Goal: Task Accomplishment & Management: Manage account settings

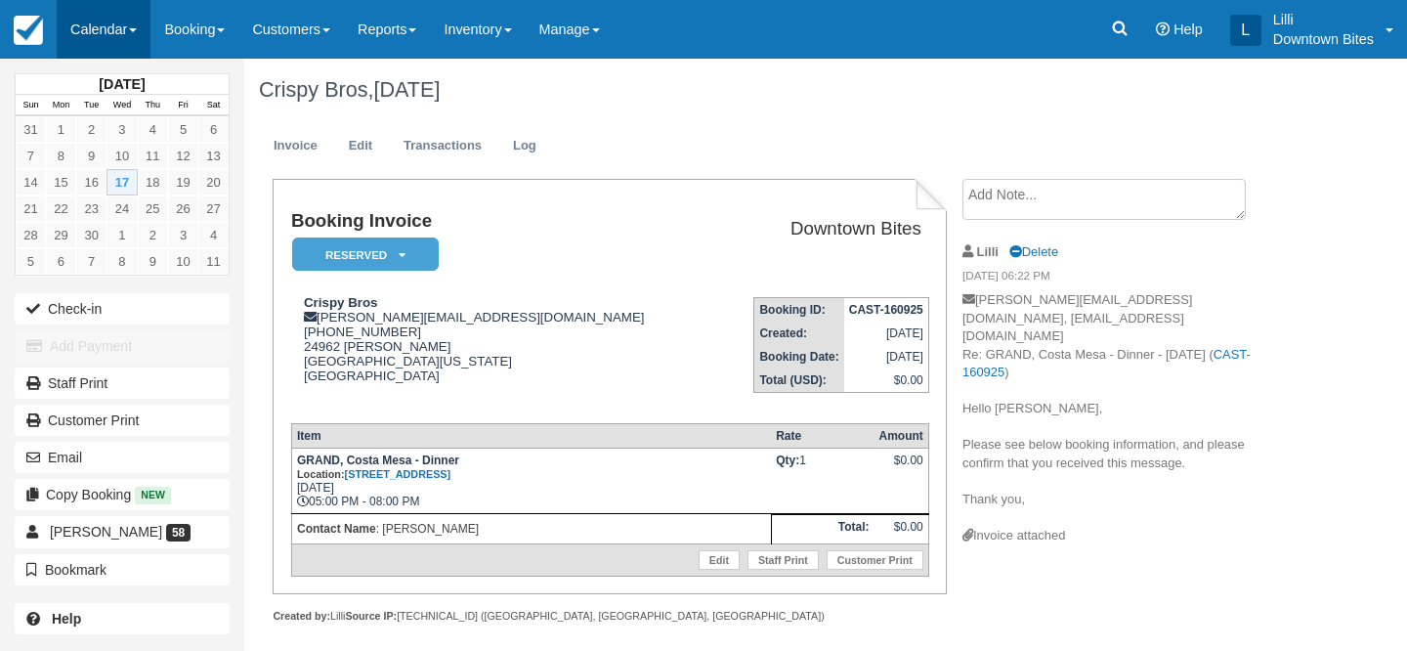
click at [85, 32] on link "Calendar" at bounding box center [104, 29] width 94 height 59
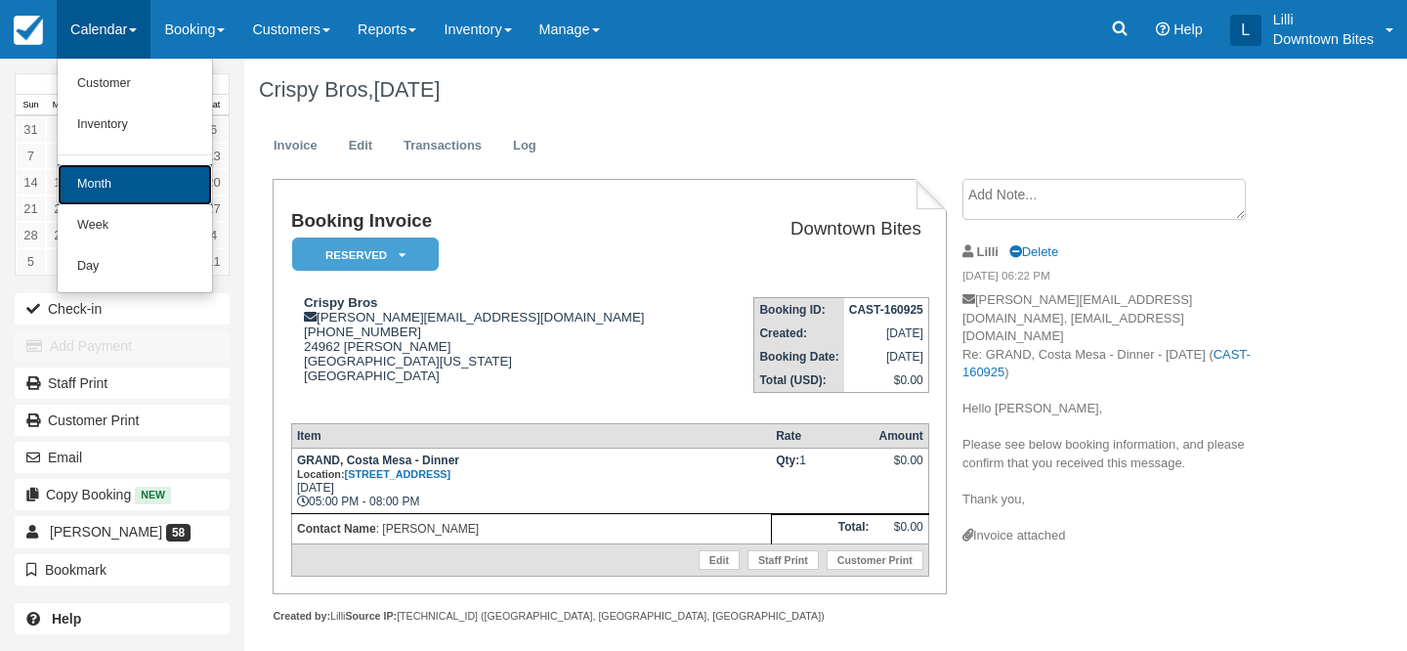
click at [95, 184] on link "Month" at bounding box center [135, 184] width 154 height 41
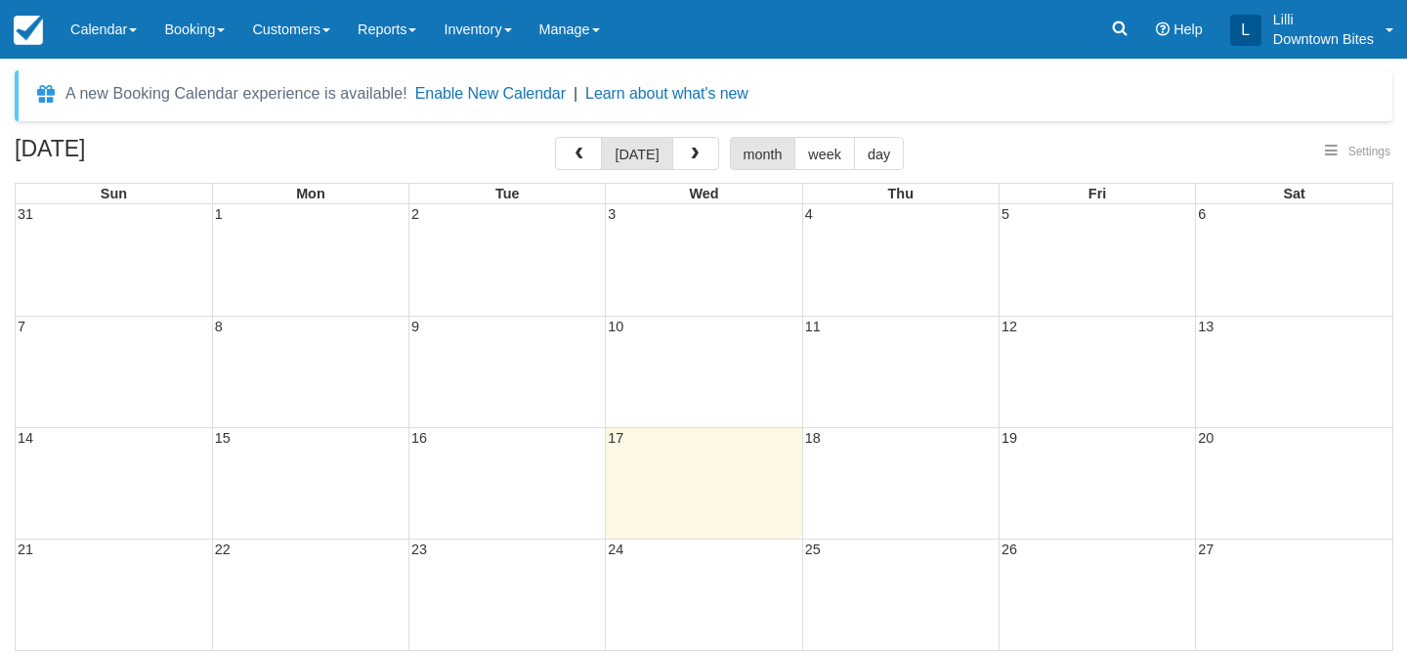
select select
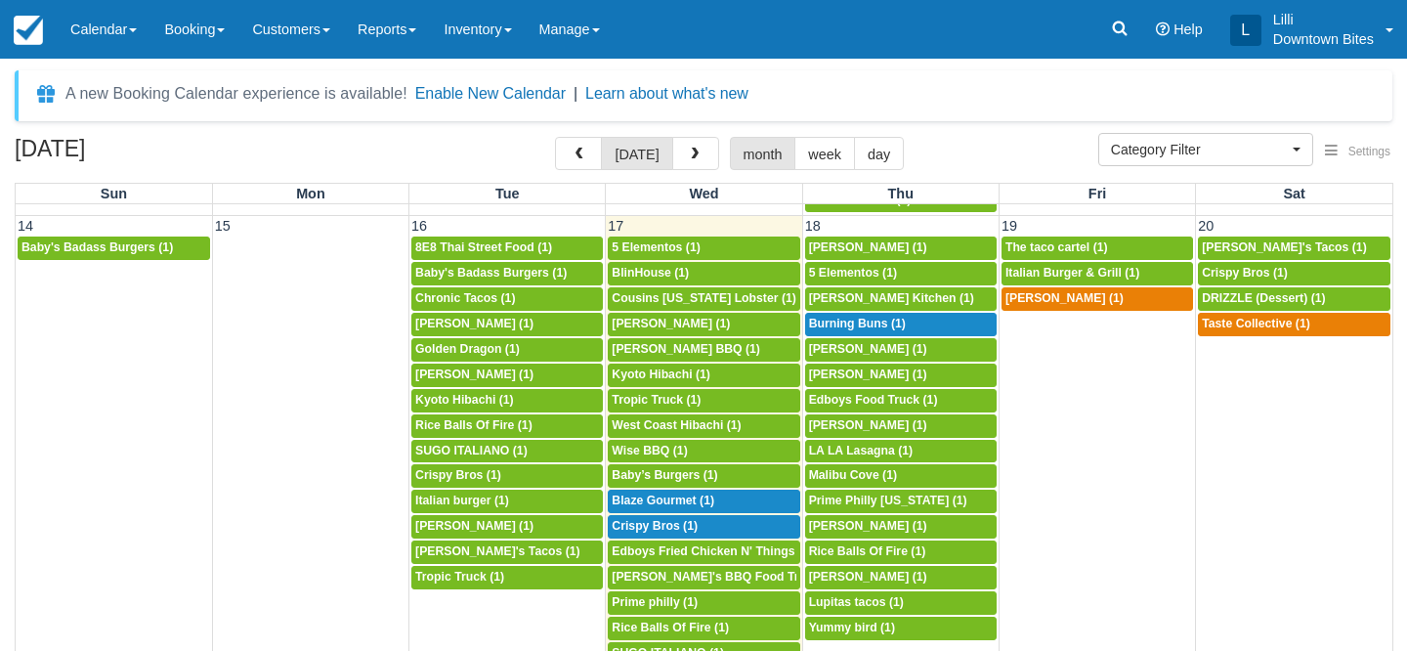
scroll to position [694, 0]
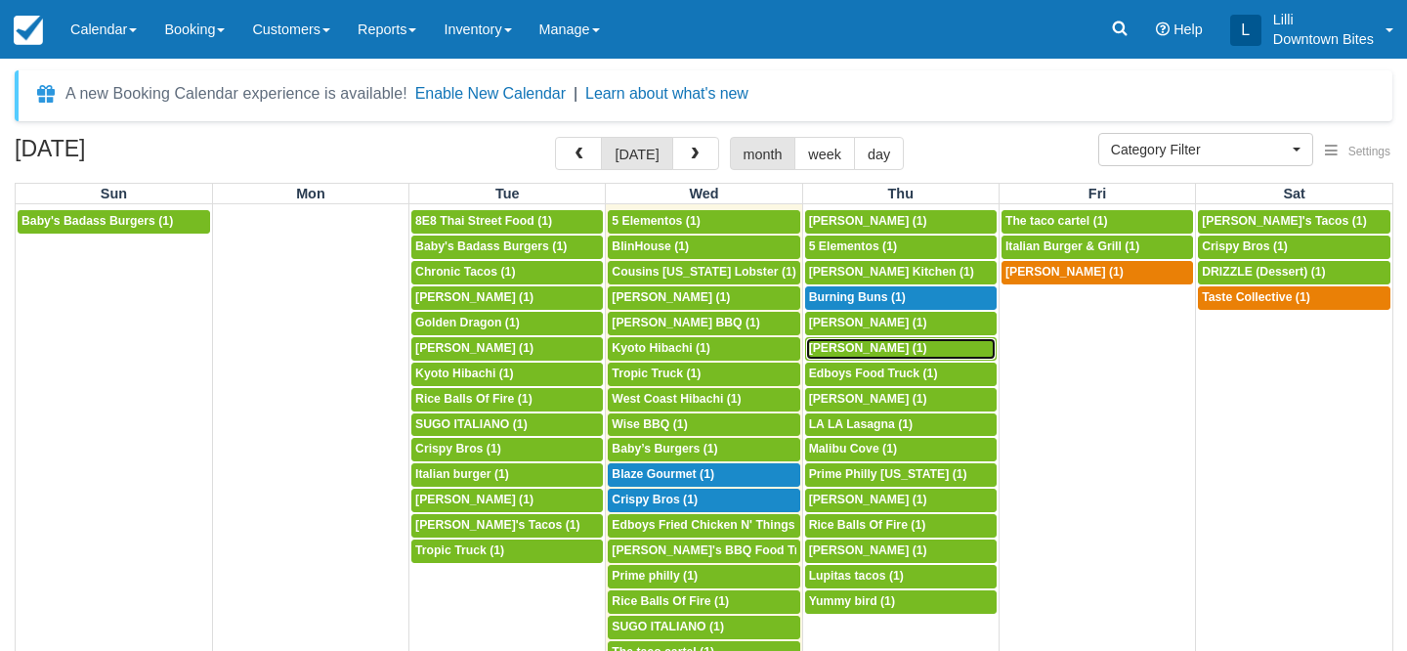
click at [829, 354] on span "Don Longeuay (1)" at bounding box center [868, 348] width 118 height 14
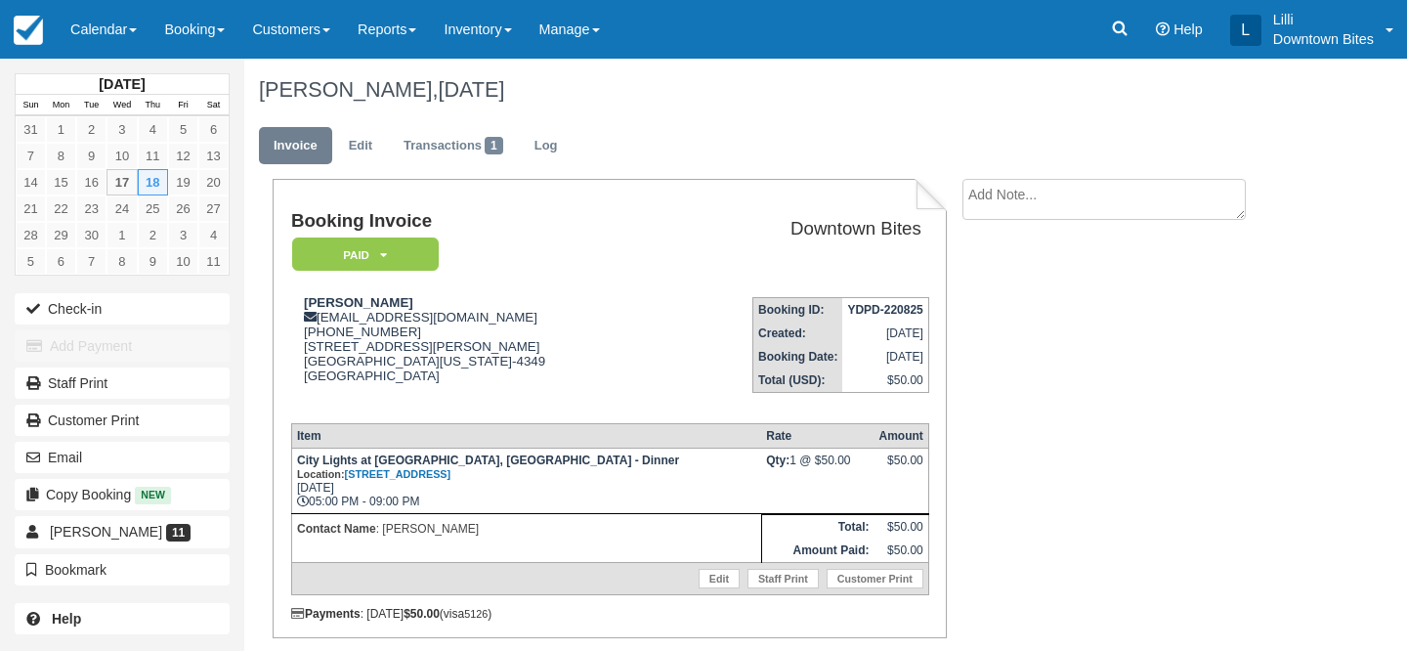
click at [984, 194] on textarea at bounding box center [1104, 199] width 283 height 41
paste textarea "Re: URGENT Update for 9/18 External Inbox Don Longeuay Tue, Sep 16, 7:56 PM (15…"
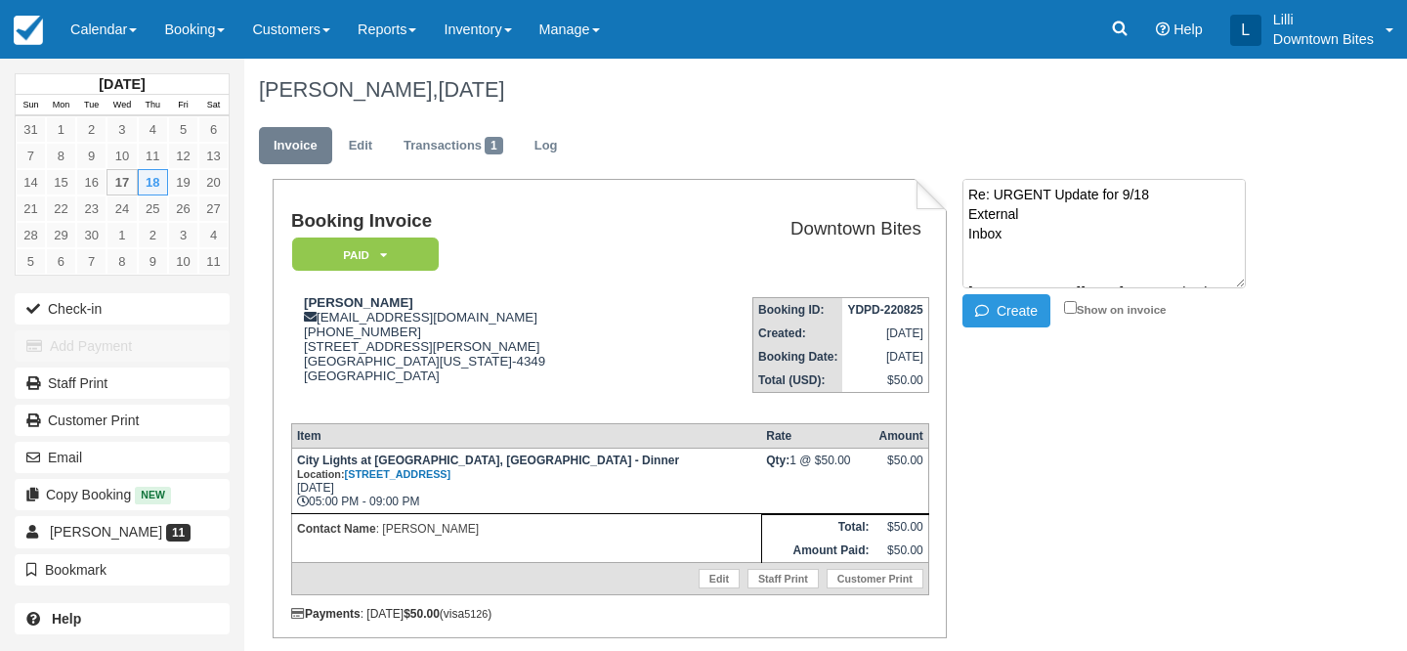
scroll to position [404, 0]
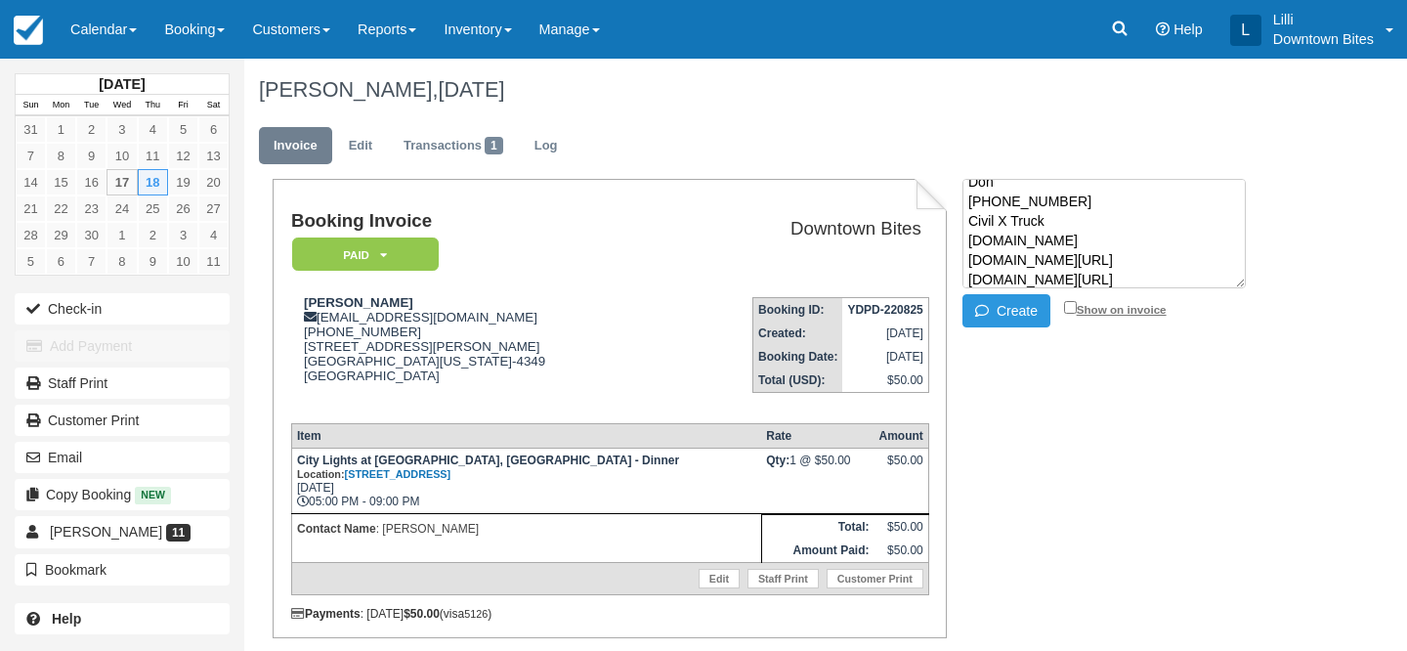
type textarea "Re: URGENT Update for 9/18 External Inbox Don Longeuay Tue, Sep 16, 7:56 PM (15…"
click at [1067, 303] on input "Show on invoice" at bounding box center [1070, 307] width 13 height 13
checkbox input "true"
click at [1021, 305] on button "Create" at bounding box center [1007, 310] width 88 height 33
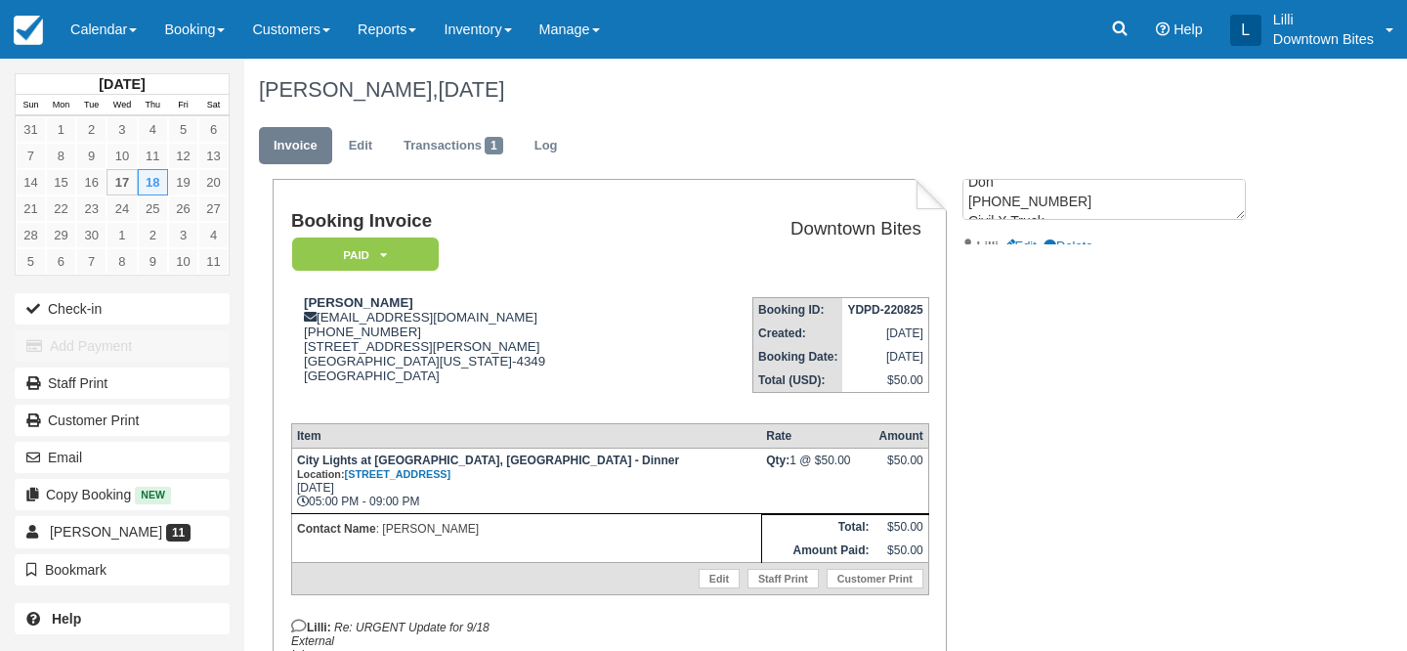
scroll to position [0, 0]
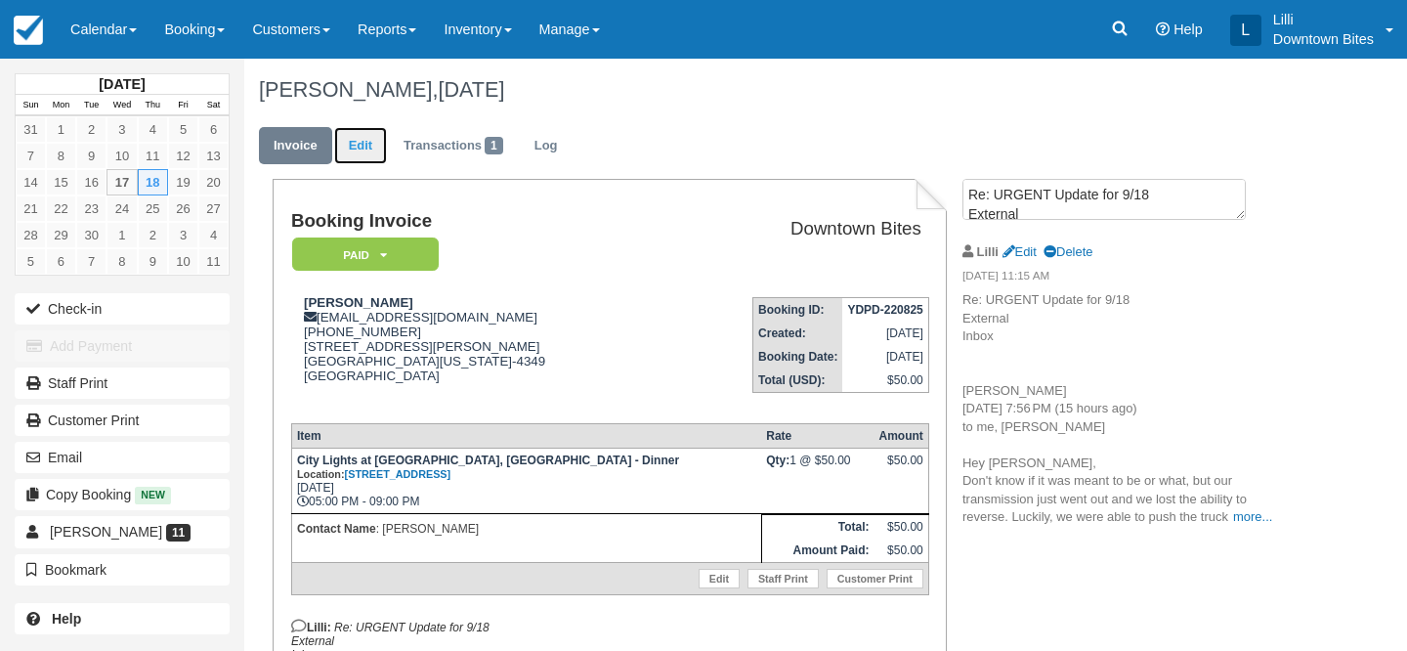
click at [370, 135] on link "Edit" at bounding box center [360, 146] width 53 height 38
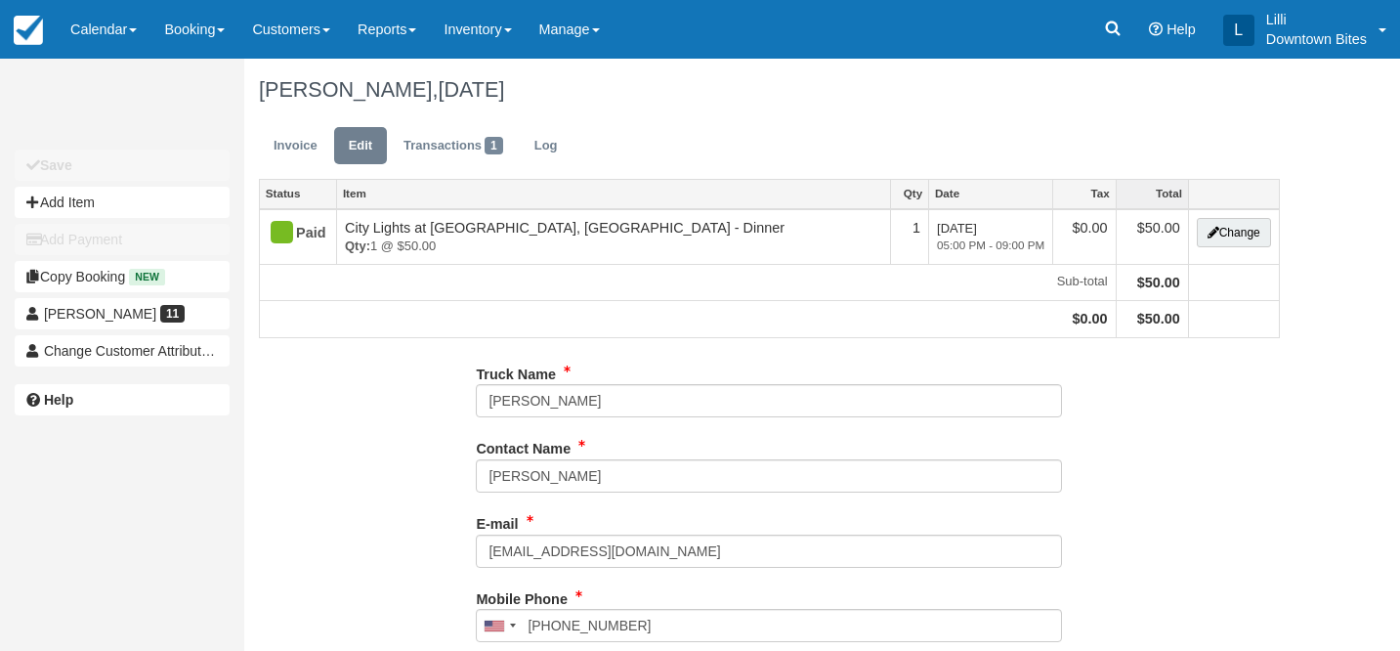
type input "(800) 730-2381"
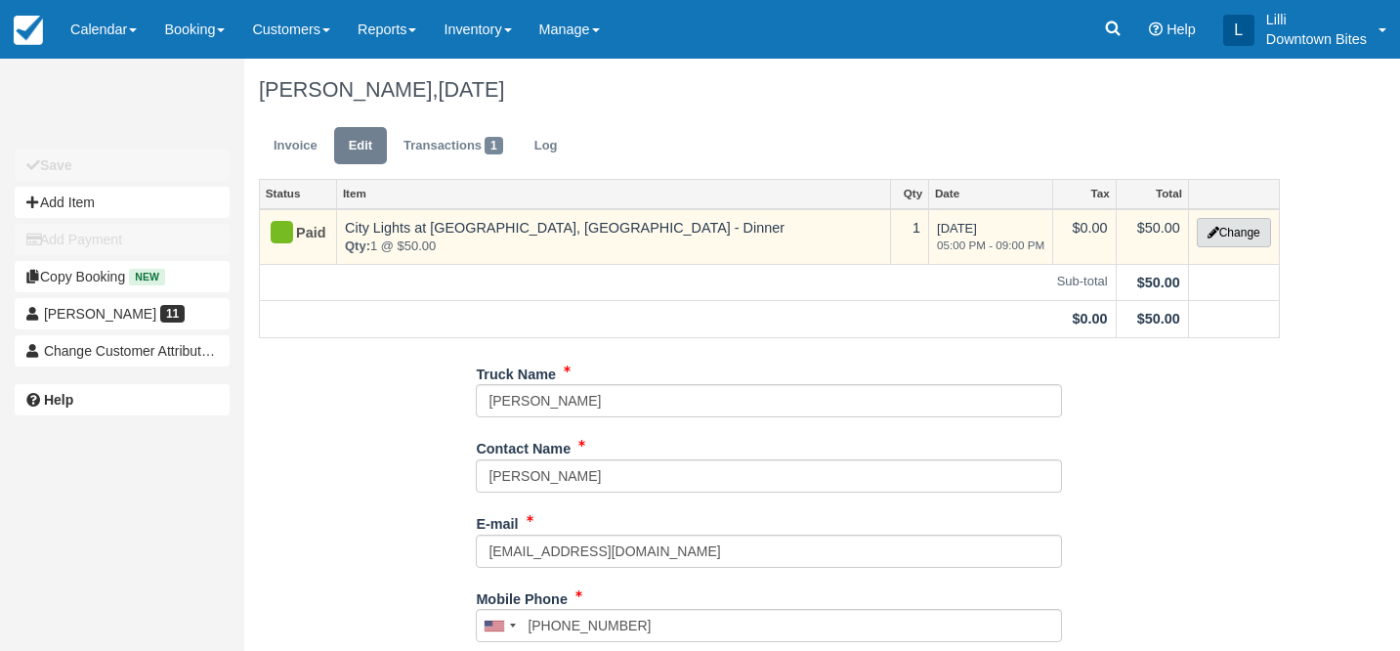
click at [1221, 235] on button "Change" at bounding box center [1234, 232] width 74 height 29
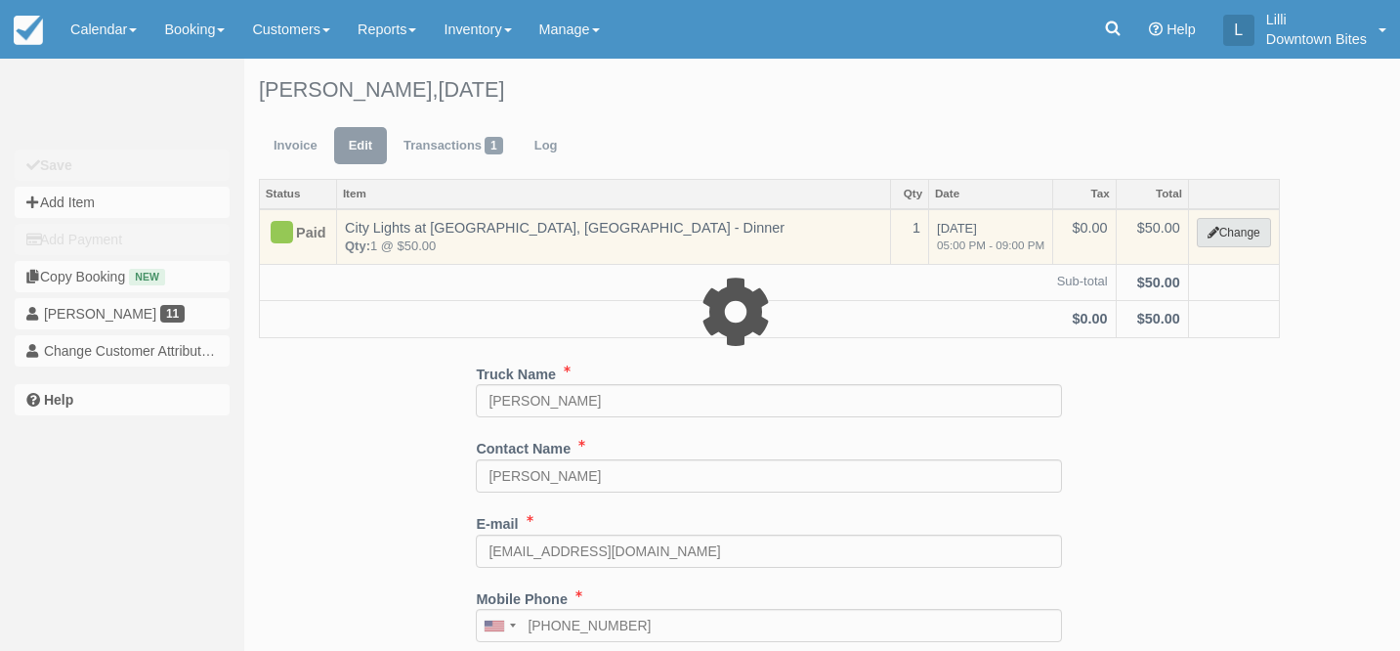
select select "4"
type input "50.00"
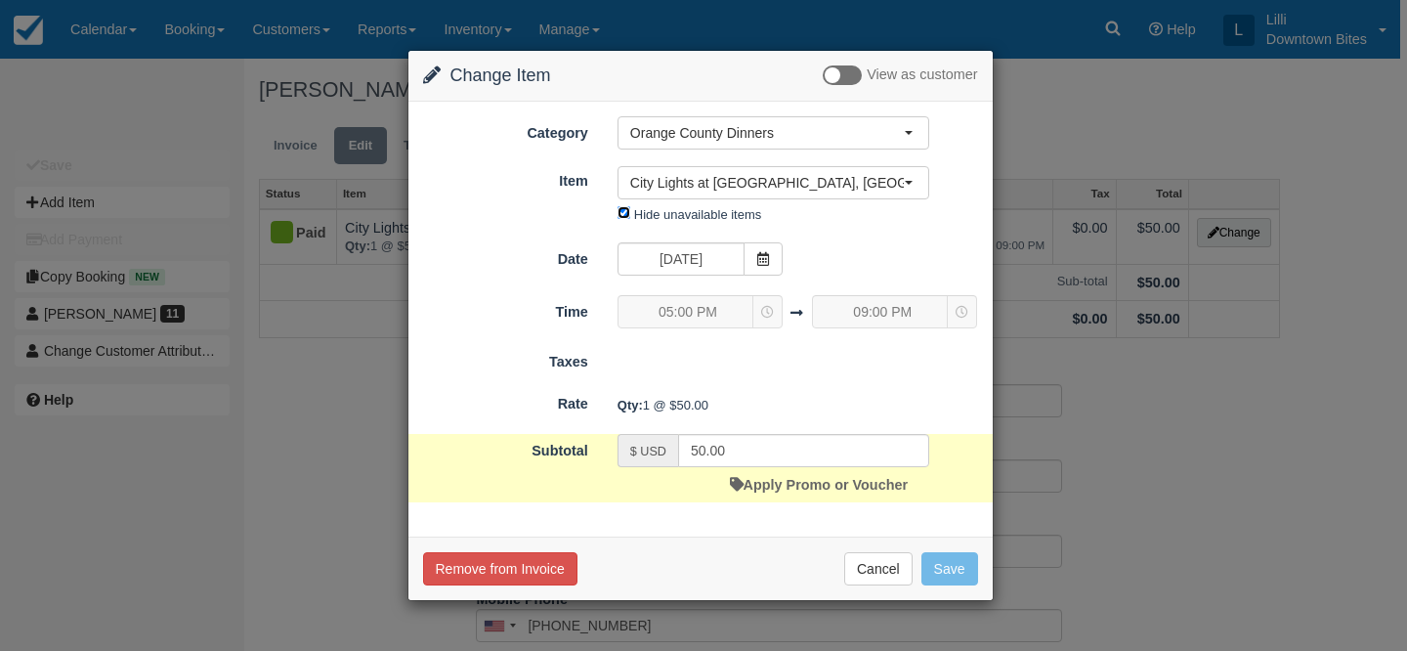
click at [624, 212] on input "Hide unavailable items" at bounding box center [624, 212] width 13 height 13
checkbox input "false"
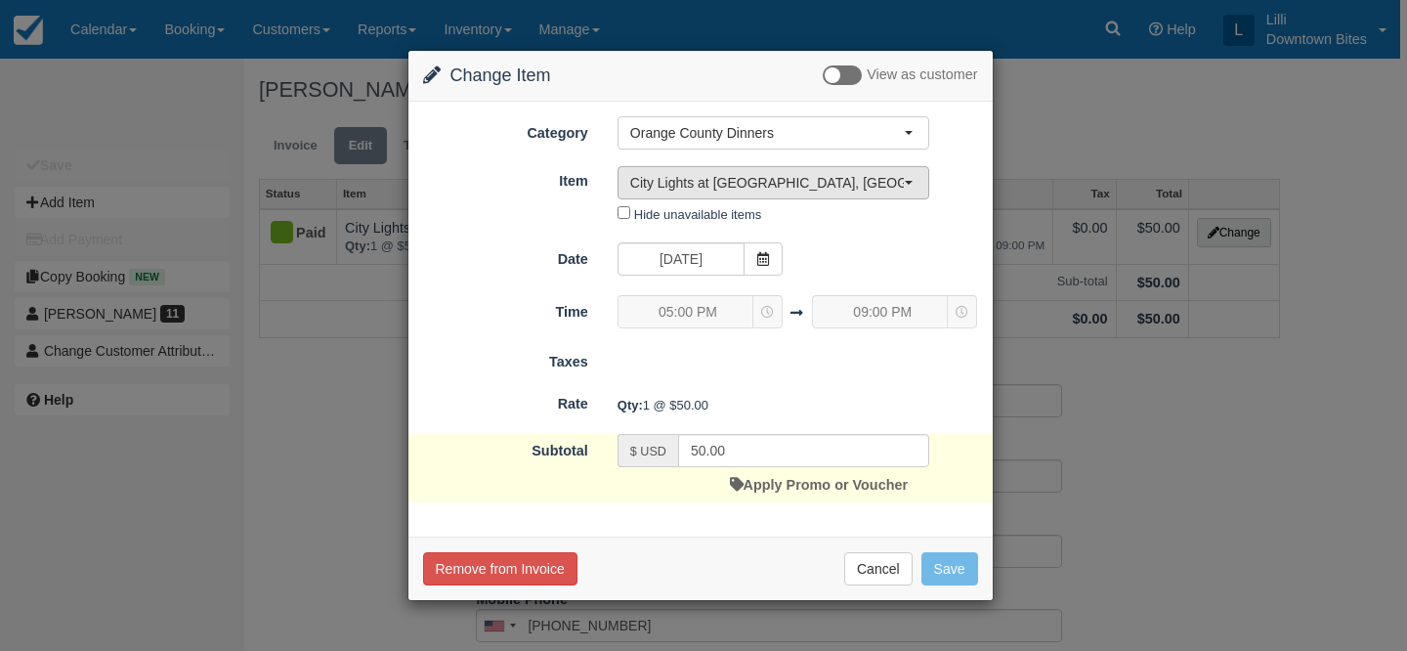
click at [705, 178] on span "City Lights at [GEOGRAPHIC_DATA], [GEOGRAPHIC_DATA] - Dinner" at bounding box center [767, 183] width 274 height 20
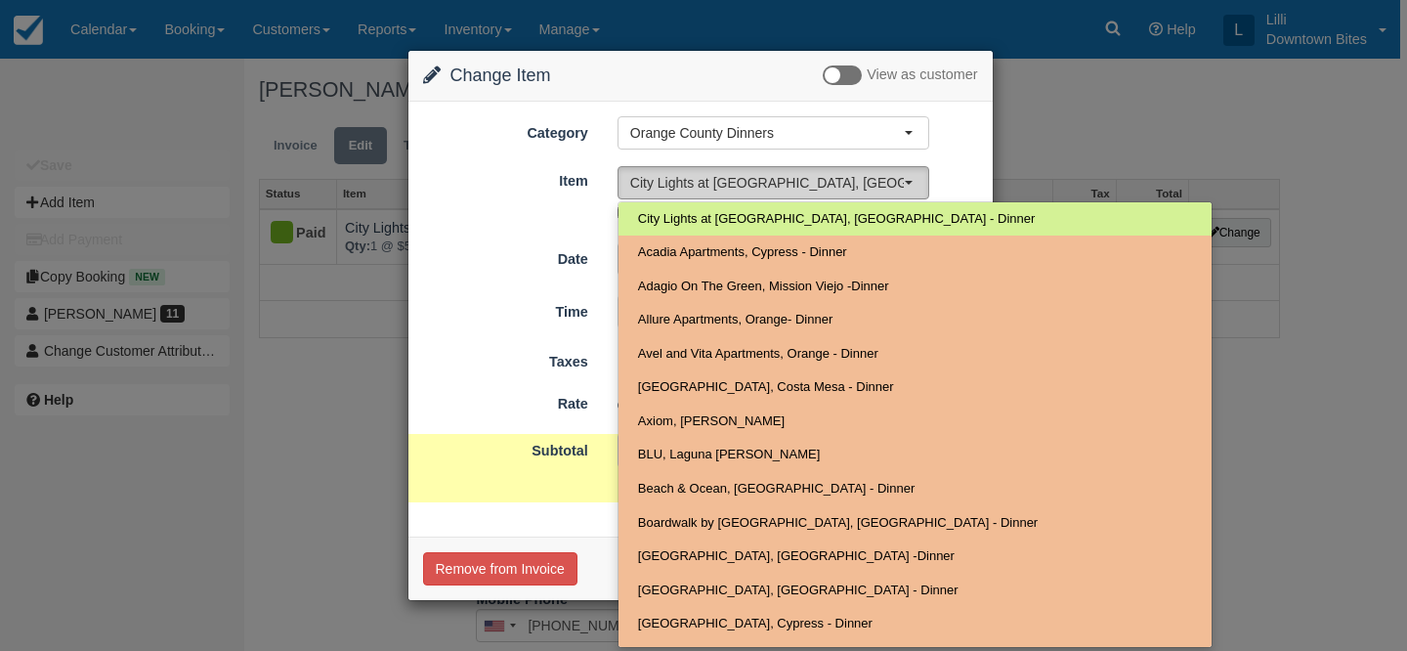
click at [705, 178] on span "City Lights at [GEOGRAPHIC_DATA], [GEOGRAPHIC_DATA] - Dinner" at bounding box center [767, 183] width 274 height 20
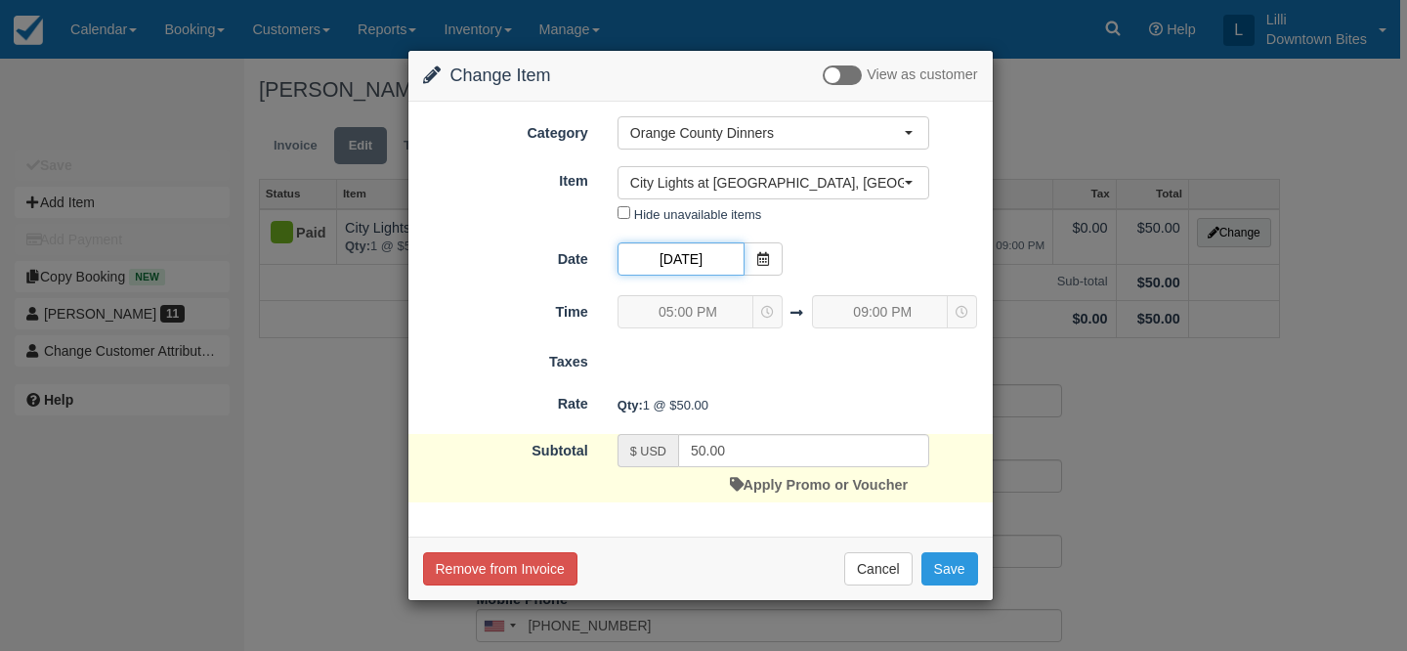
click at [697, 250] on input "09/18/25" at bounding box center [681, 258] width 127 height 33
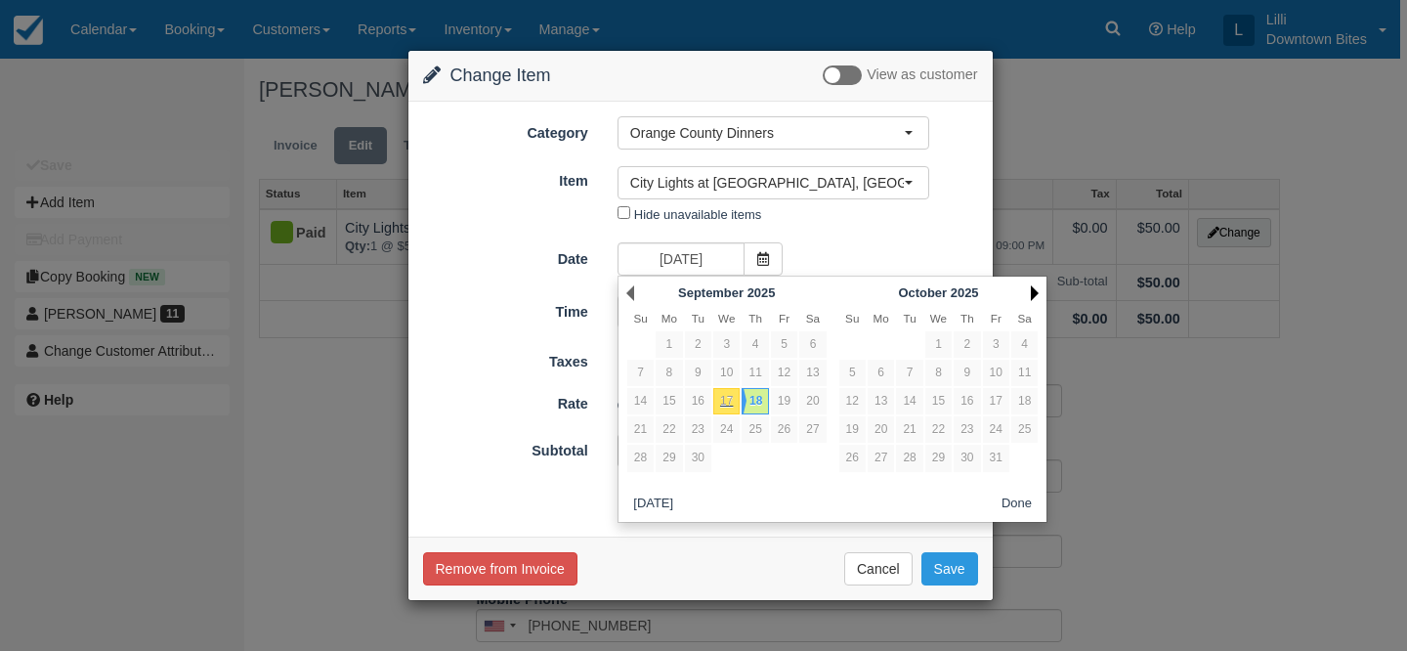
click at [1031, 290] on link "Next" at bounding box center [1035, 293] width 8 height 16
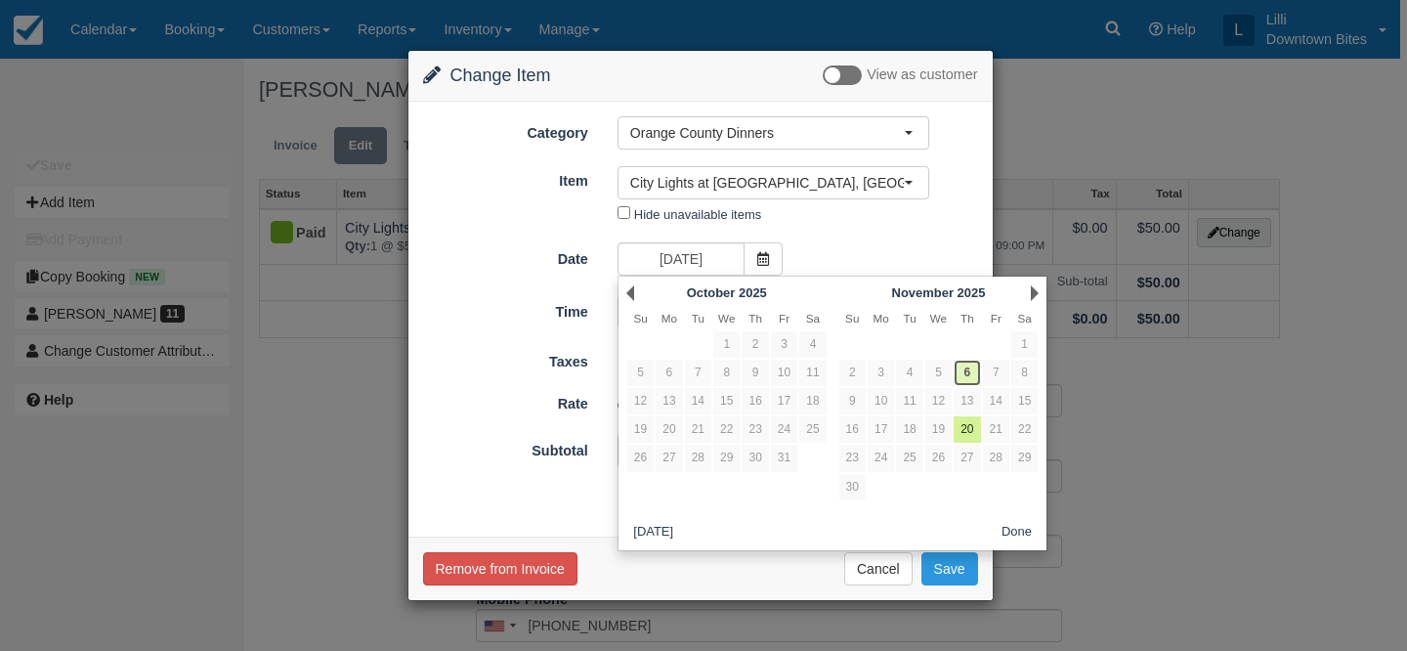
click at [969, 368] on link "6" at bounding box center [967, 373] width 26 height 26
type input "11/06/25"
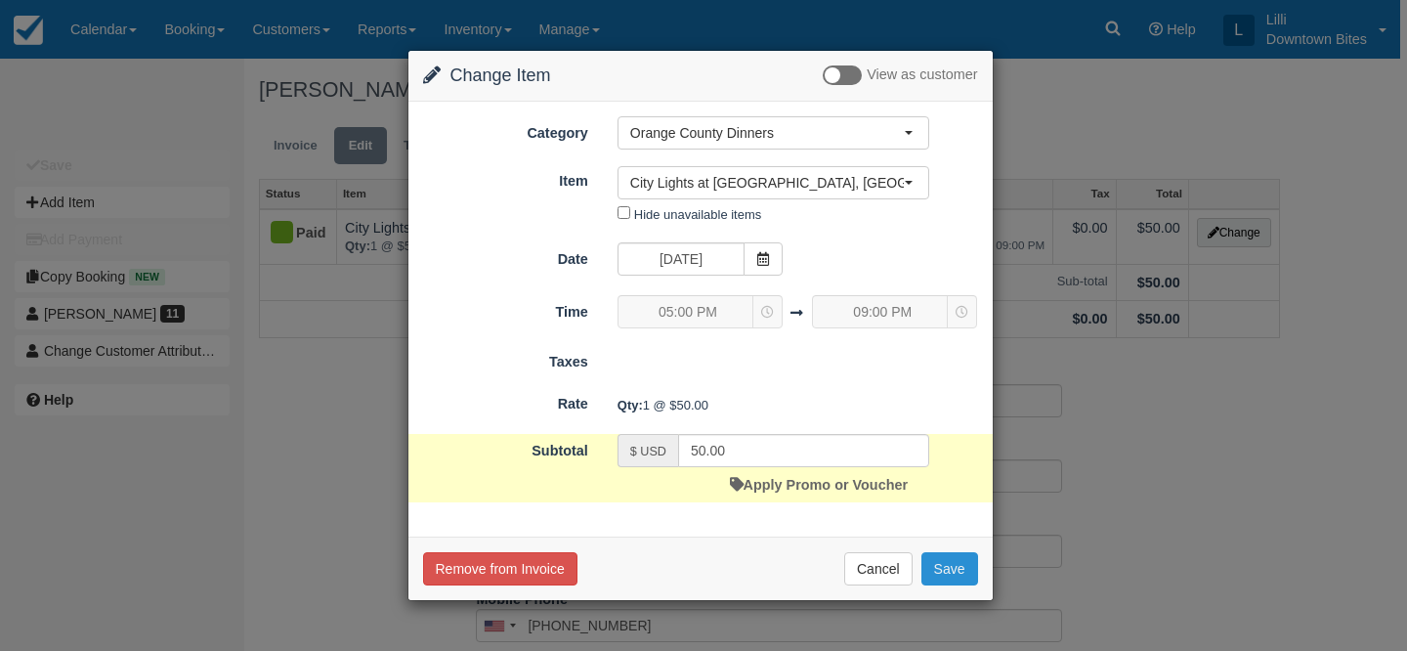
click at [955, 571] on button "Save" at bounding box center [950, 568] width 57 height 33
checkbox input "false"
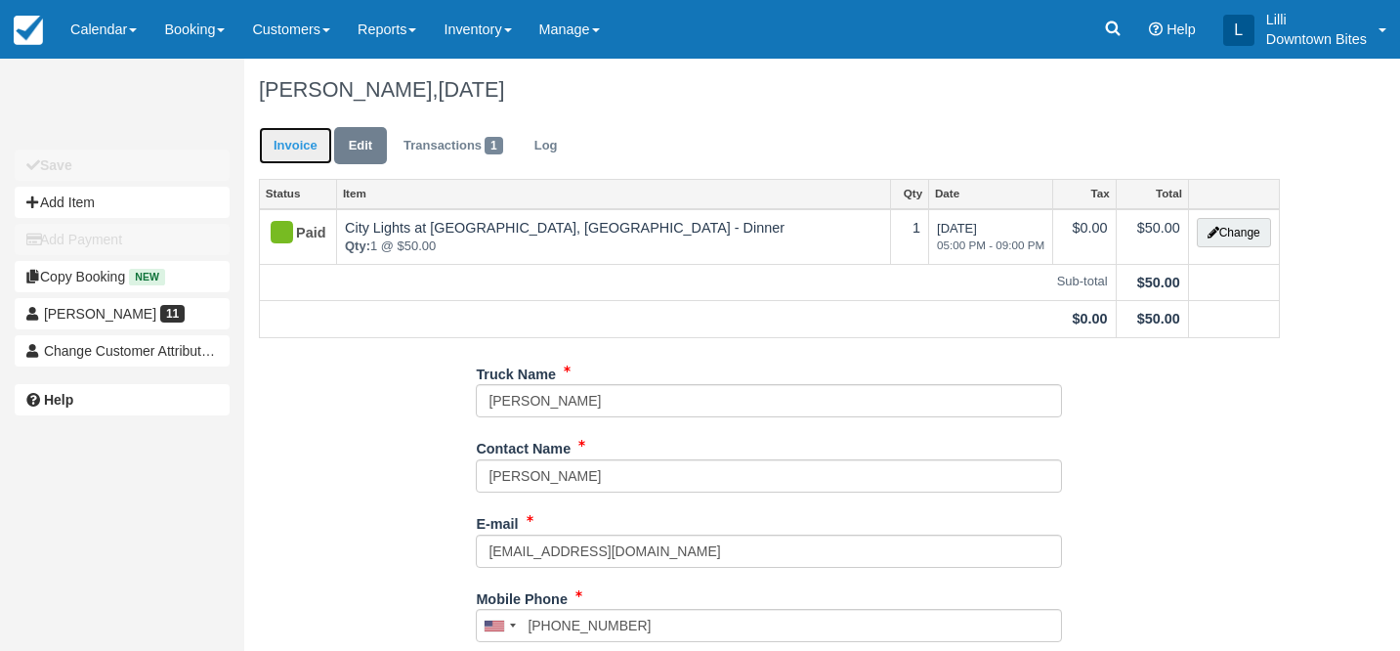
click at [292, 137] on link "Invoice" at bounding box center [295, 146] width 73 height 38
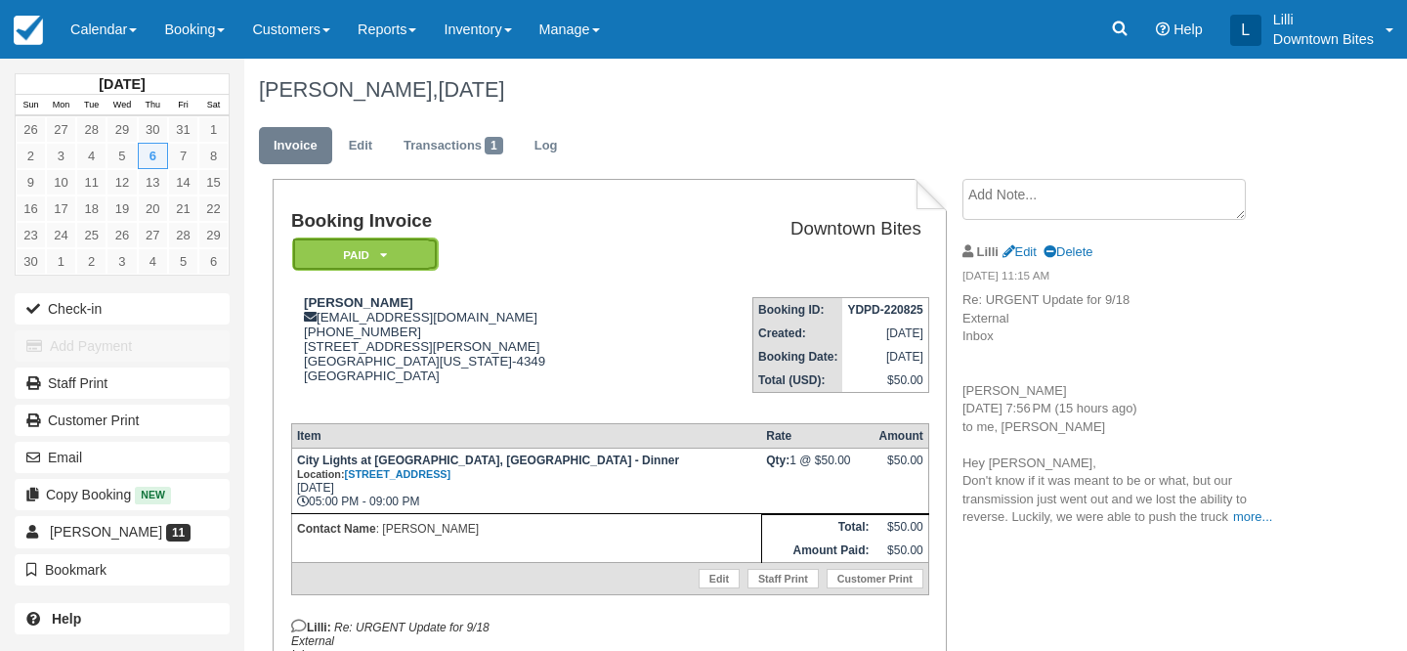
click at [415, 247] on em "Paid" at bounding box center [365, 254] width 147 height 34
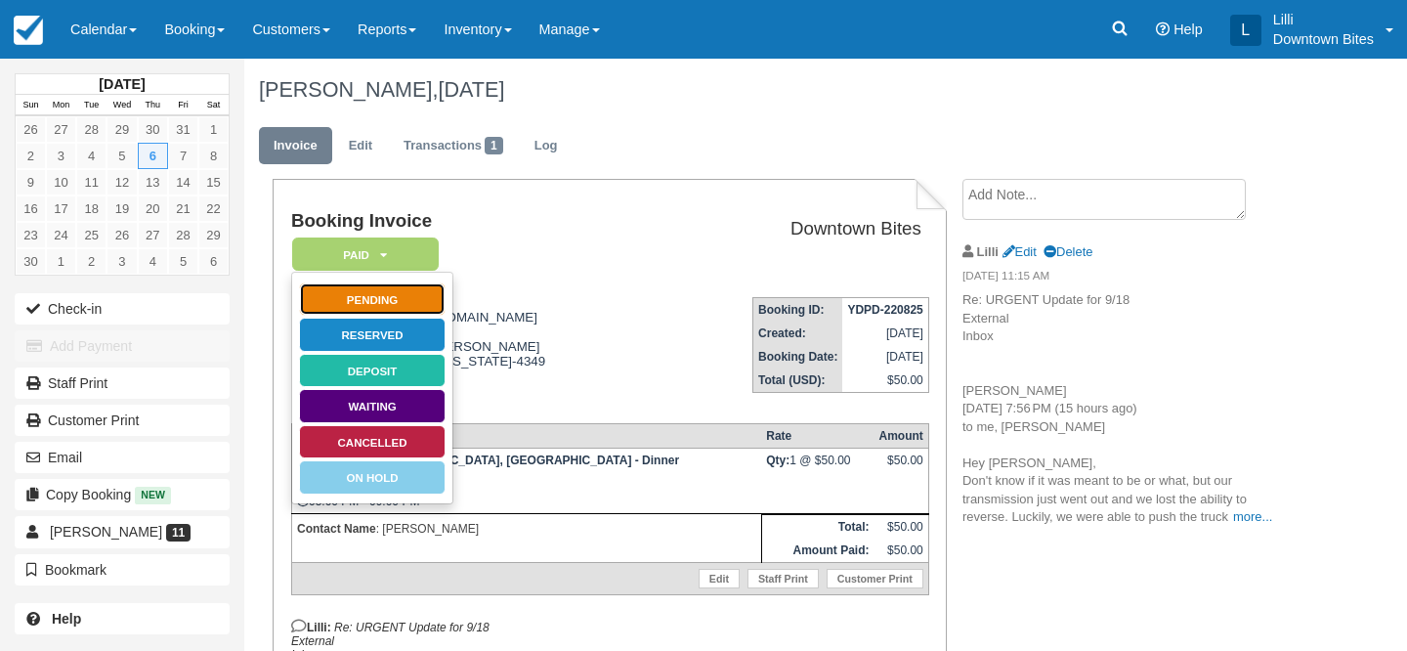
click at [415, 290] on link "Pending" at bounding box center [372, 299] width 147 height 34
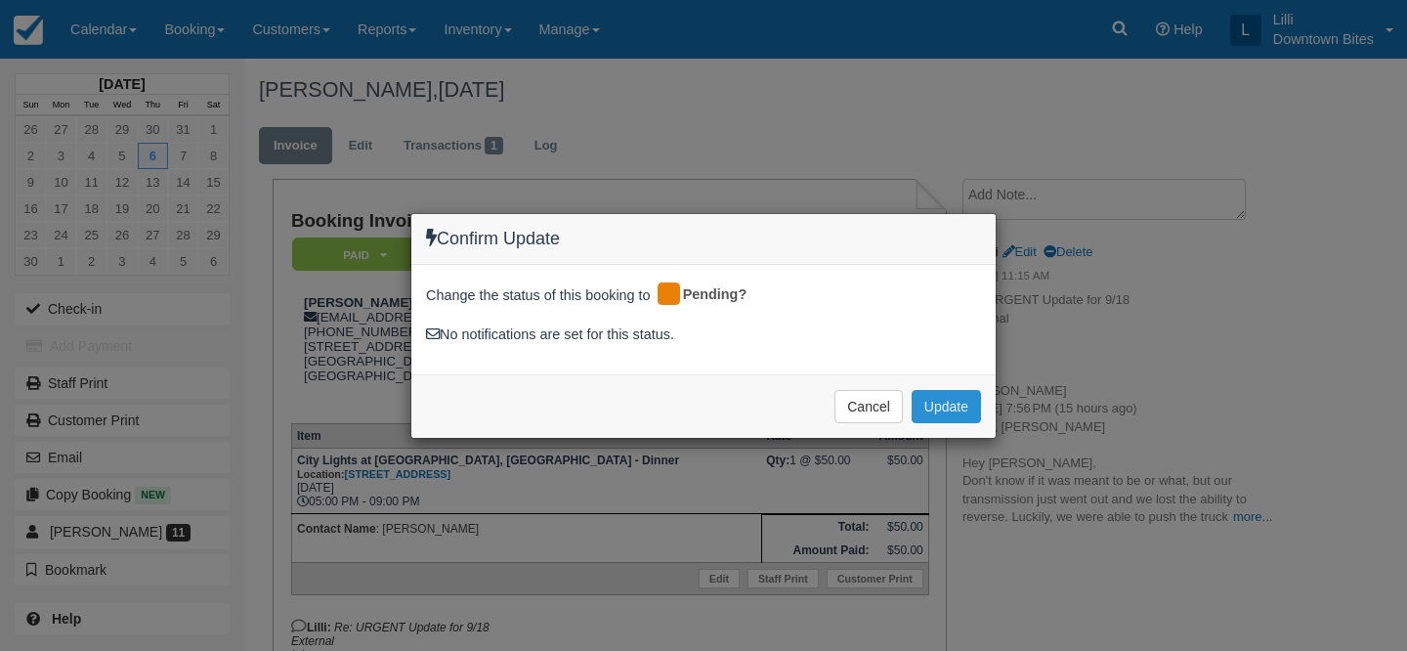
click at [936, 410] on button "Update" at bounding box center [946, 406] width 69 height 33
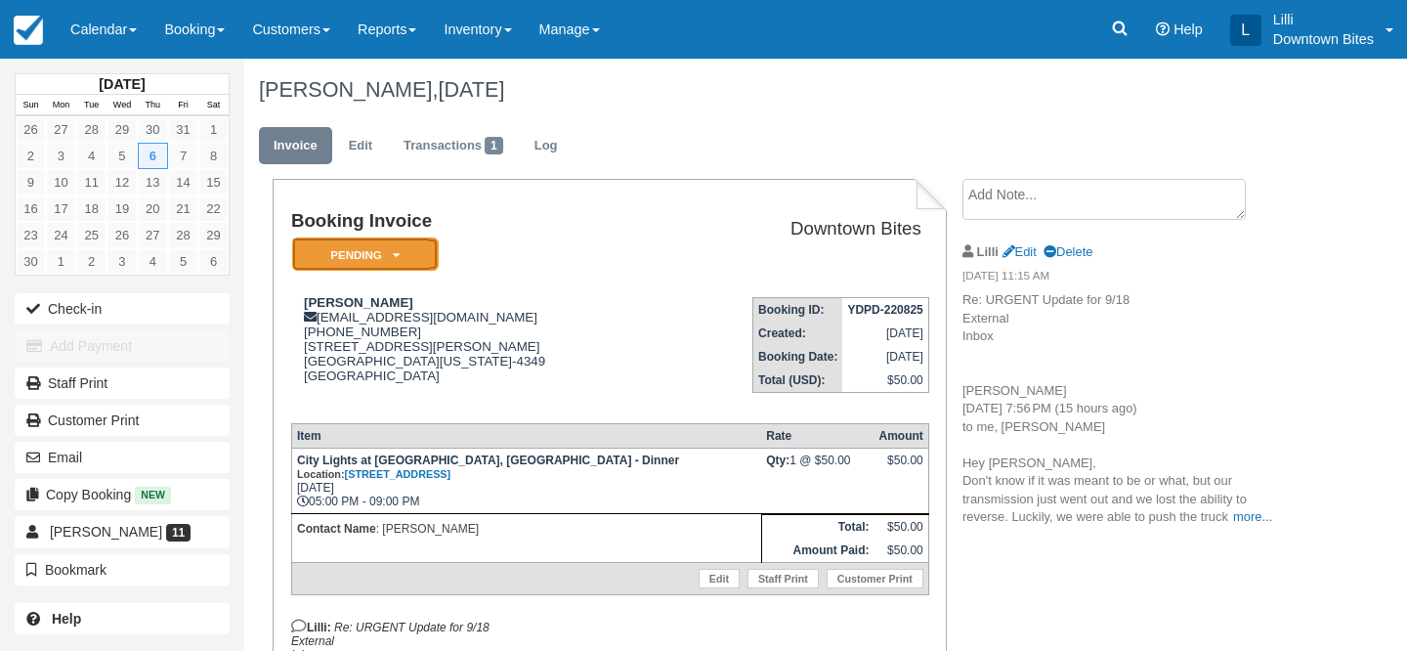
click at [411, 252] on em "Pending" at bounding box center [365, 254] width 147 height 34
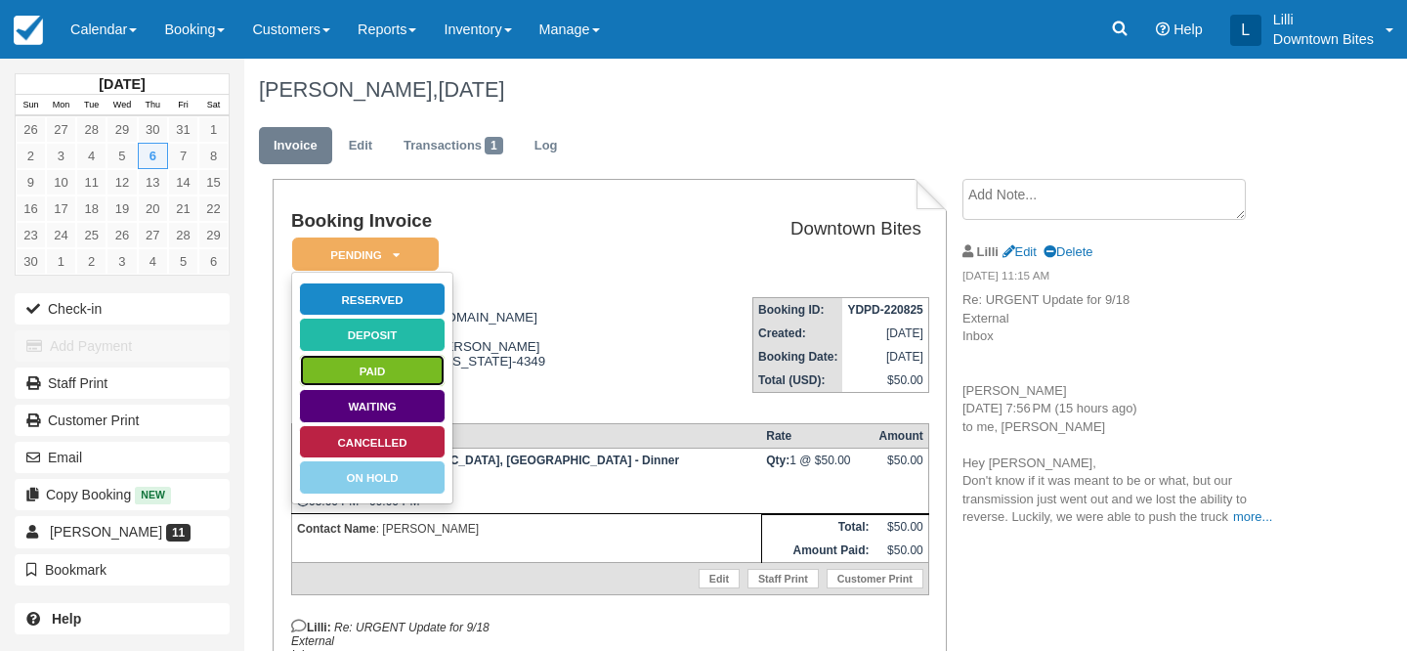
click at [409, 382] on link "Paid" at bounding box center [372, 371] width 147 height 34
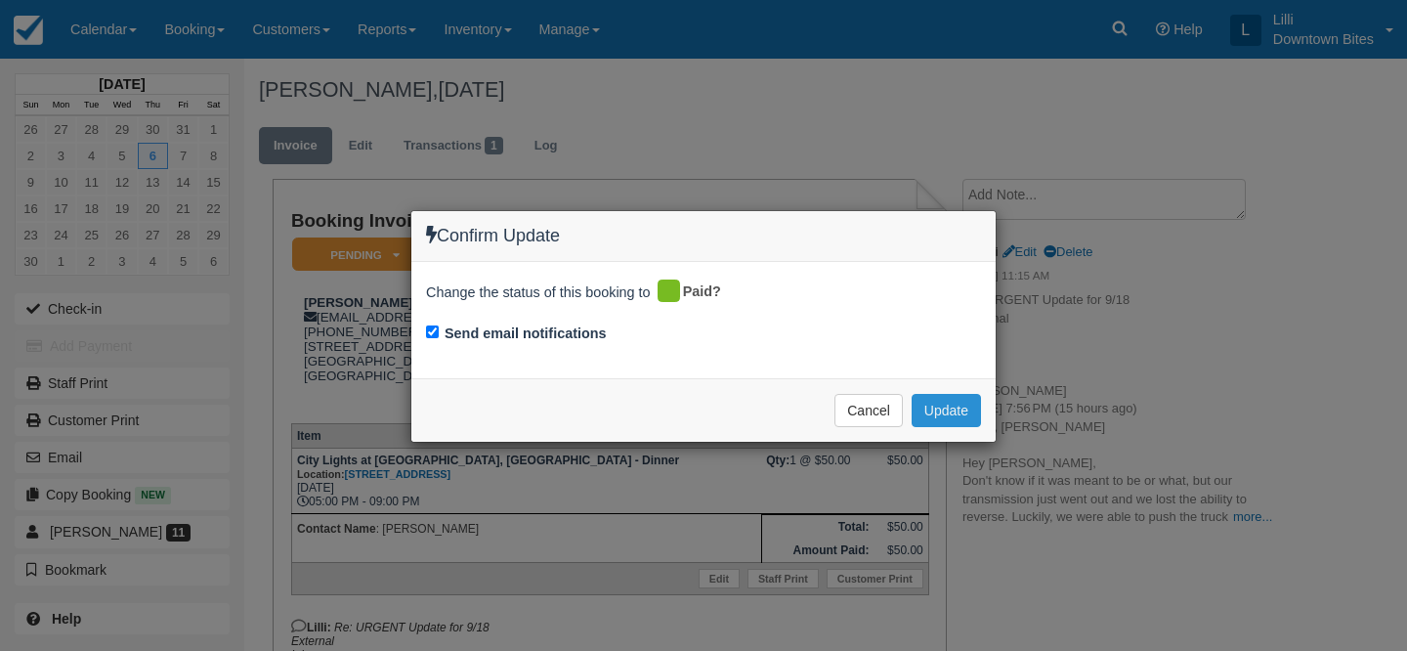
click at [969, 410] on button "Update" at bounding box center [946, 410] width 69 height 33
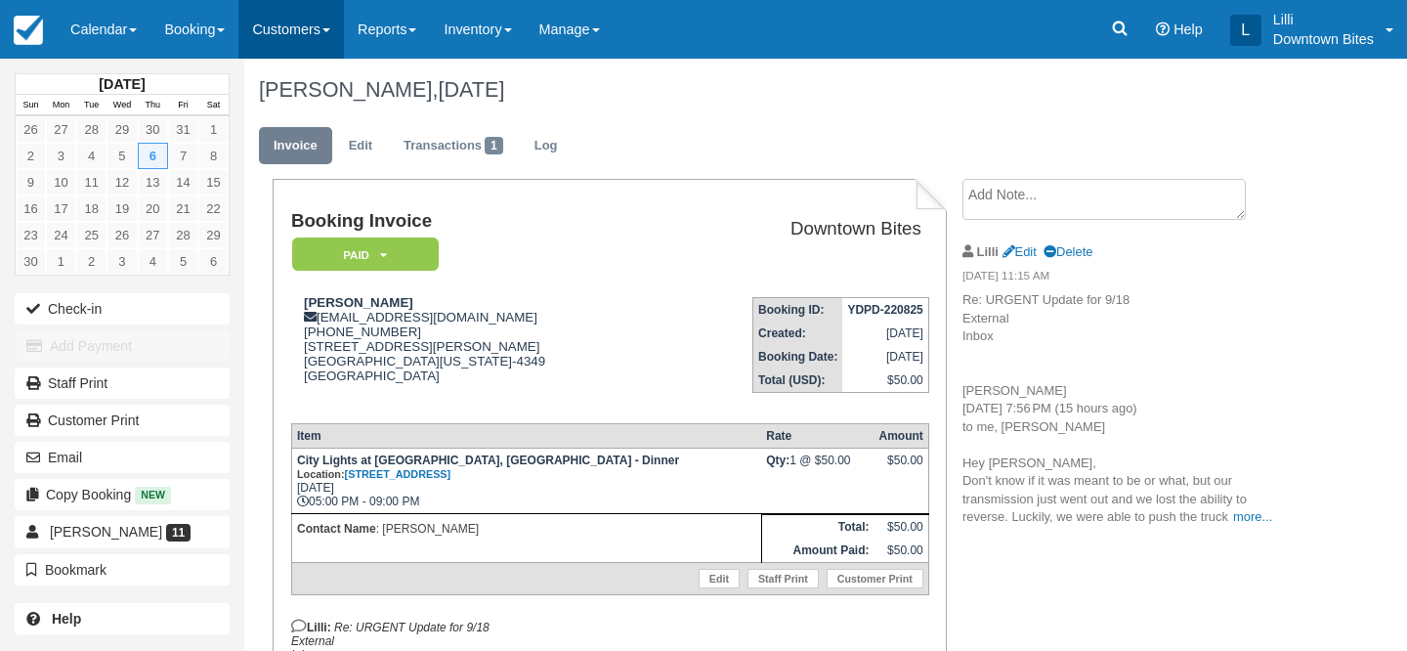
click at [276, 22] on link "Customers" at bounding box center [291, 29] width 106 height 59
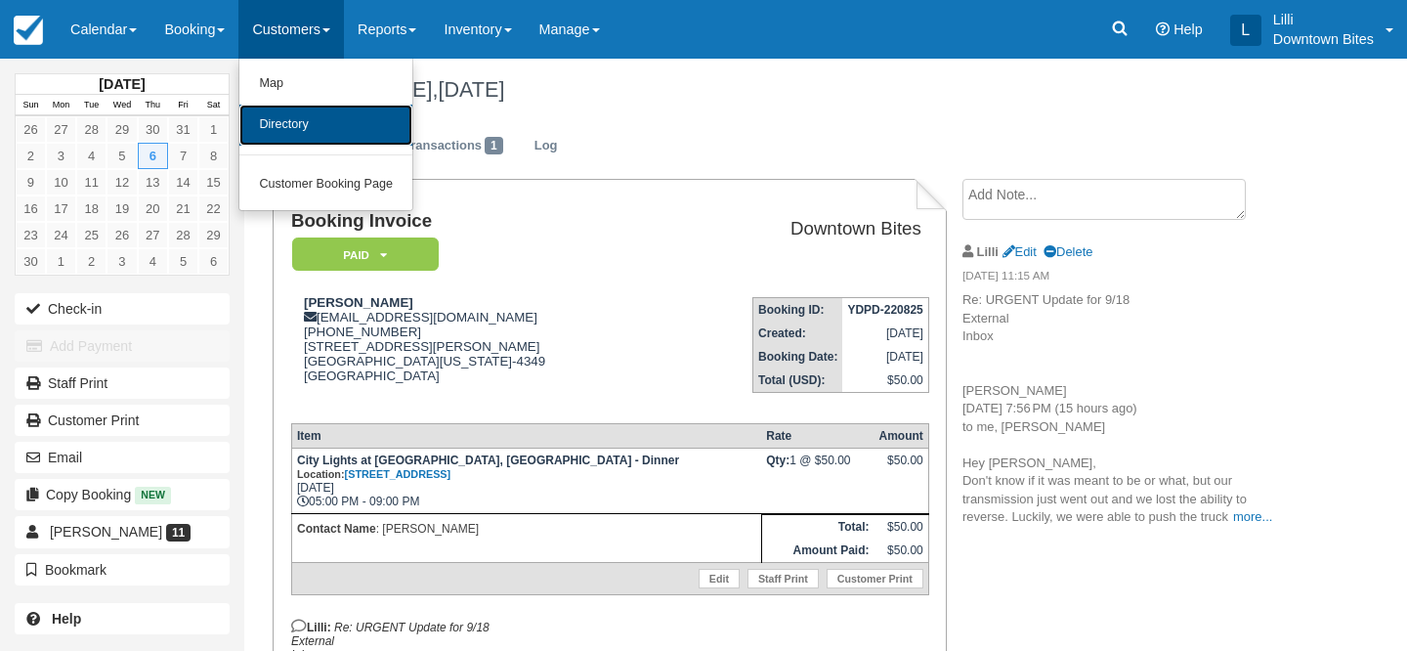
click at [295, 134] on link "Directory" at bounding box center [325, 125] width 173 height 41
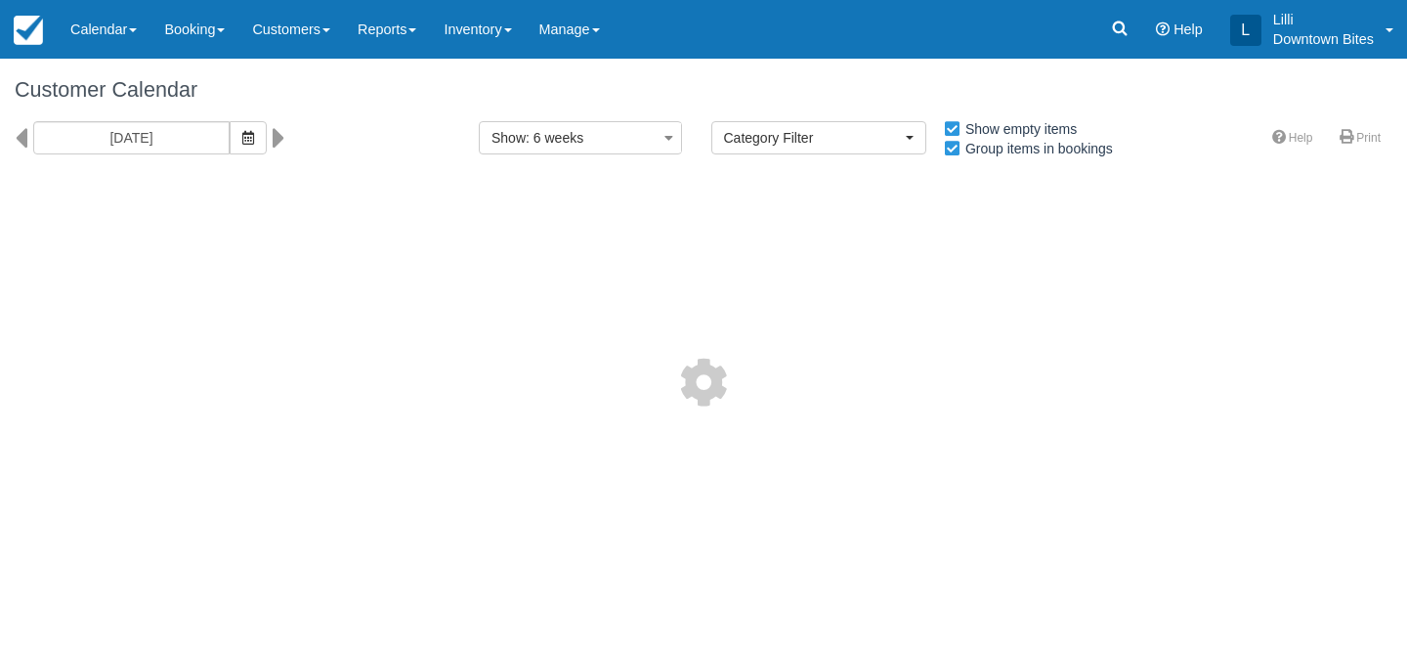
select select
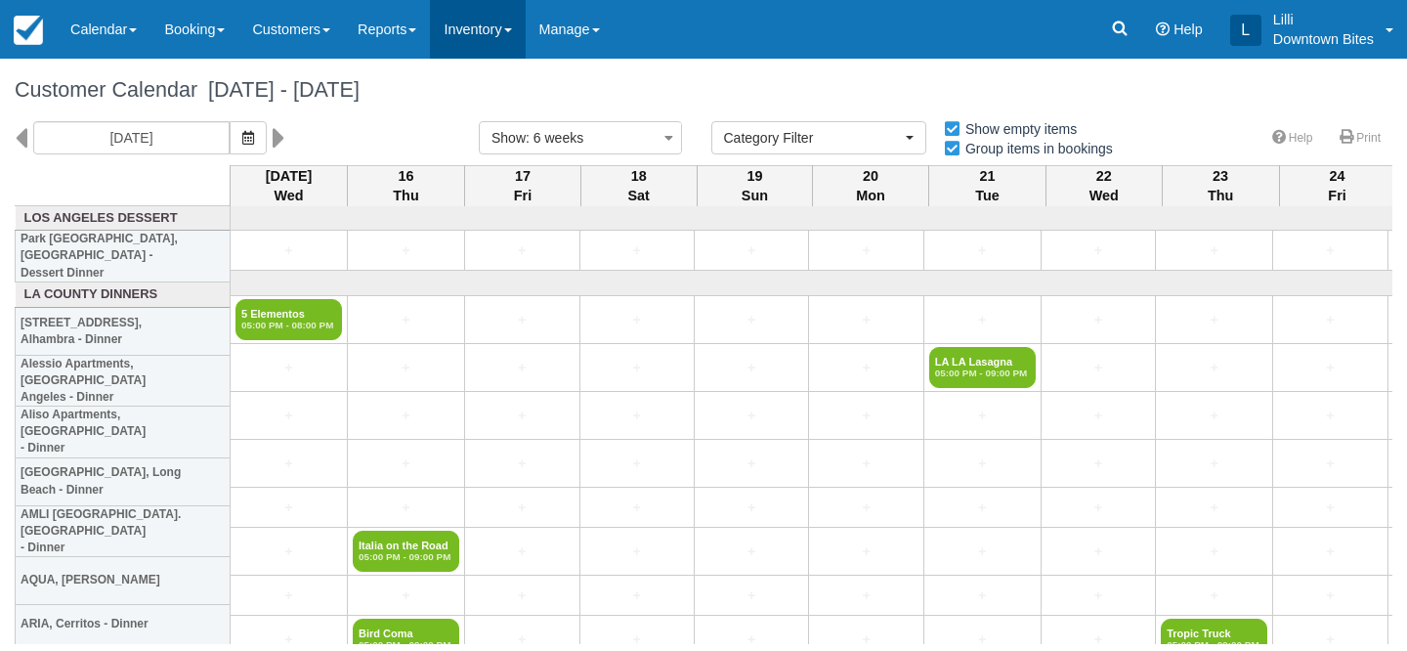
click at [494, 26] on link "Inventory" at bounding box center [477, 29] width 95 height 59
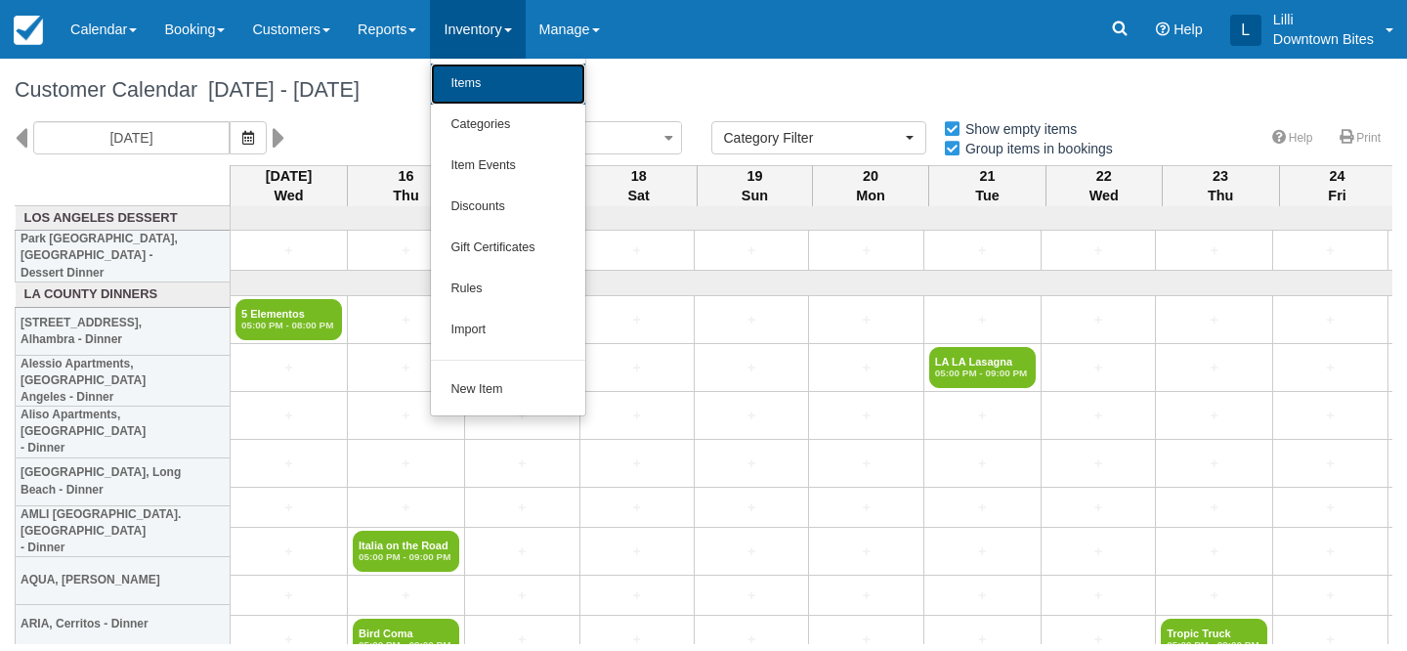
click at [495, 76] on link "Items" at bounding box center [508, 84] width 154 height 41
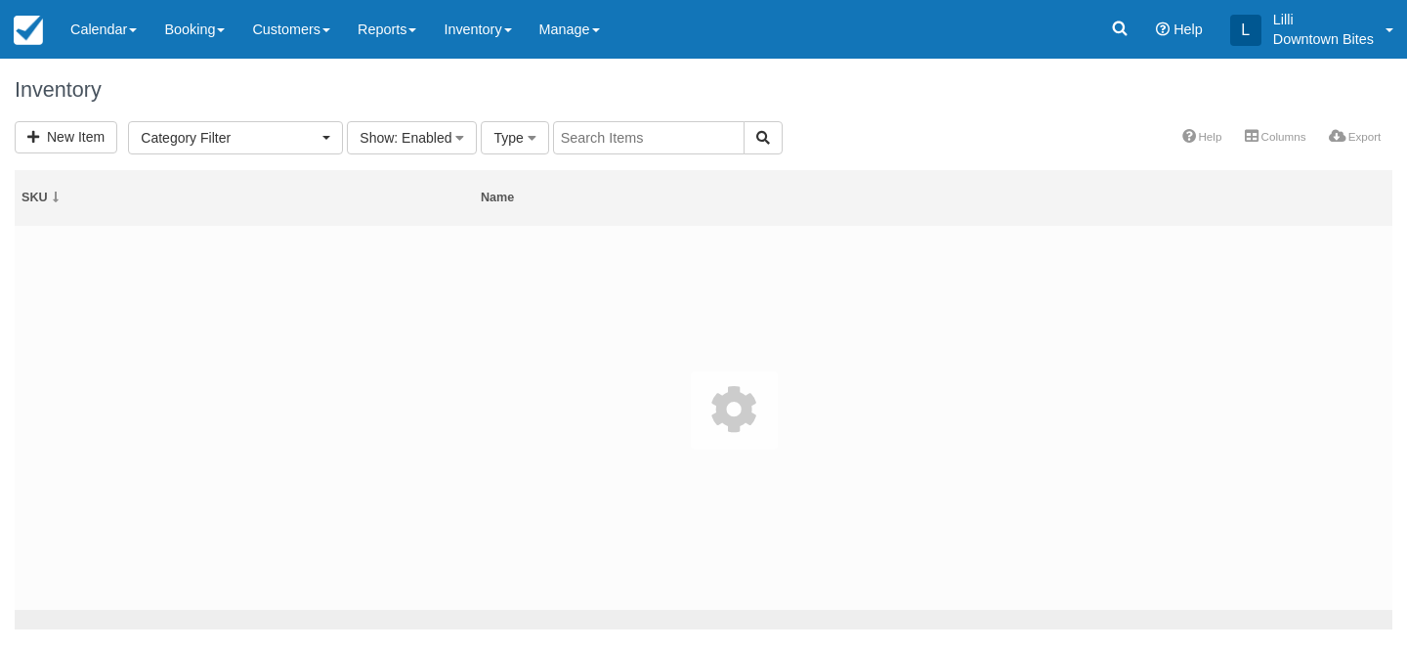
select select
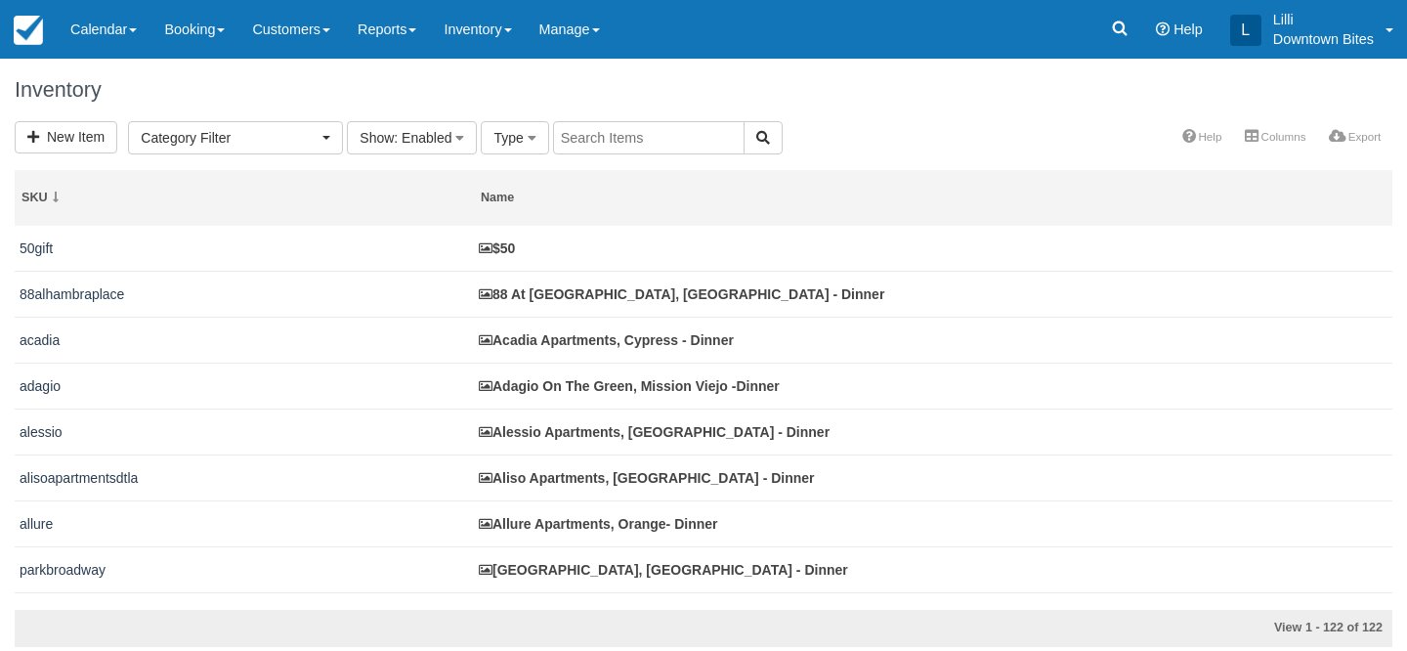
click at [650, 137] on input "text" at bounding box center [649, 137] width 192 height 33
type input "city"
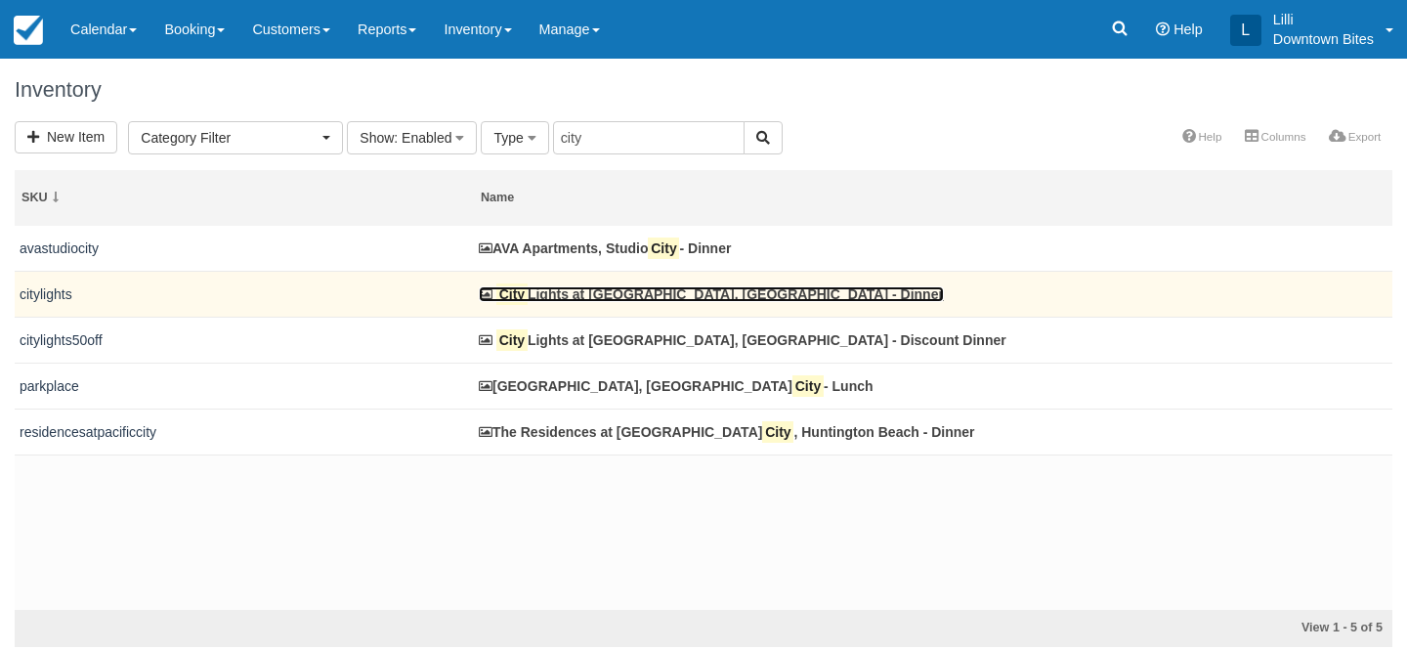
click at [571, 298] on link "City Lights at [GEOGRAPHIC_DATA], [GEOGRAPHIC_DATA] - Dinner" at bounding box center [711, 294] width 465 height 16
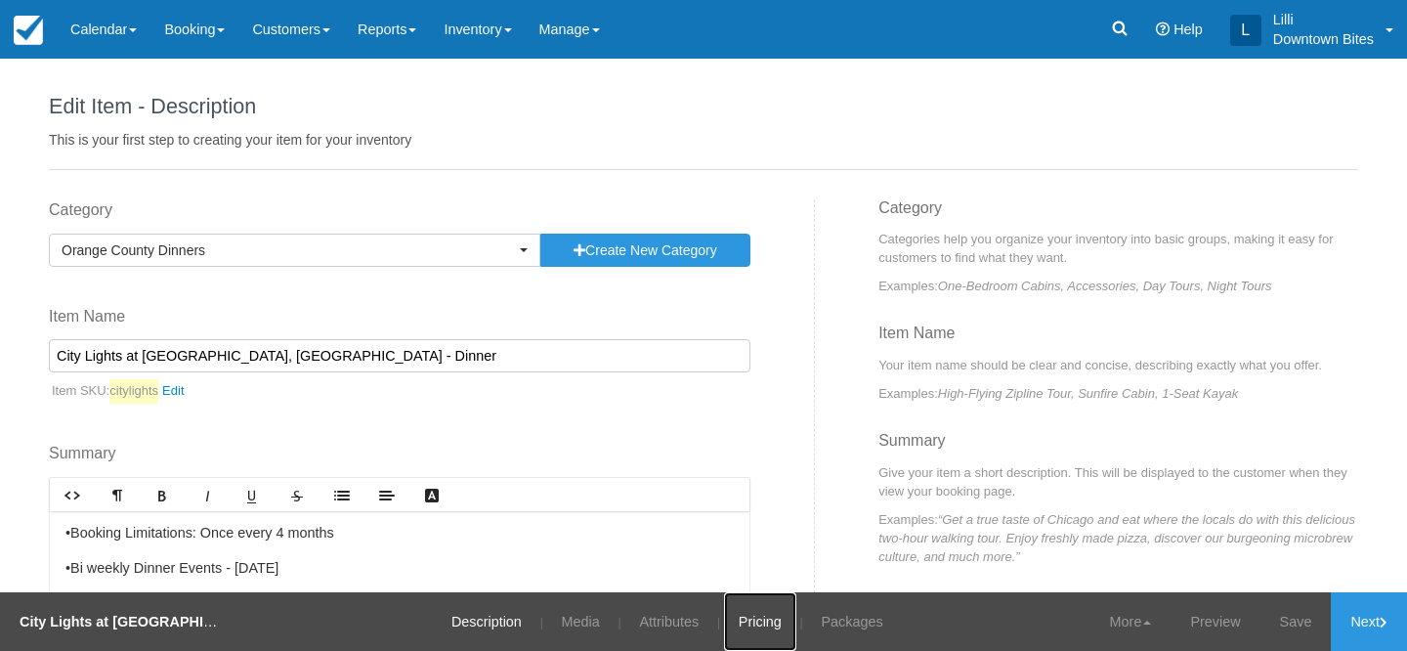
click at [780, 612] on link "Pricing" at bounding box center [760, 621] width 72 height 59
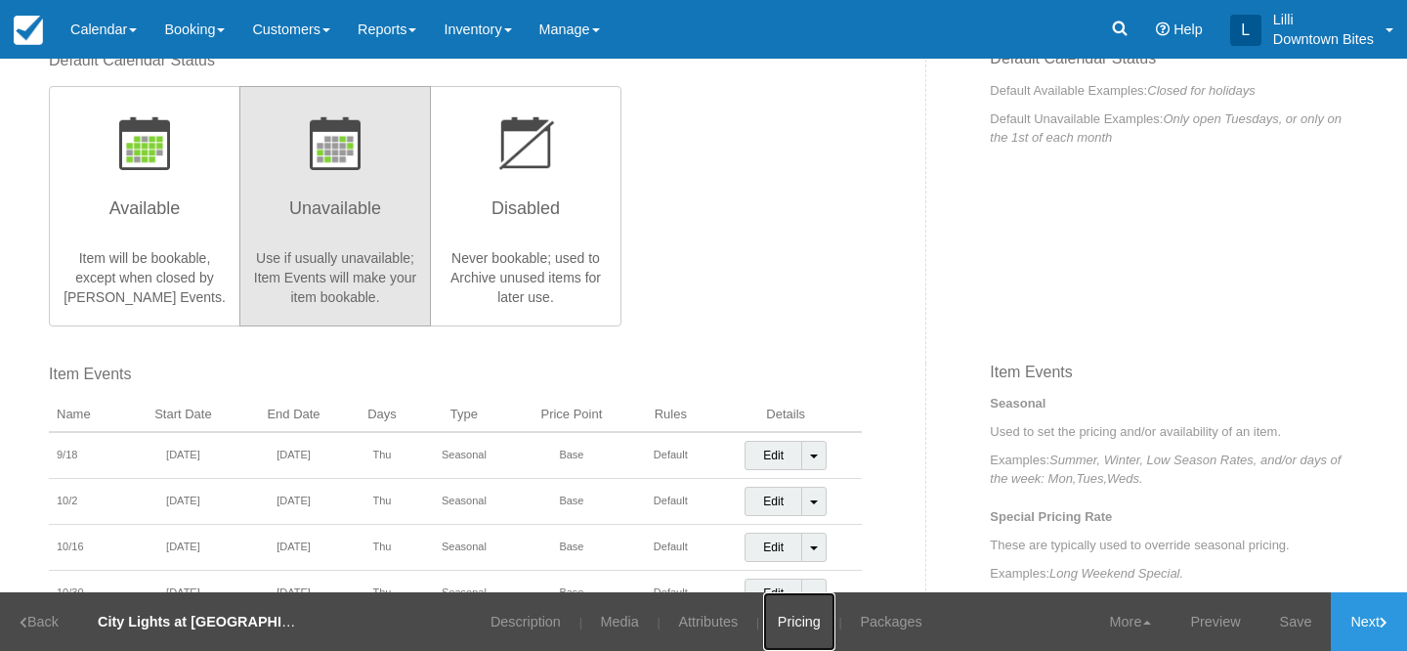
scroll to position [449, 0]
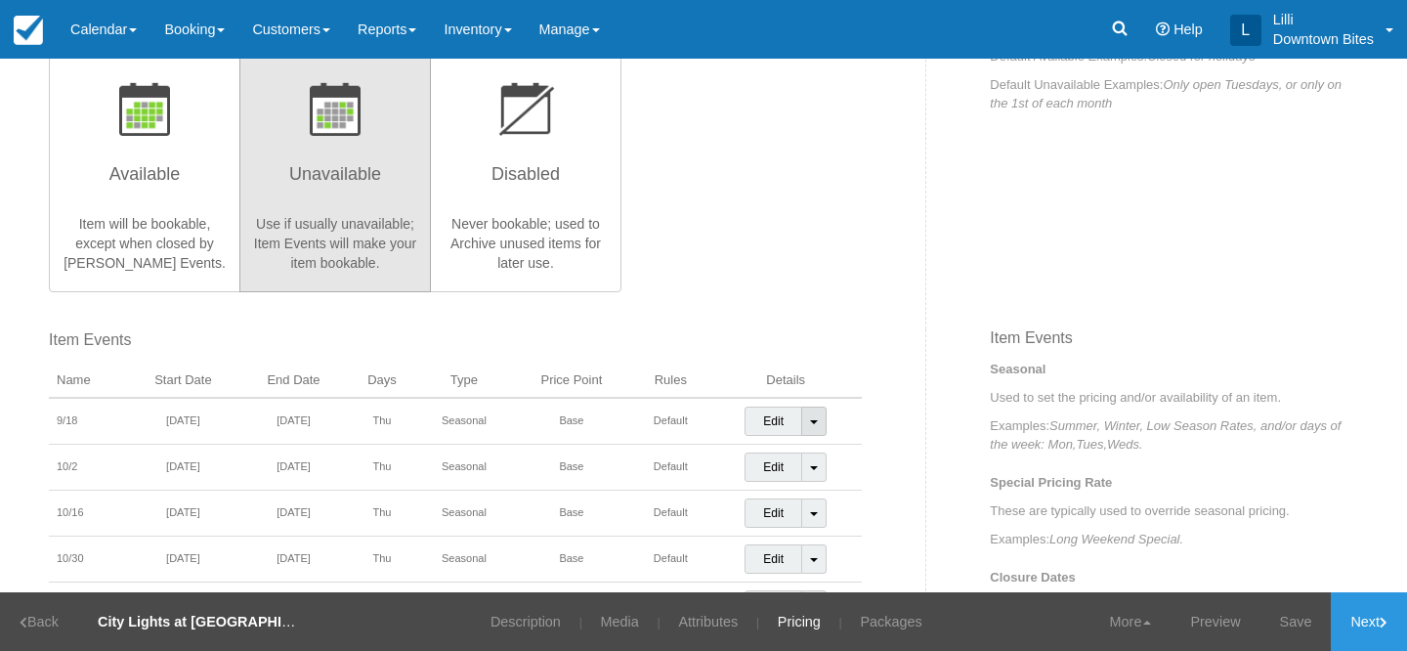
click at [813, 421] on span at bounding box center [814, 422] width 8 height 4
click at [801, 453] on link "Detach Event" at bounding box center [800, 462] width 109 height 47
click at [1276, 628] on link "Save" at bounding box center [1296, 621] width 71 height 59
click at [73, 24] on link "Calendar" at bounding box center [104, 29] width 94 height 59
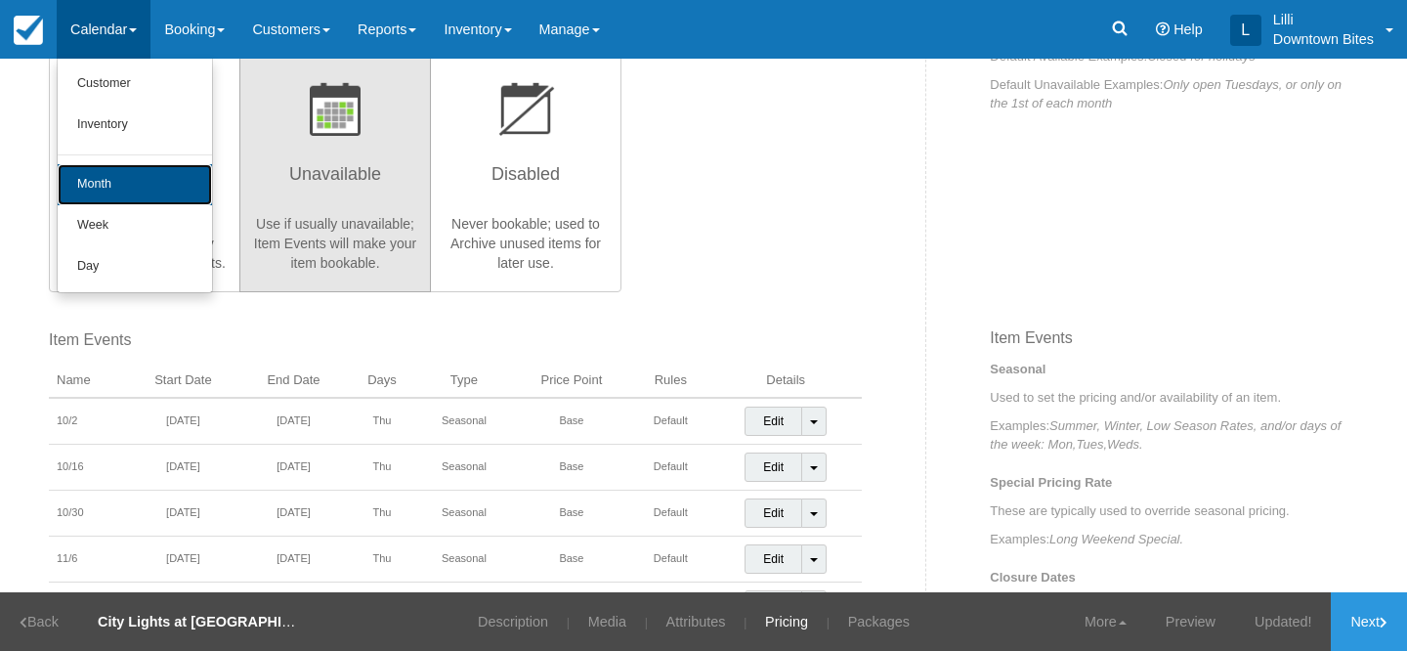
click at [78, 194] on link "Month" at bounding box center [135, 184] width 154 height 41
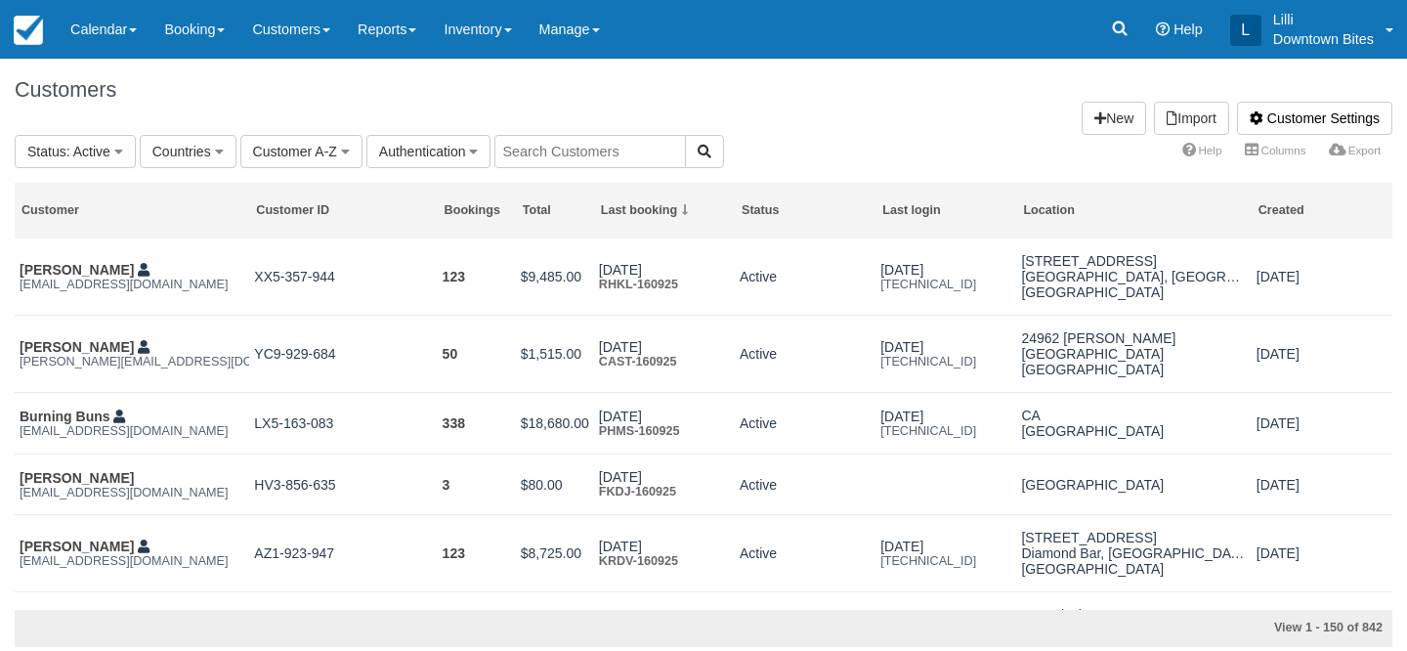
click at [574, 150] on input "text" at bounding box center [591, 151] width 192 height 33
type input "lilli"
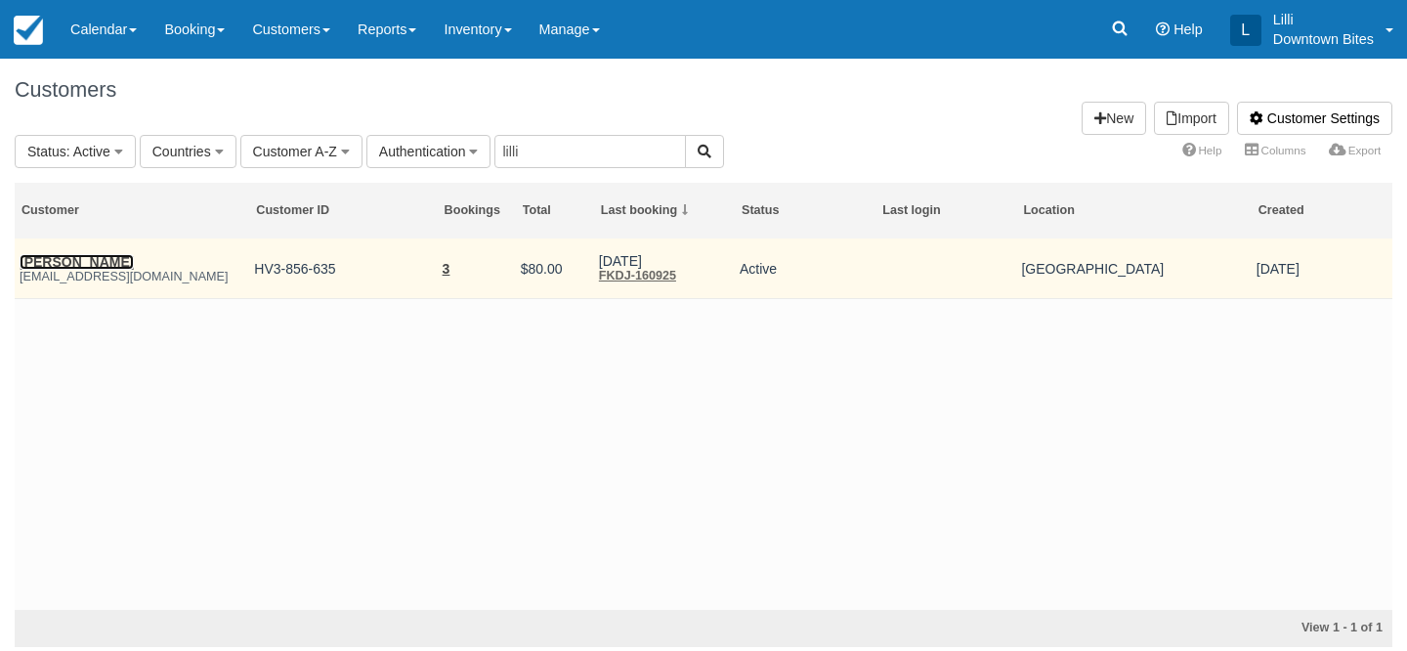
click at [63, 263] on link "[PERSON_NAME]" at bounding box center [77, 262] width 114 height 16
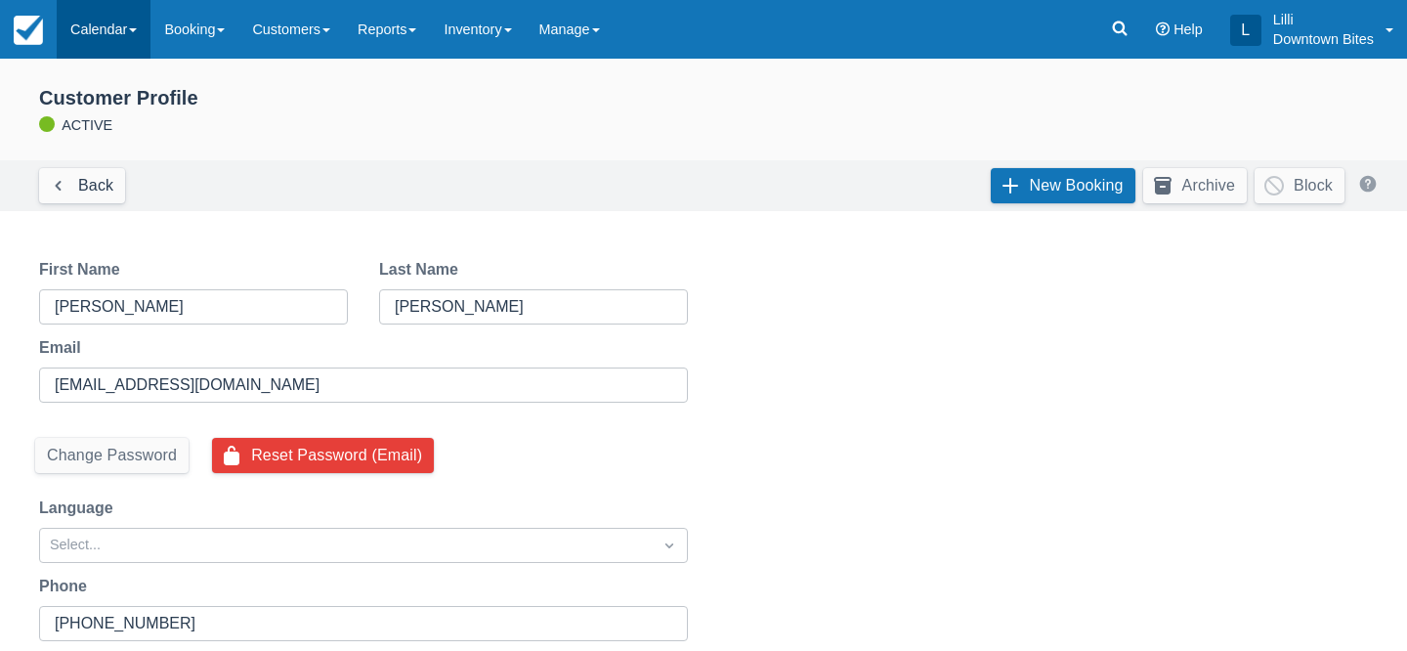
click at [87, 30] on link "Calendar" at bounding box center [104, 29] width 94 height 59
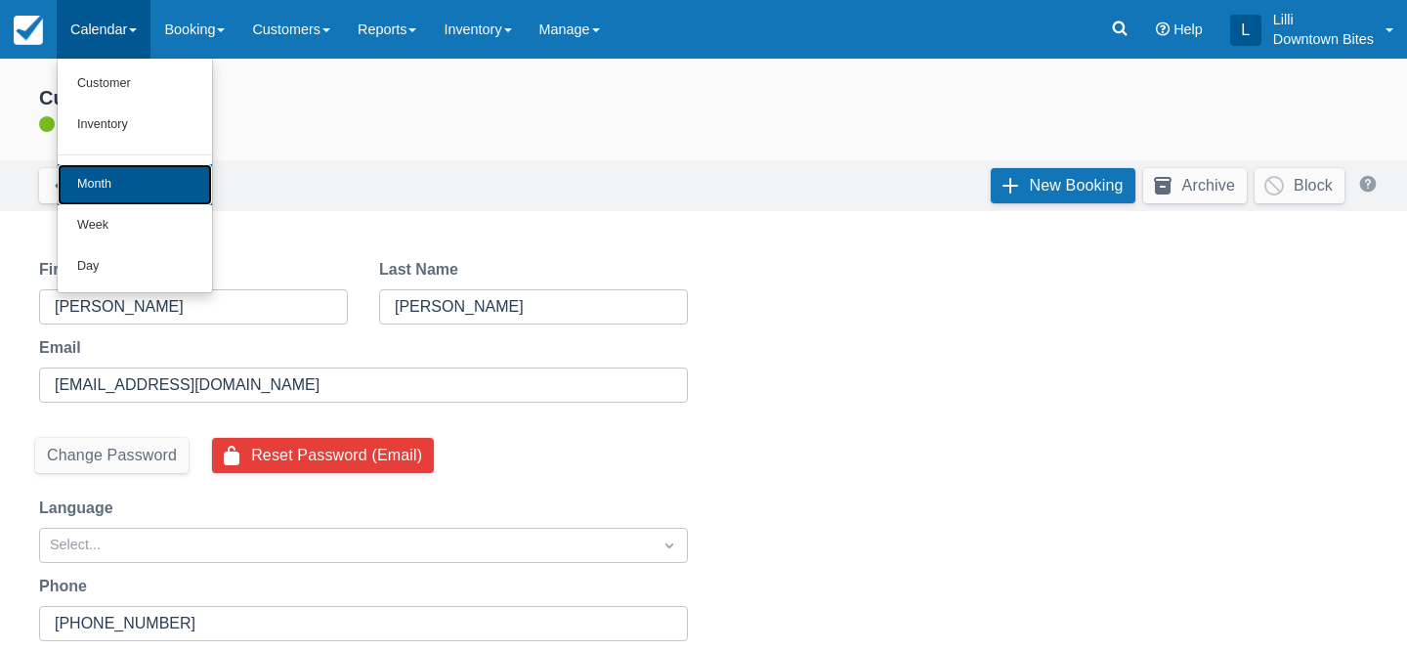
click at [92, 185] on link "Month" at bounding box center [135, 184] width 154 height 41
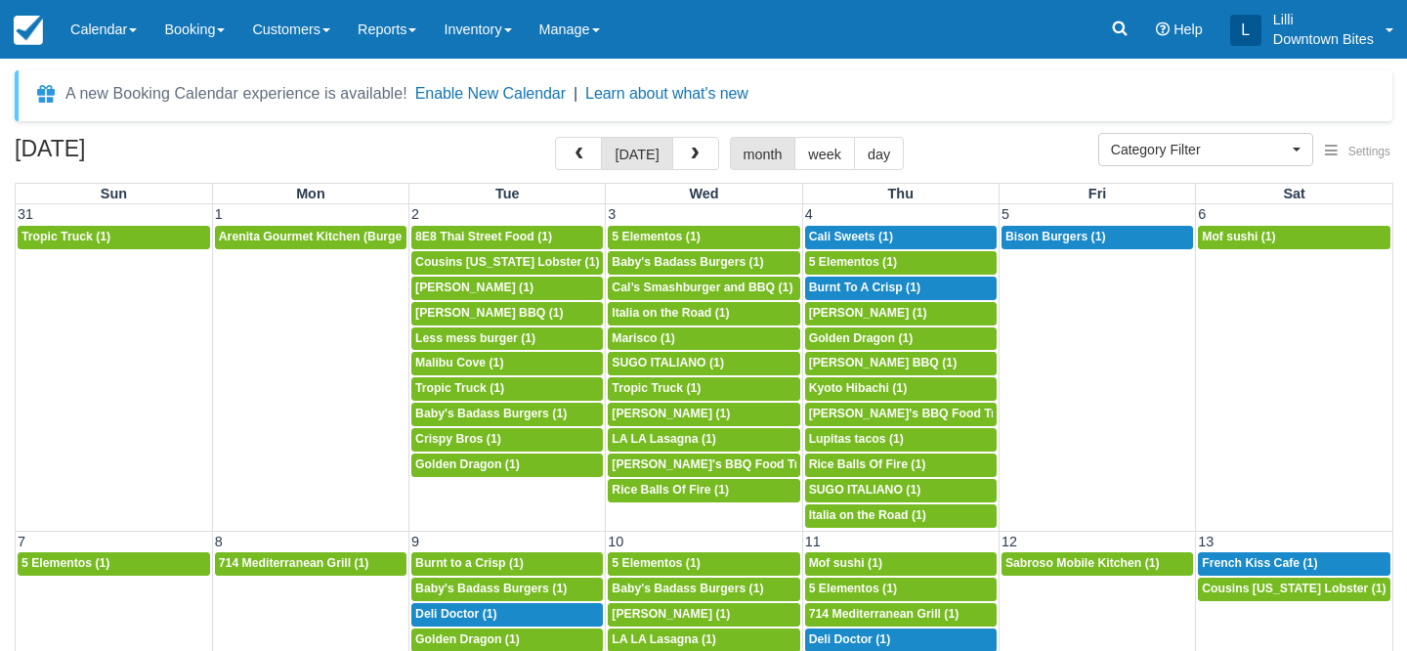
select select
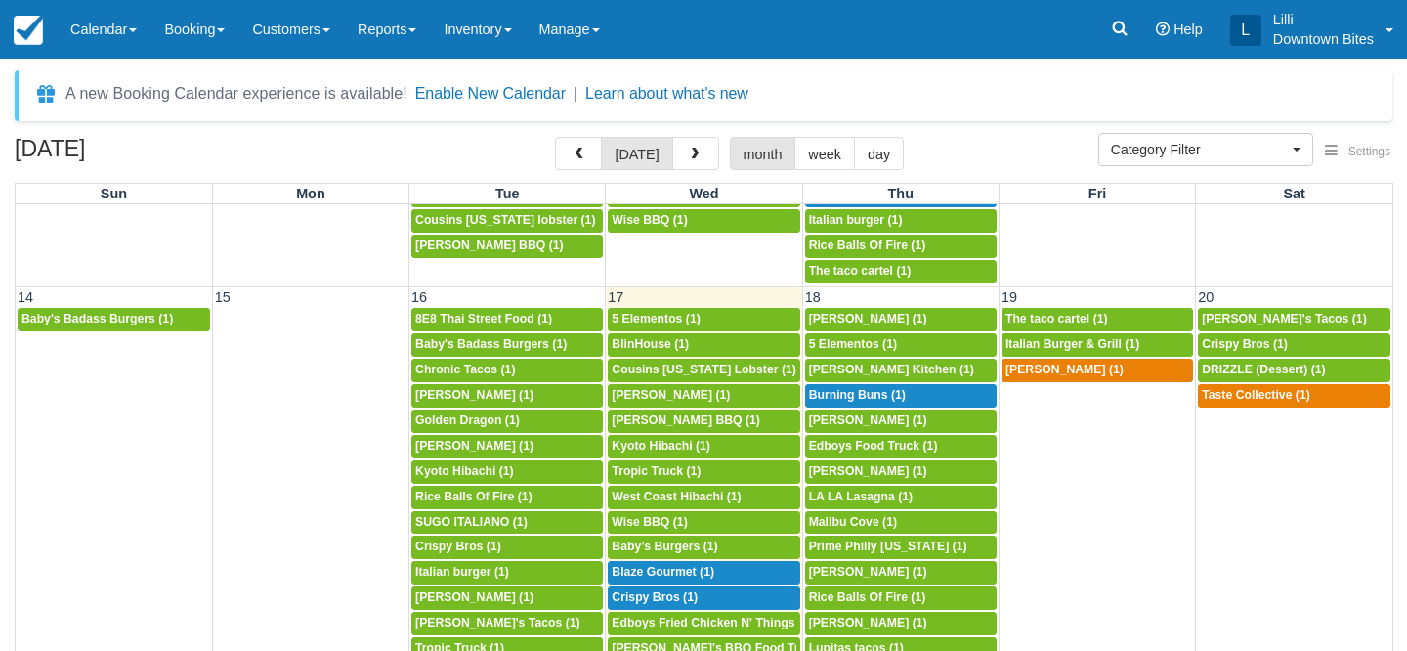
scroll to position [598, 0]
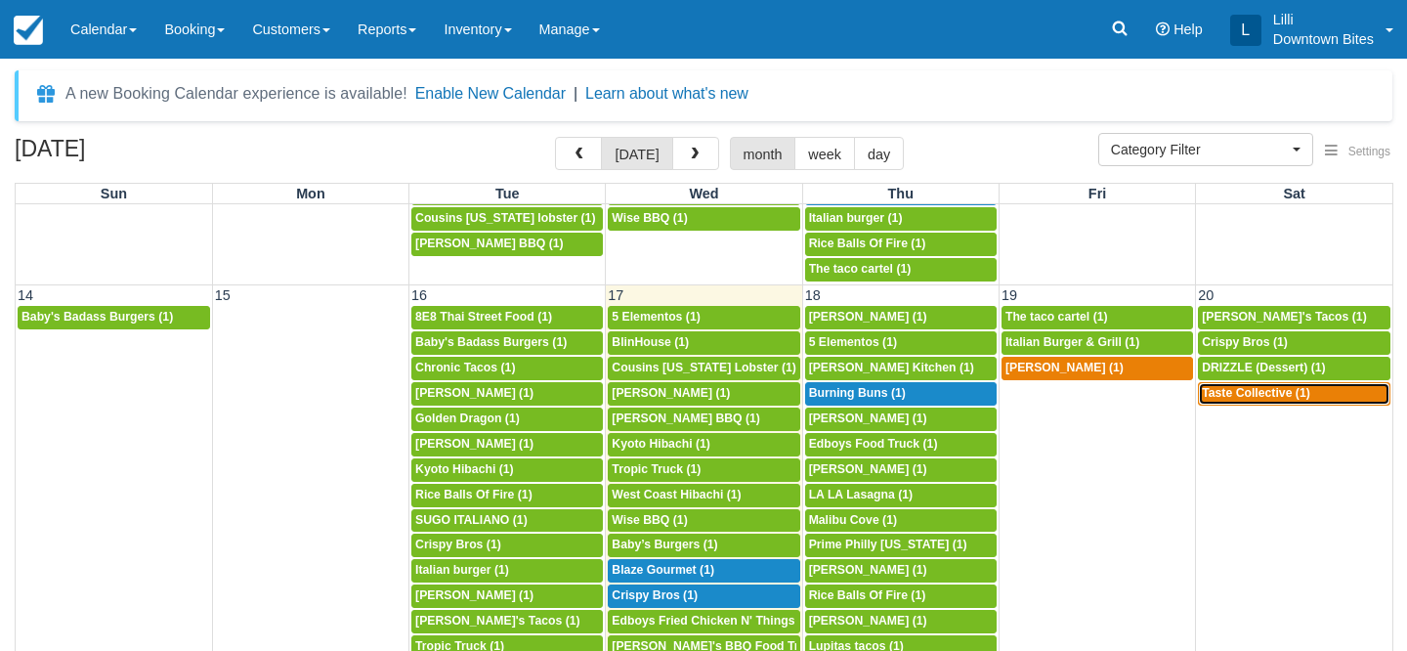
click at [1289, 391] on span "Taste Collective (1)" at bounding box center [1256, 393] width 108 height 14
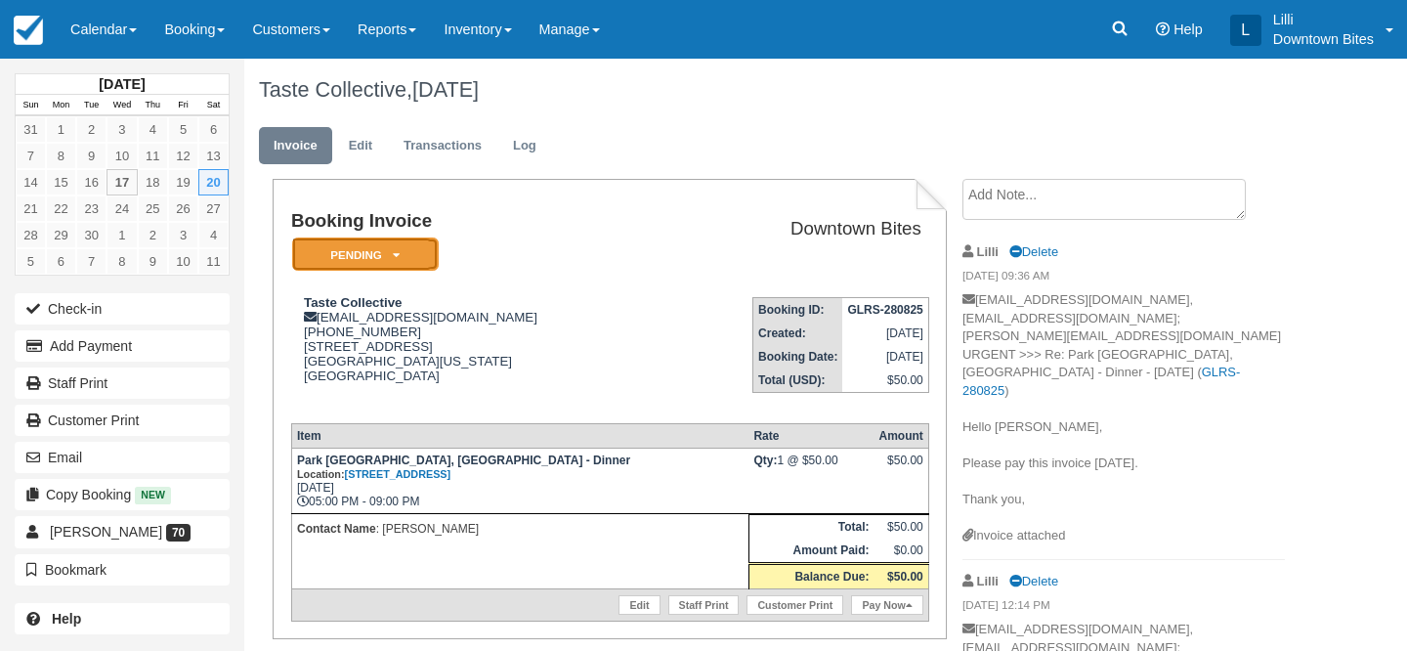
click at [416, 248] on em "Pending" at bounding box center [365, 254] width 147 height 34
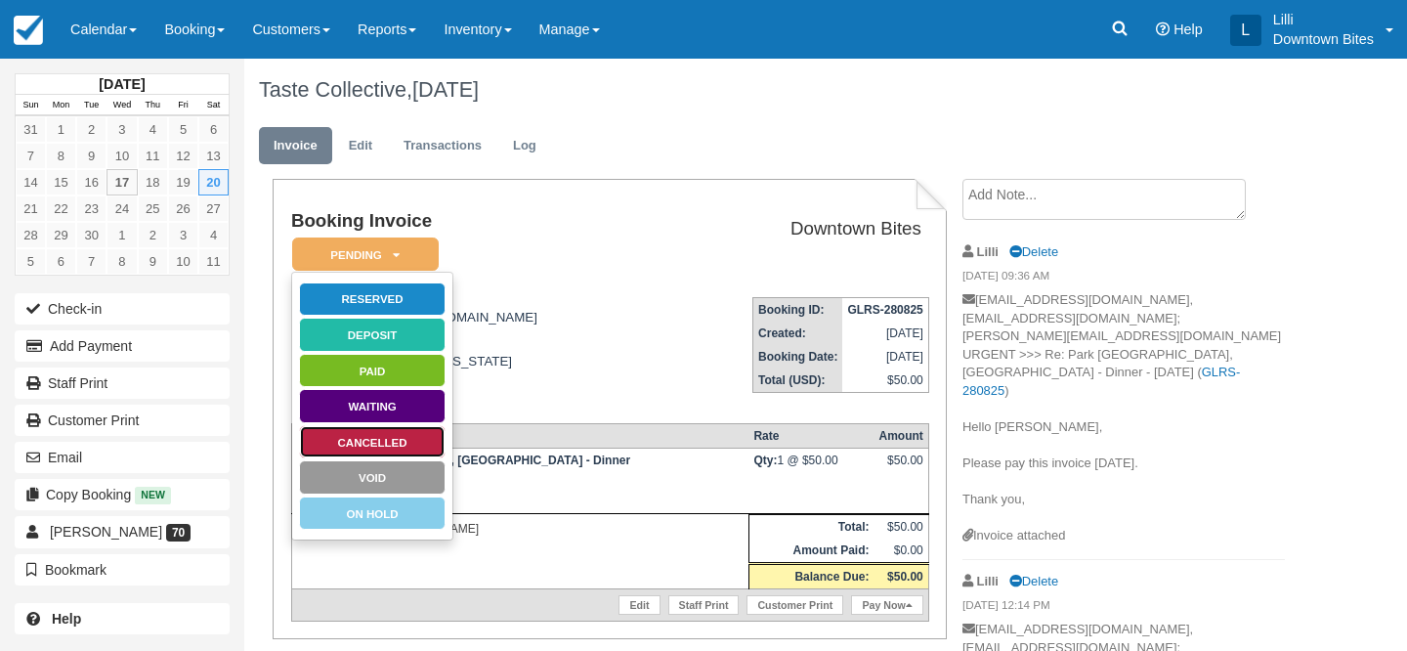
click at [393, 435] on link "Cancelled" at bounding box center [372, 442] width 147 height 34
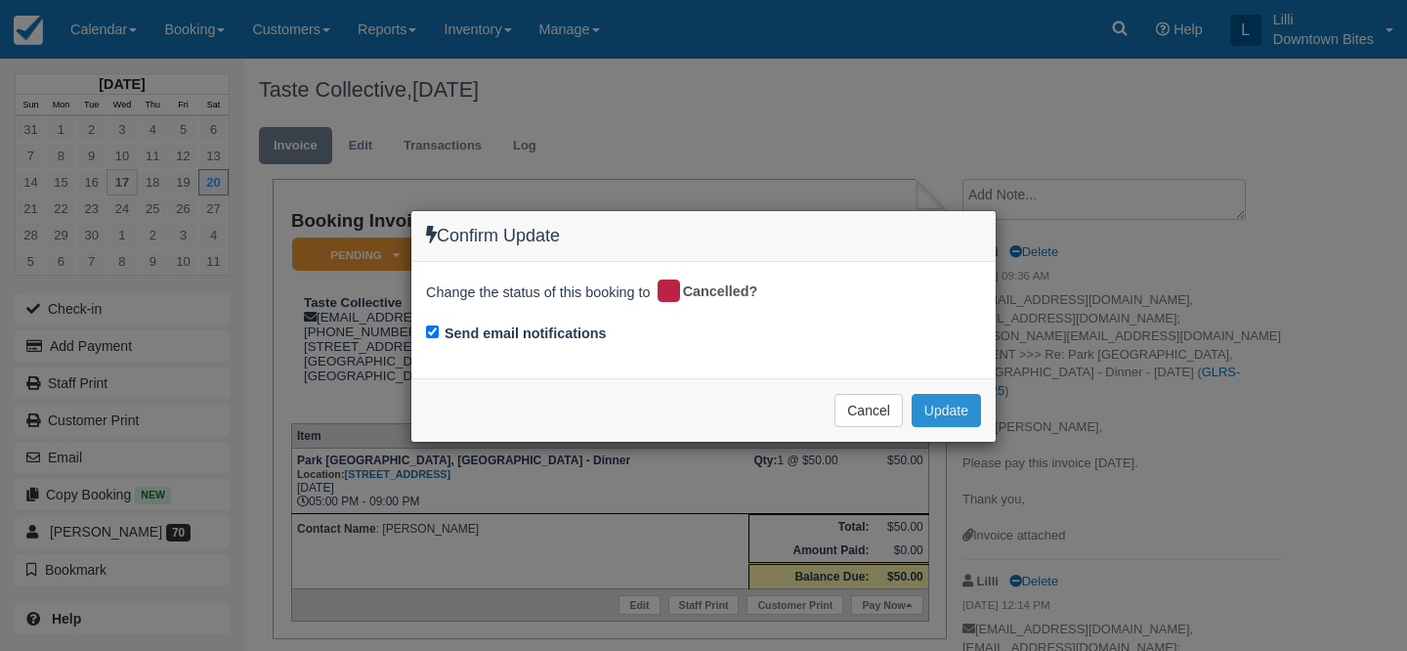
click at [952, 414] on button "Update" at bounding box center [946, 410] width 69 height 33
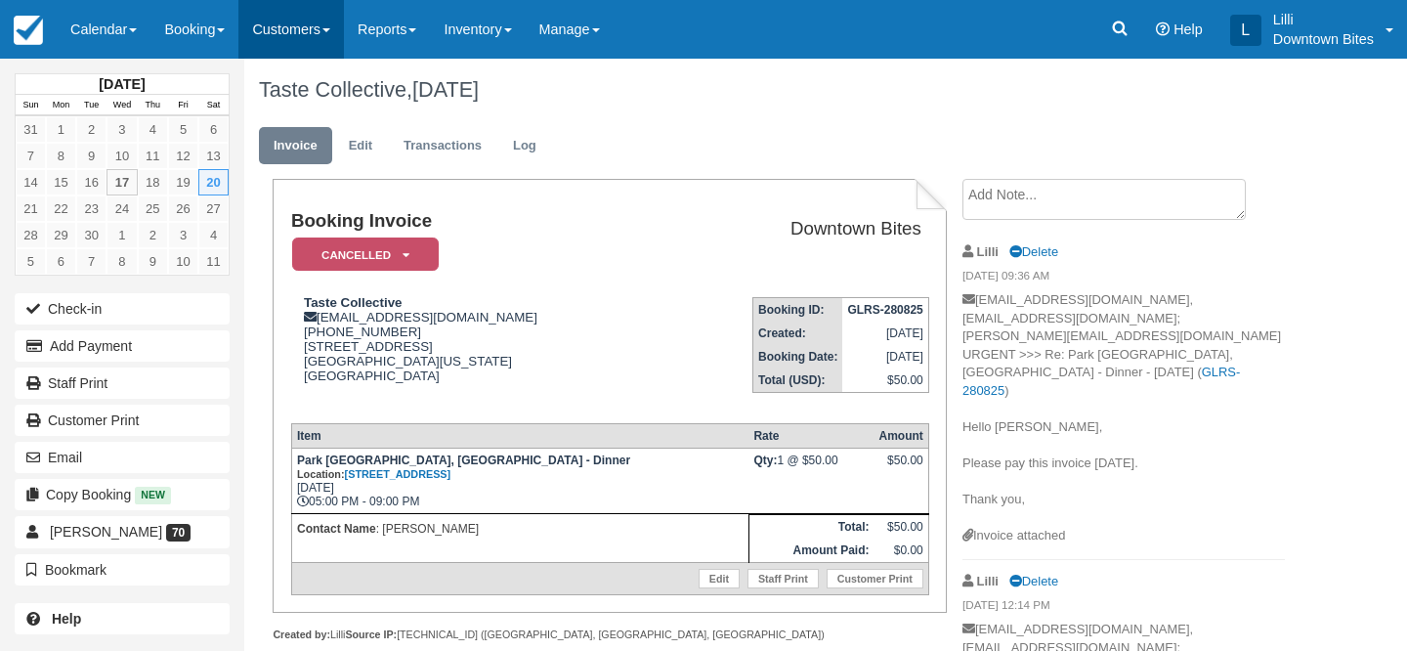
click at [314, 32] on link "Customers" at bounding box center [291, 29] width 106 height 59
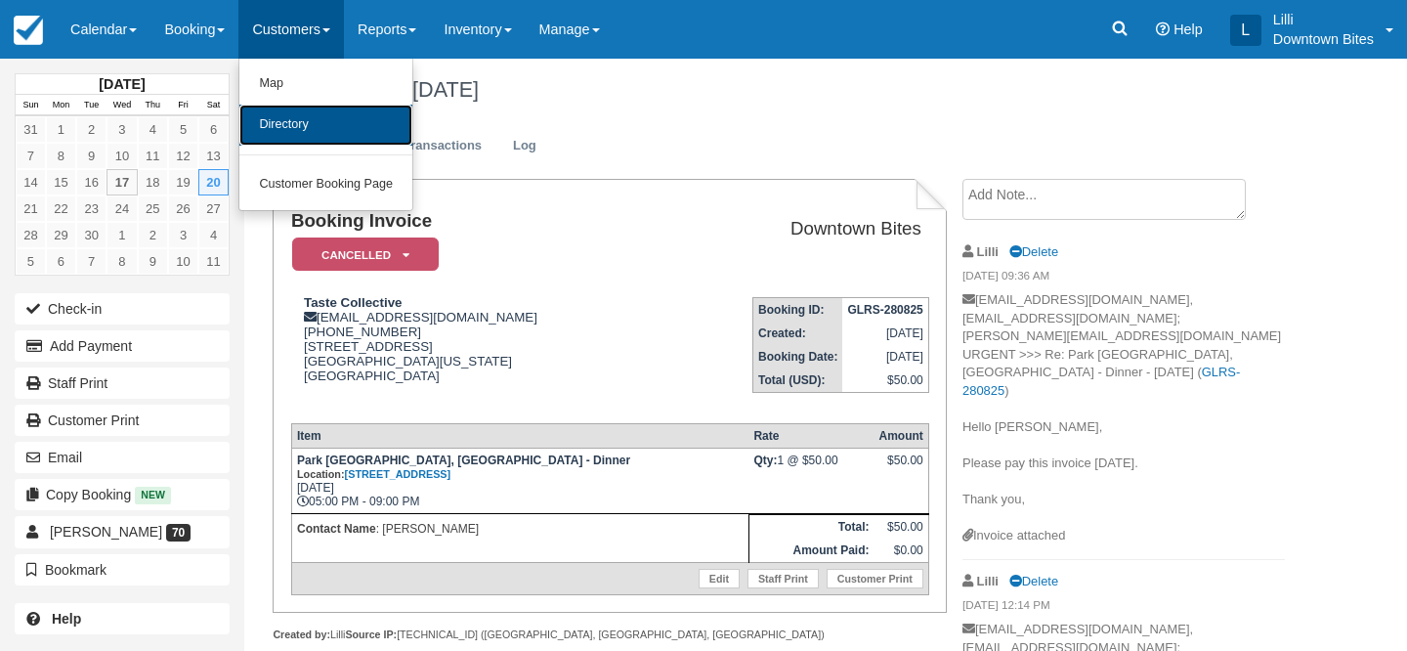
click at [309, 132] on link "Directory" at bounding box center [325, 125] width 173 height 41
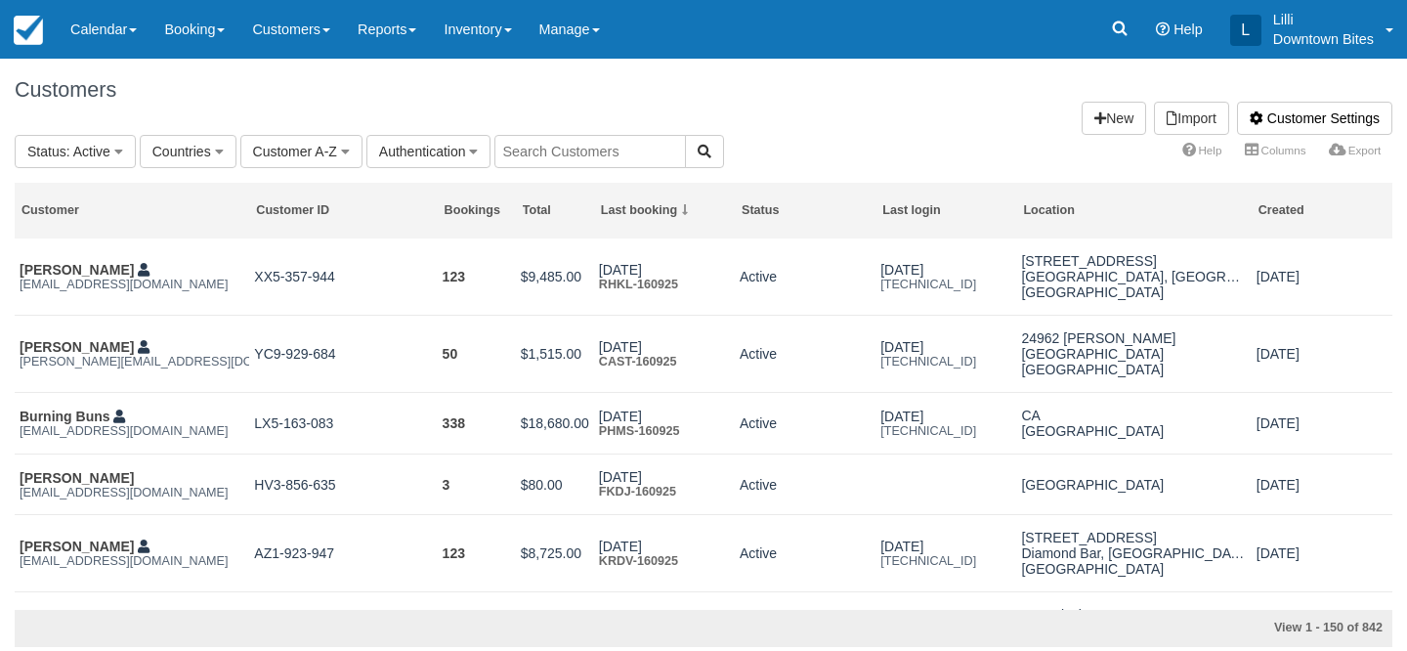
click at [601, 141] on input "text" at bounding box center [591, 151] width 192 height 33
type input "lil"
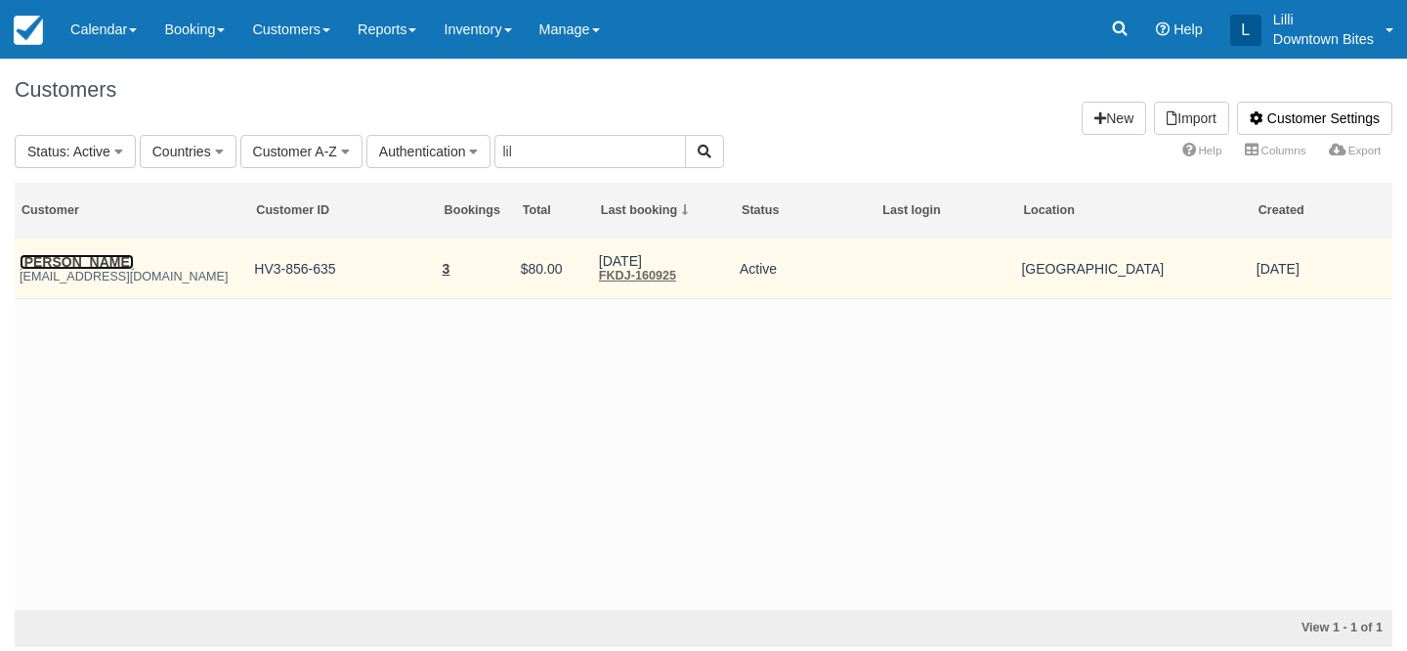
click at [50, 268] on link "[PERSON_NAME]" at bounding box center [77, 262] width 114 height 16
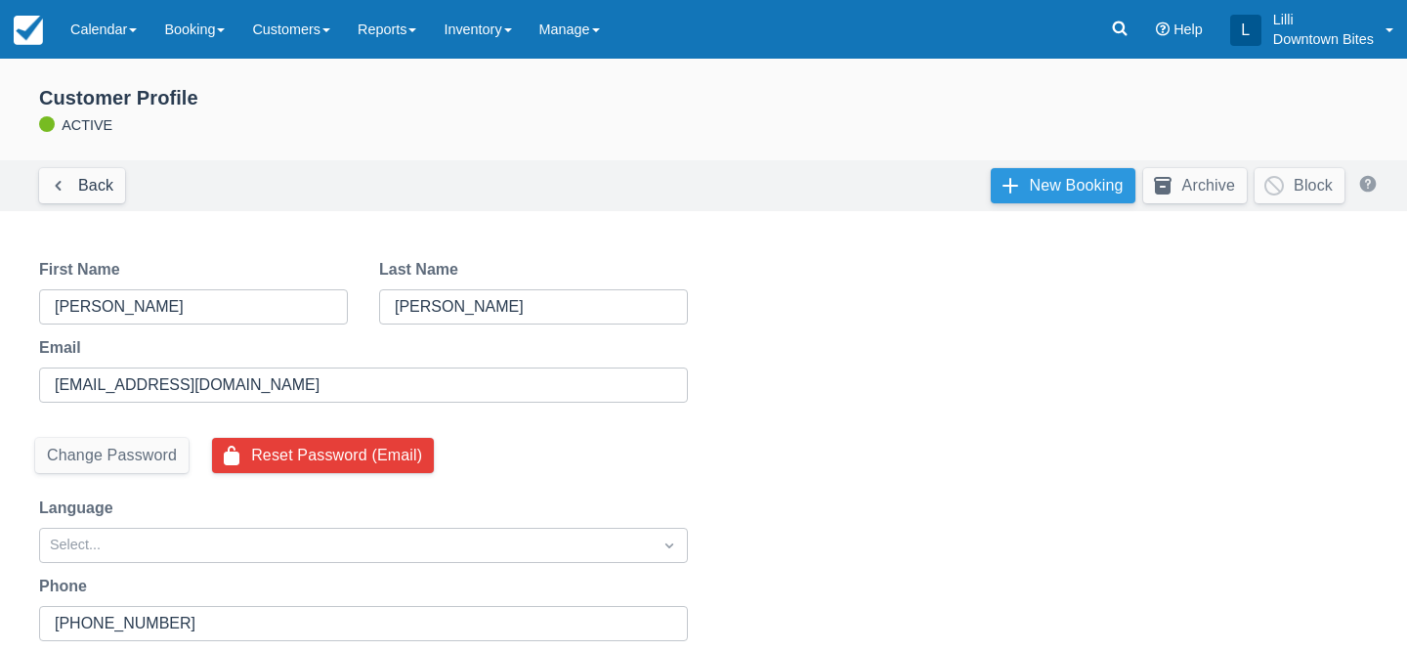
click at [1072, 186] on link "New Booking" at bounding box center [1063, 185] width 145 height 35
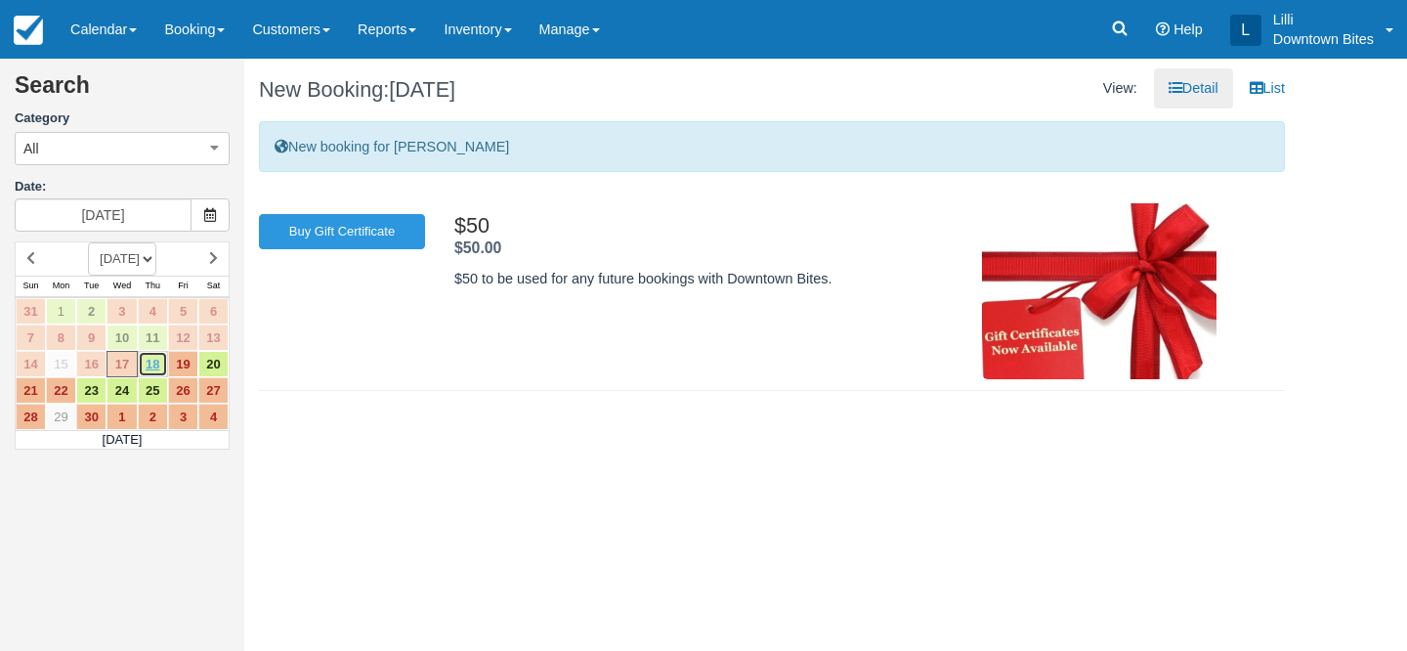
click at [145, 370] on link "18" at bounding box center [153, 364] width 30 height 26
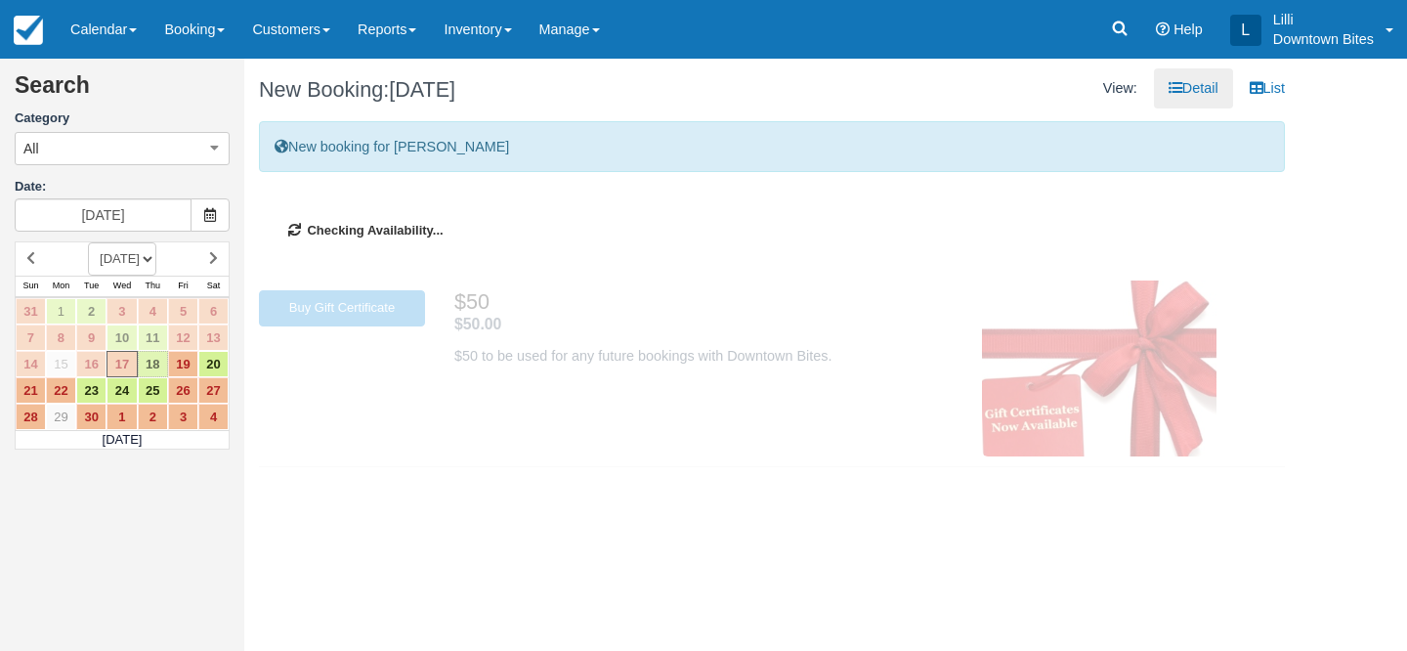
type input "09/18/25"
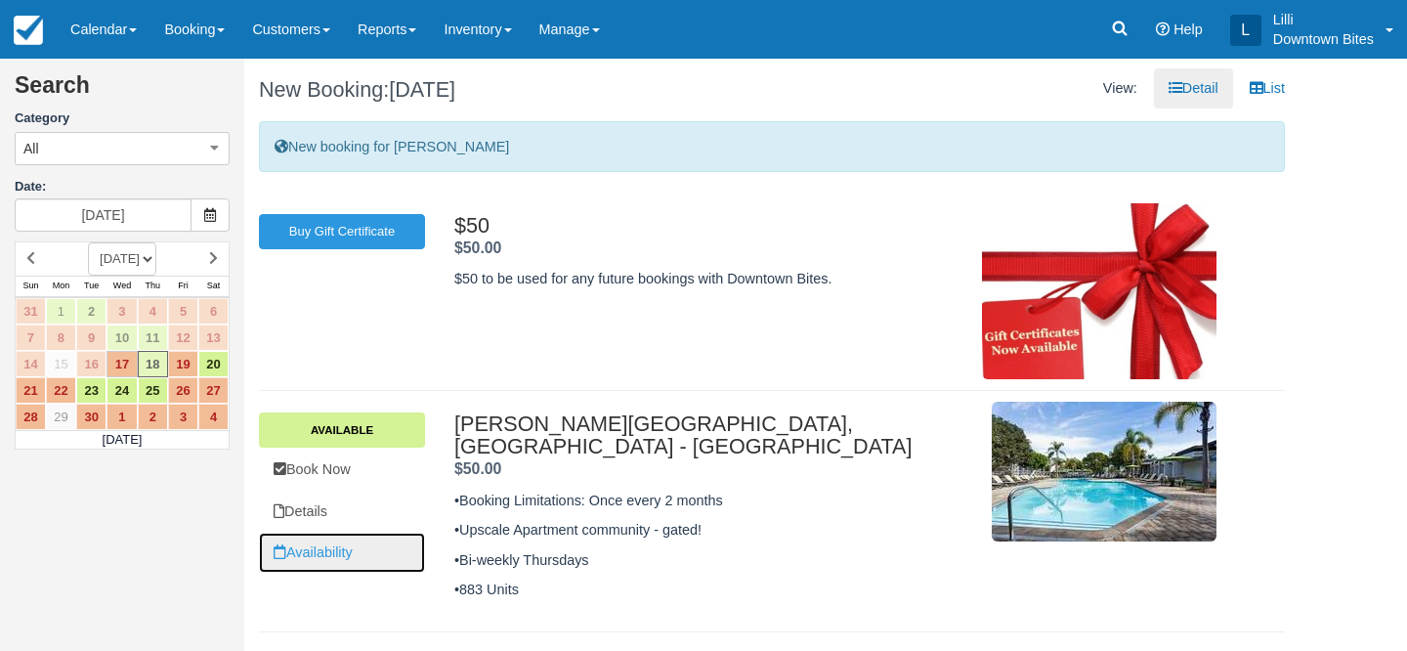
click at [337, 548] on link "Availability" at bounding box center [342, 553] width 166 height 40
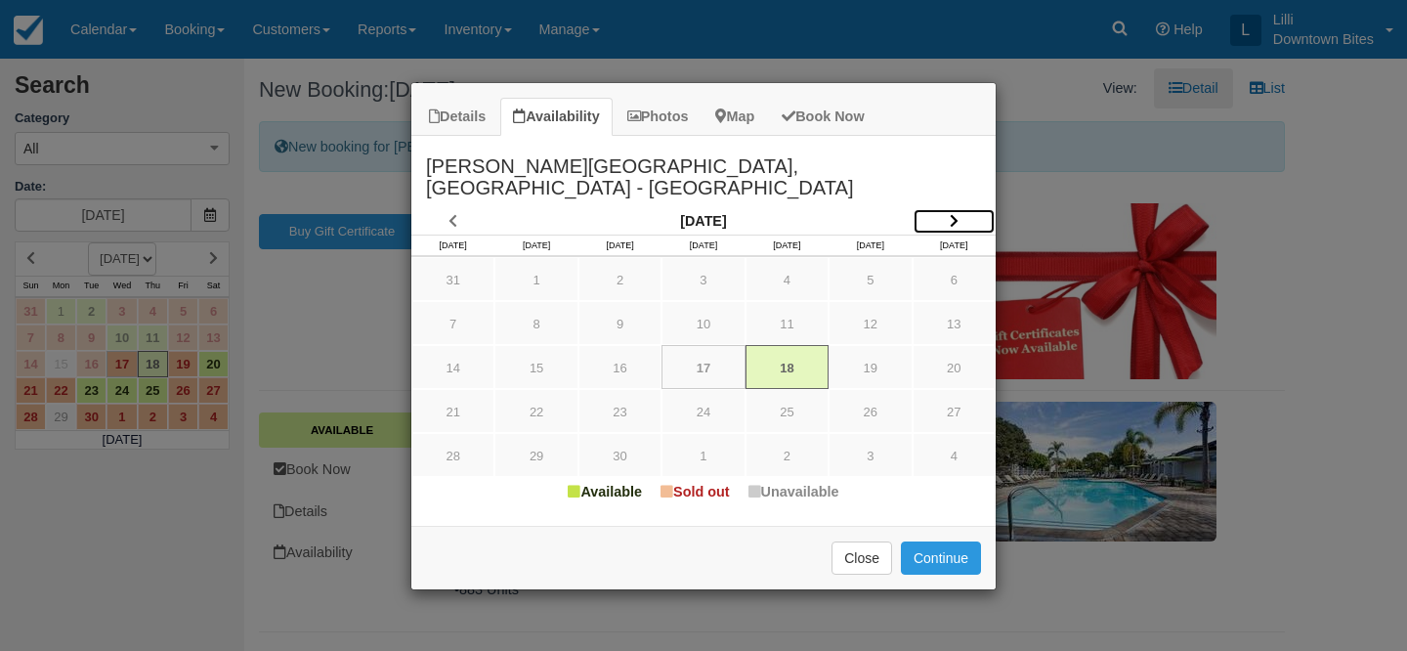
click at [953, 214] on icon "Item Modal" at bounding box center [954, 221] width 9 height 14
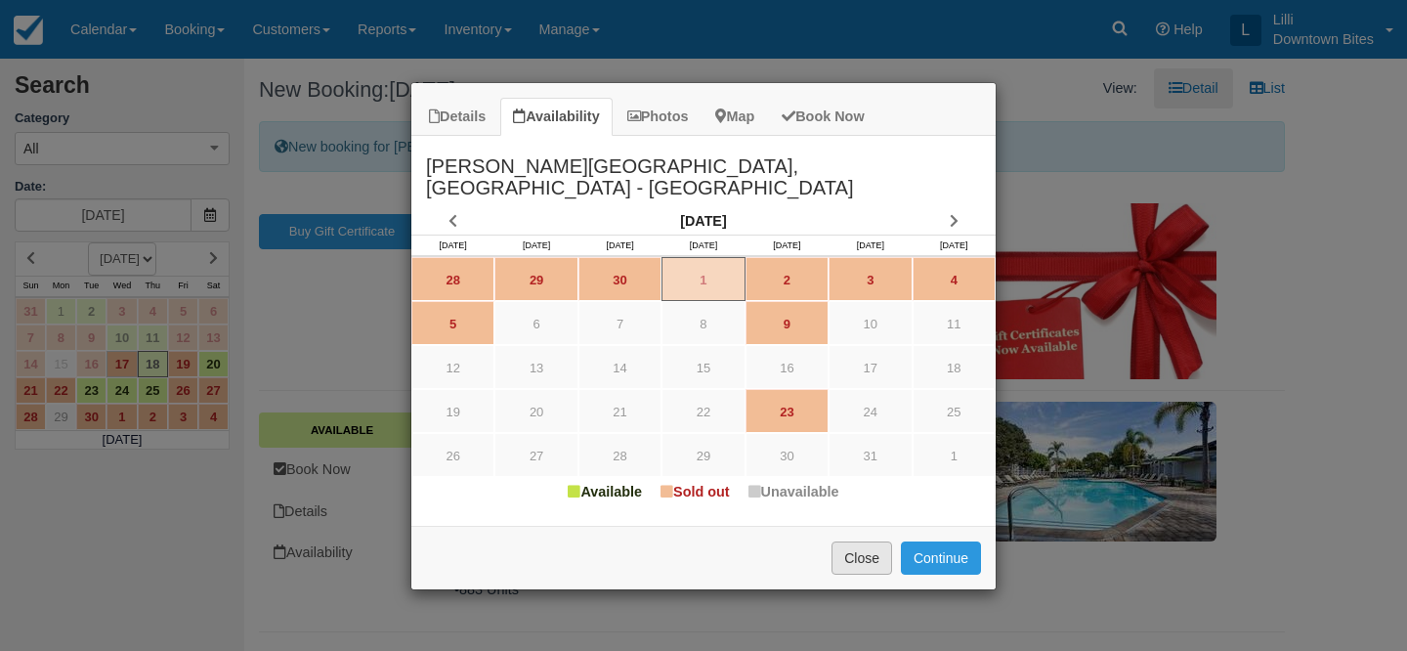
click at [872, 541] on button "Close" at bounding box center [862, 557] width 61 height 33
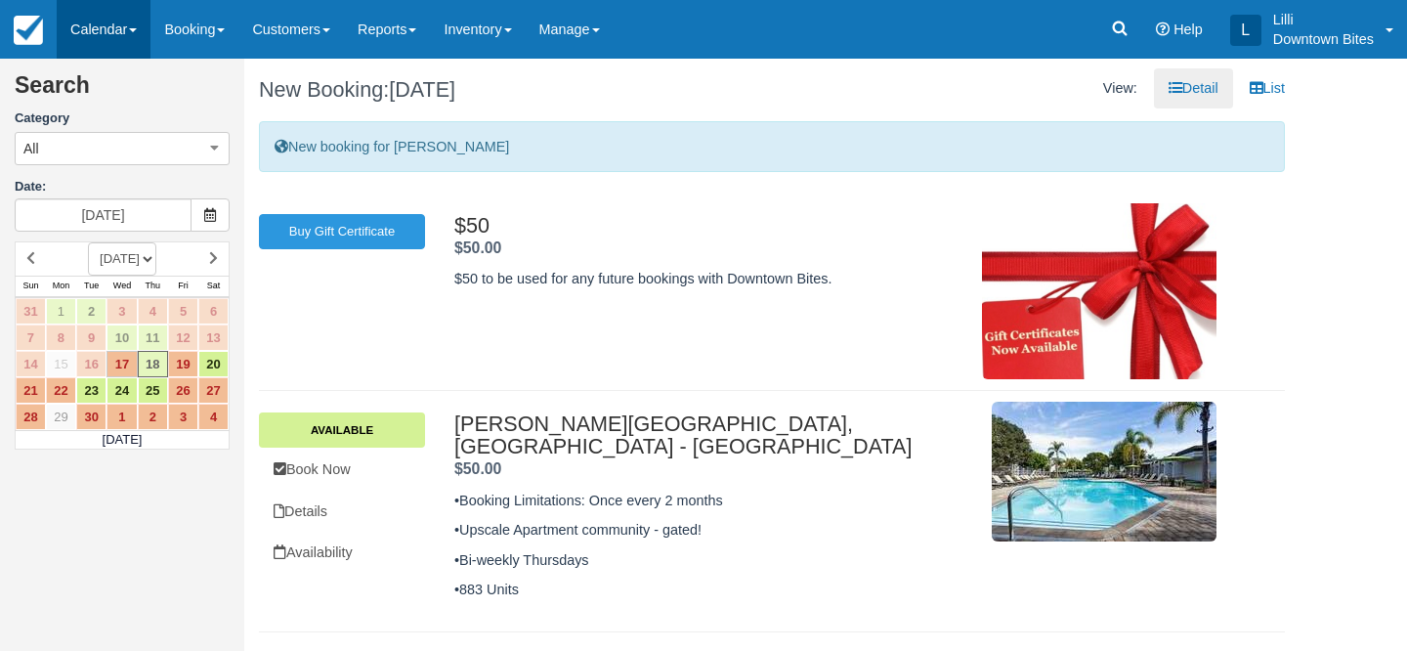
click at [101, 35] on link "Calendar" at bounding box center [104, 29] width 94 height 59
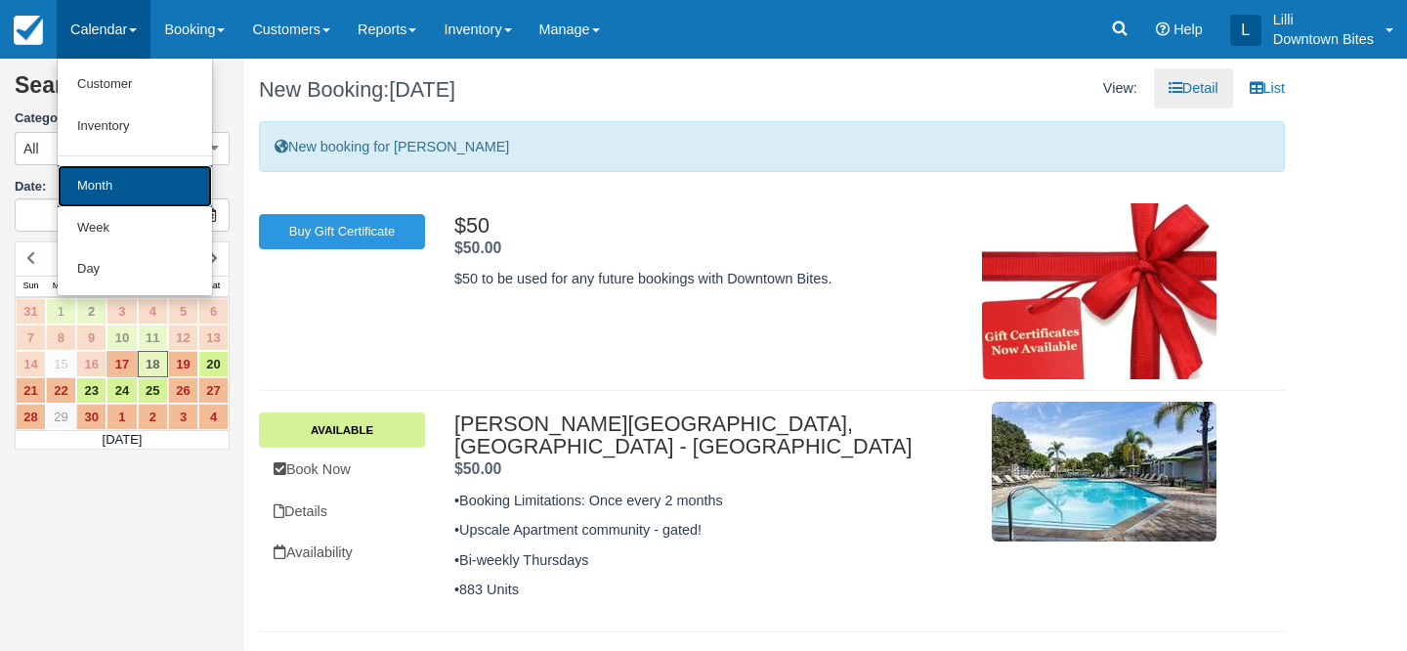
click at [95, 193] on link "Month" at bounding box center [135, 186] width 154 height 42
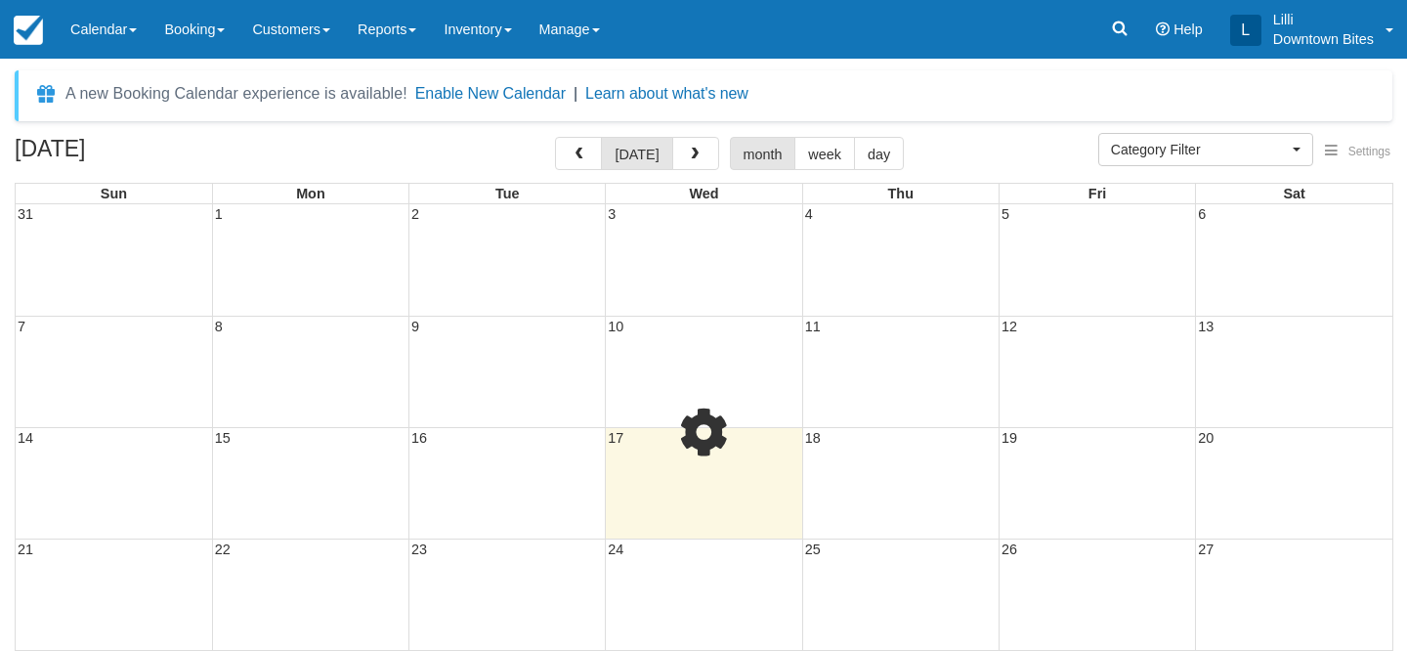
select select
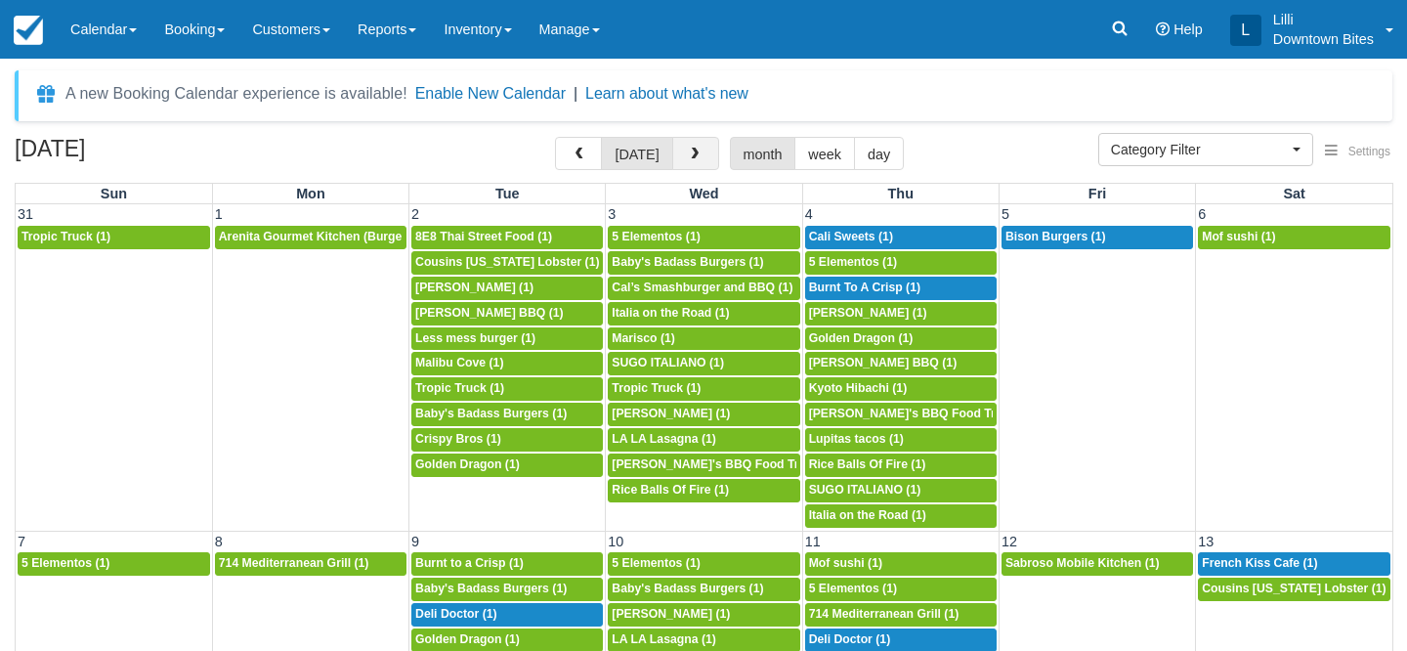
click at [688, 151] on span "button" at bounding box center [695, 155] width 14 height 14
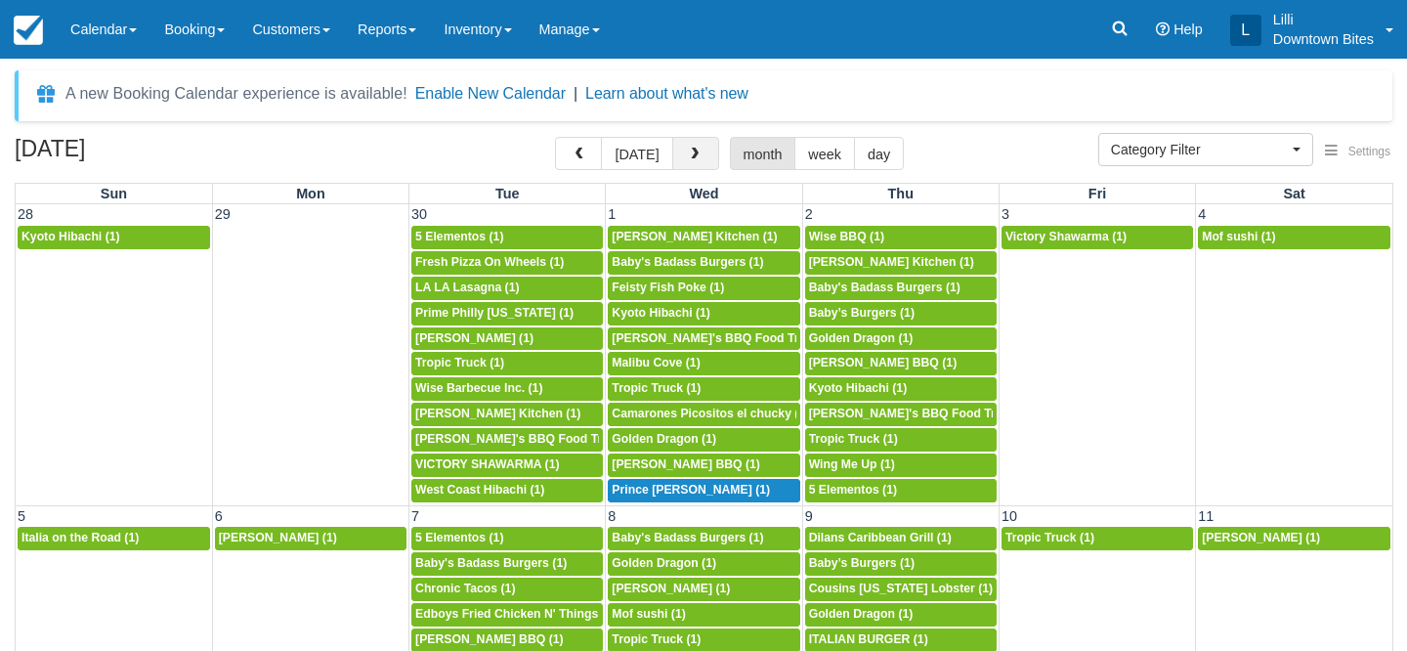
click at [688, 151] on span "button" at bounding box center [695, 155] width 14 height 14
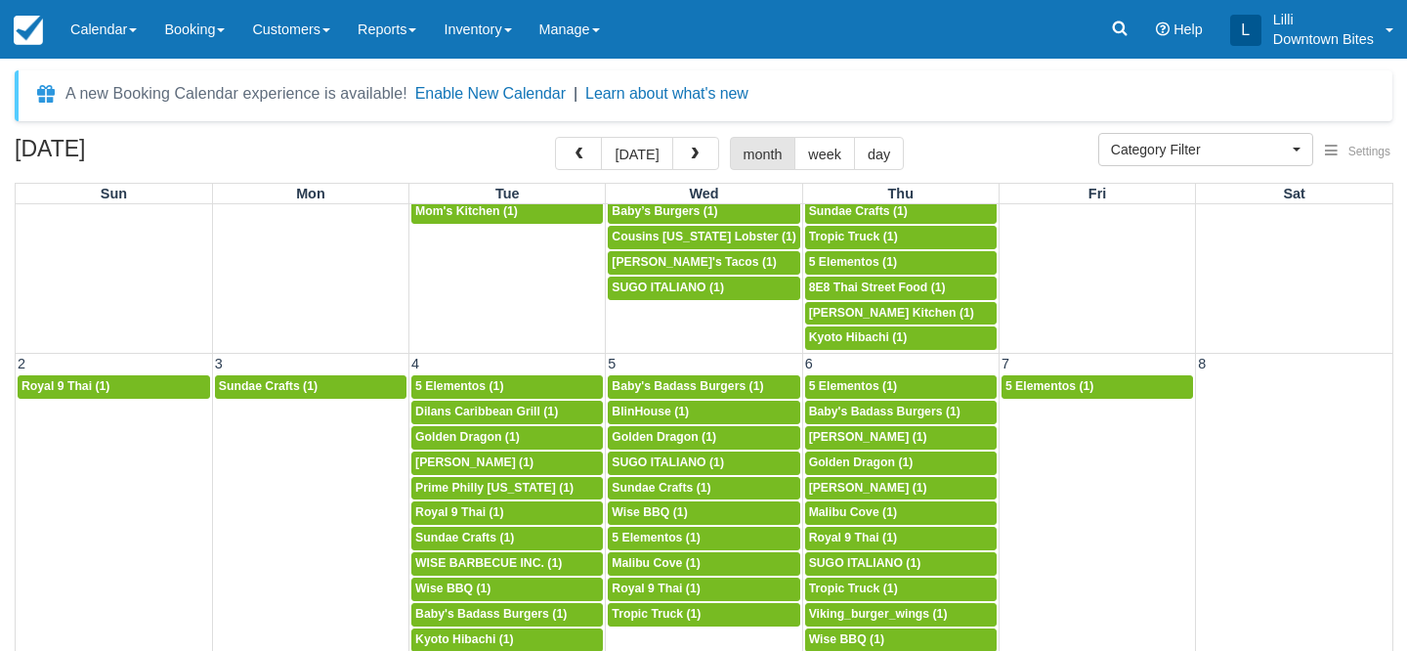
scroll to position [344, 0]
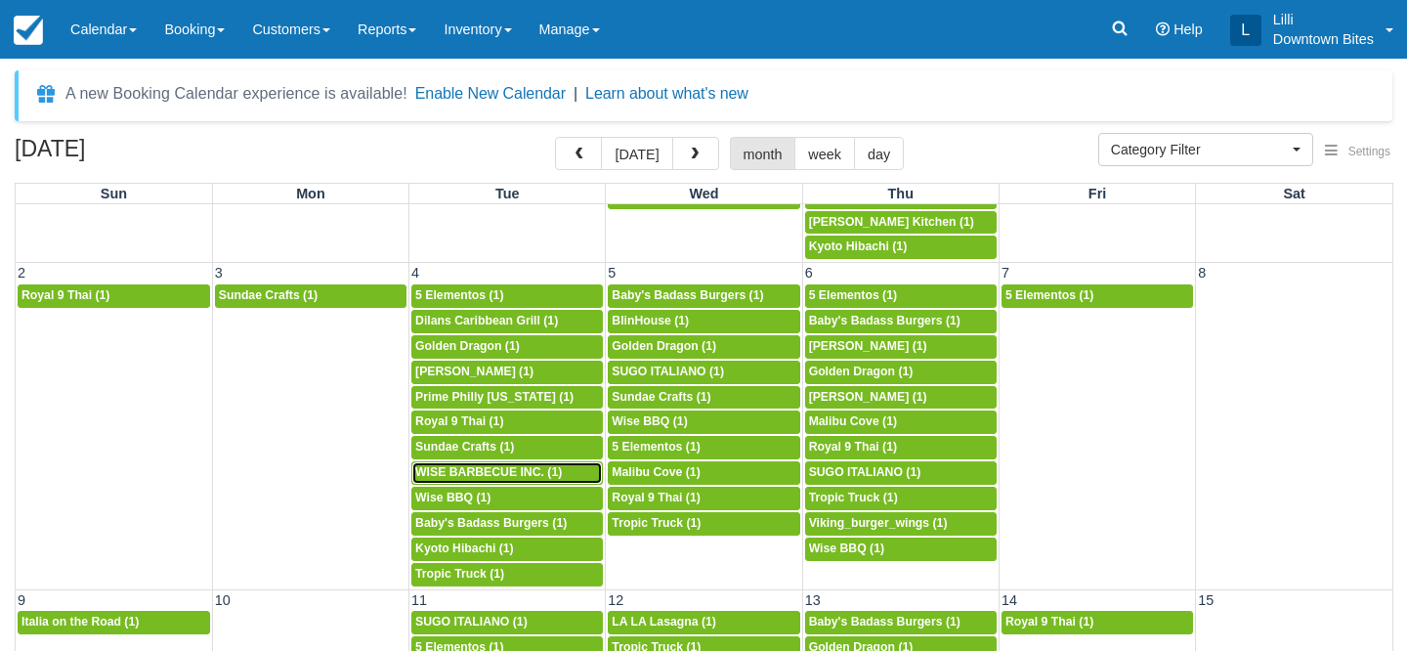
click at [485, 476] on span "WISE BARBECUE INC. (1)" at bounding box center [488, 472] width 147 height 14
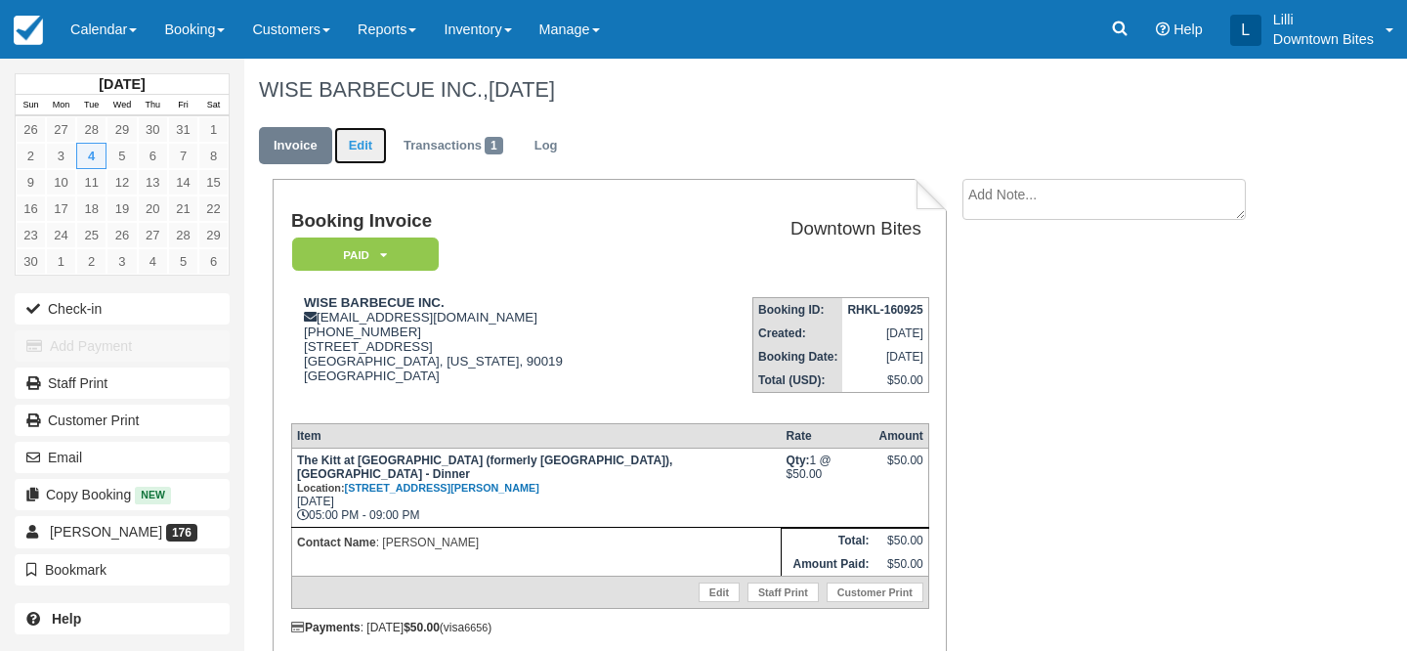
click at [363, 145] on link "Edit" at bounding box center [360, 146] width 53 height 38
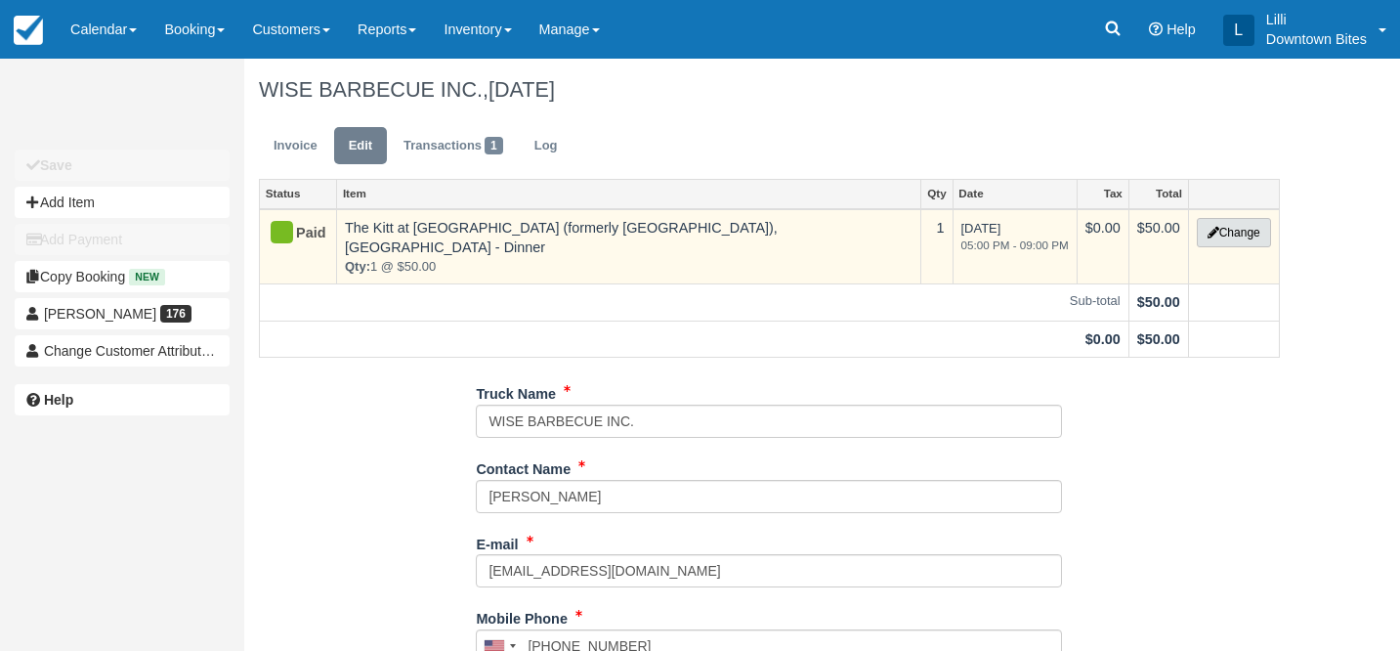
click at [1216, 241] on button "Change" at bounding box center [1234, 232] width 74 height 29
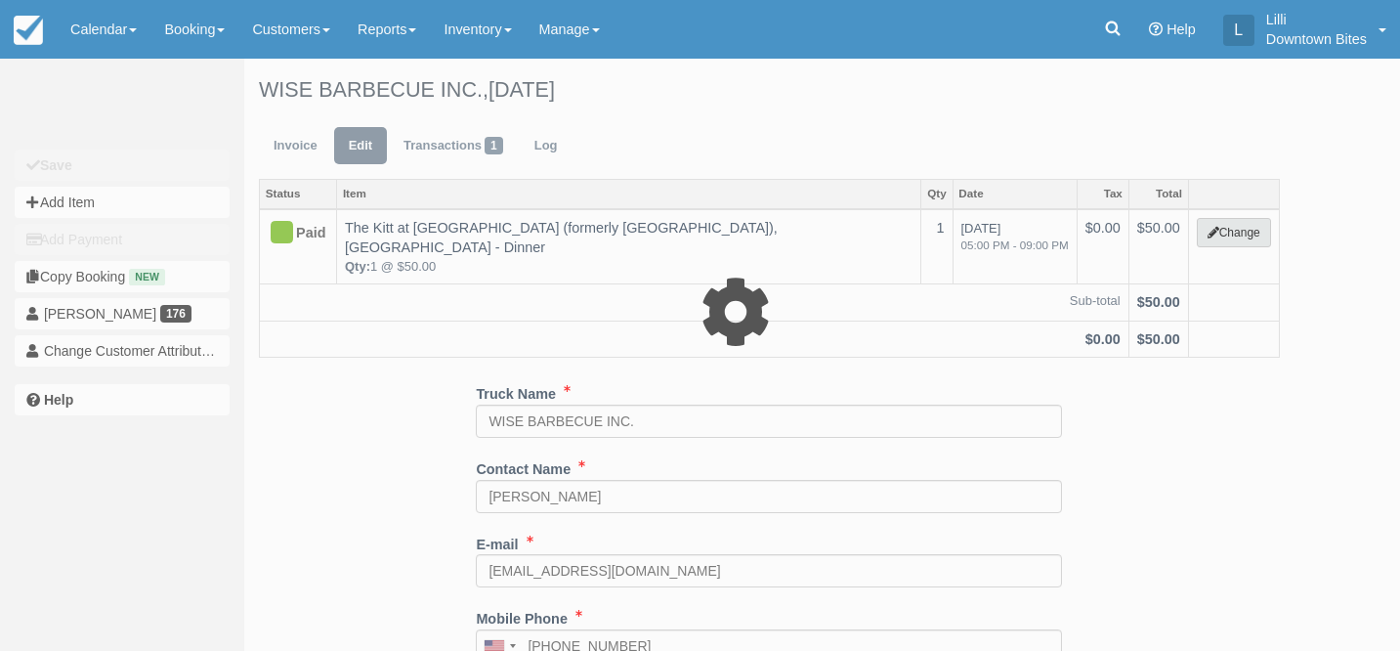
select select "2"
type input "50.00"
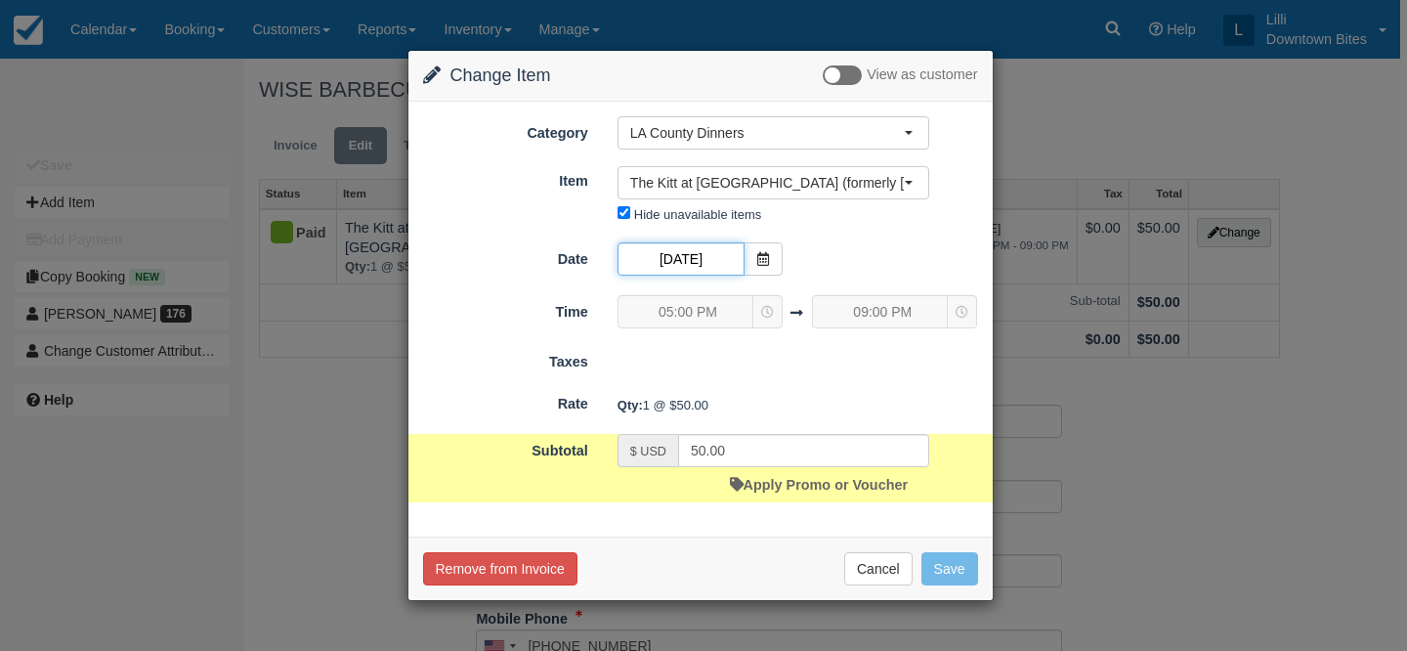
click at [714, 266] on input "11/04/25" at bounding box center [681, 258] width 127 height 33
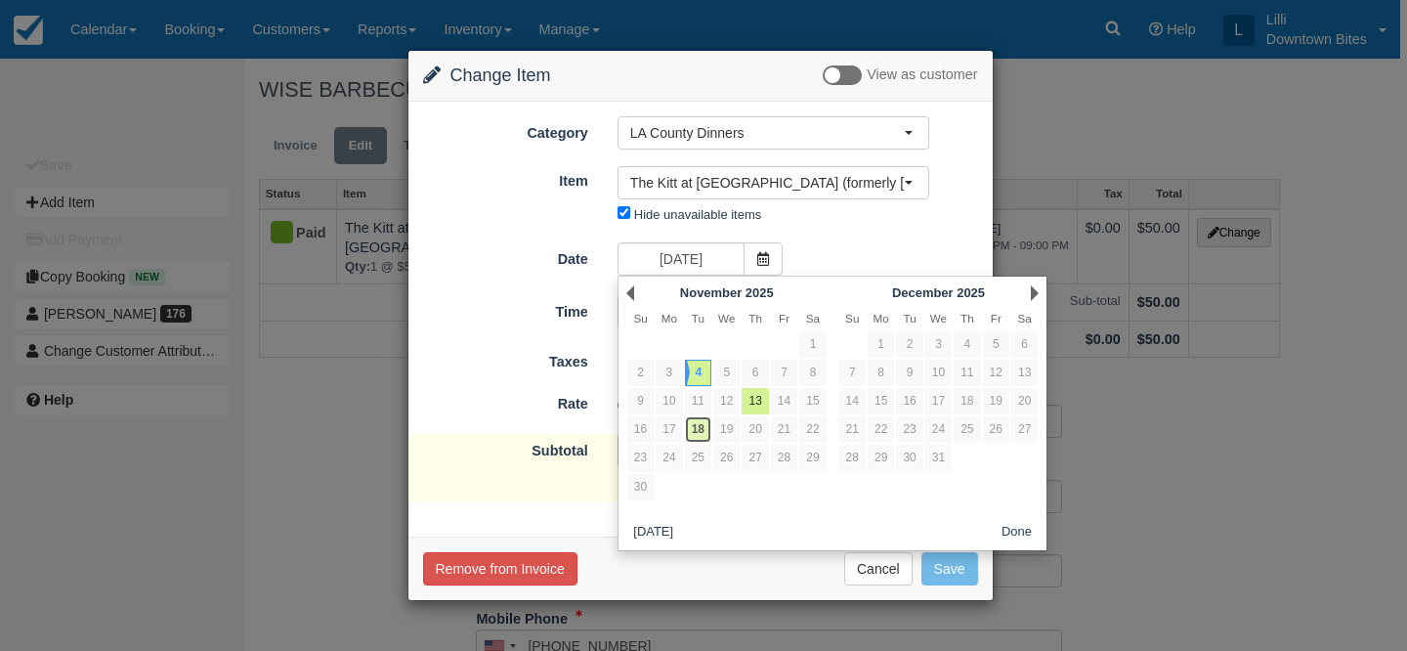
click at [702, 439] on link "18" at bounding box center [698, 429] width 26 height 26
type input "11/18/25"
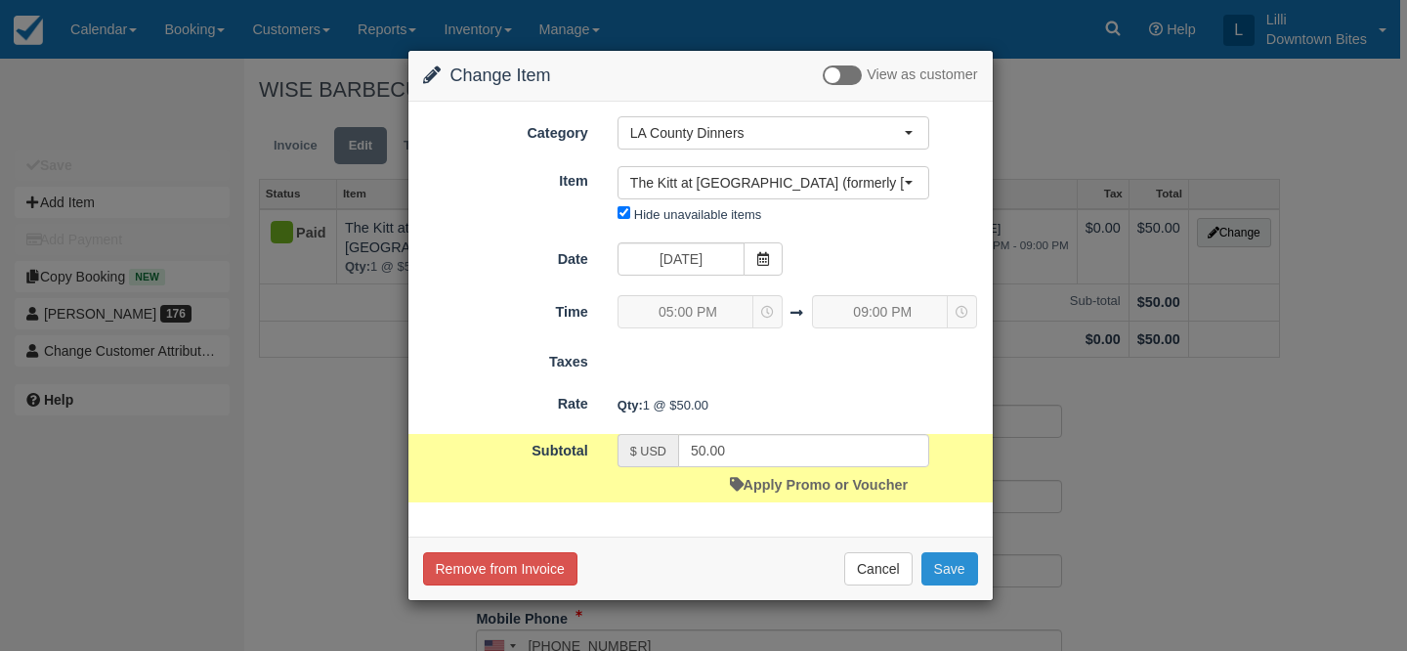
click at [954, 576] on button "Save" at bounding box center [950, 568] width 57 height 33
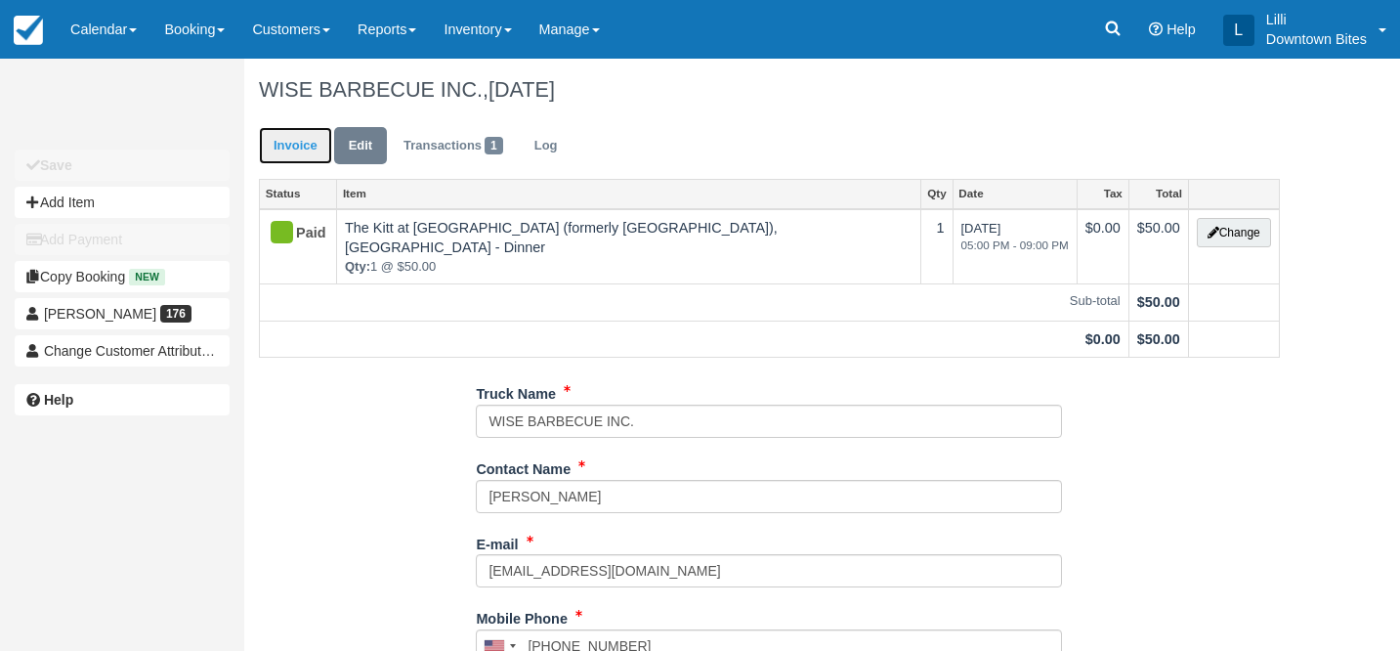
click at [307, 136] on link "Invoice" at bounding box center [295, 146] width 73 height 38
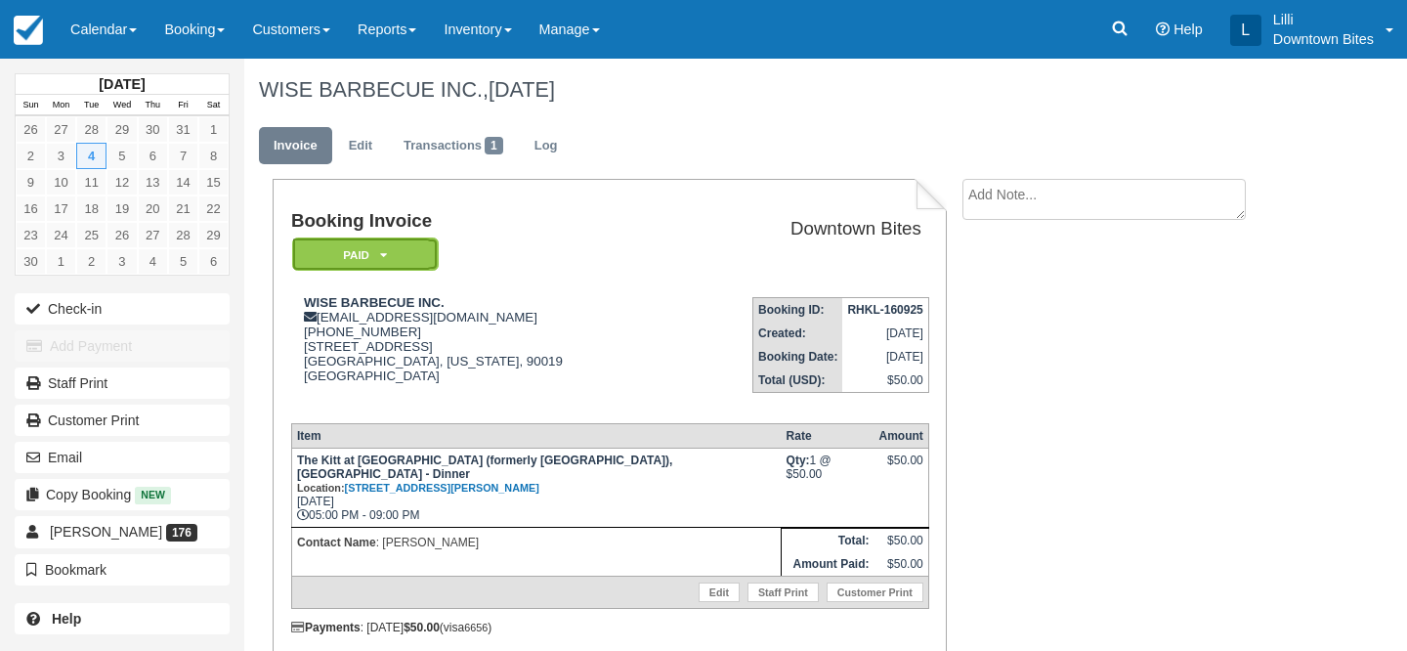
click at [353, 252] on em "Paid" at bounding box center [365, 254] width 147 height 34
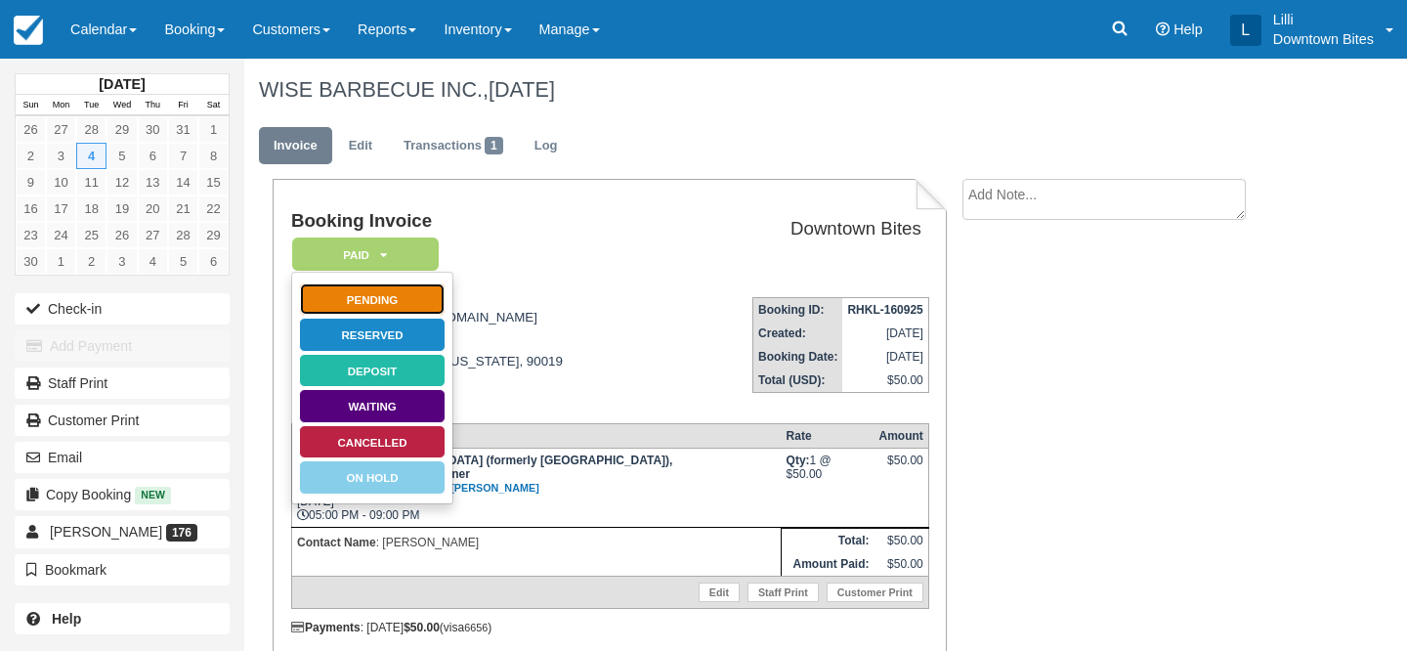
click at [382, 294] on link "Pending" at bounding box center [372, 299] width 147 height 34
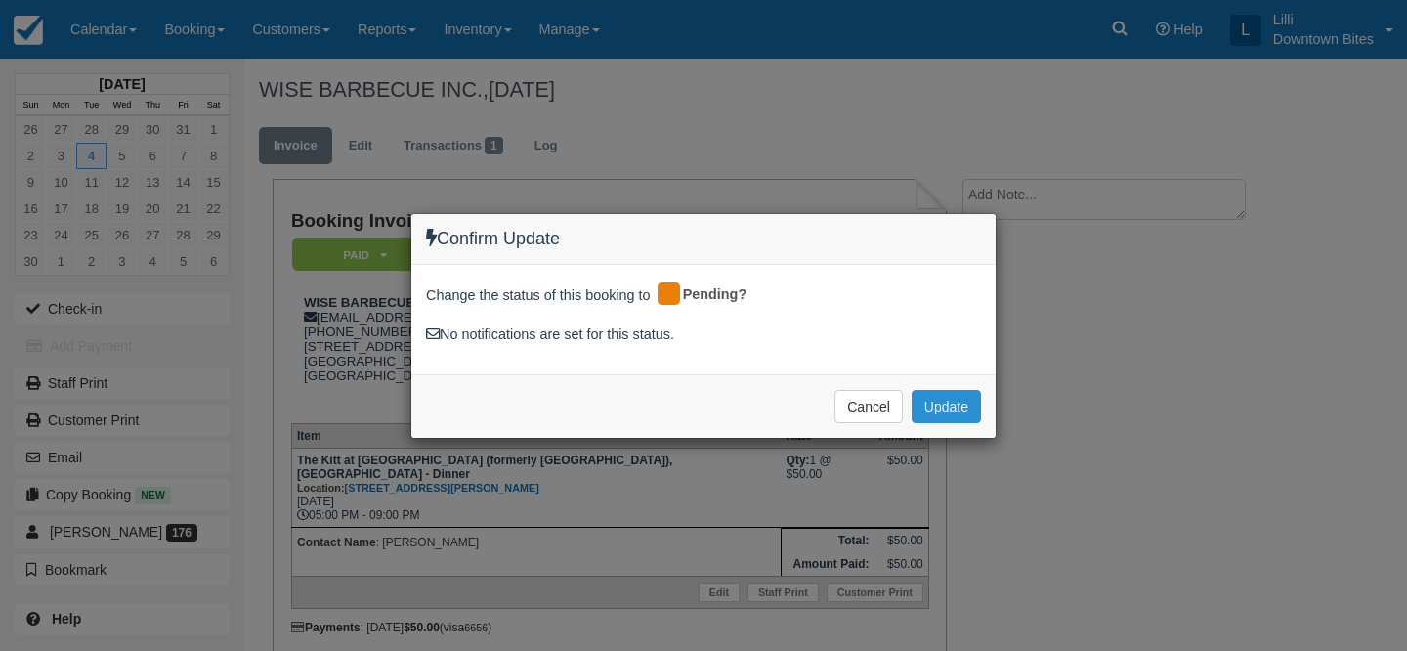
click at [932, 403] on button "Update" at bounding box center [946, 406] width 69 height 33
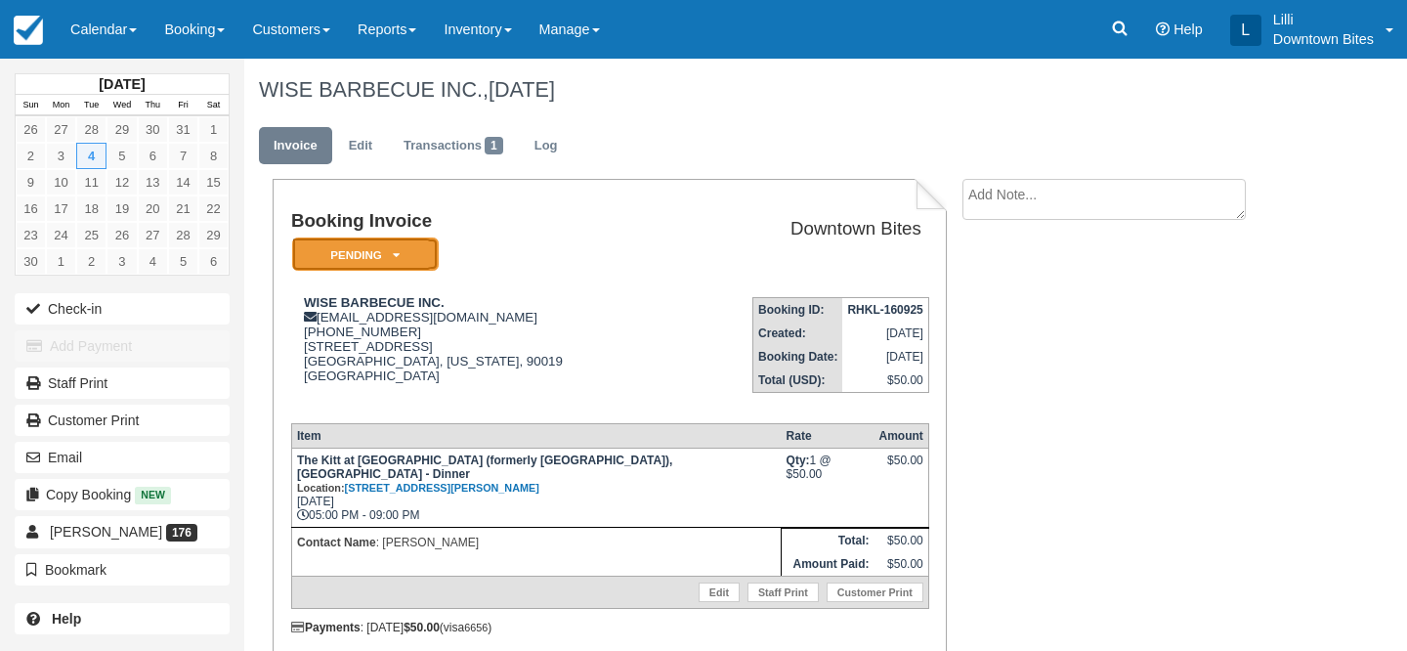
click at [363, 257] on em "Pending" at bounding box center [365, 254] width 147 height 34
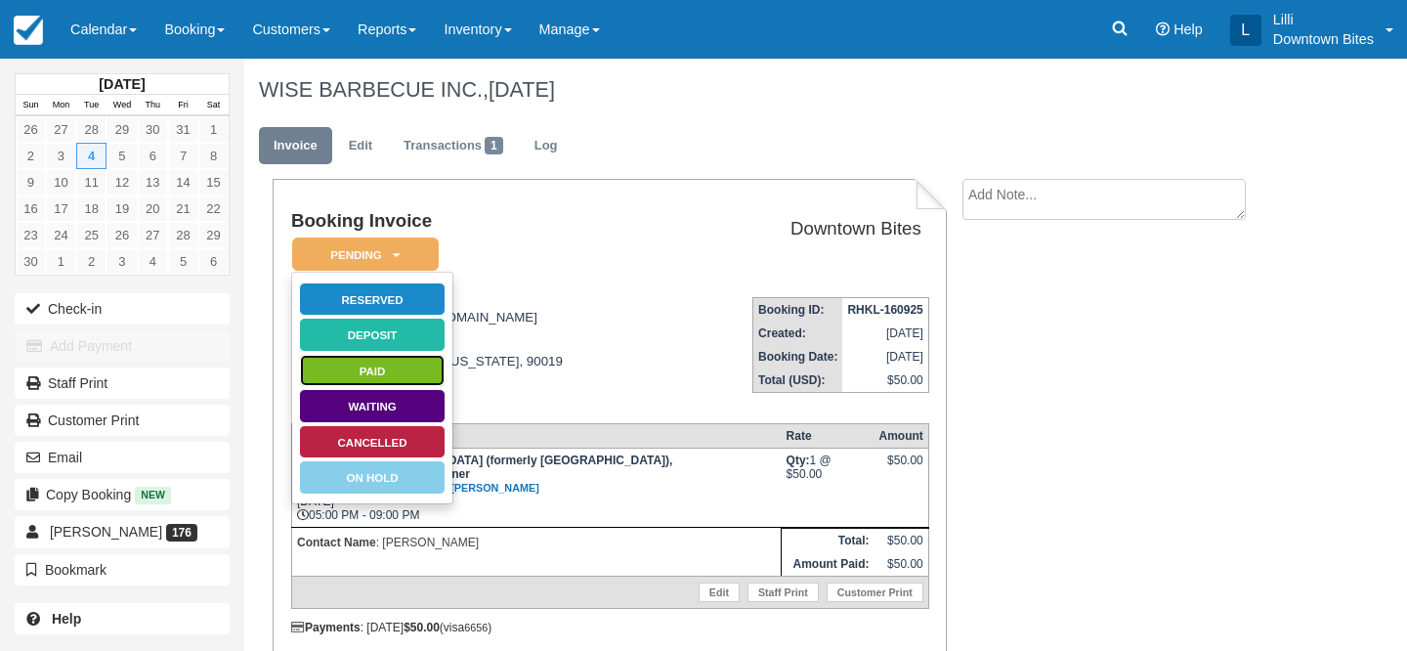
click at [380, 379] on link "Paid" at bounding box center [372, 371] width 147 height 34
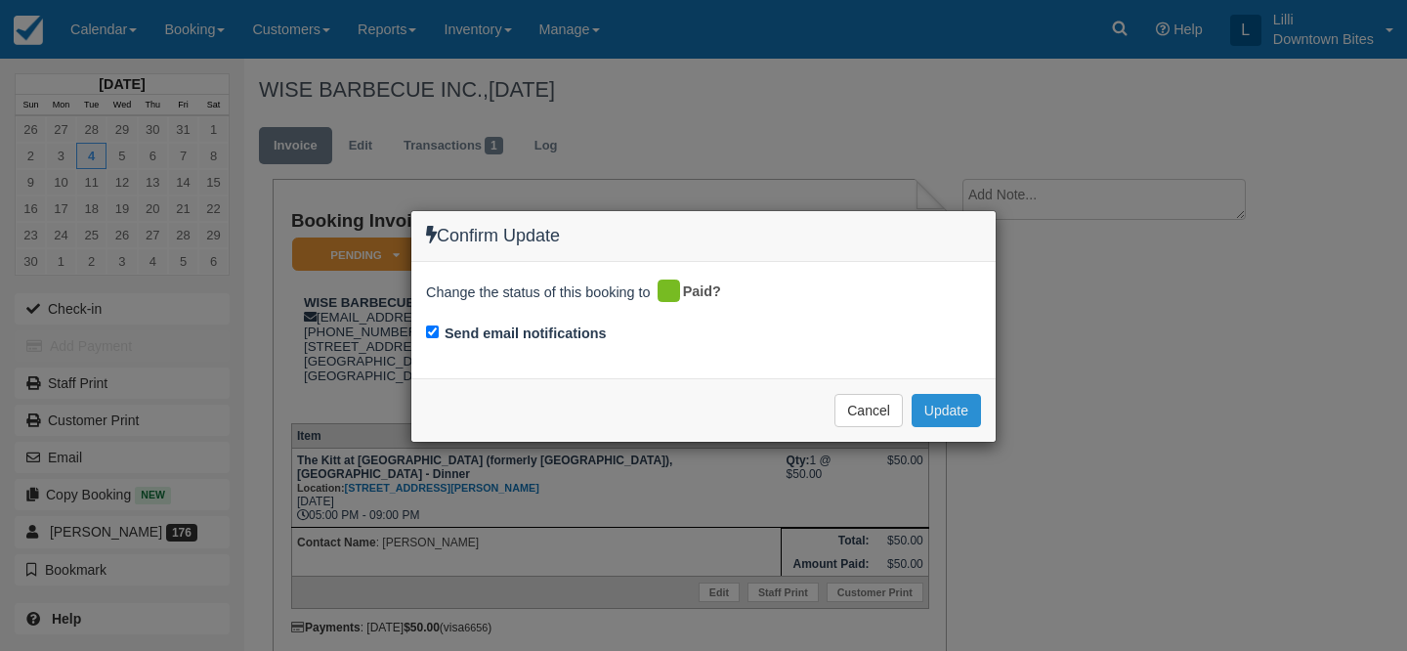
click at [934, 410] on button "Update" at bounding box center [946, 410] width 69 height 33
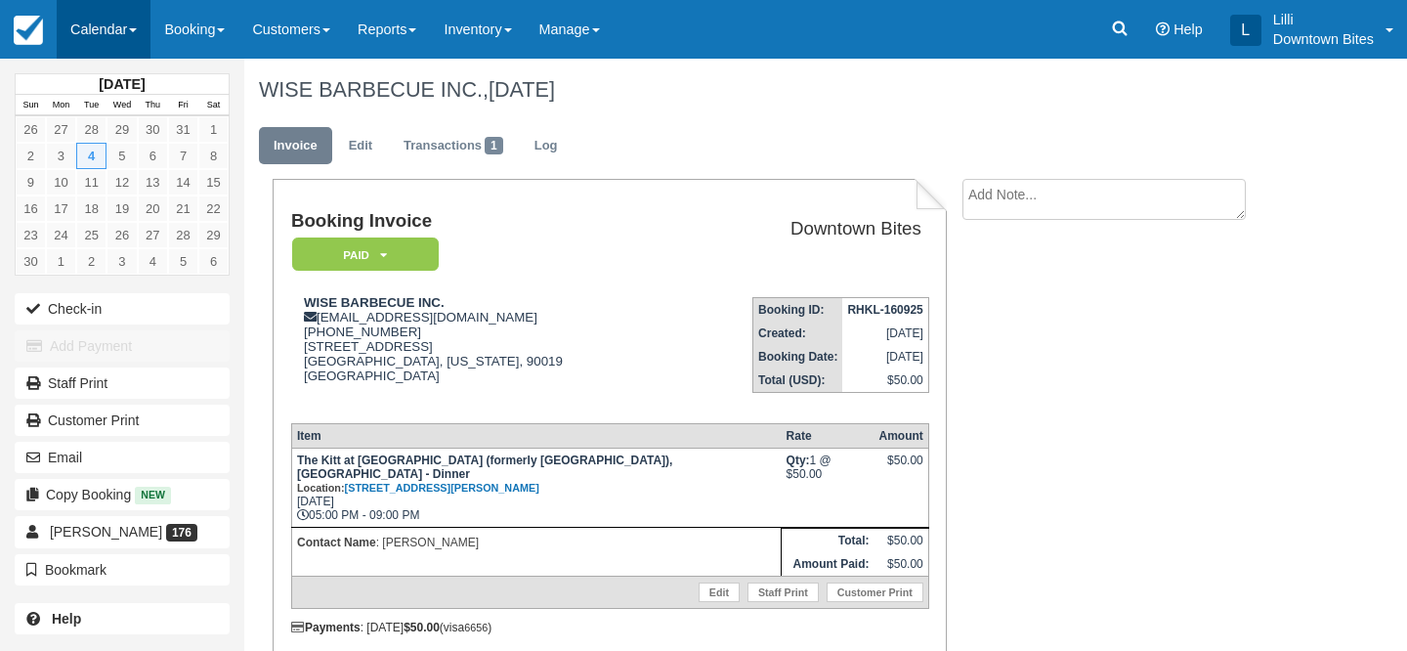
click at [86, 23] on link "Calendar" at bounding box center [104, 29] width 94 height 59
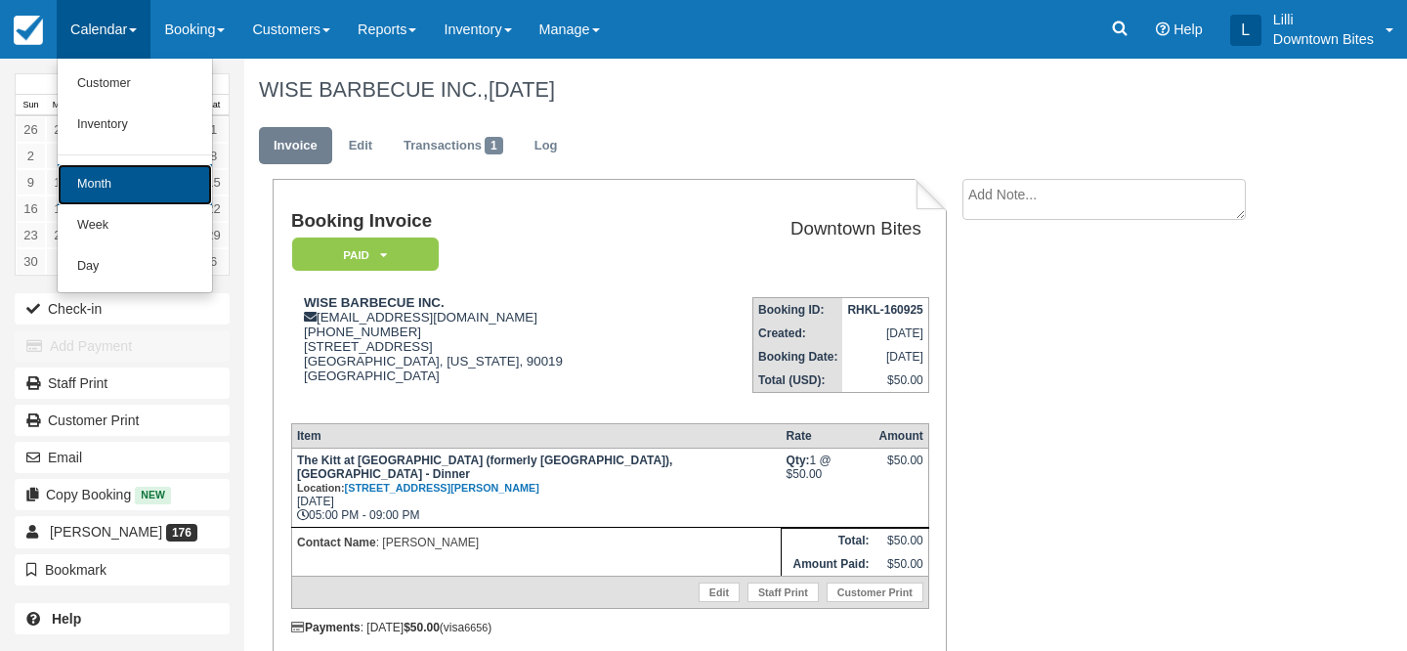
click at [111, 176] on link "Month" at bounding box center [135, 184] width 154 height 41
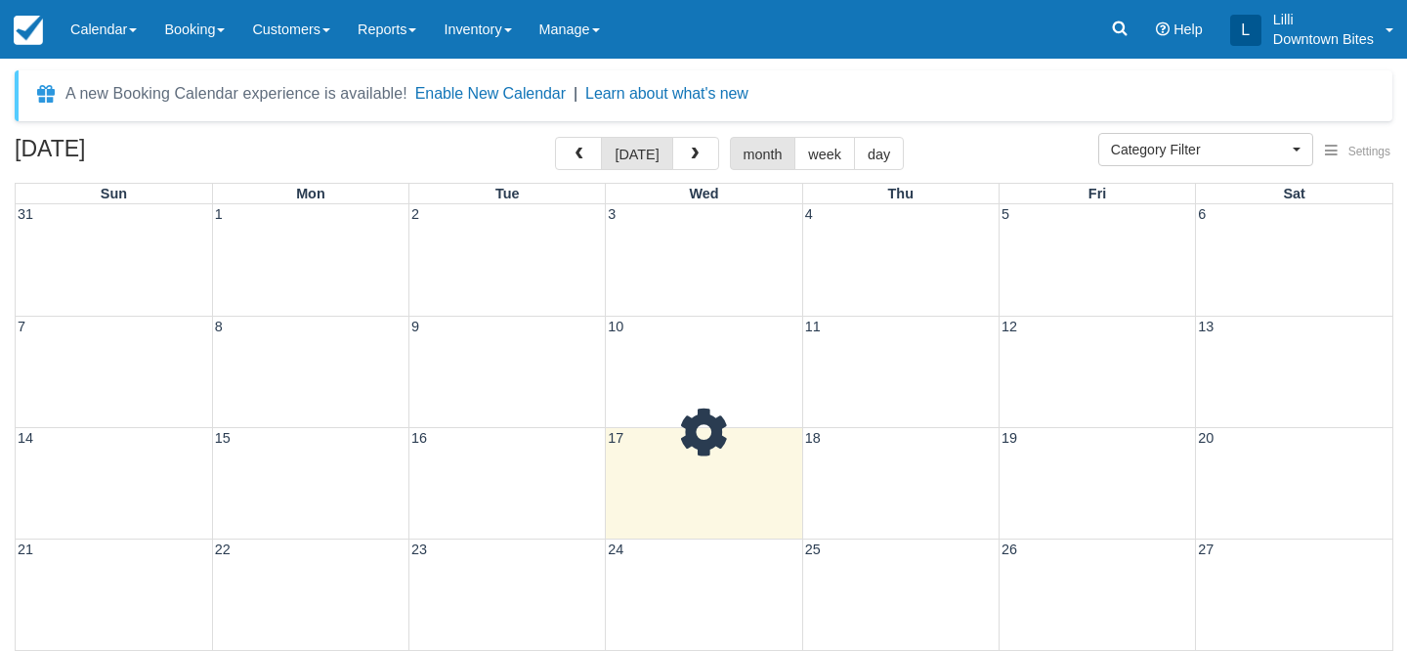
select select
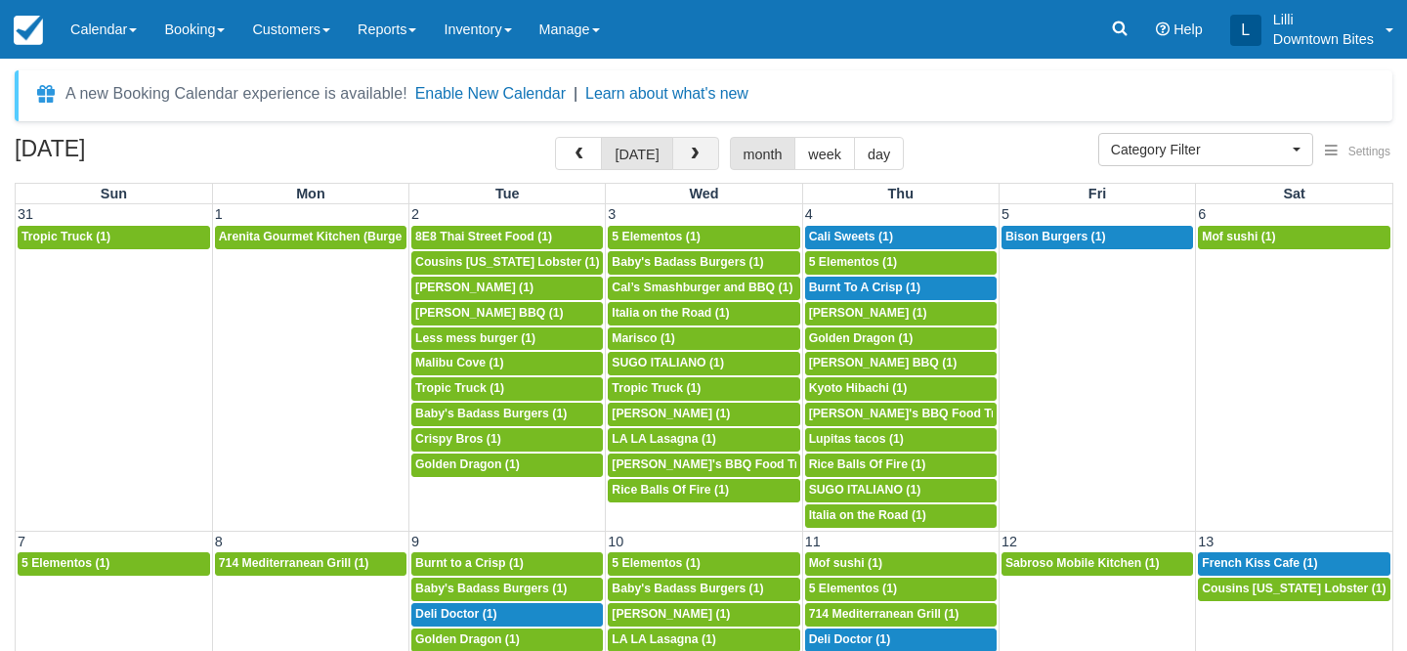
click at [695, 155] on span "button" at bounding box center [695, 155] width 14 height 14
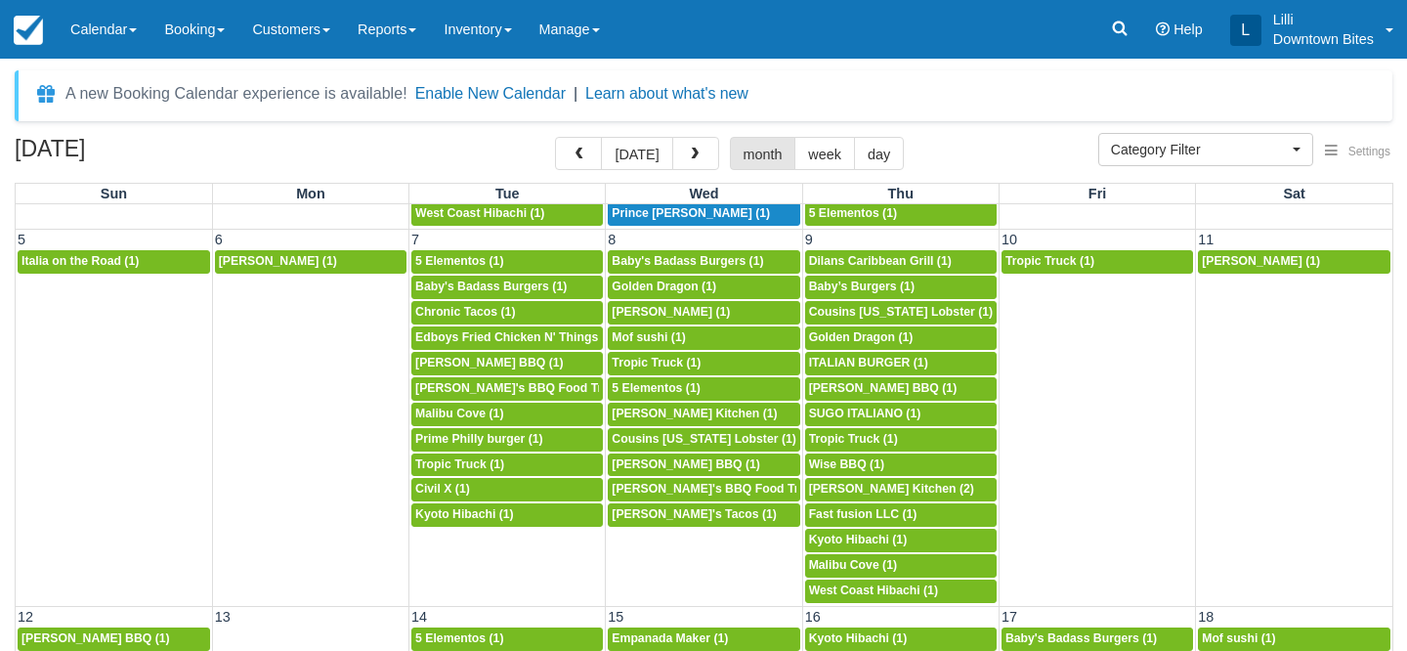
scroll to position [298, 0]
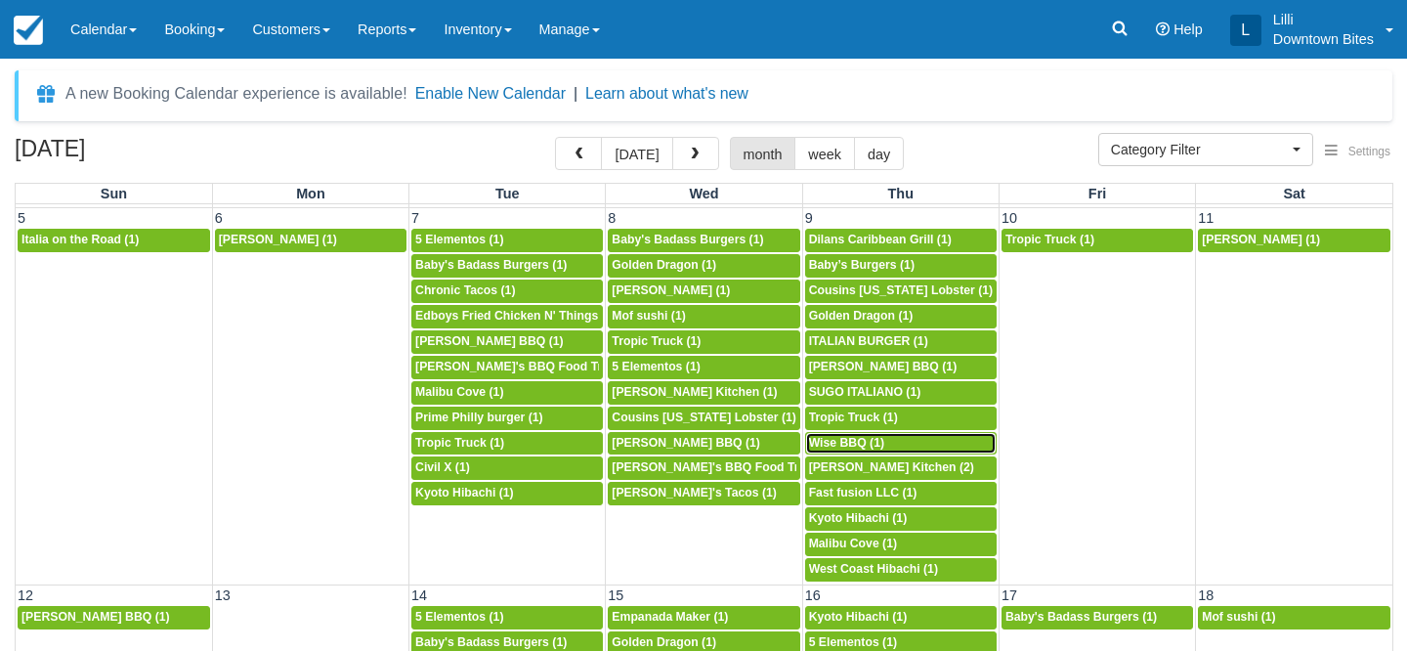
click at [852, 441] on span "Wise BBQ (1)" at bounding box center [846, 443] width 75 height 14
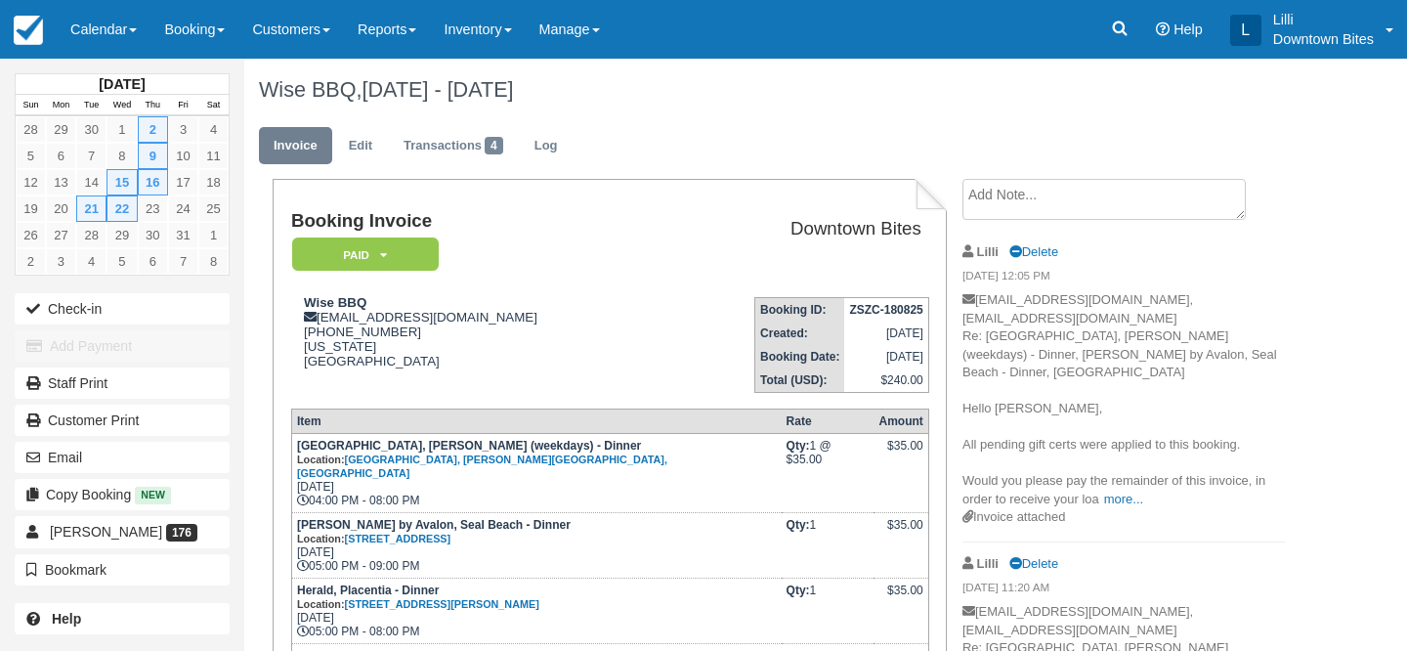
click at [1042, 201] on textarea at bounding box center [1104, 199] width 283 height 41
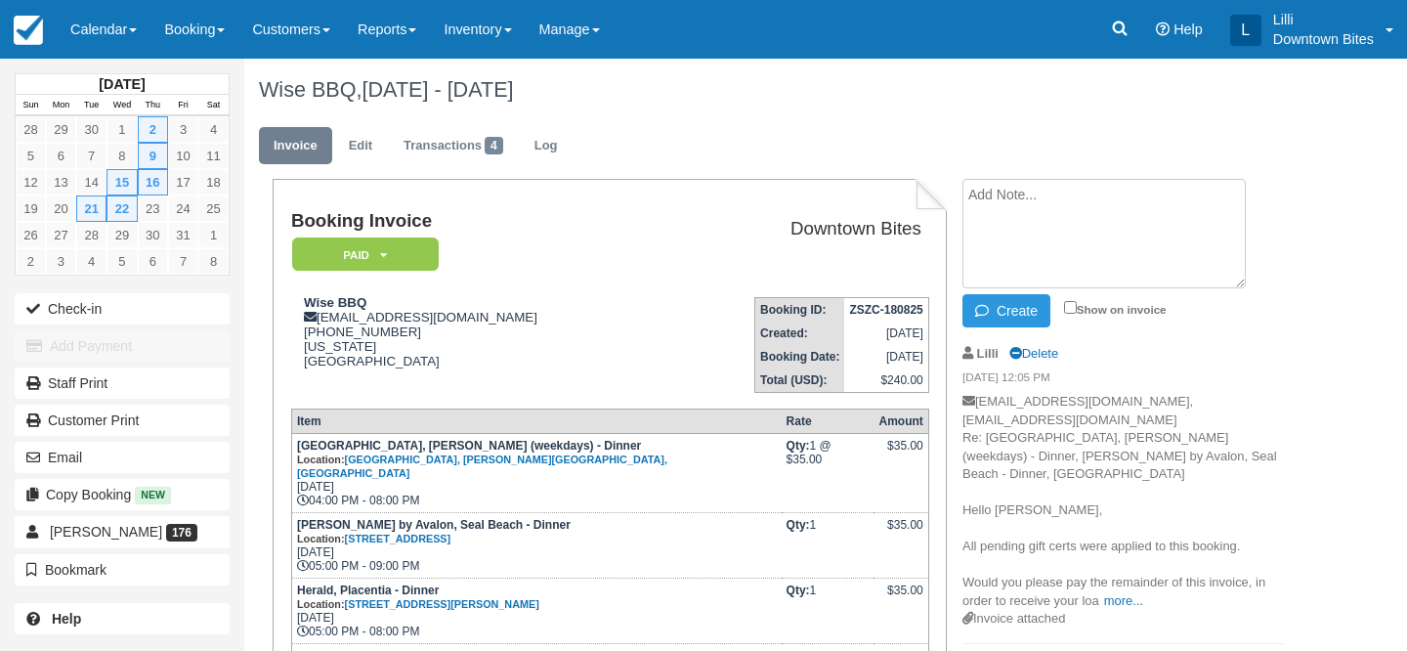
paste textarea "[PERSON_NAME] [DATE] 10:09 PM (13 hours ago) to me Hi [PERSON_NAME], [PERSON_NA…"
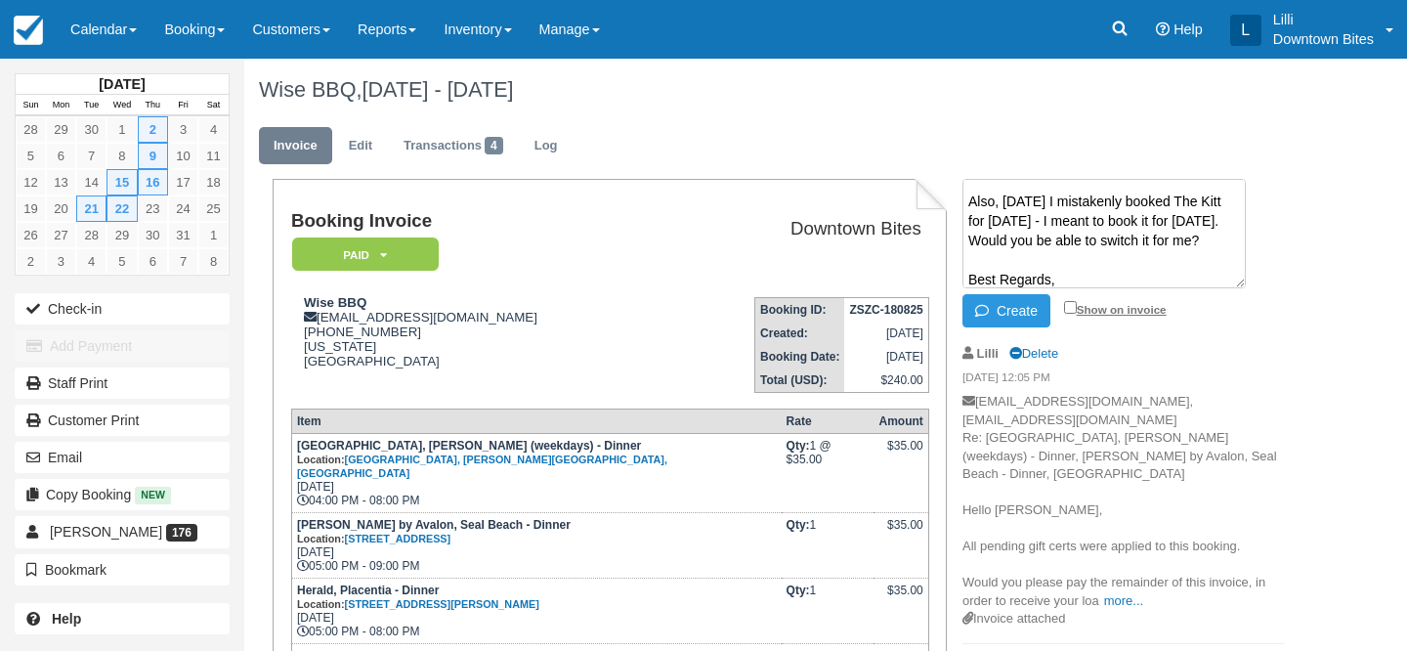
type textarea "[PERSON_NAME] [DATE] 10:09 PM (13 hours ago) to me Hi [PERSON_NAME], [PERSON_NA…"
click at [1070, 308] on input "Show on invoice" at bounding box center [1070, 307] width 13 height 13
checkbox input "true"
click at [1017, 309] on button "Create" at bounding box center [1007, 310] width 88 height 33
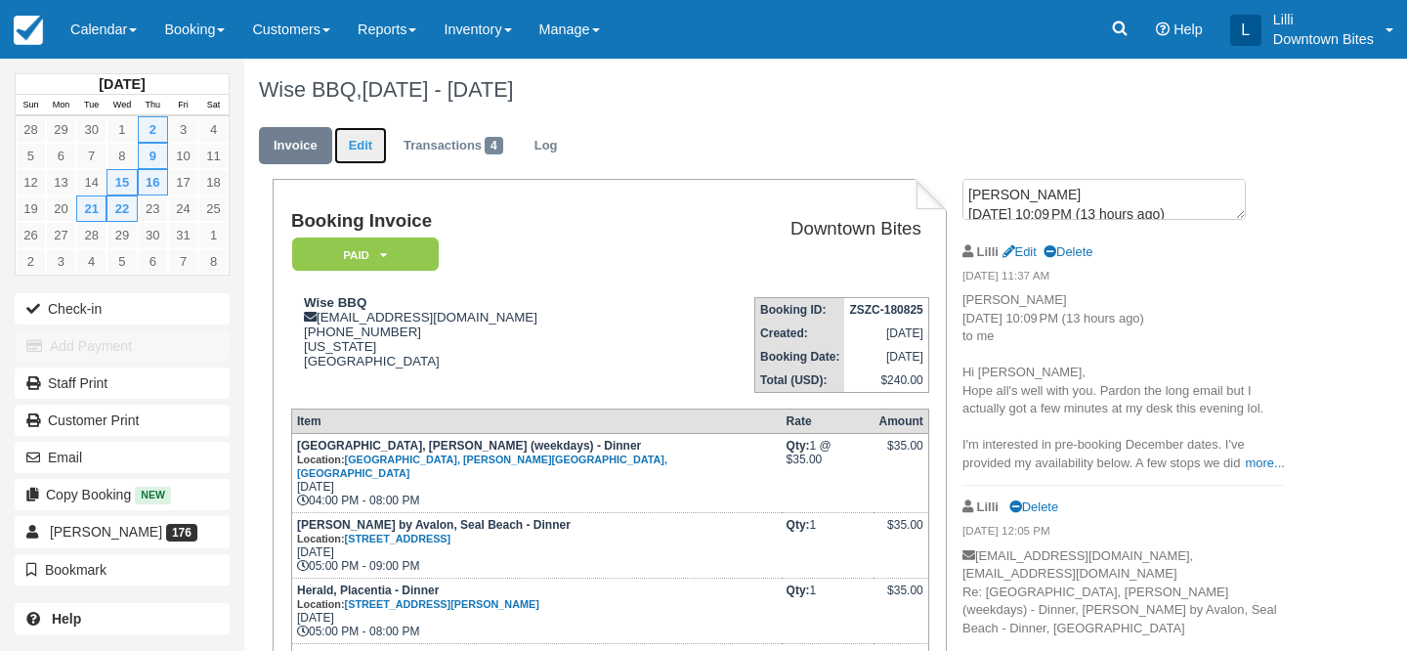
click at [366, 150] on link "Edit" at bounding box center [360, 146] width 53 height 38
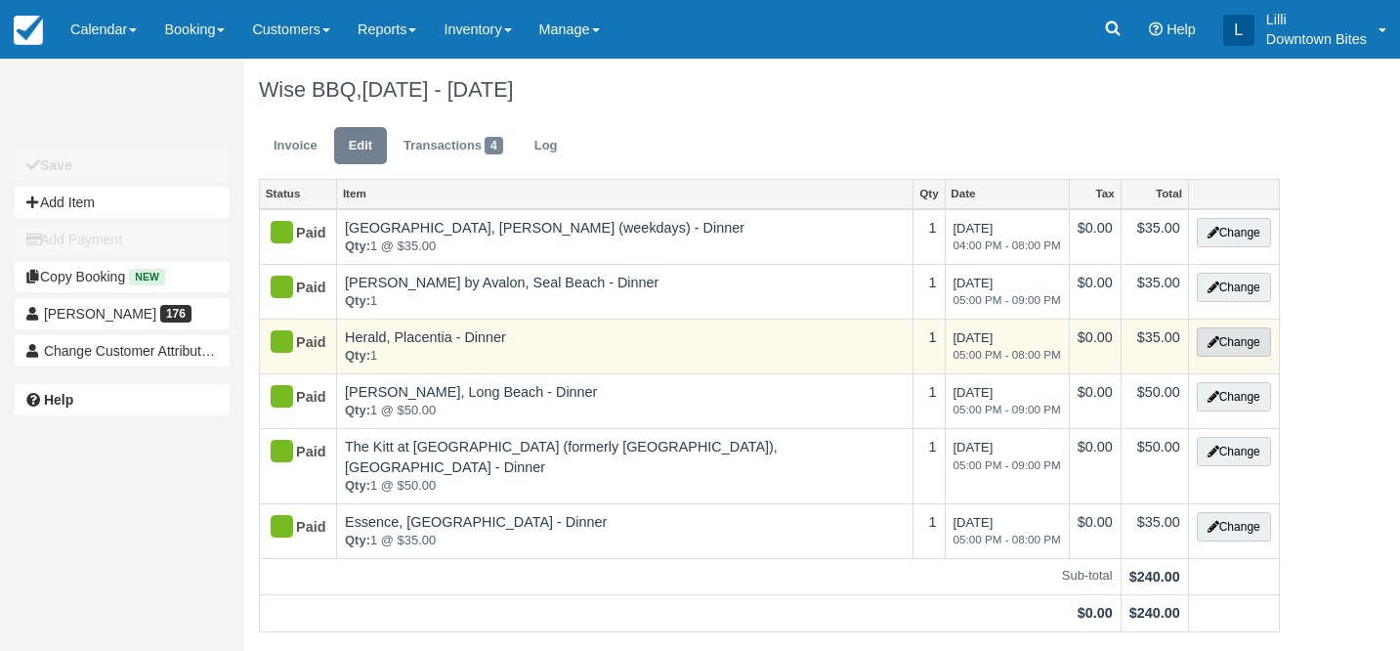
click at [1251, 346] on button "Change" at bounding box center [1234, 341] width 74 height 29
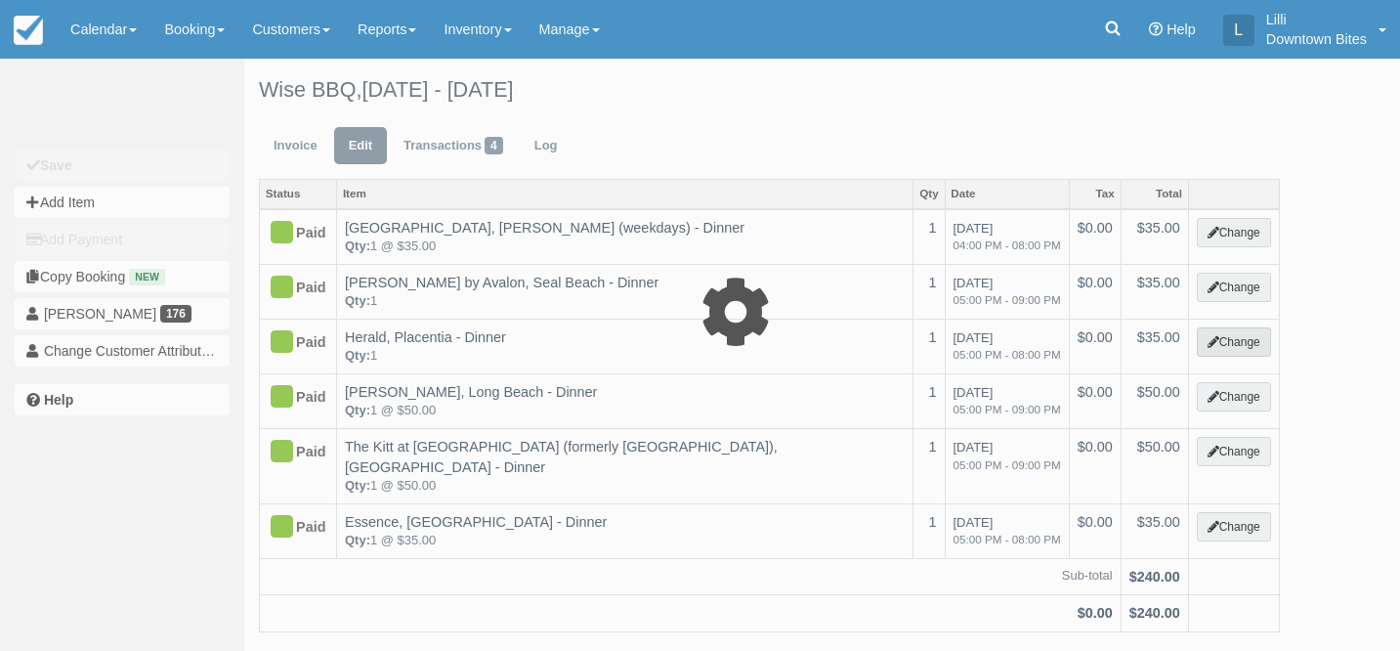
select select "4"
type input "35.00"
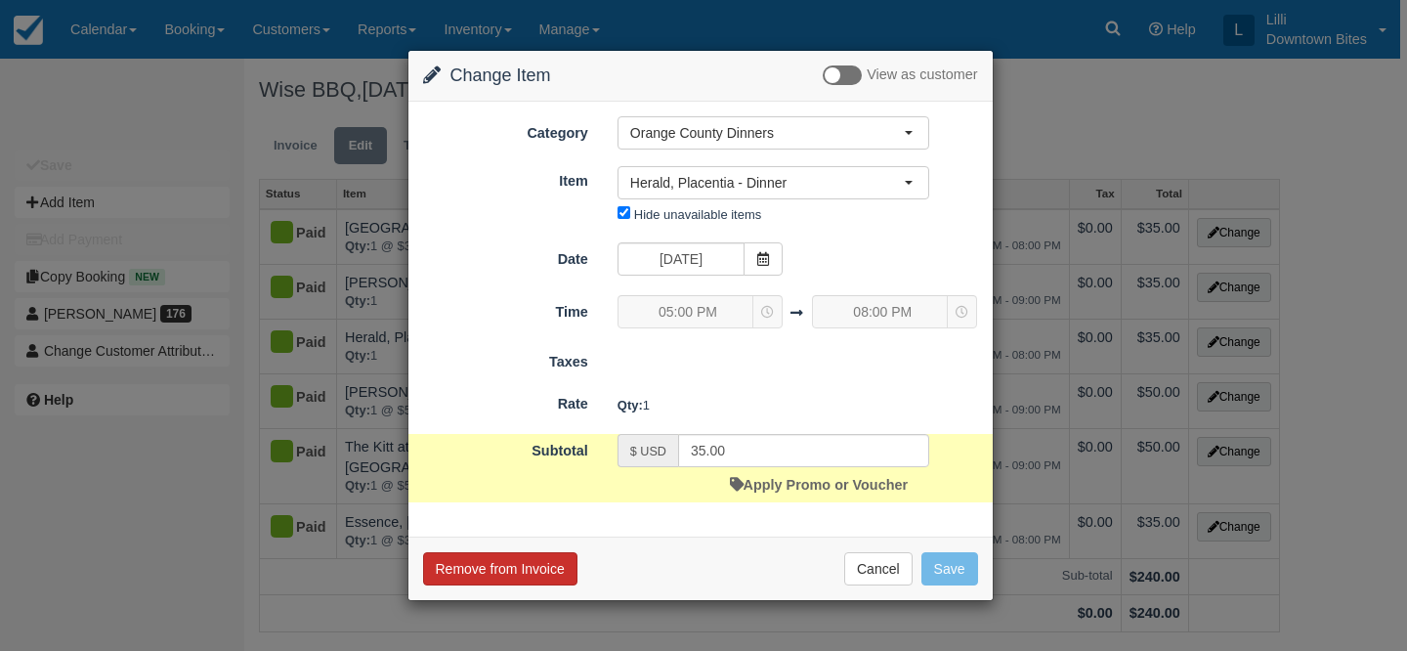
click at [527, 564] on button "Remove from Invoice" at bounding box center [500, 568] width 154 height 33
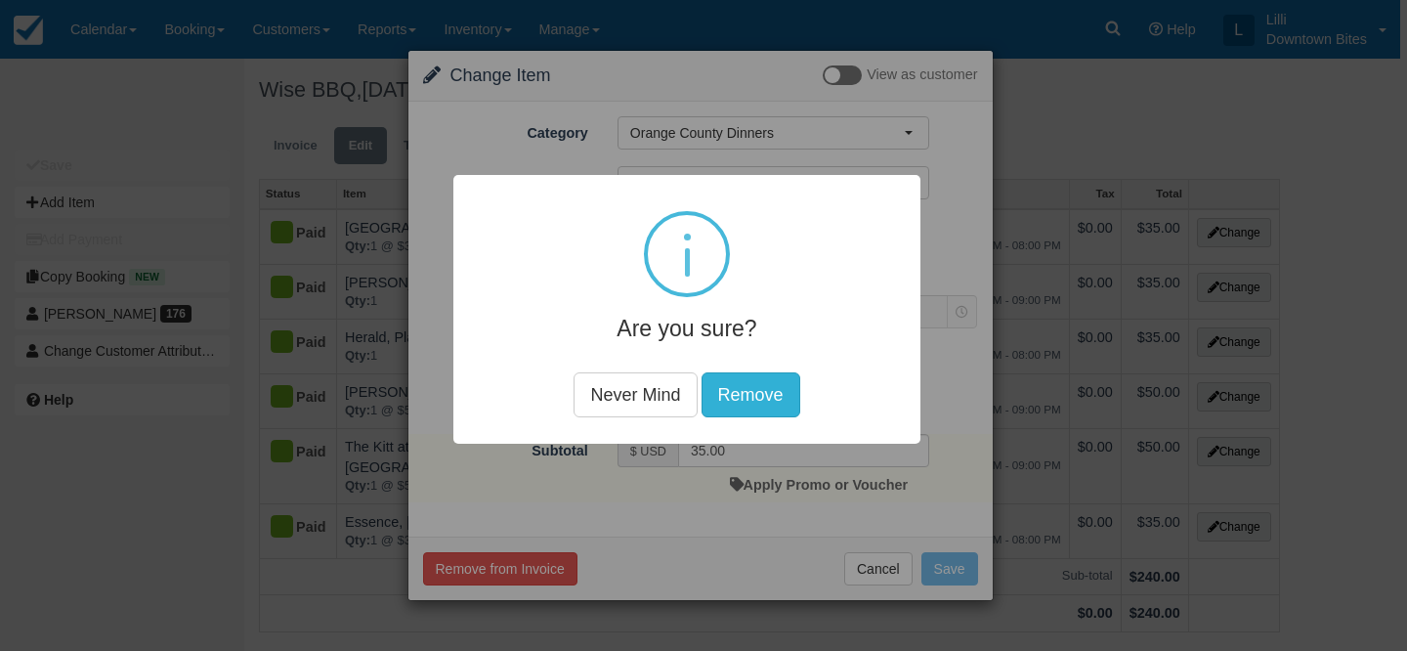
click at [773, 390] on button "Remove" at bounding box center [751, 394] width 99 height 45
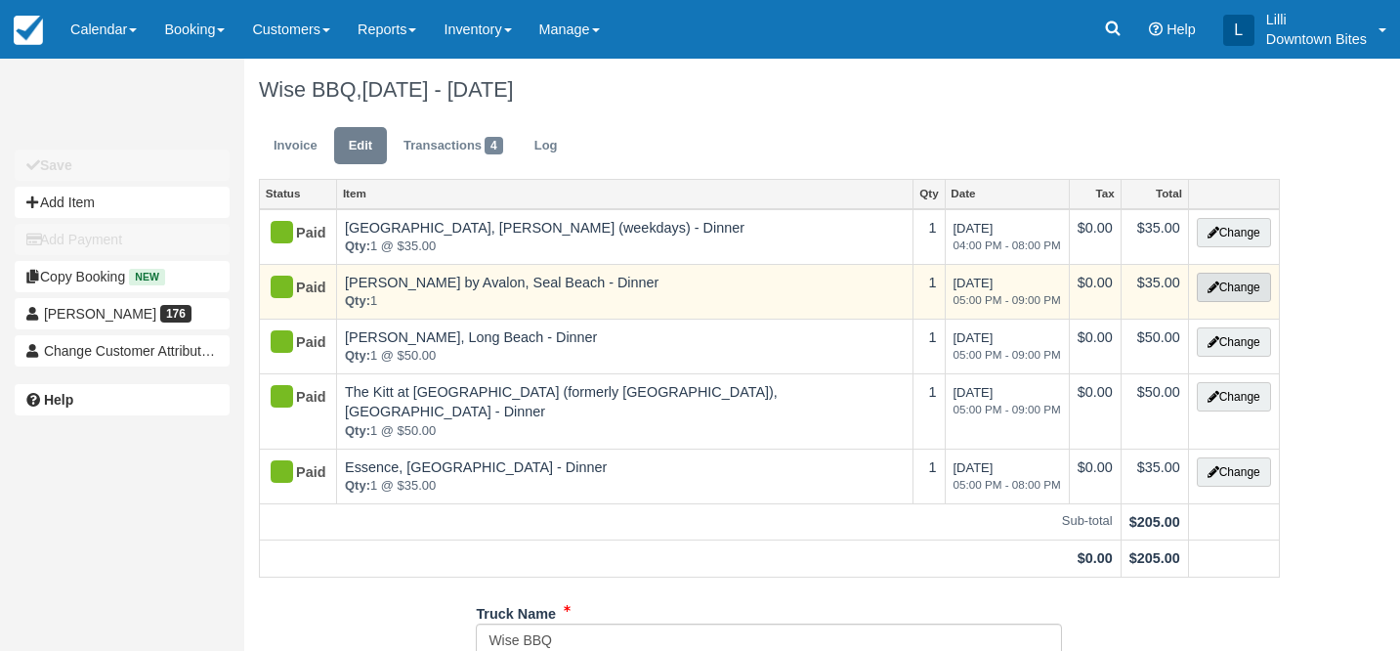
click at [1247, 289] on button "Change" at bounding box center [1234, 287] width 74 height 29
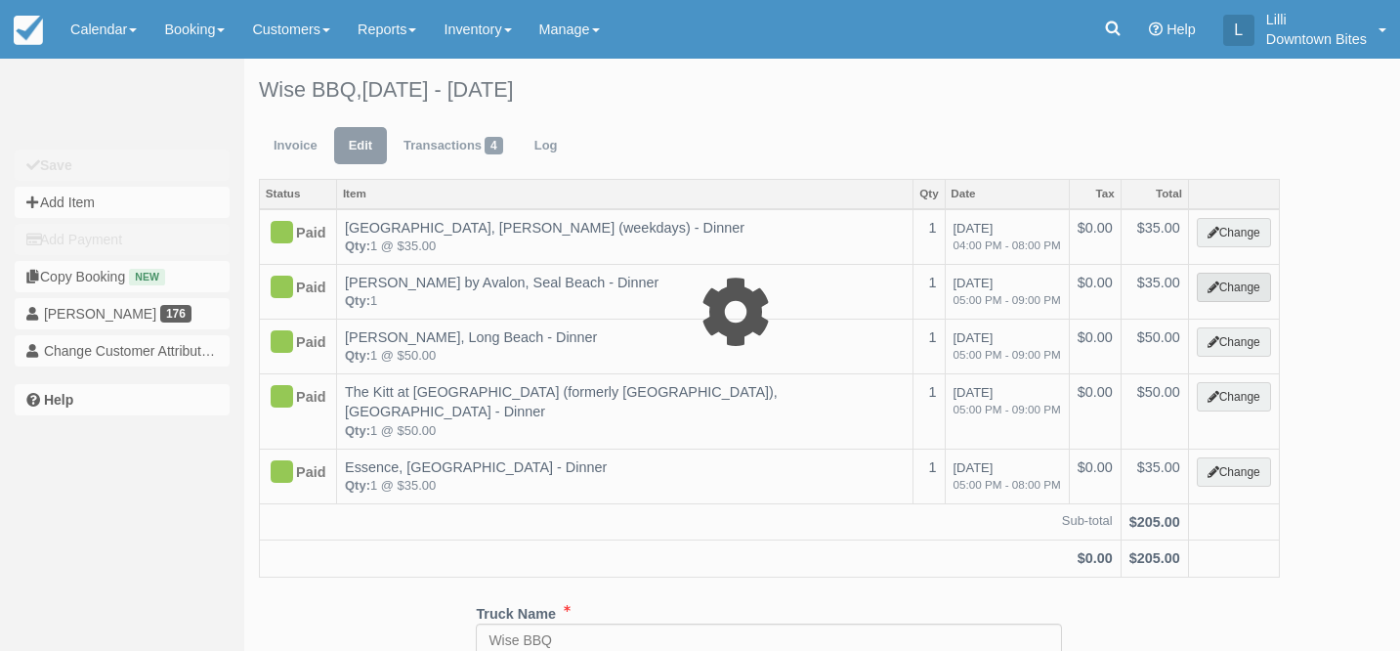
select select "4"
type input "35.00"
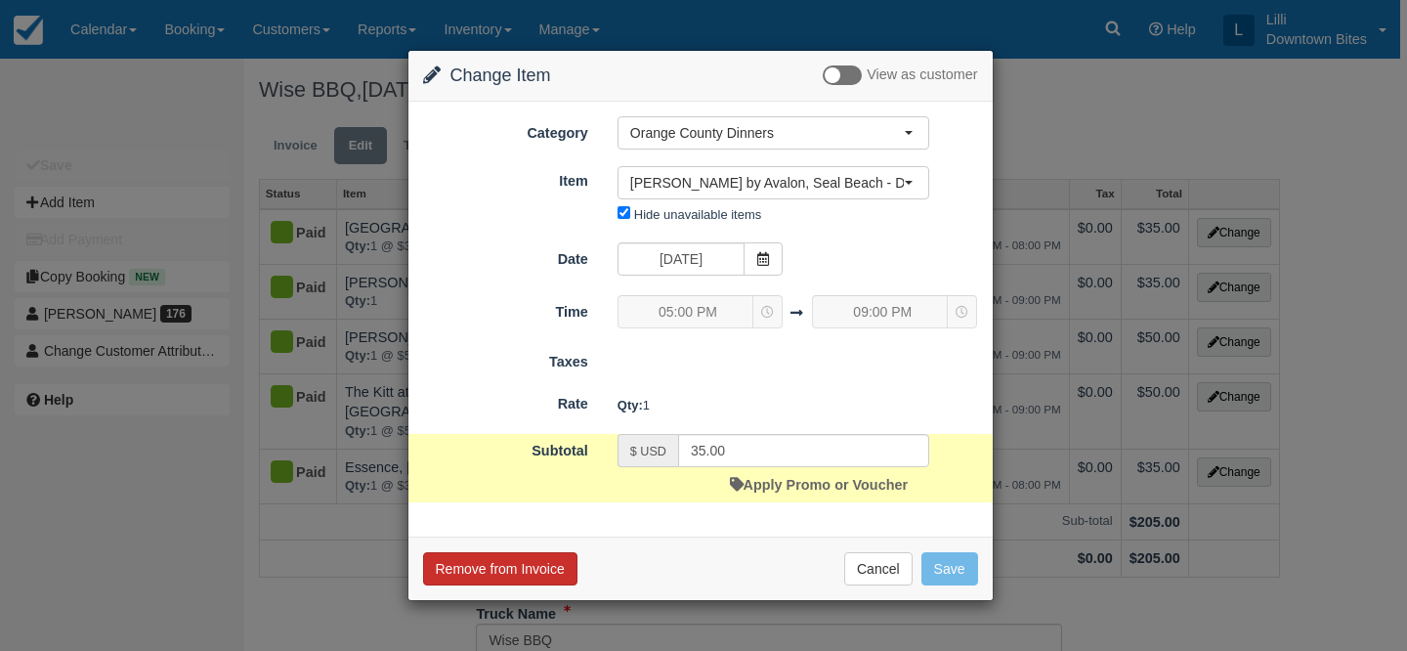
click at [533, 571] on button "Remove from Invoice" at bounding box center [500, 568] width 154 height 33
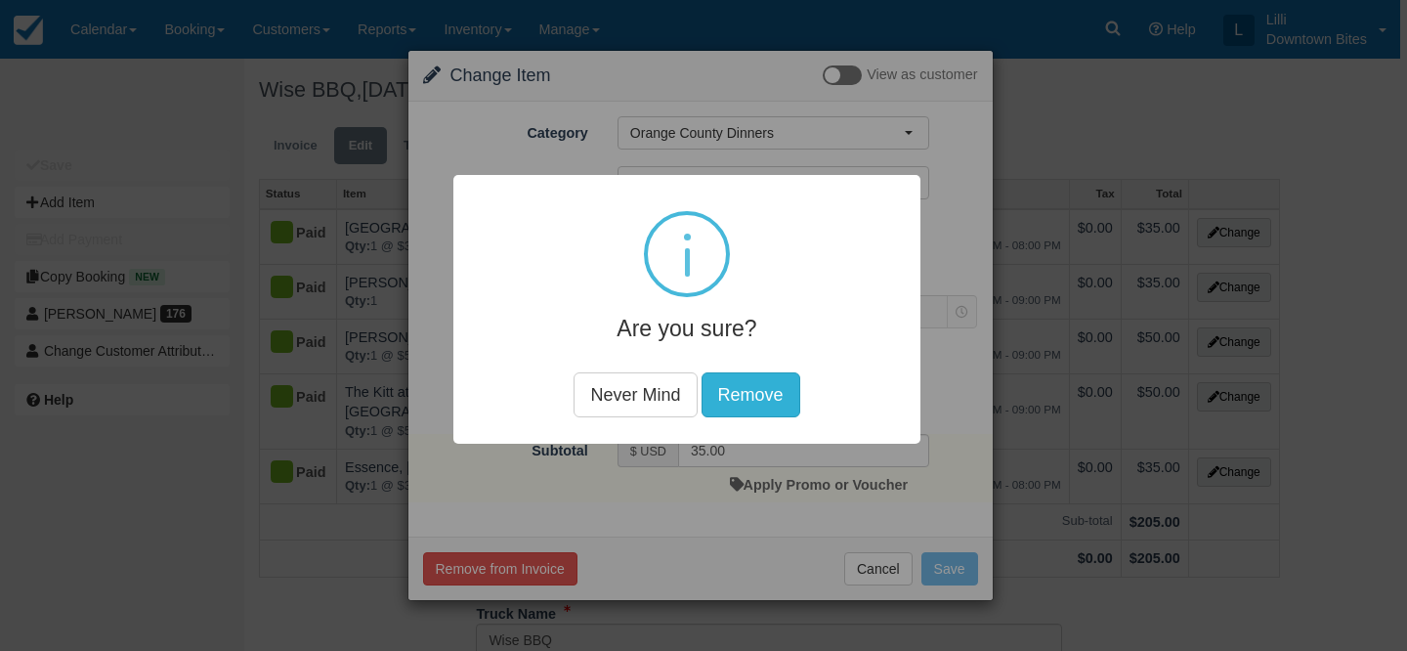
click at [731, 392] on button "Remove" at bounding box center [751, 394] width 99 height 45
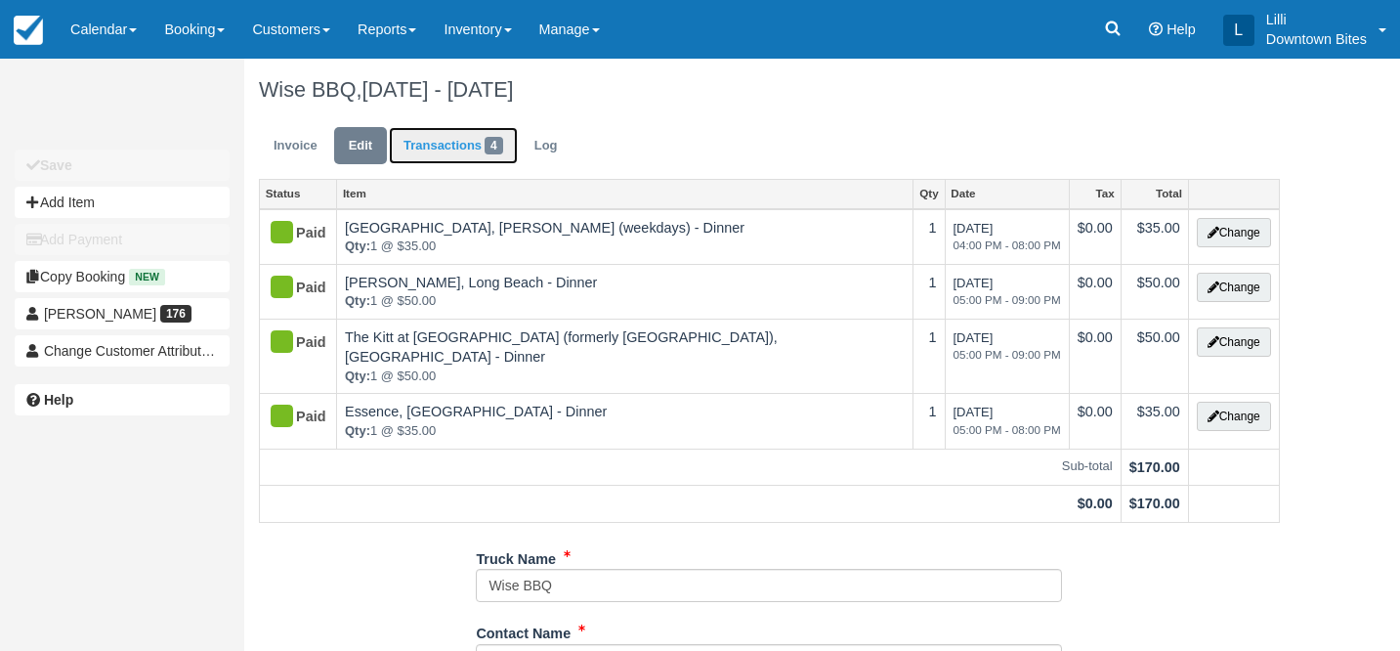
click at [459, 147] on link "Transactions 4" at bounding box center [453, 146] width 129 height 38
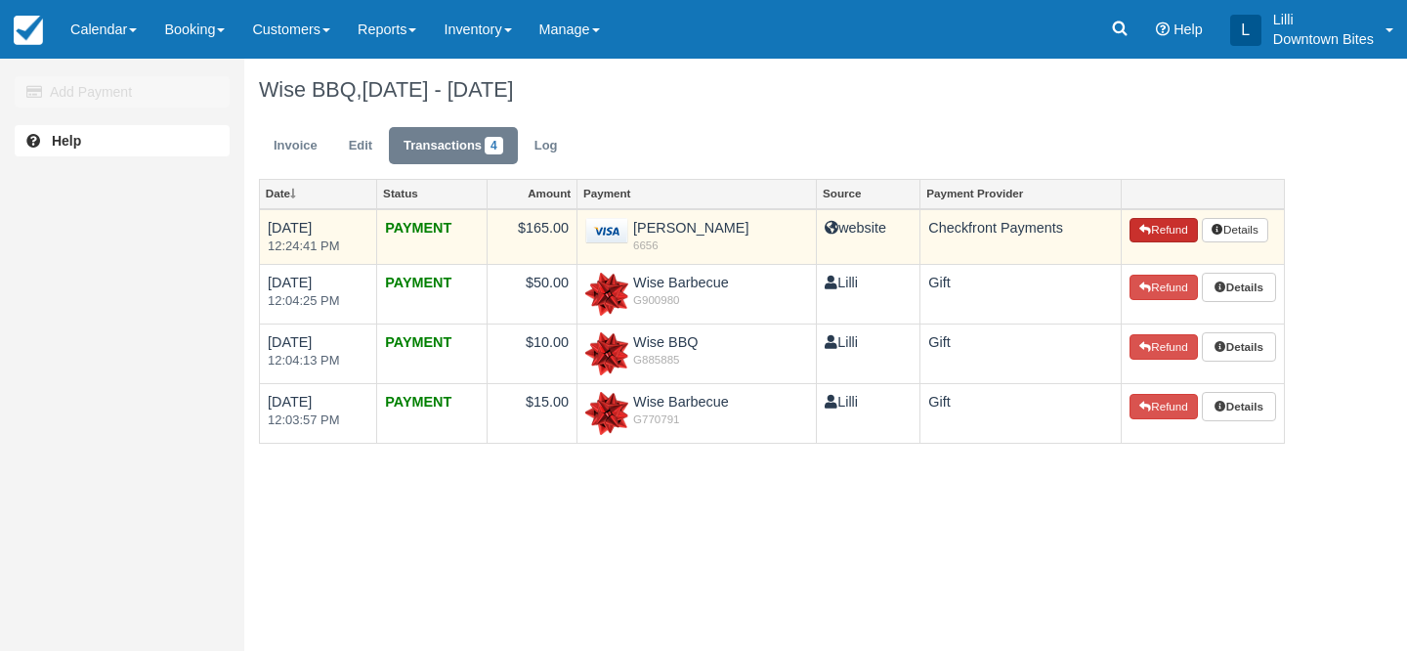
click at [1161, 232] on button "Refund" at bounding box center [1164, 230] width 68 height 25
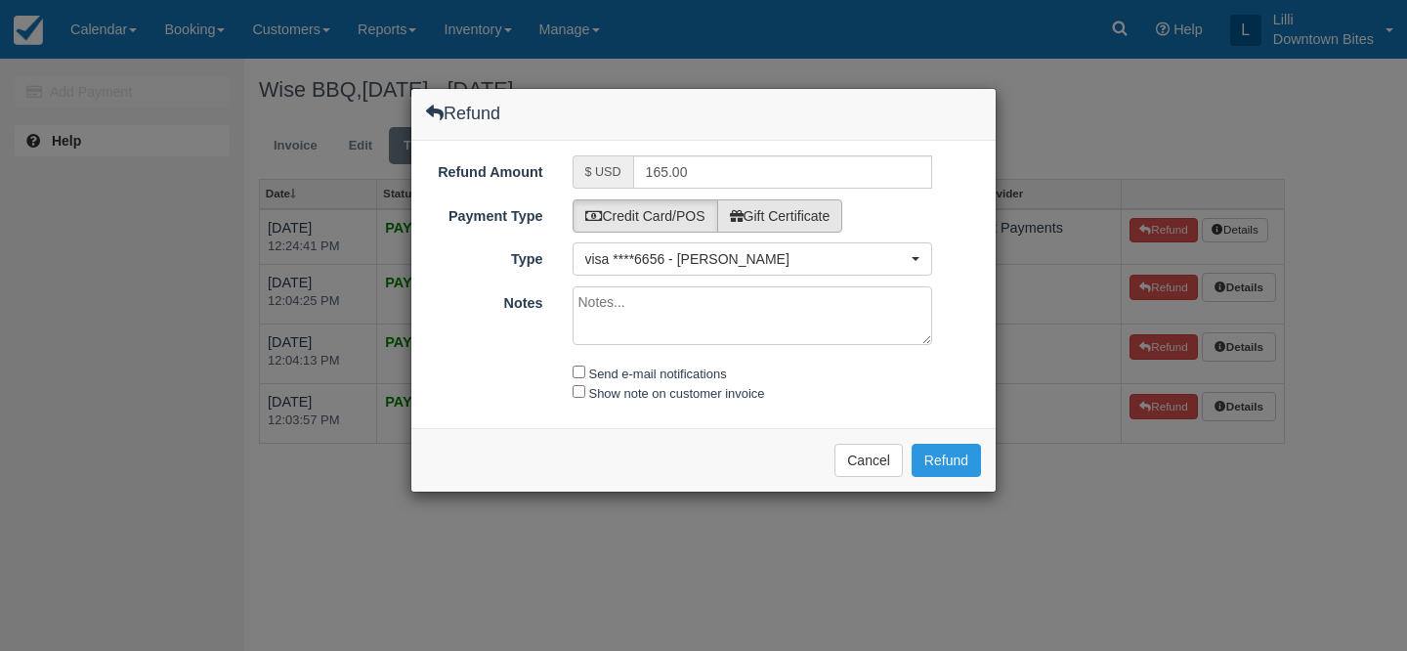
click at [817, 212] on label "Gift Certificate" at bounding box center [780, 215] width 126 height 33
radio input "true"
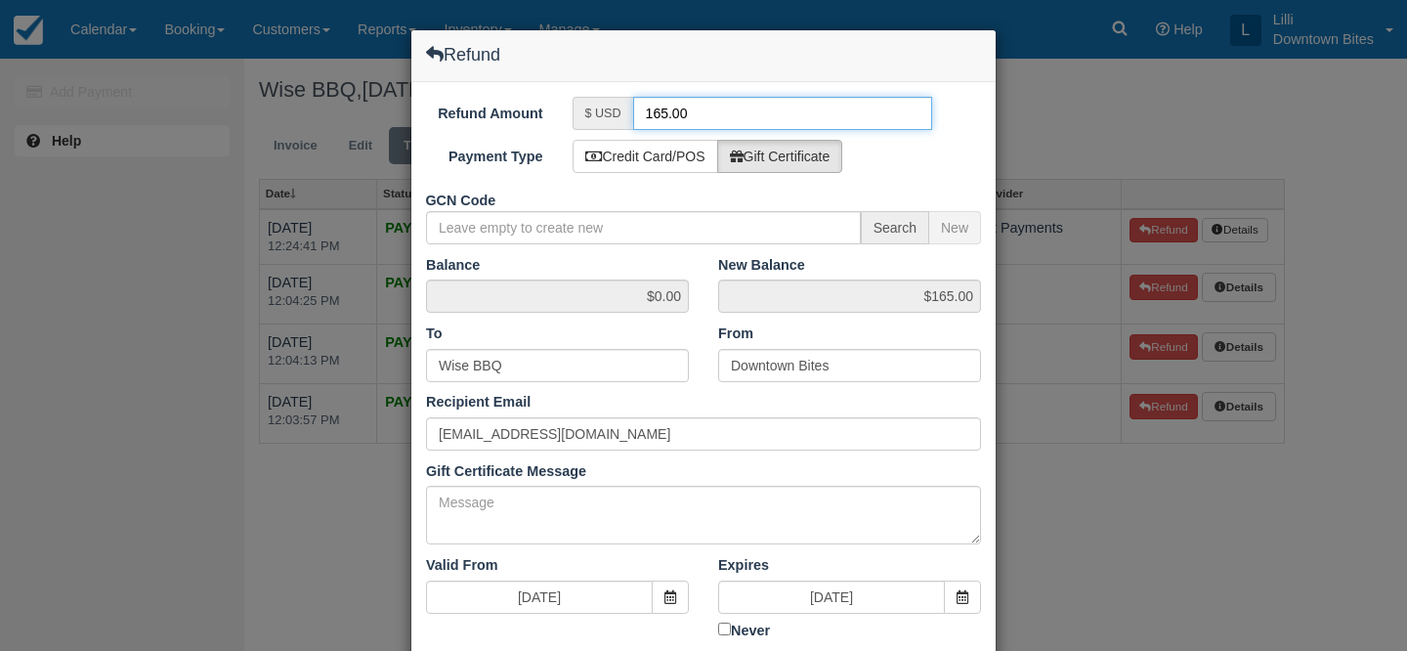
click at [664, 116] on input "165.00" at bounding box center [783, 113] width 300 height 33
type input "70.00"
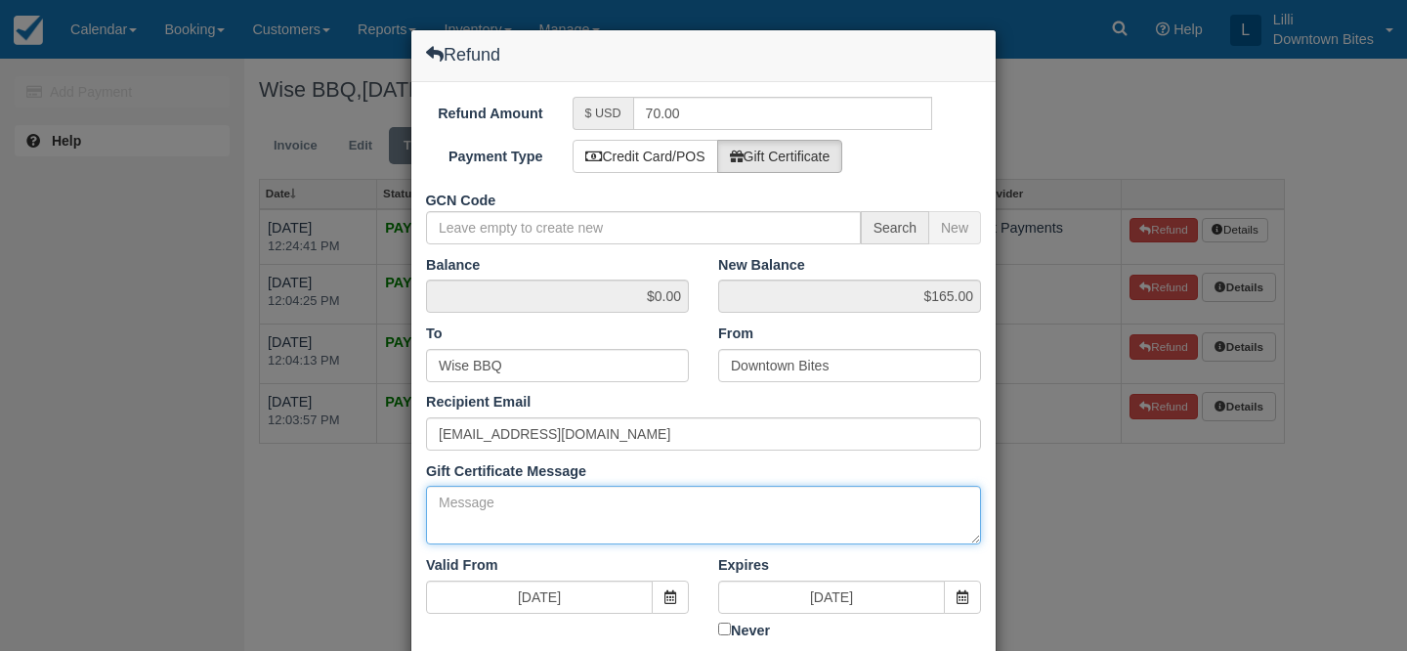
click at [486, 504] on textarea "Gift Certificate Message" at bounding box center [703, 515] width 555 height 59
click at [594, 503] on textarea "Cancelled events on 10/9 and 10/15" at bounding box center [703, 515] width 555 height 59
click at [797, 505] on textarea "Cancelled events on 10/9 (Eaves Seal Beach) and 10/15" at bounding box center [703, 515] width 555 height 59
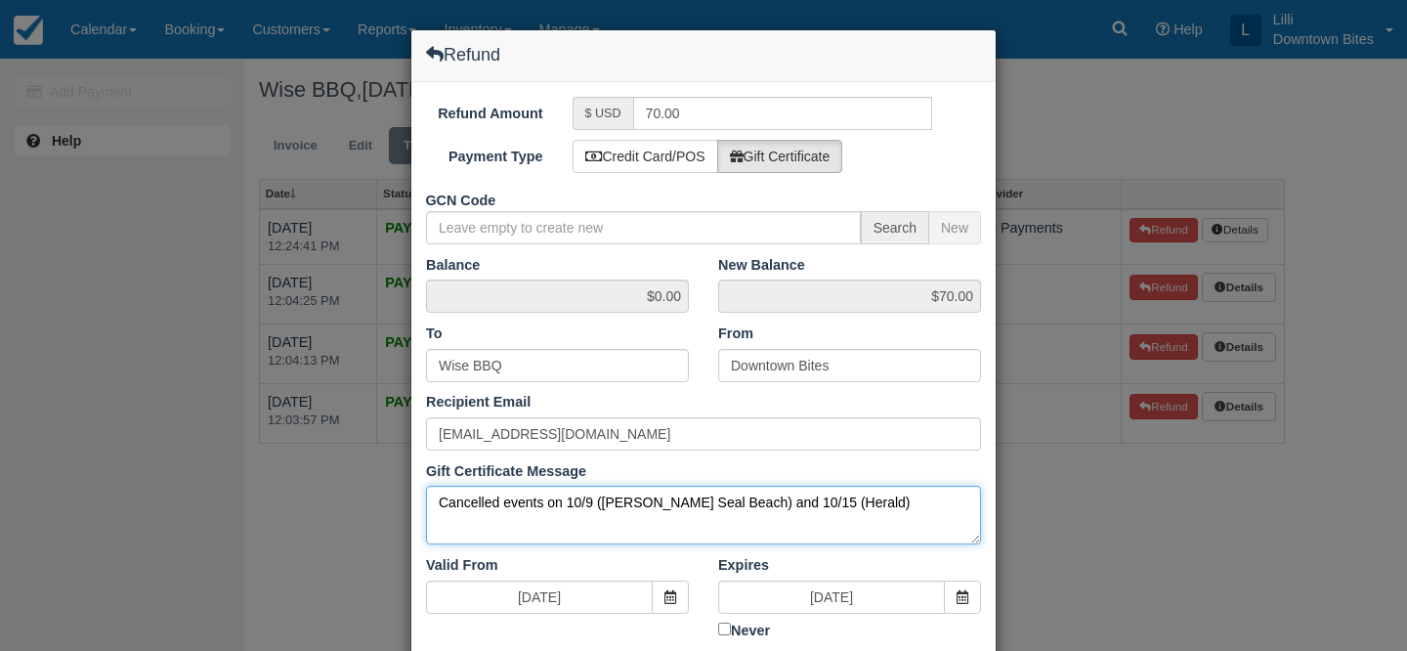
scroll to position [253, 0]
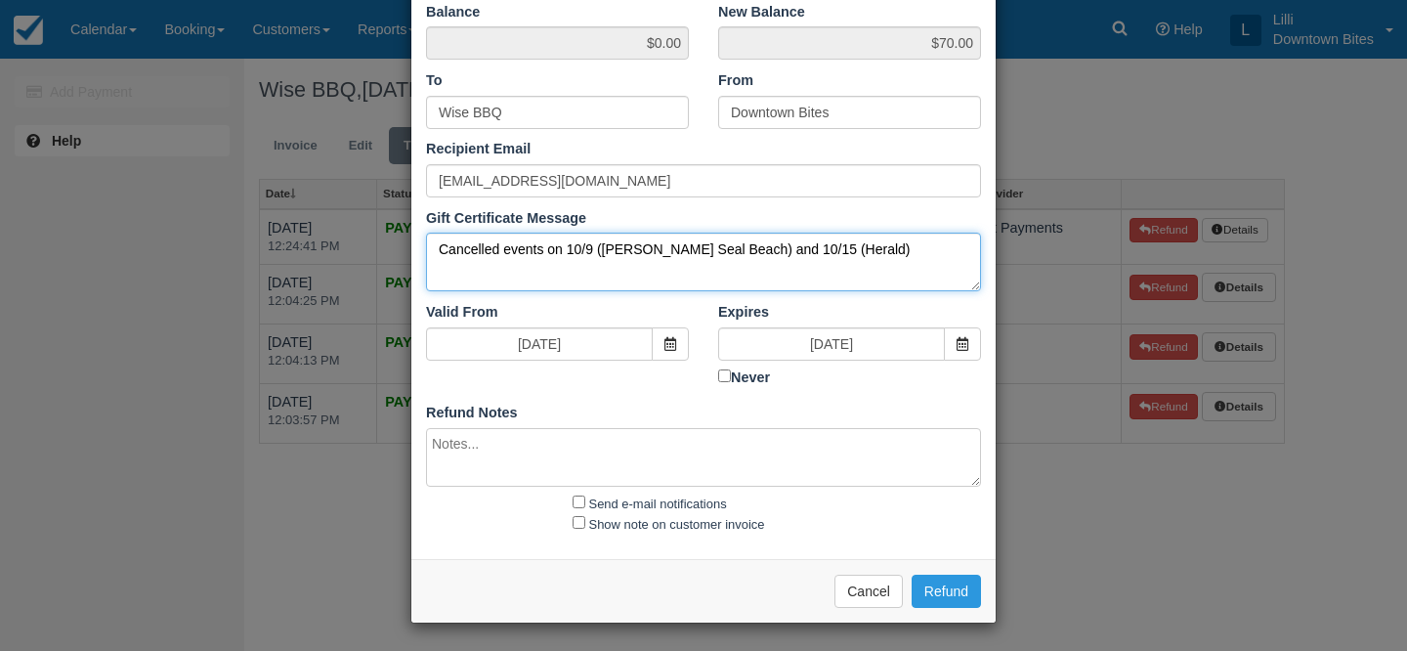
type textarea "Cancelled events on 10/9 (Eaves Seal Beach) and 10/15 (Herald)"
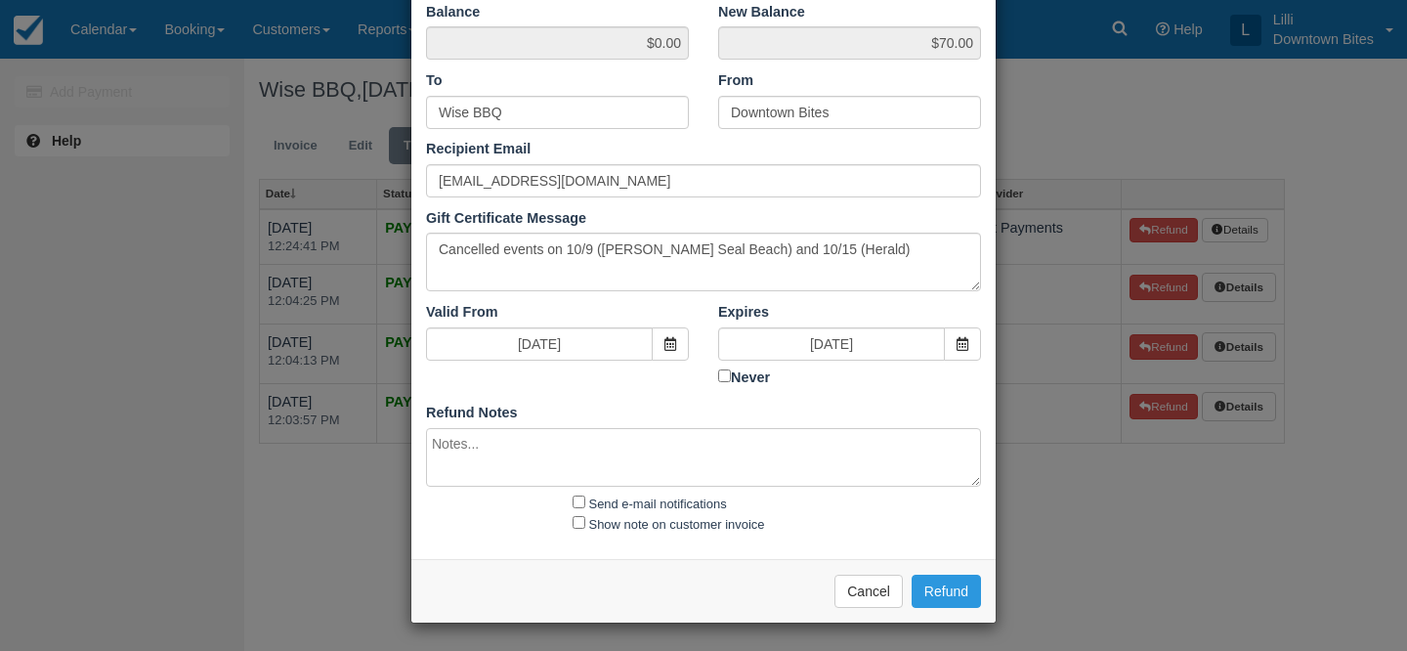
click at [854, 449] on textarea at bounding box center [703, 457] width 555 height 59
paste textarea "Bill Sloggatt Sep 16, 2025, 10:09 PM (13 hours ago) to me Hi Lilli, Hope all's …"
type textarea "Bill Sloggatt Sep 16, 2025, 10:09 PM (13 hours ago) to me Hi Lilli, Hope all's …"
click at [580, 501] on input "Send e-mail notifications" at bounding box center [579, 501] width 13 height 13
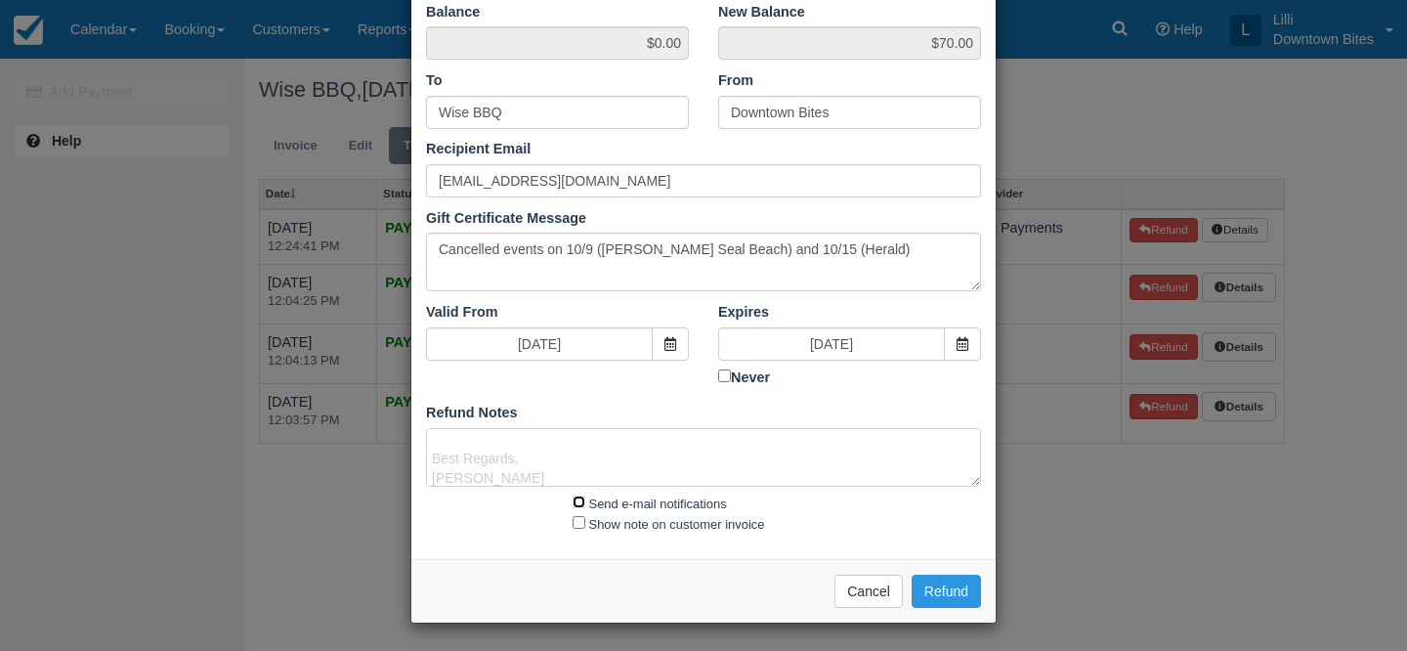
checkbox input "true"
click at [580, 517] on input "Show note on customer invoice" at bounding box center [579, 522] width 13 height 13
checkbox input "true"
click at [954, 586] on button "Refund" at bounding box center [946, 591] width 69 height 33
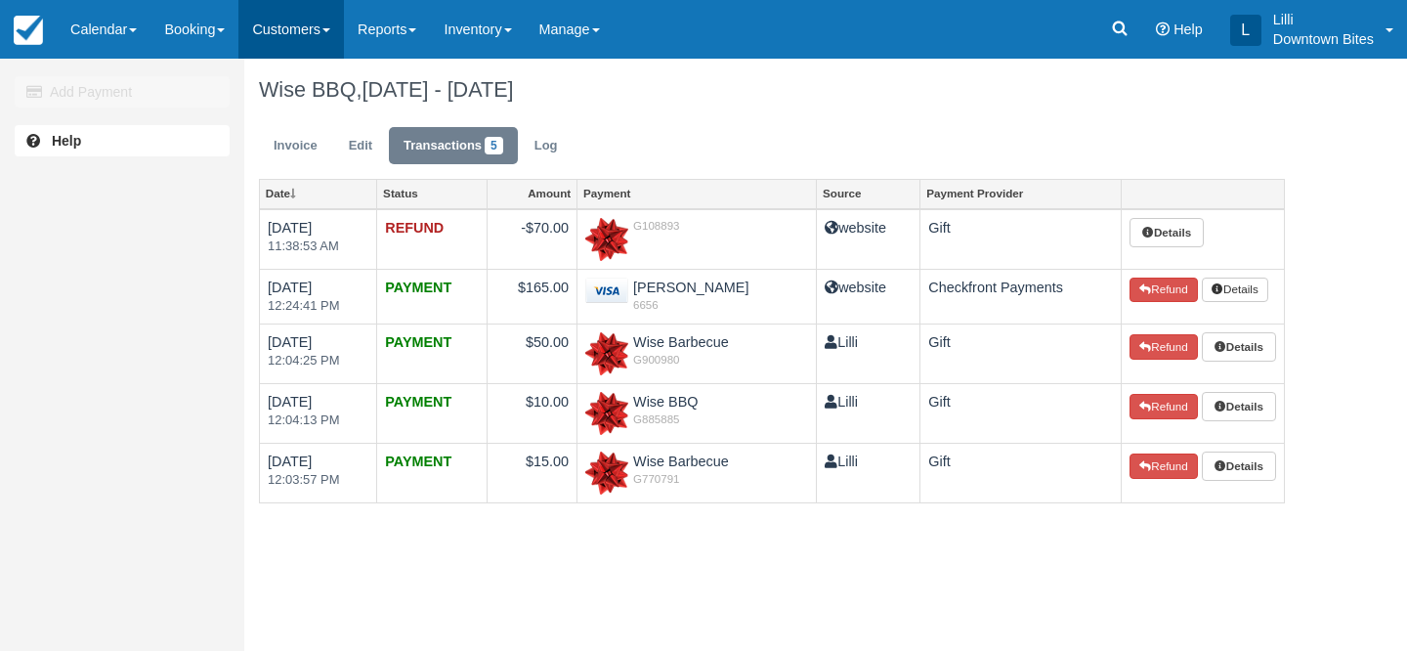
click at [303, 23] on link "Customers" at bounding box center [291, 29] width 106 height 59
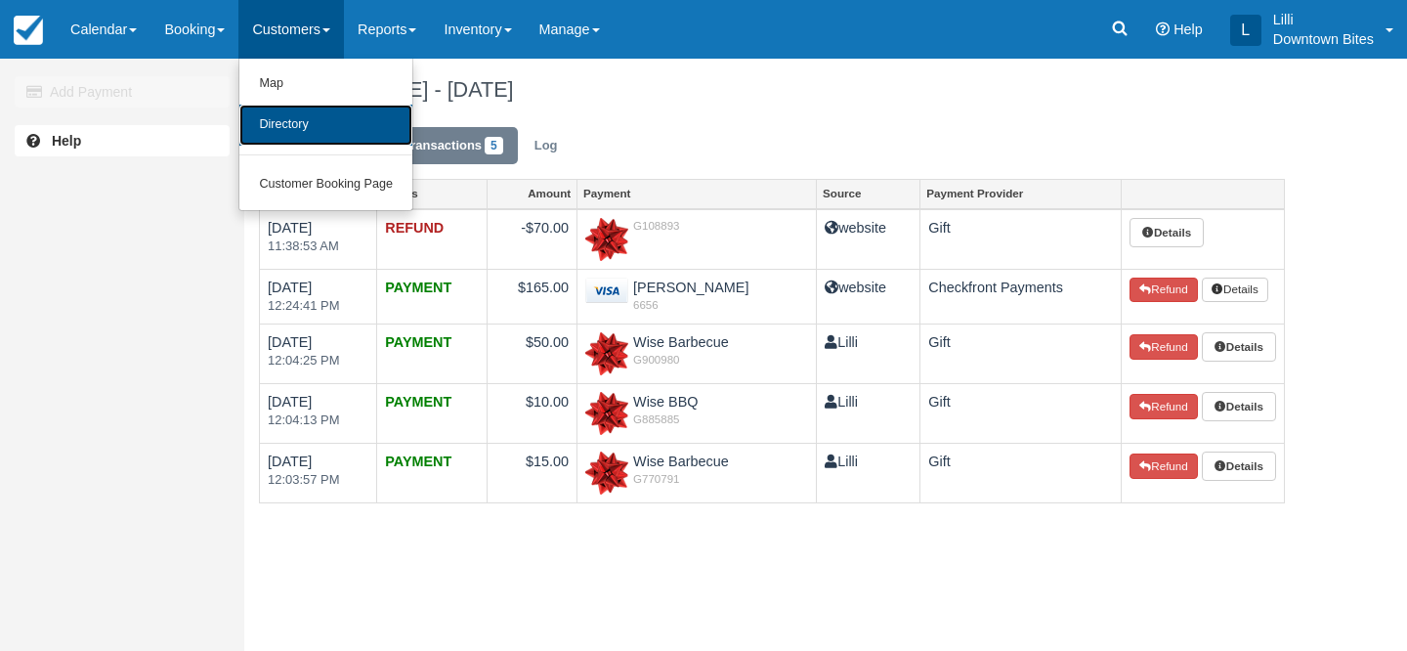
click at [289, 124] on link "Directory" at bounding box center [325, 125] width 173 height 41
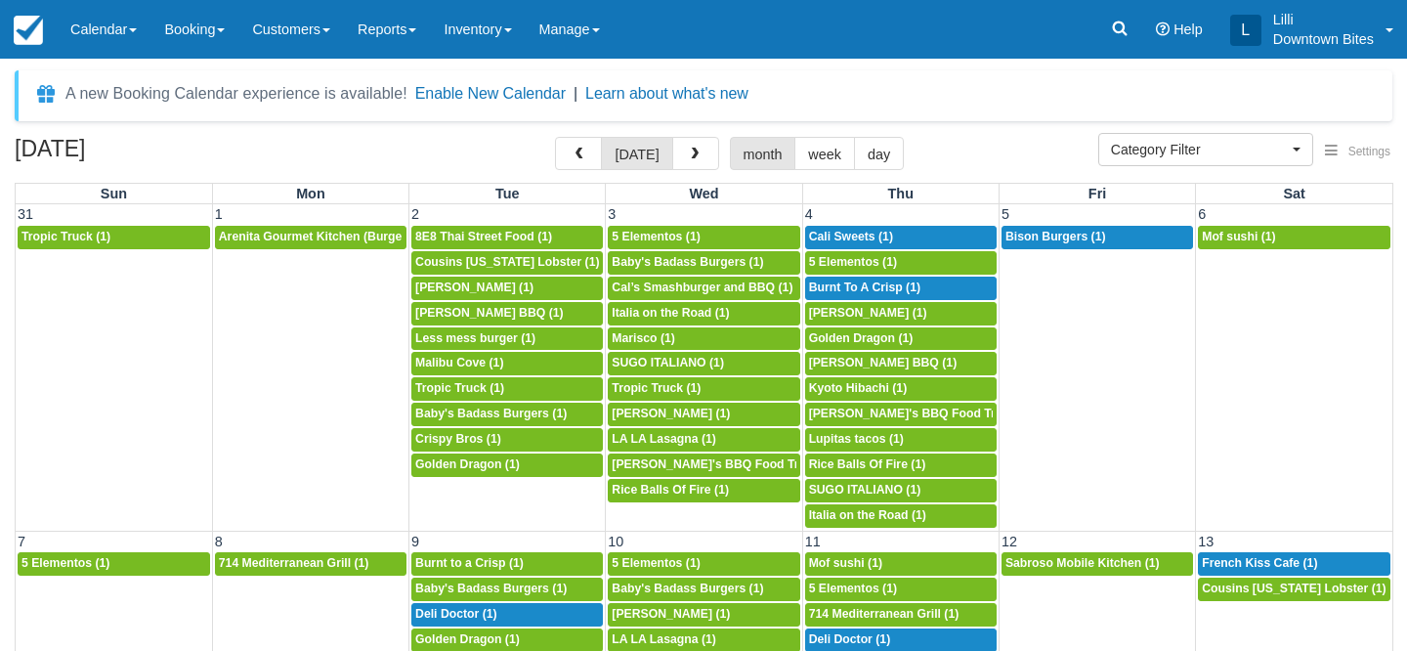
select select
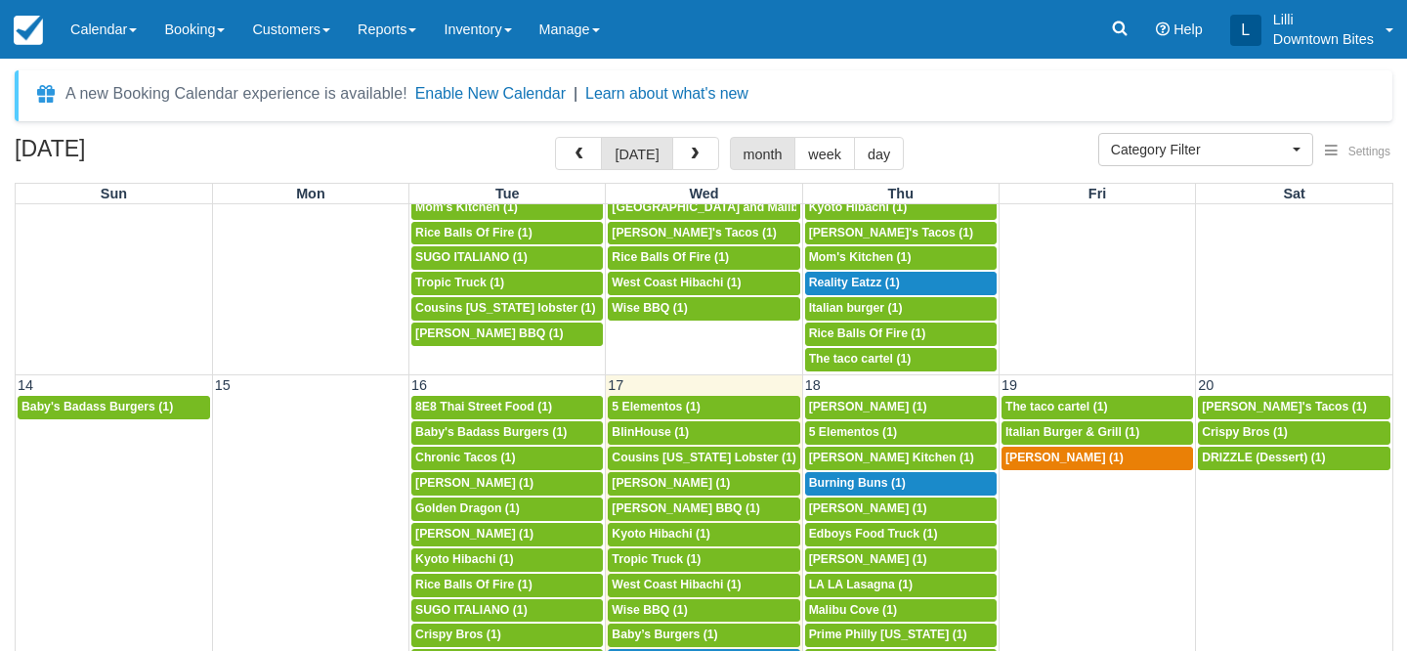
scroll to position [510, 0]
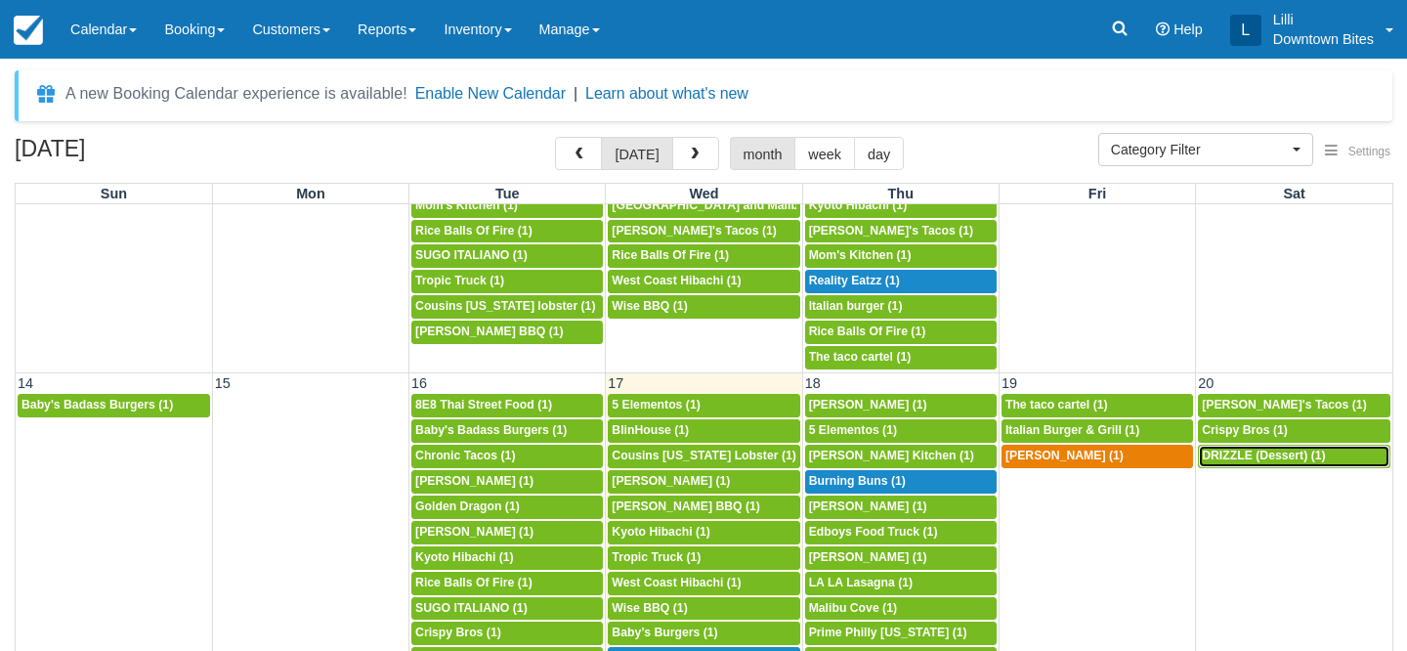
click at [1274, 460] on span "DRIZZLE (Dessert) (1)" at bounding box center [1263, 456] width 123 height 14
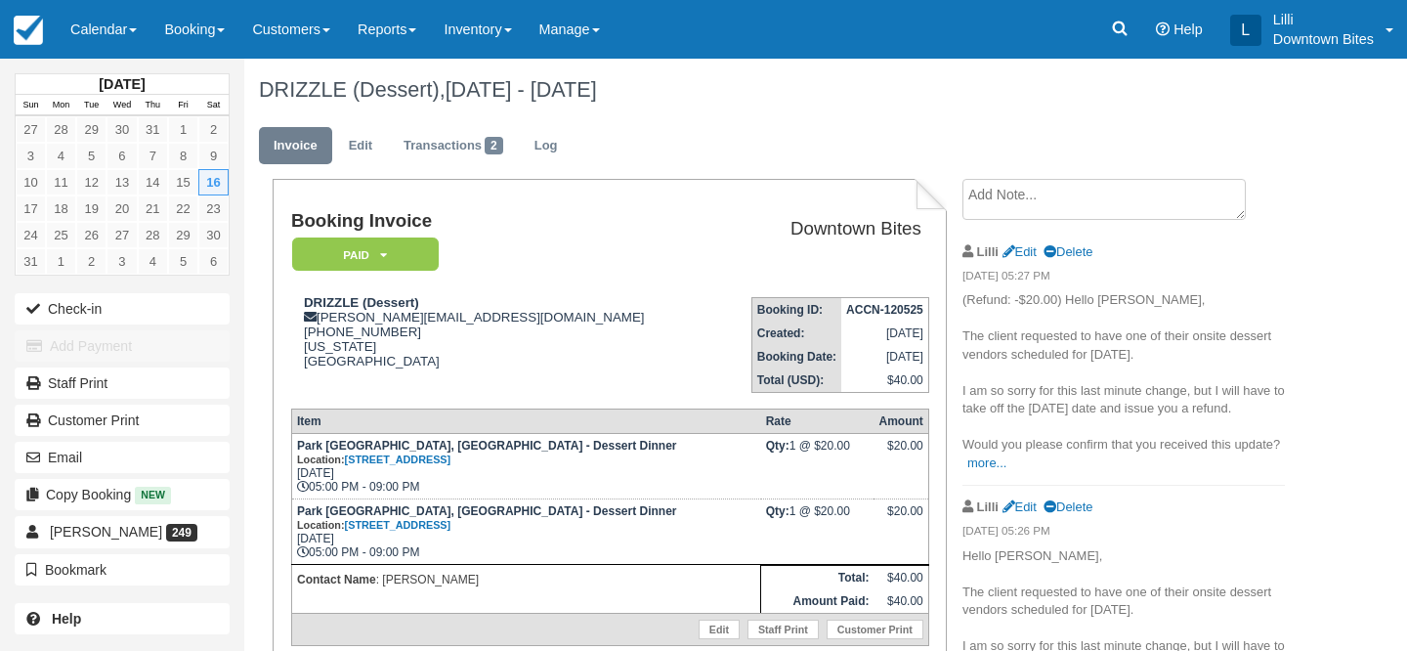
click at [1017, 204] on textarea at bounding box center [1104, 199] width 283 height 41
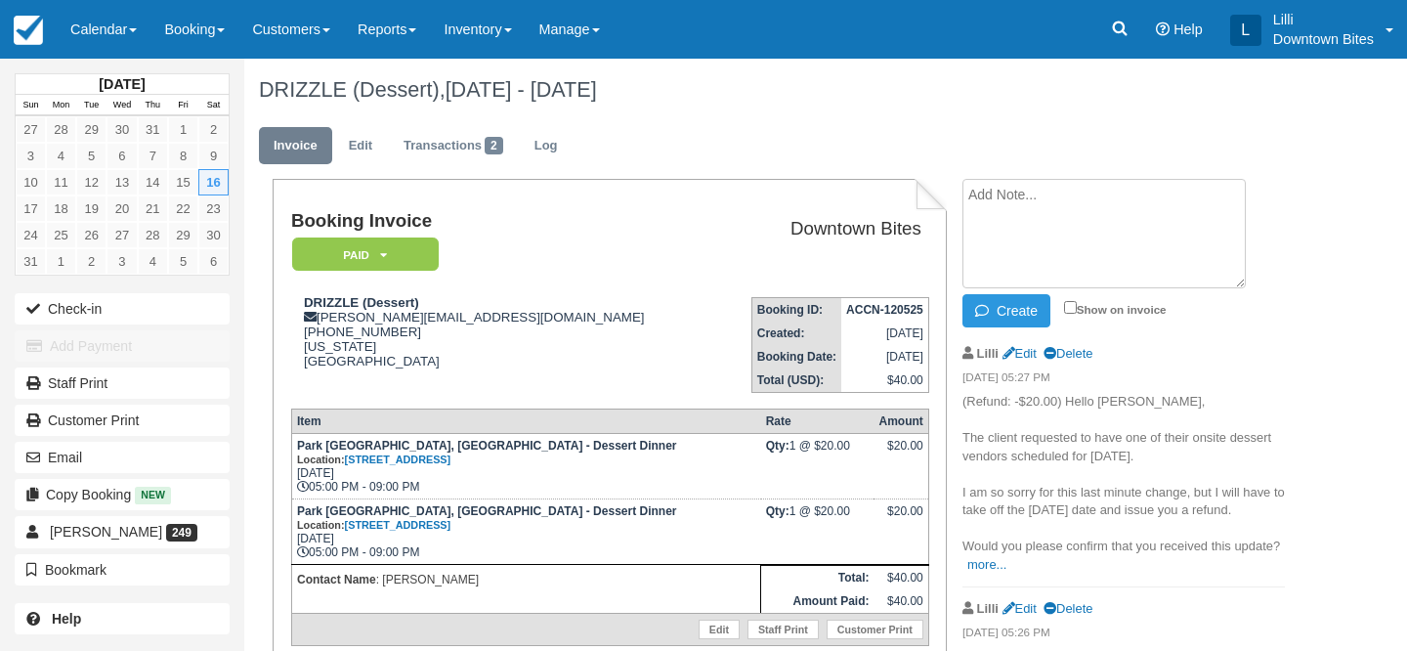
paste textarea "Re: Park [GEOGRAPHIC_DATA], [GEOGRAPHIC_DATA] - Dessert Dinner - [DATE] - [DATE…"
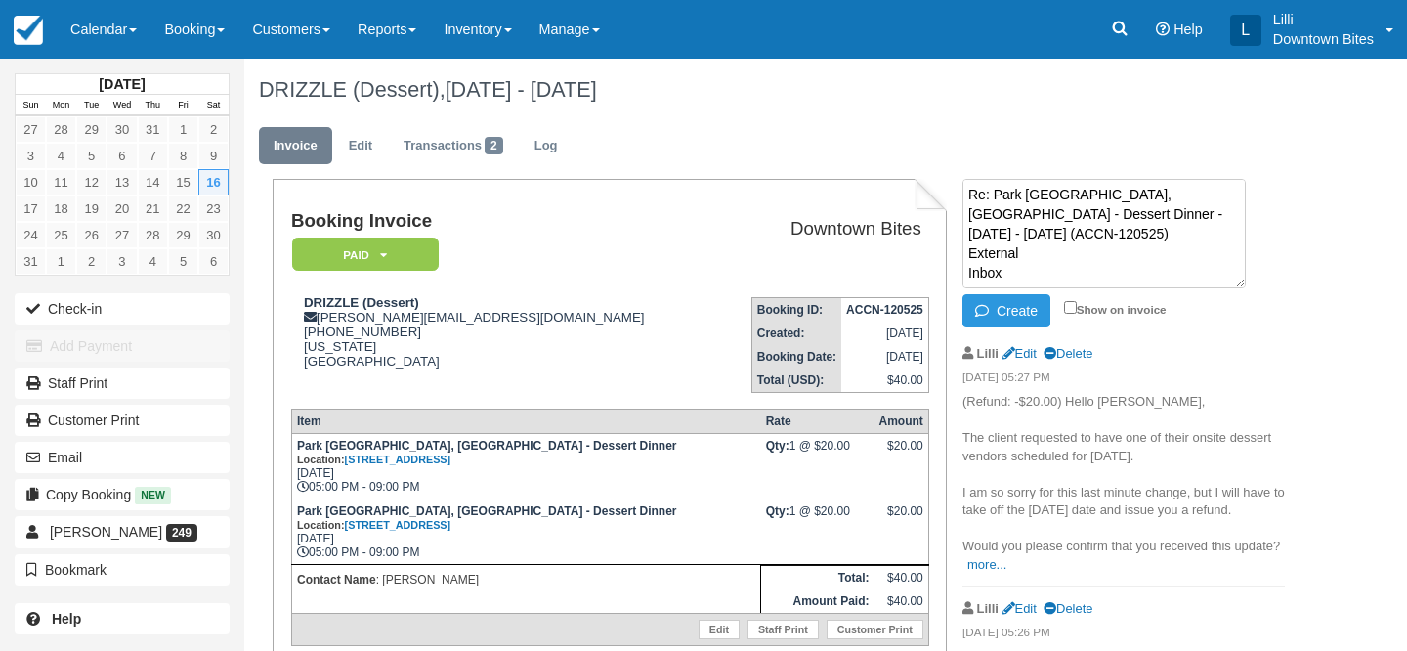
scroll to position [306, 0]
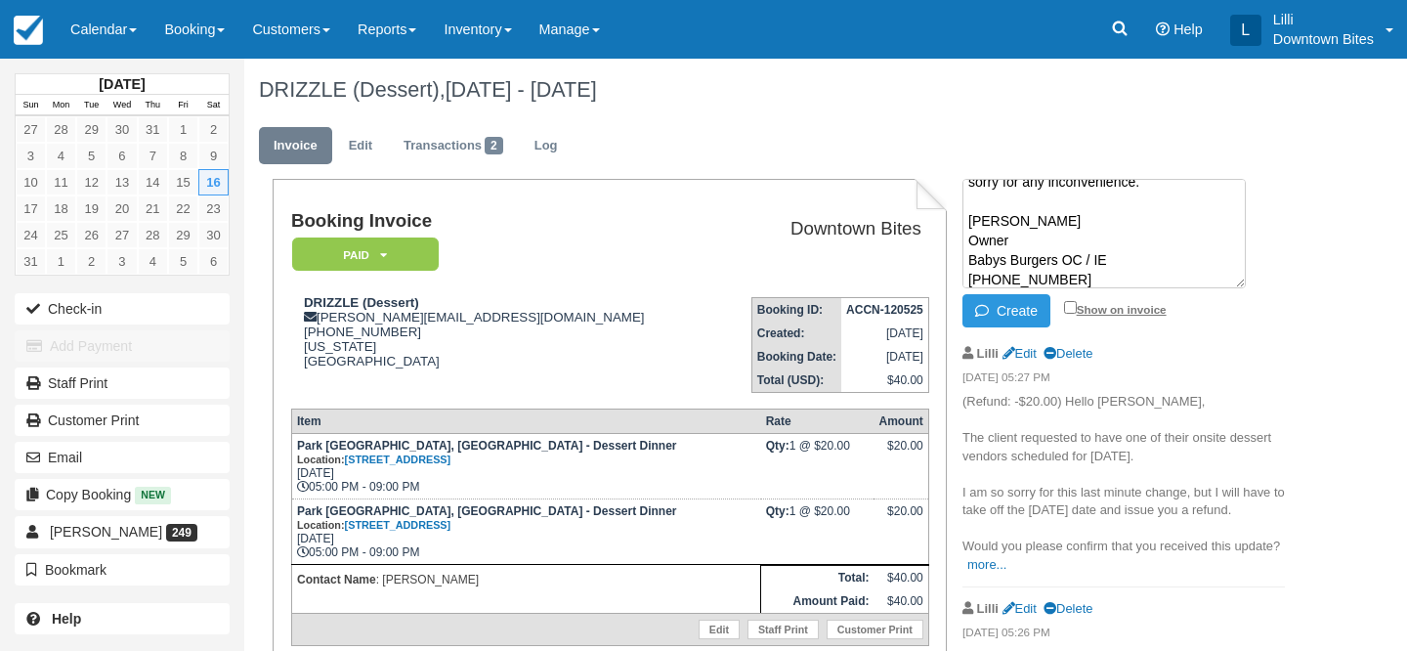
type textarea "Re: Park [GEOGRAPHIC_DATA], [GEOGRAPHIC_DATA] - Dessert Dinner - [DATE] - [DATE…"
click at [1073, 306] on input "Show on invoice" at bounding box center [1070, 307] width 13 height 13
checkbox input "true"
click at [1036, 306] on button "Create" at bounding box center [1007, 310] width 88 height 33
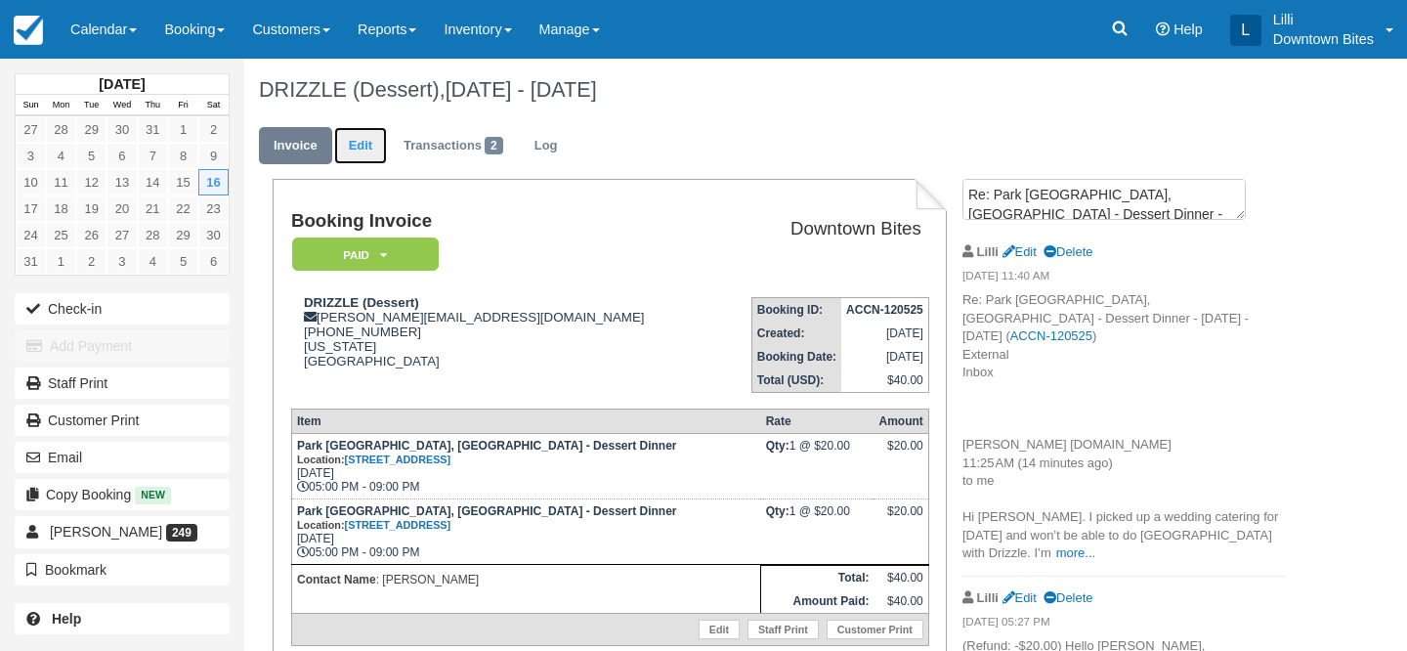
click at [360, 136] on link "Edit" at bounding box center [360, 146] width 53 height 38
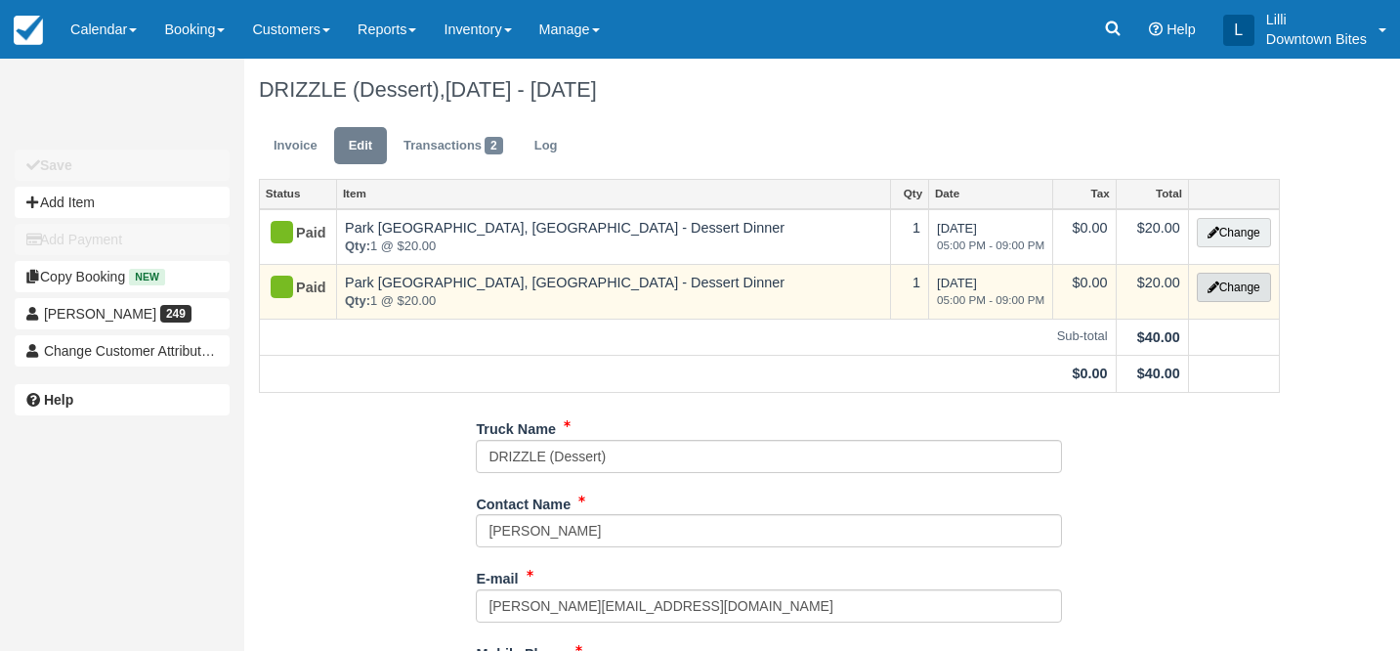
click at [1233, 291] on button "Change" at bounding box center [1234, 287] width 74 height 29
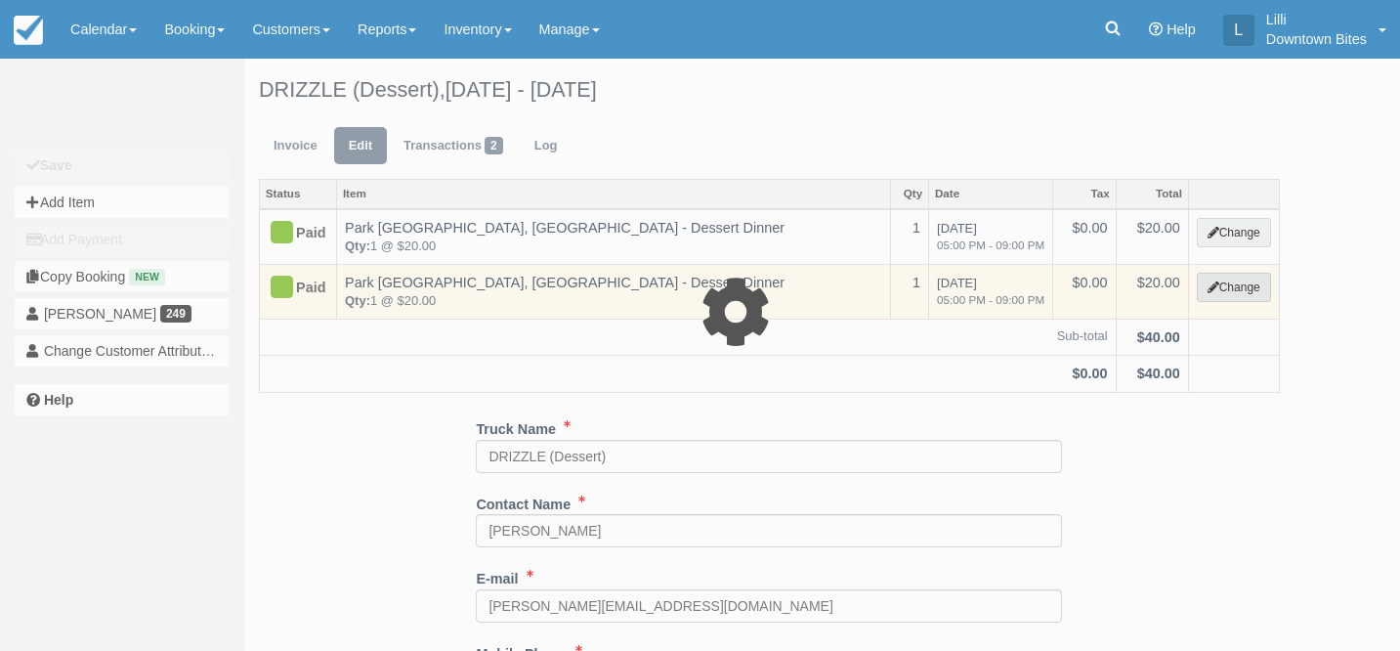
select select "11"
type input "20.00"
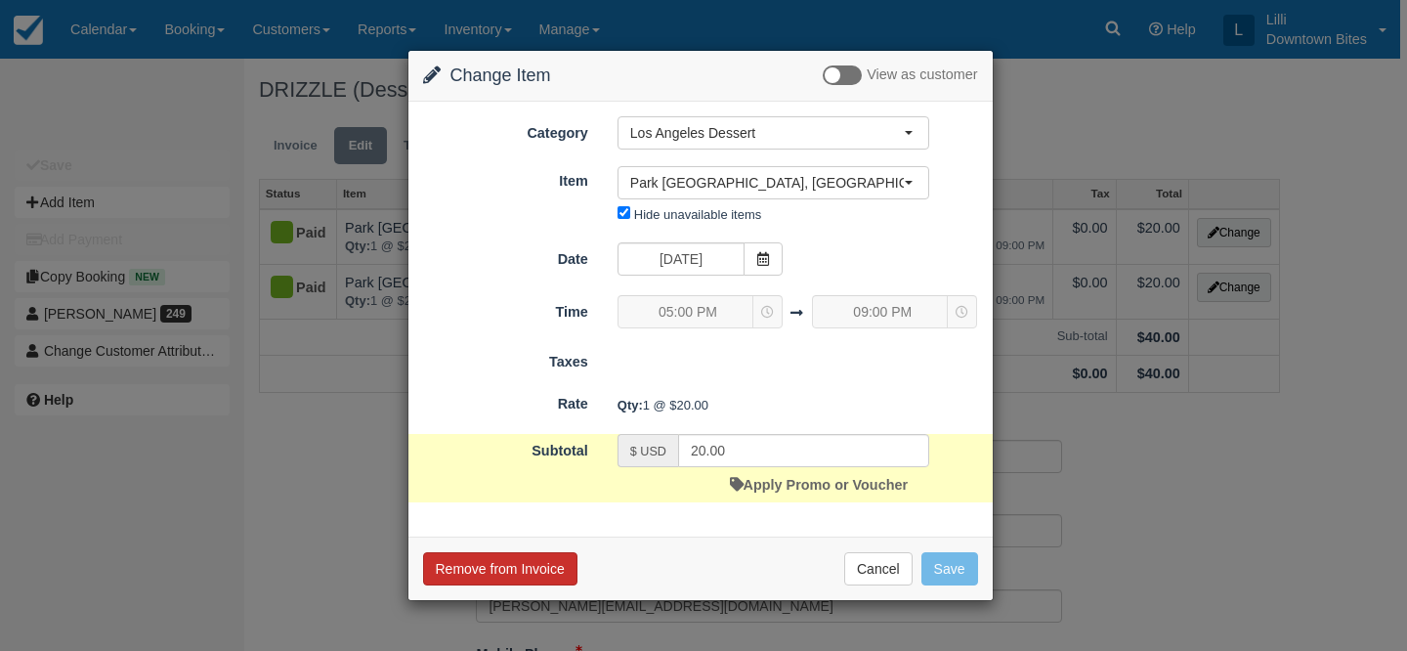
click at [529, 573] on button "Remove from Invoice" at bounding box center [500, 568] width 154 height 33
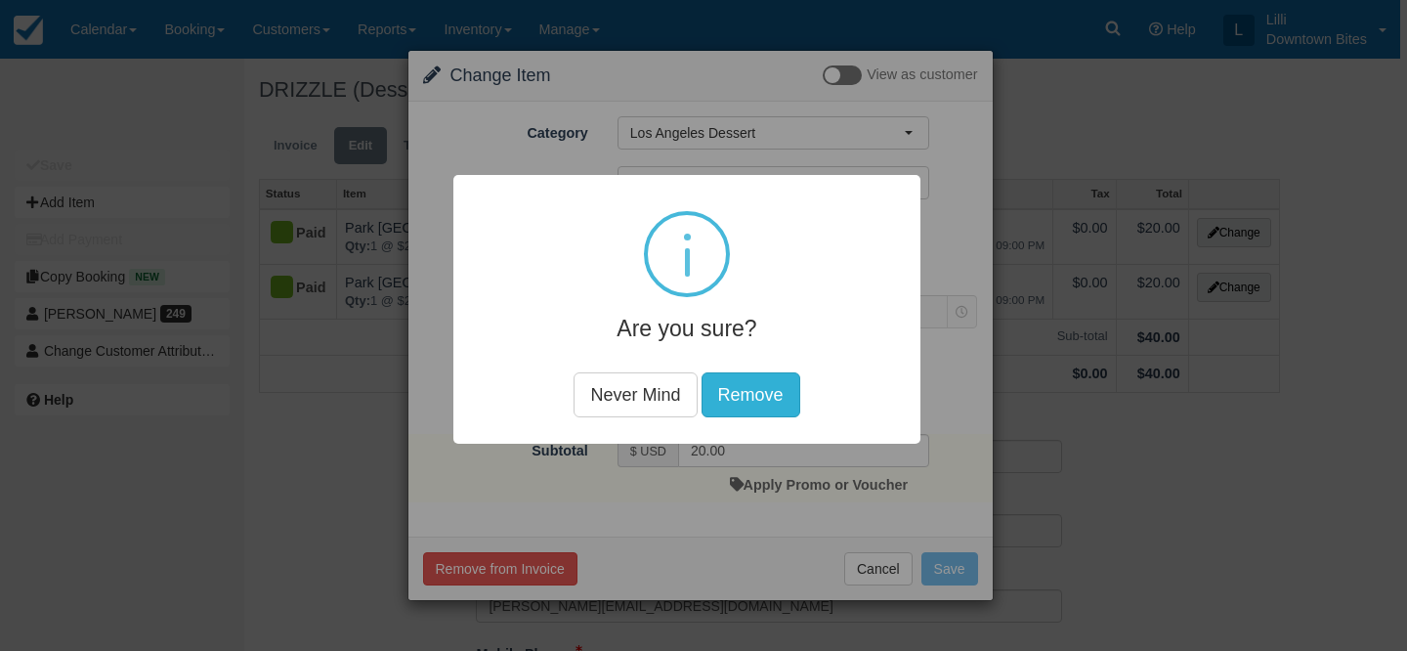
click at [769, 385] on button "Remove" at bounding box center [751, 394] width 99 height 45
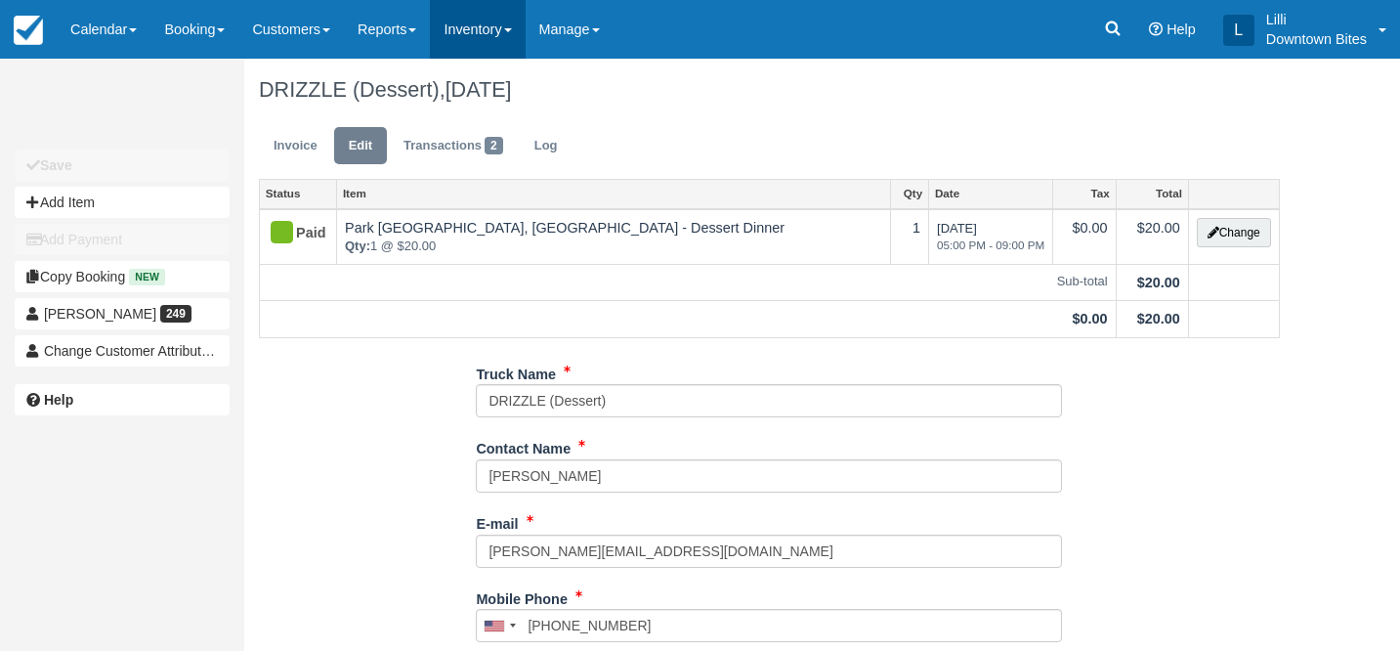
click at [485, 28] on link "Inventory" at bounding box center [477, 29] width 95 height 59
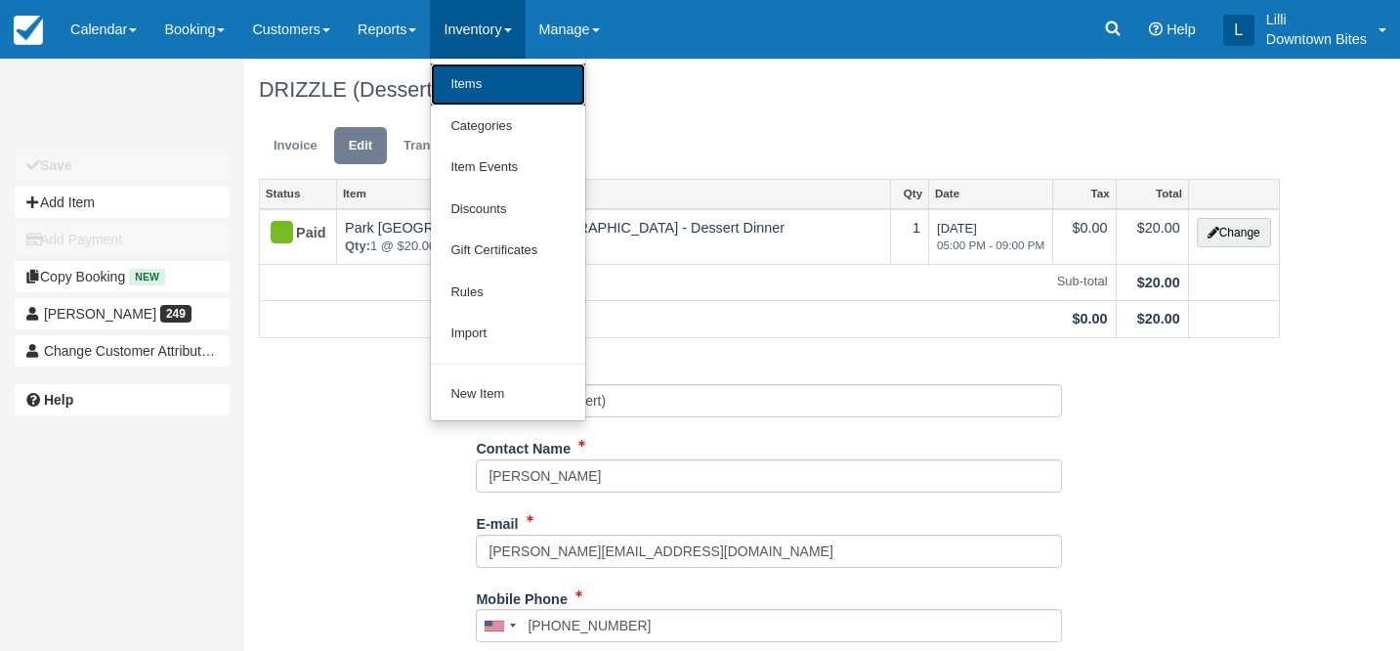
click at [498, 78] on link "Items" at bounding box center [508, 85] width 154 height 42
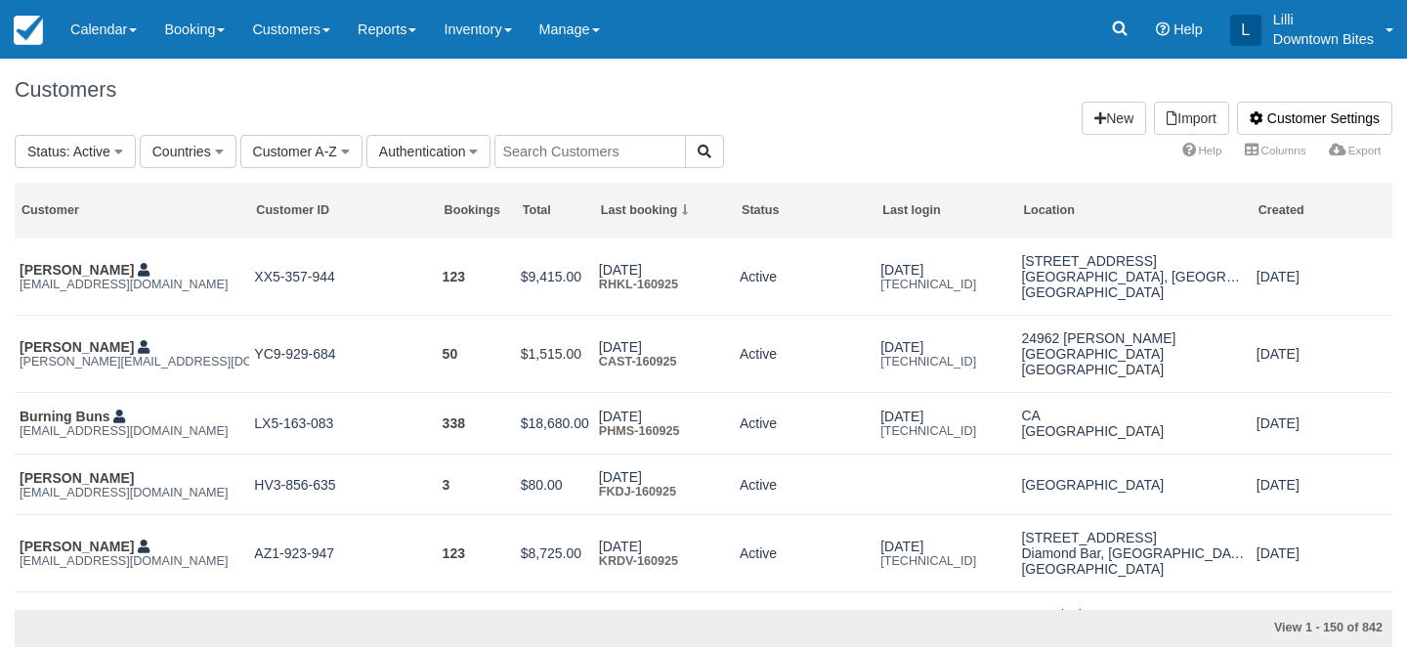
click at [599, 140] on input "text" at bounding box center [591, 151] width 192 height 33
type input "lilli"
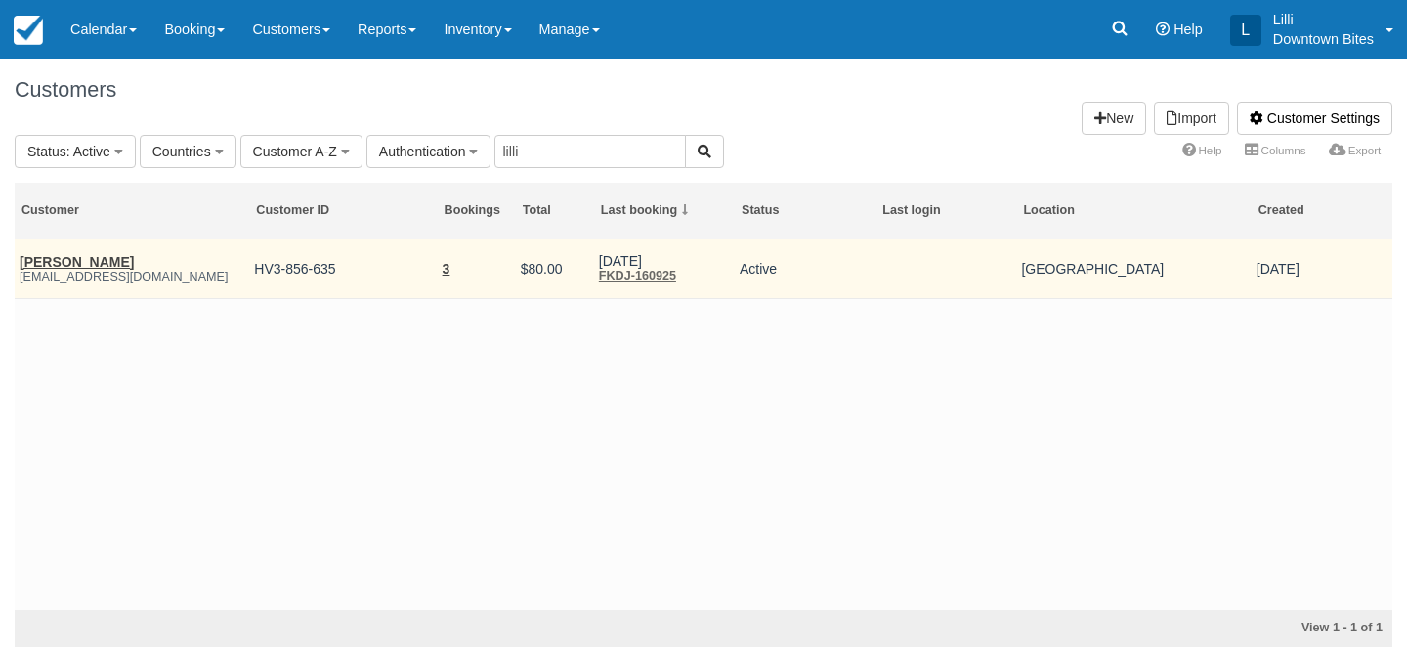
click at [99, 284] on td "James Mcintosh lilli@downtowbites.com" at bounding box center [132, 268] width 235 height 61
click at [93, 263] on link "[PERSON_NAME]" at bounding box center [77, 262] width 114 height 16
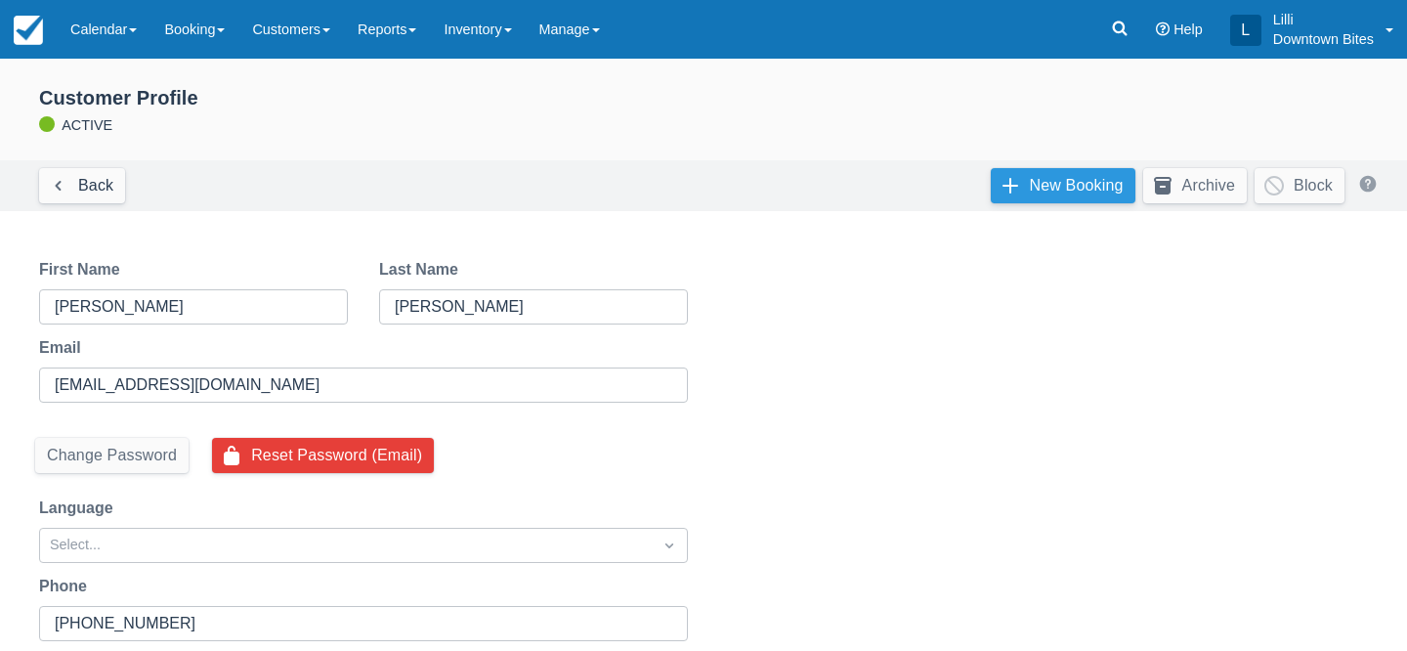
click at [1067, 184] on link "New Booking" at bounding box center [1063, 185] width 145 height 35
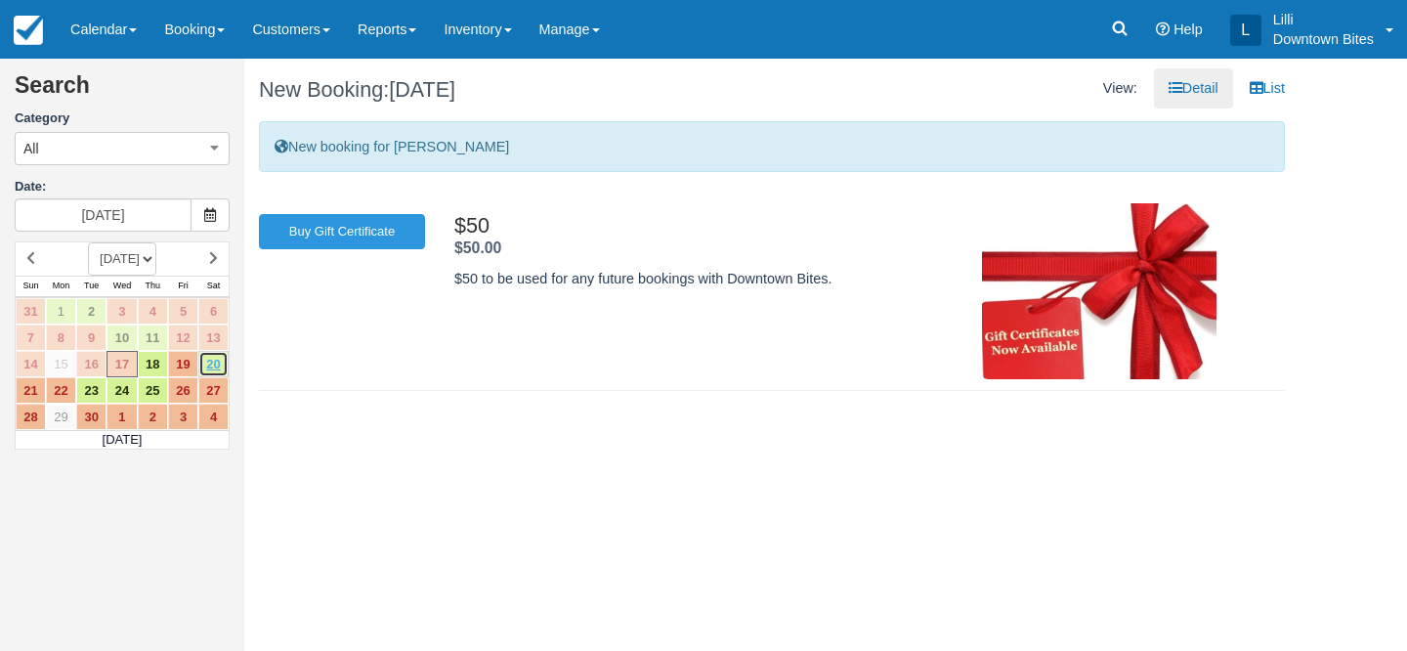
click at [218, 367] on link "20" at bounding box center [213, 364] width 30 height 26
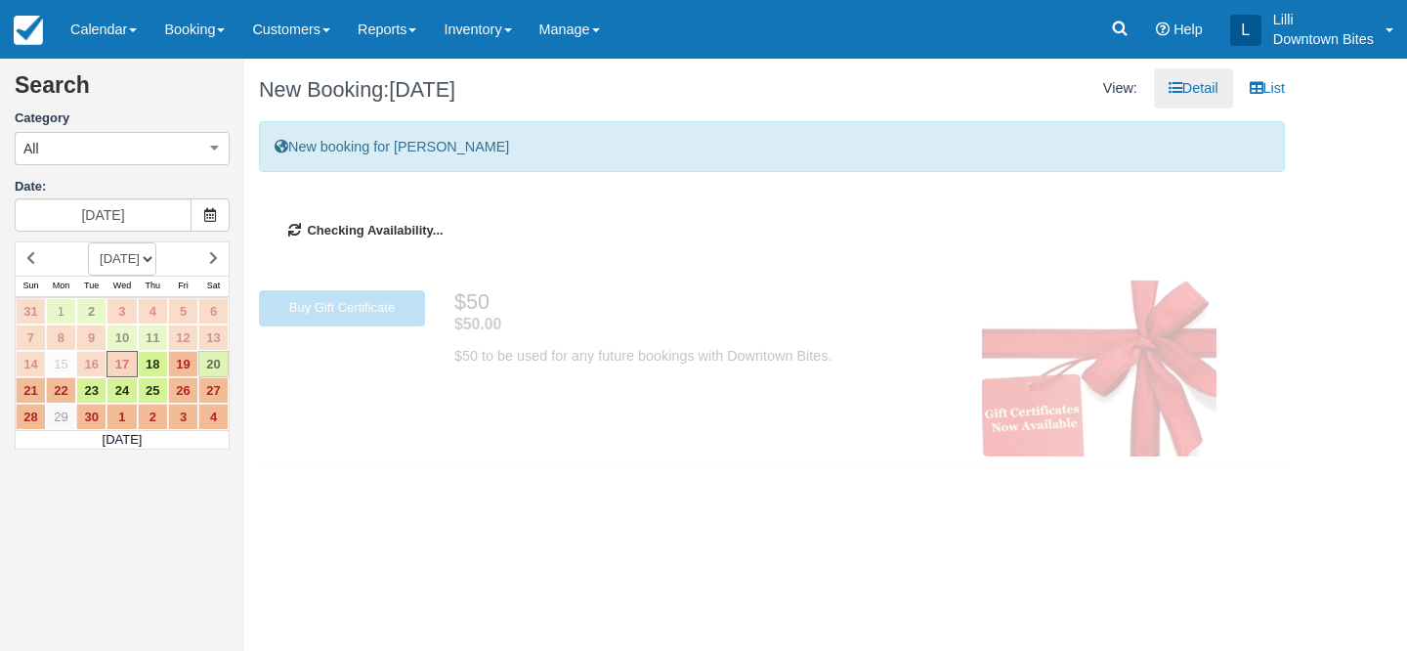
type input "09/20/25"
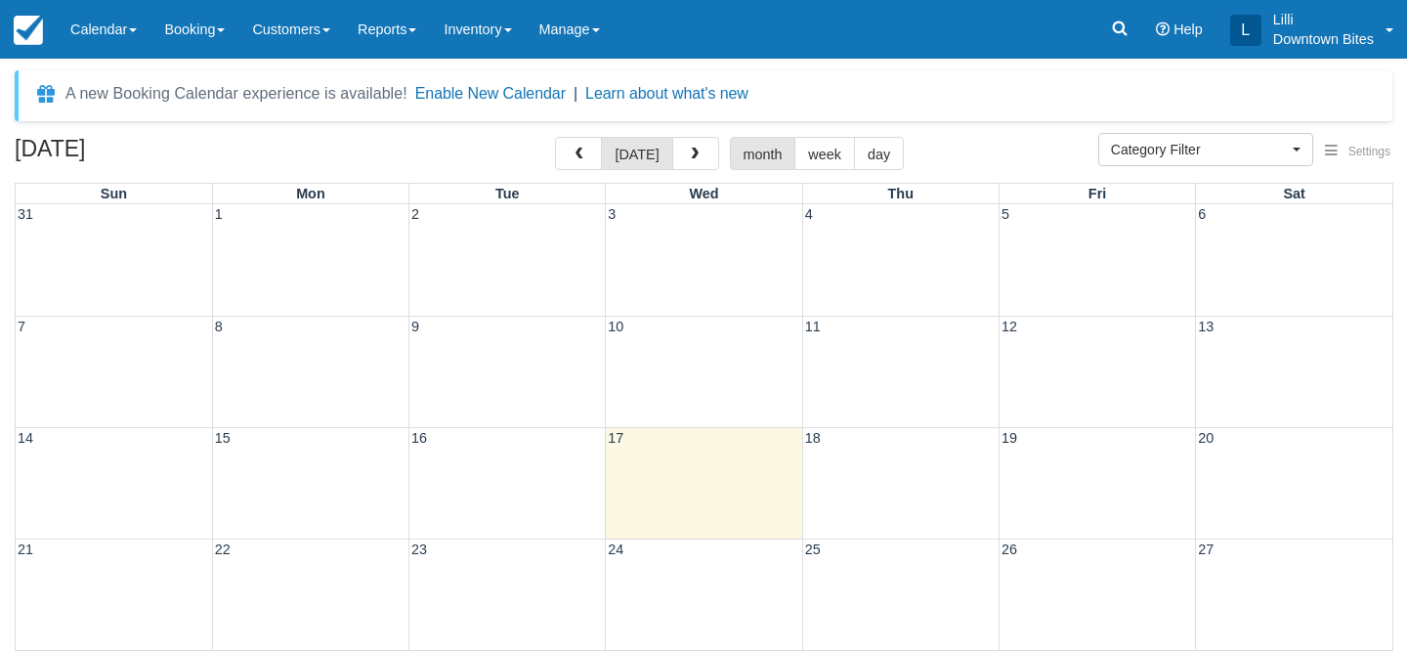
select select
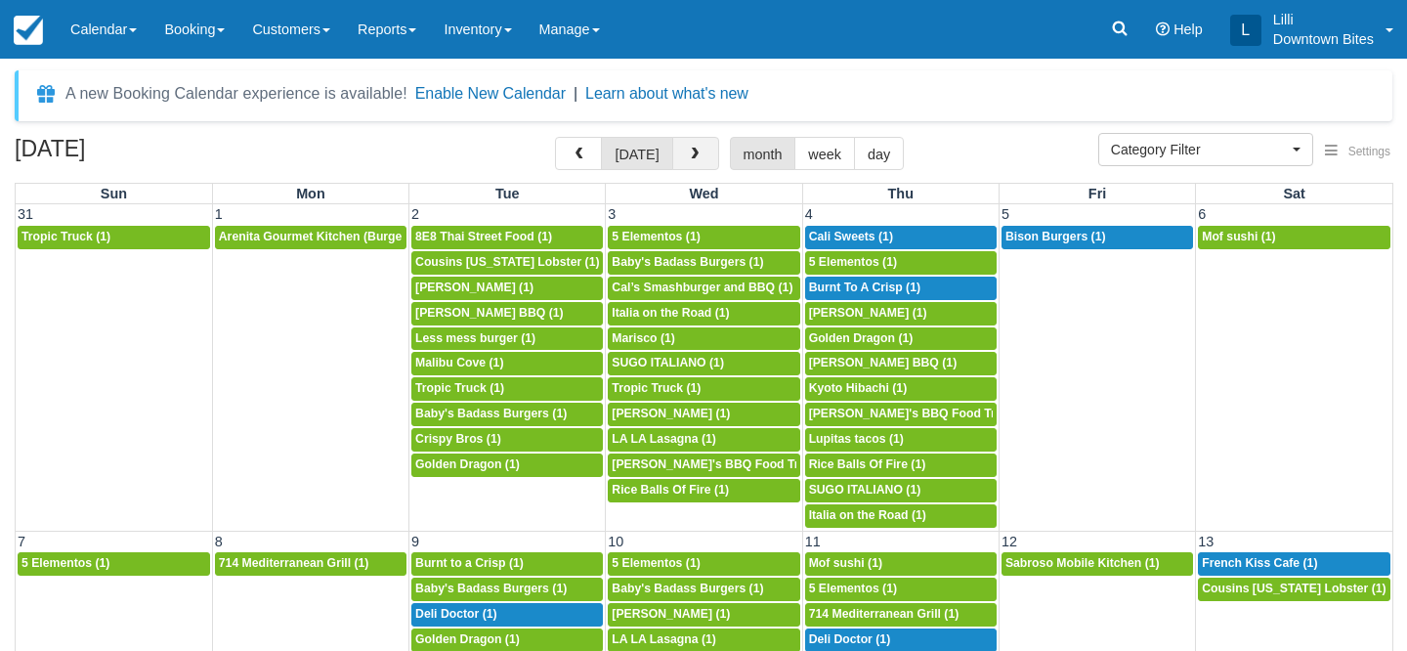
click at [688, 151] on span "button" at bounding box center [695, 155] width 14 height 14
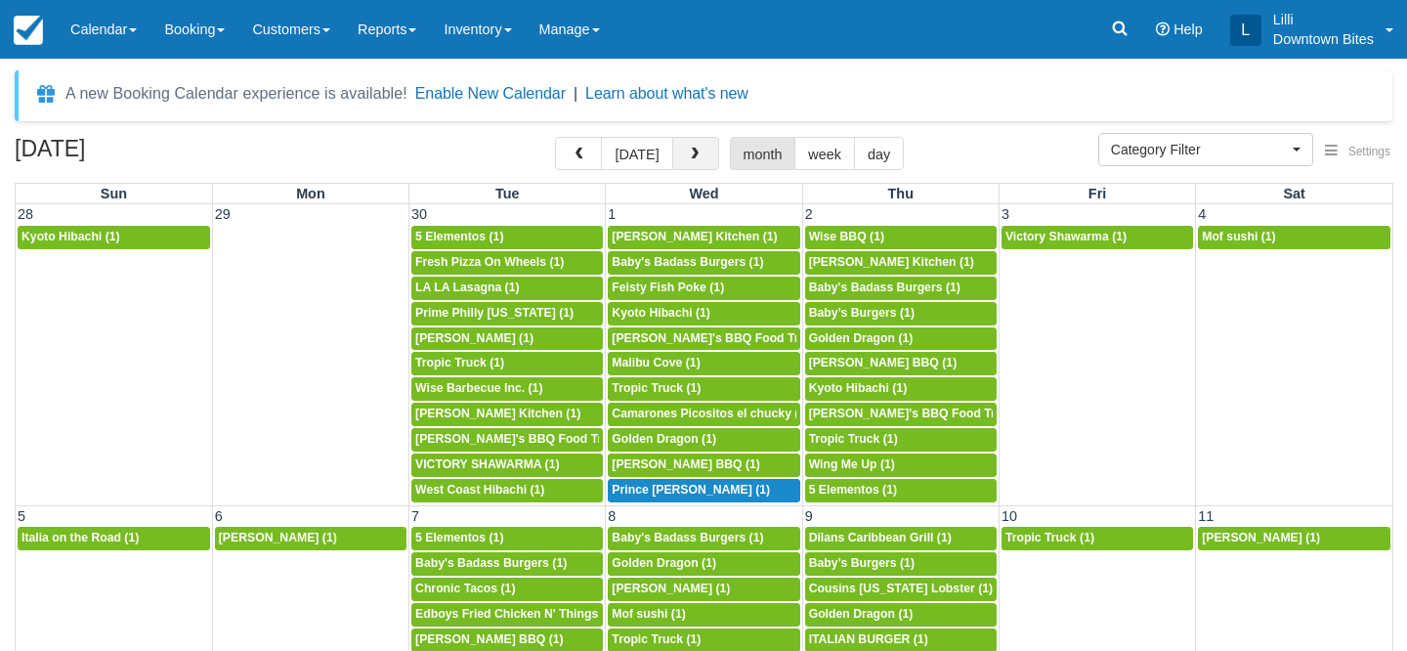
click at [688, 151] on span "button" at bounding box center [695, 155] width 14 height 14
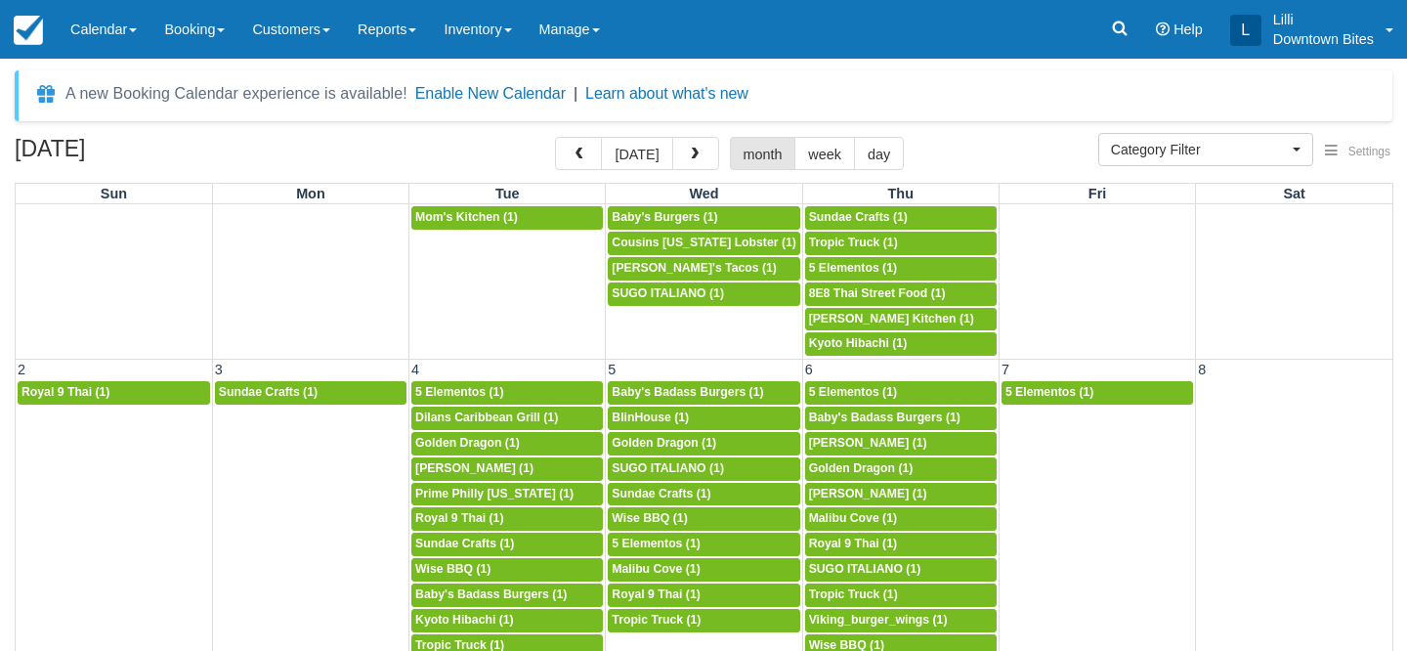
scroll to position [336, 0]
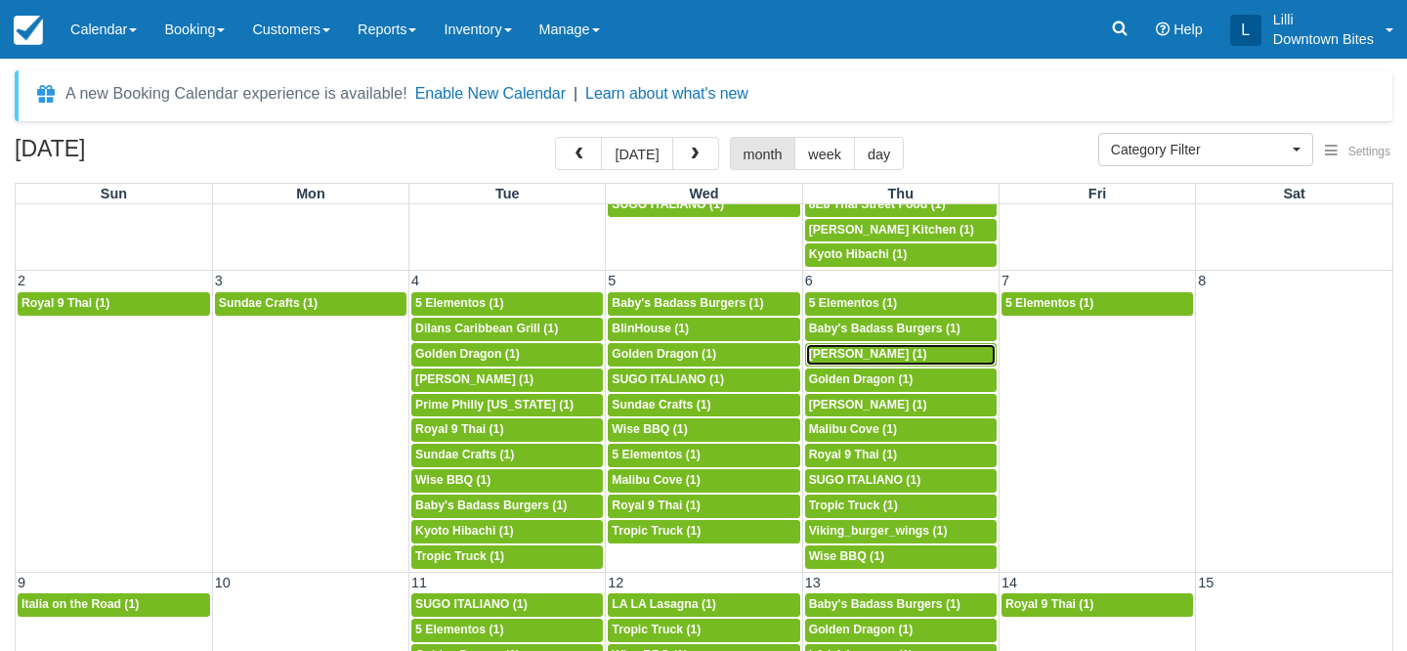
click at [858, 355] on span "Don Longeuay (1)" at bounding box center [868, 354] width 118 height 14
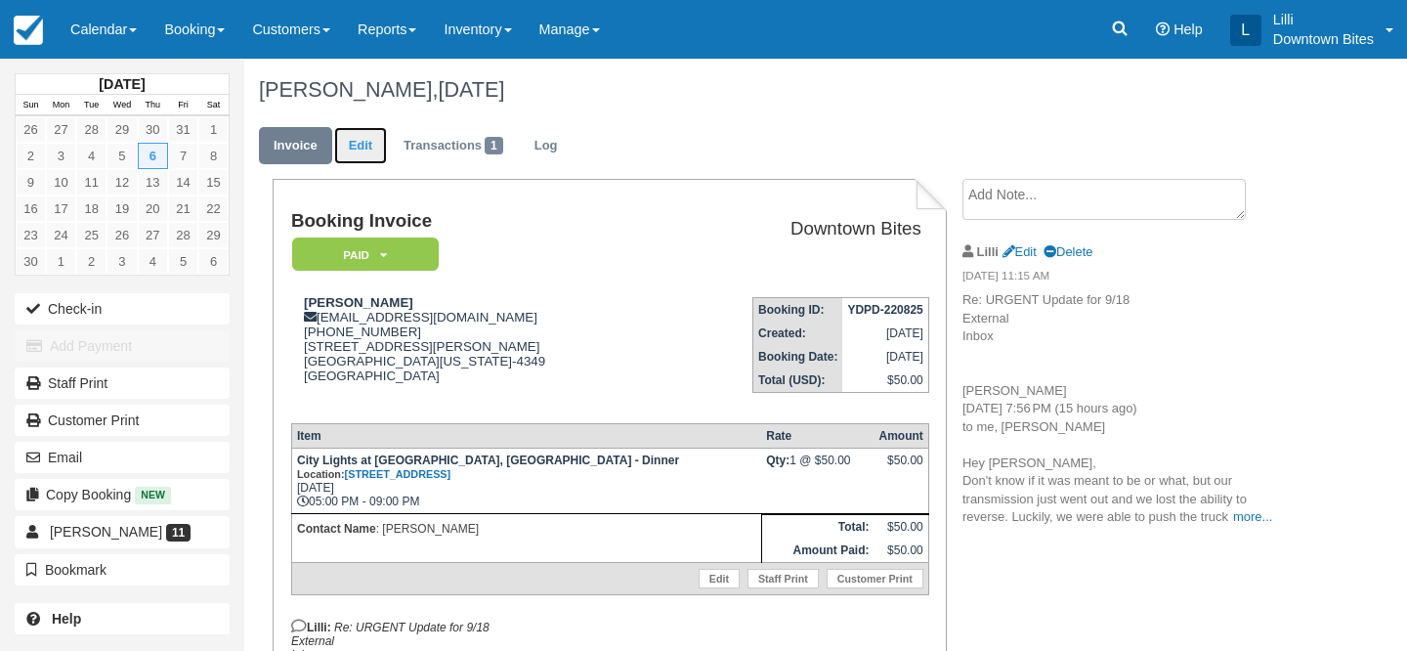
click at [366, 146] on link "Edit" at bounding box center [360, 146] width 53 height 38
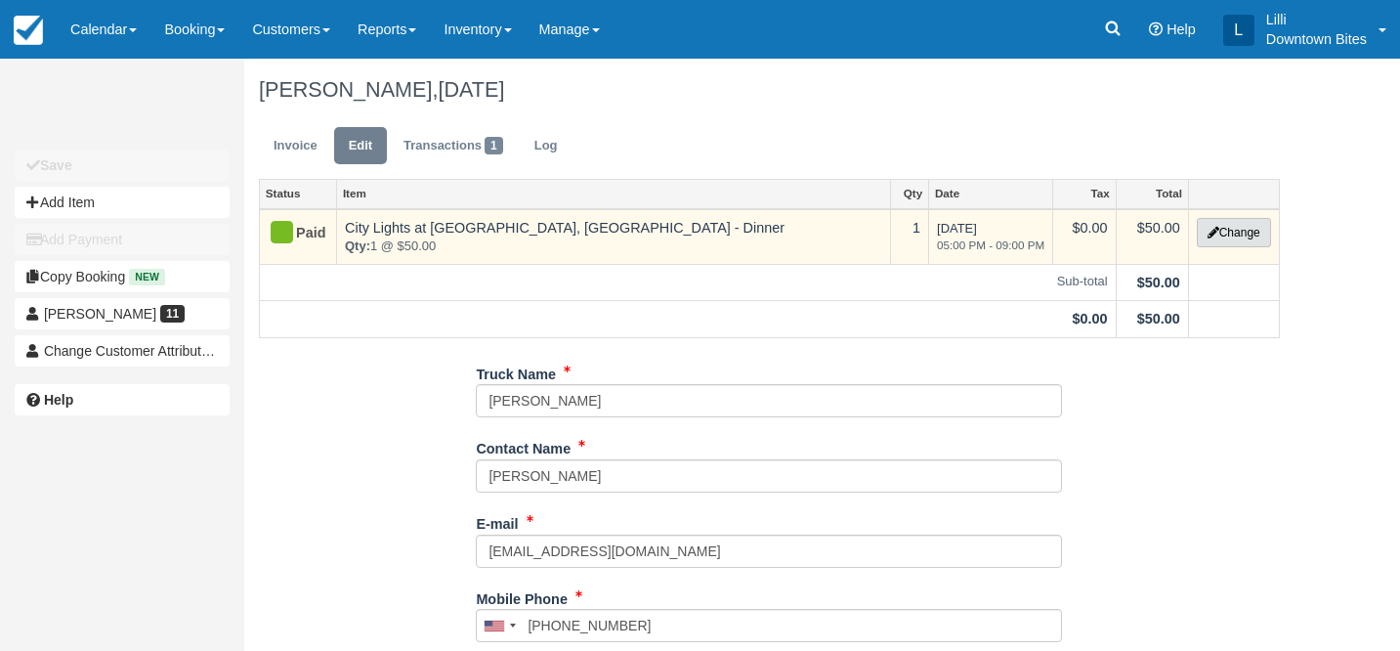
click at [1226, 237] on button "Change" at bounding box center [1234, 232] width 74 height 29
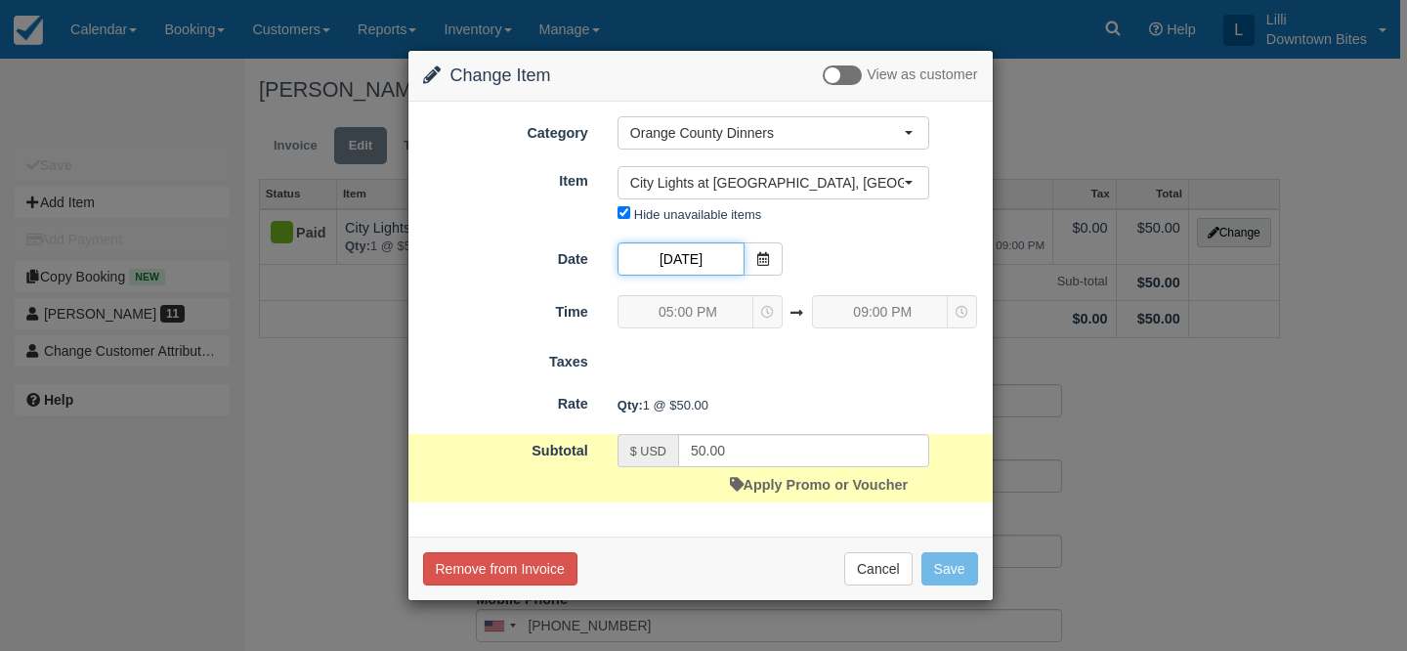
click at [710, 255] on input "11/06/25" at bounding box center [681, 258] width 127 height 33
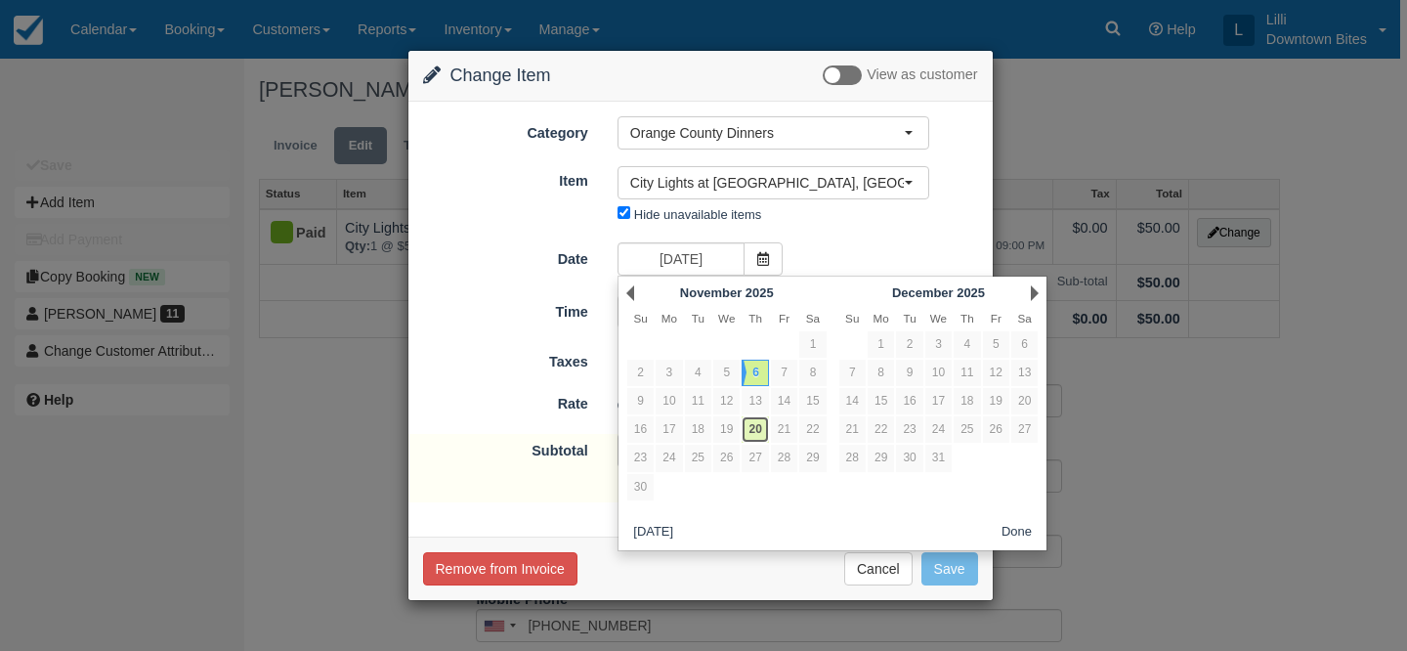
click at [755, 430] on link "20" at bounding box center [755, 429] width 26 height 26
type input "11/20/25"
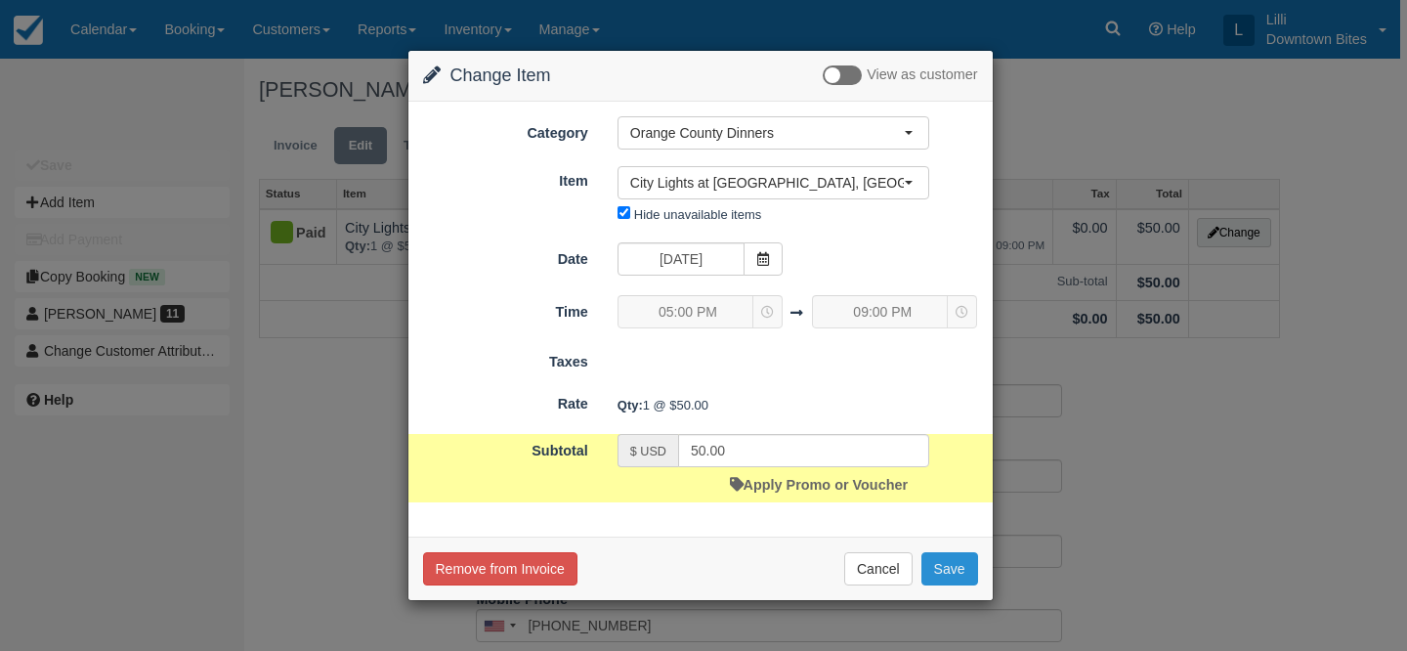
click at [953, 570] on button "Save" at bounding box center [950, 568] width 57 height 33
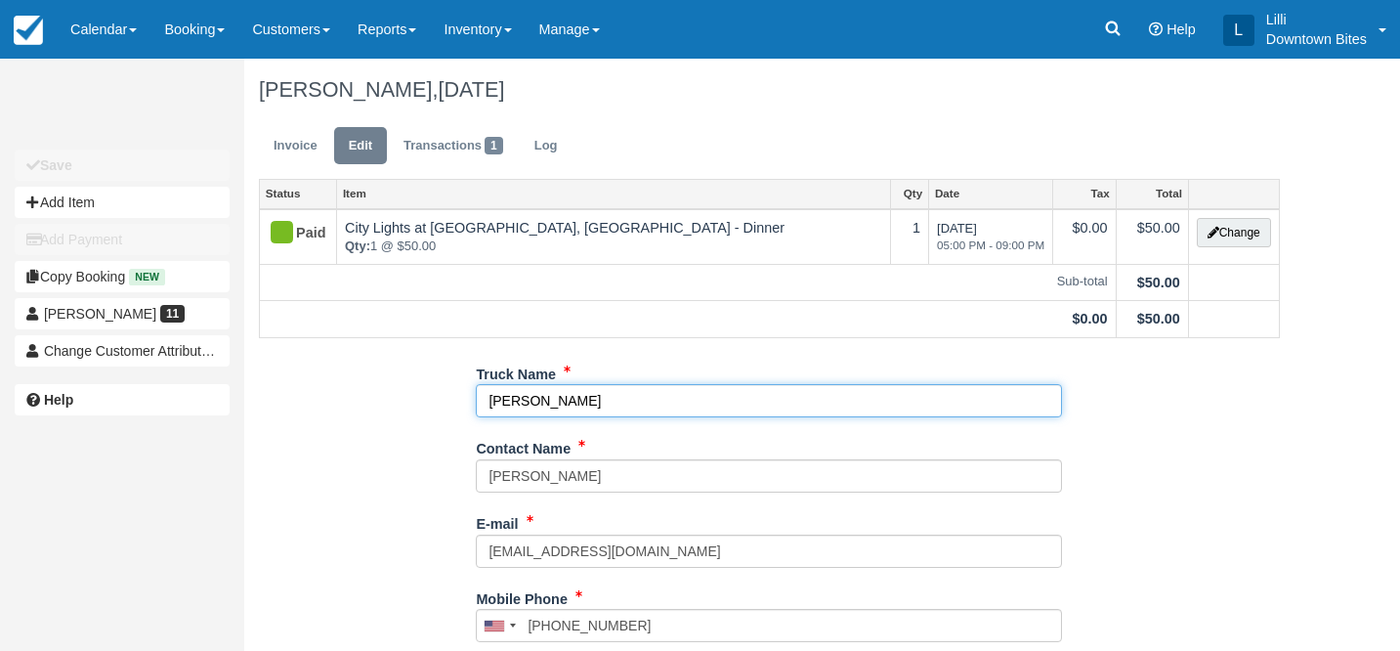
drag, startPoint x: 591, startPoint y: 399, endPoint x: 300, endPoint y: 394, distance: 291.3
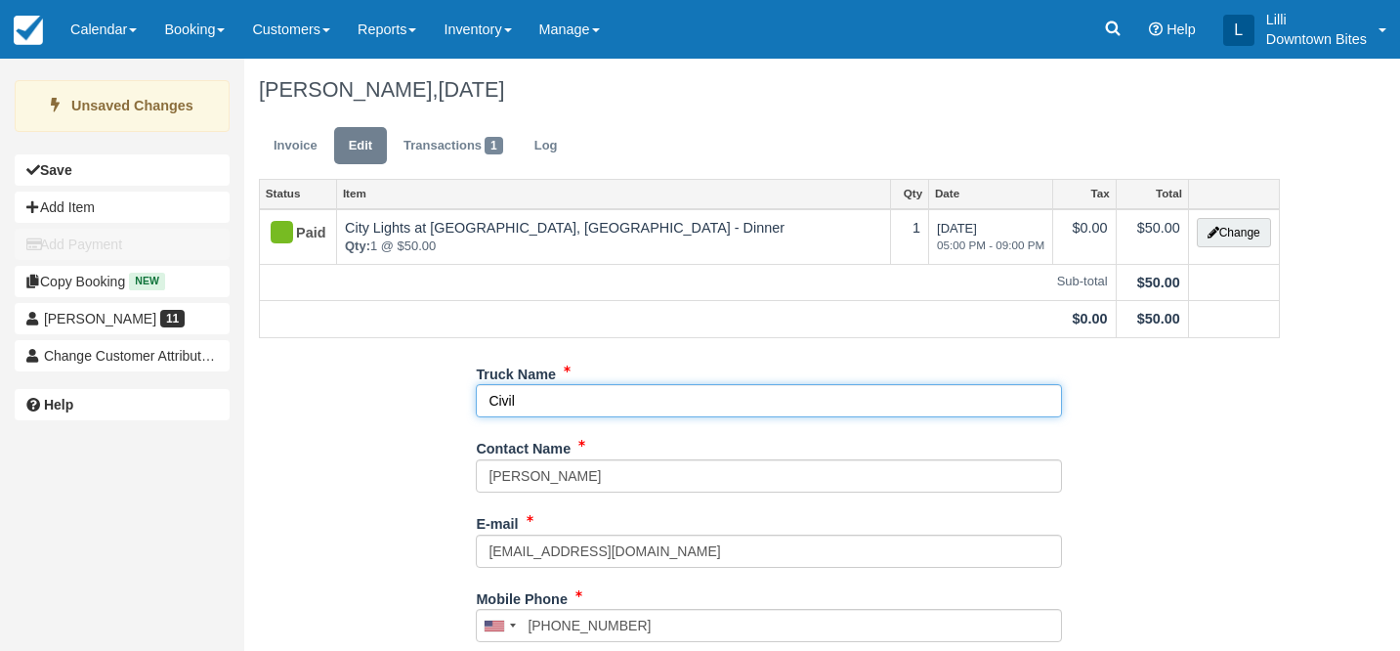
type input "Civil X"
type input "[PHONE_NUMBER]"
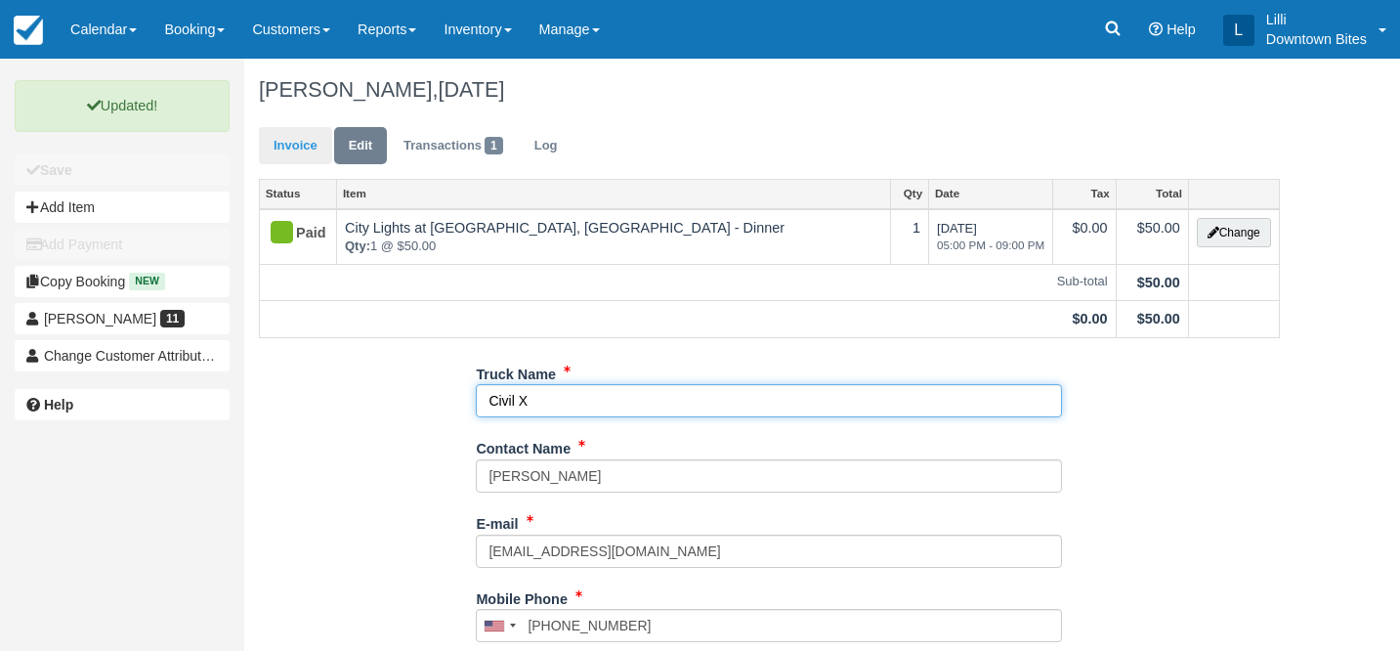
type input "Civil X"
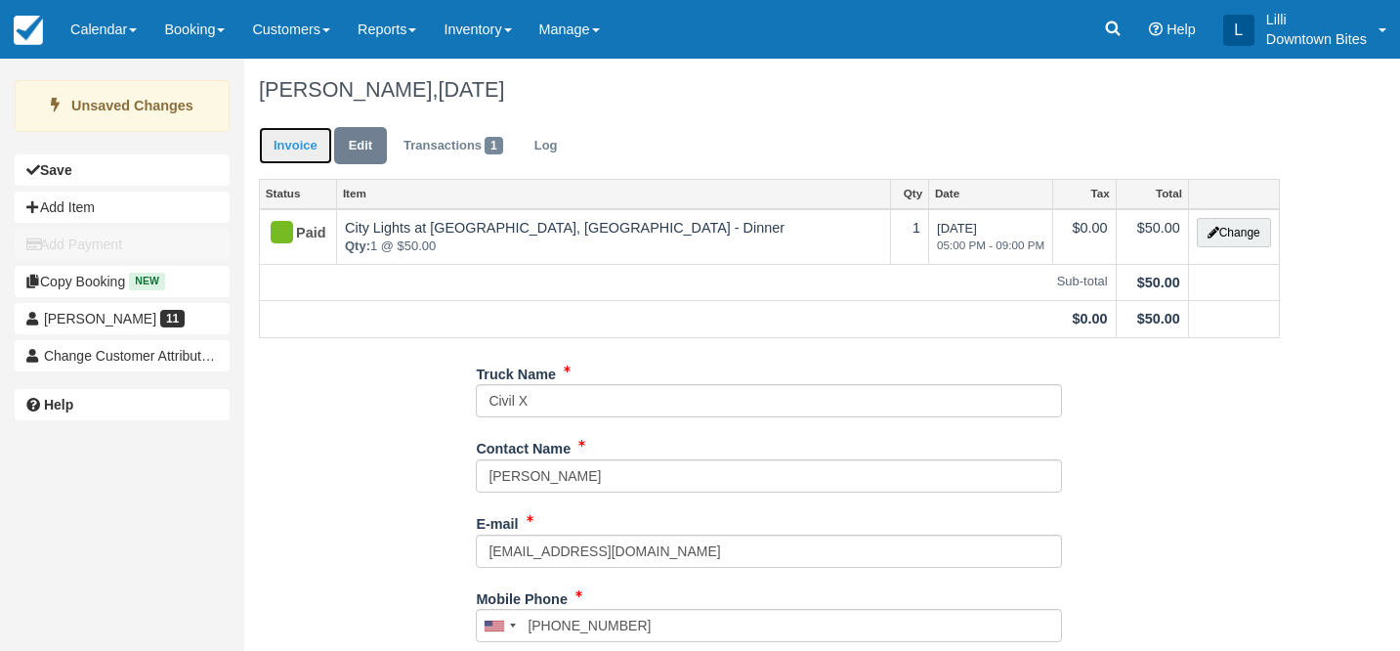
click at [299, 146] on link "Invoice" at bounding box center [295, 146] width 73 height 38
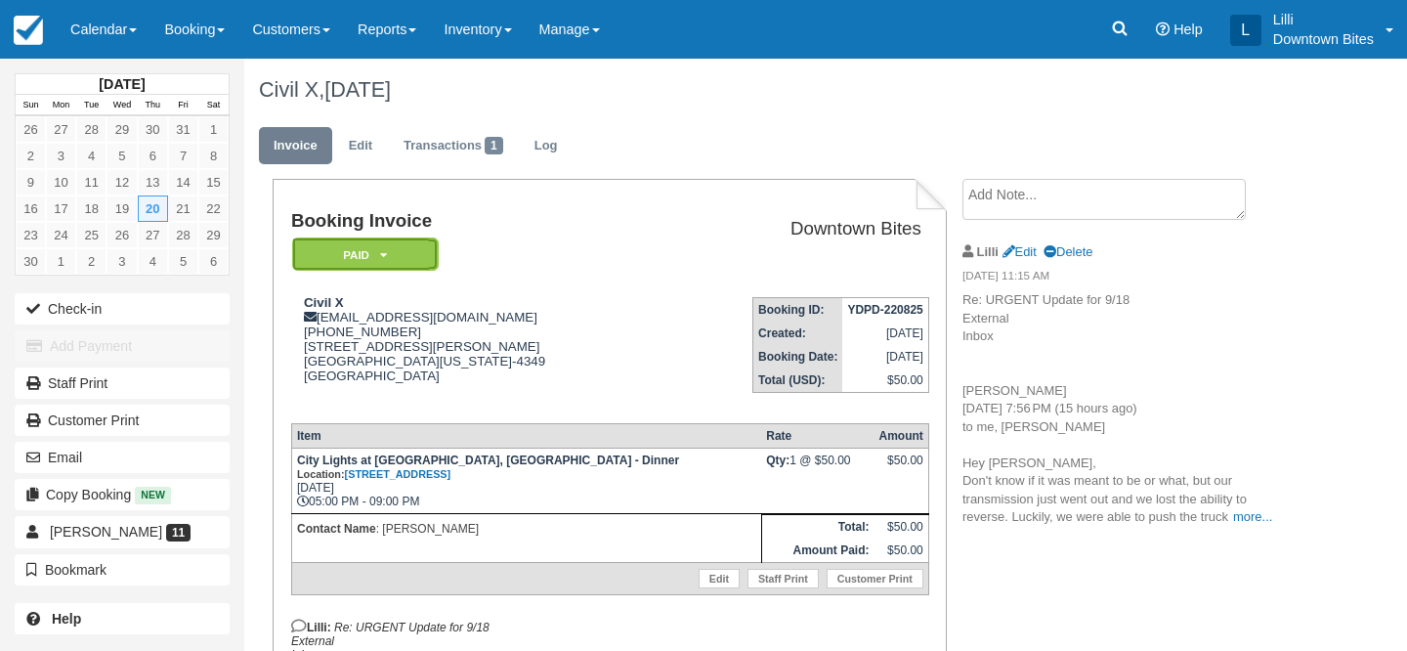
click at [428, 263] on em "Paid" at bounding box center [365, 254] width 147 height 34
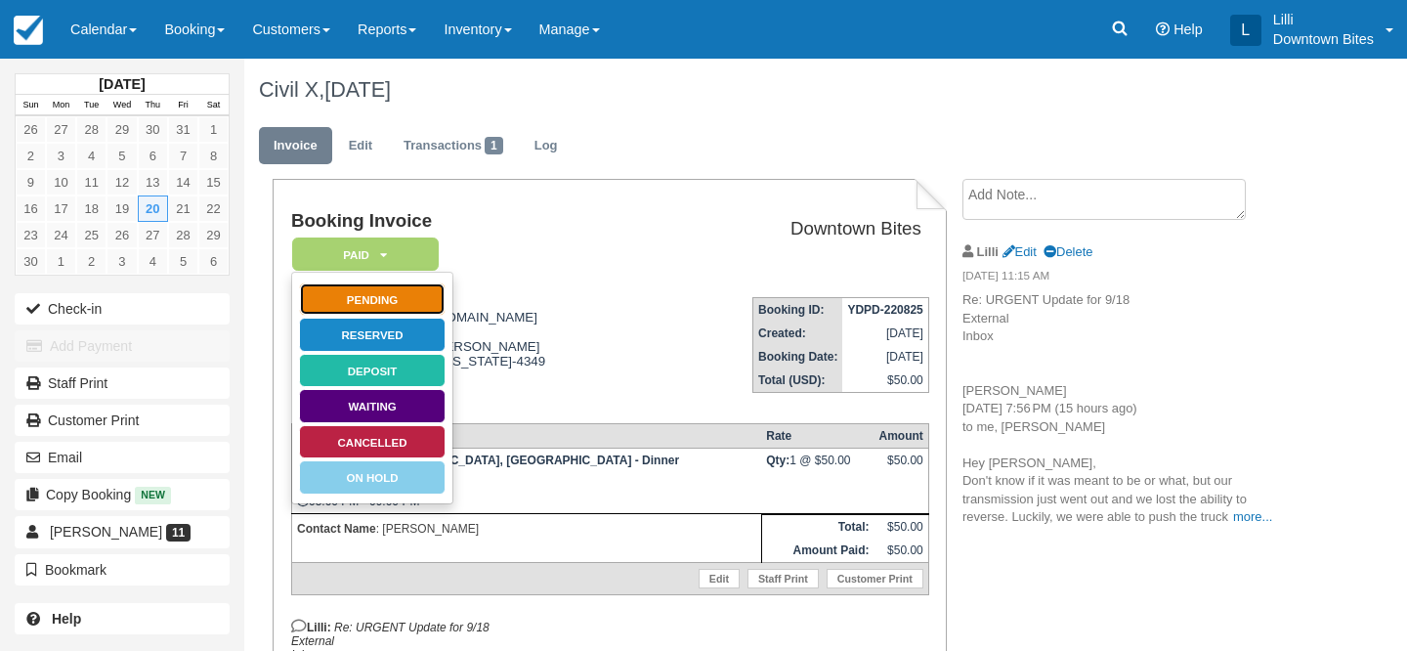
click at [423, 291] on link "Pending" at bounding box center [372, 299] width 147 height 34
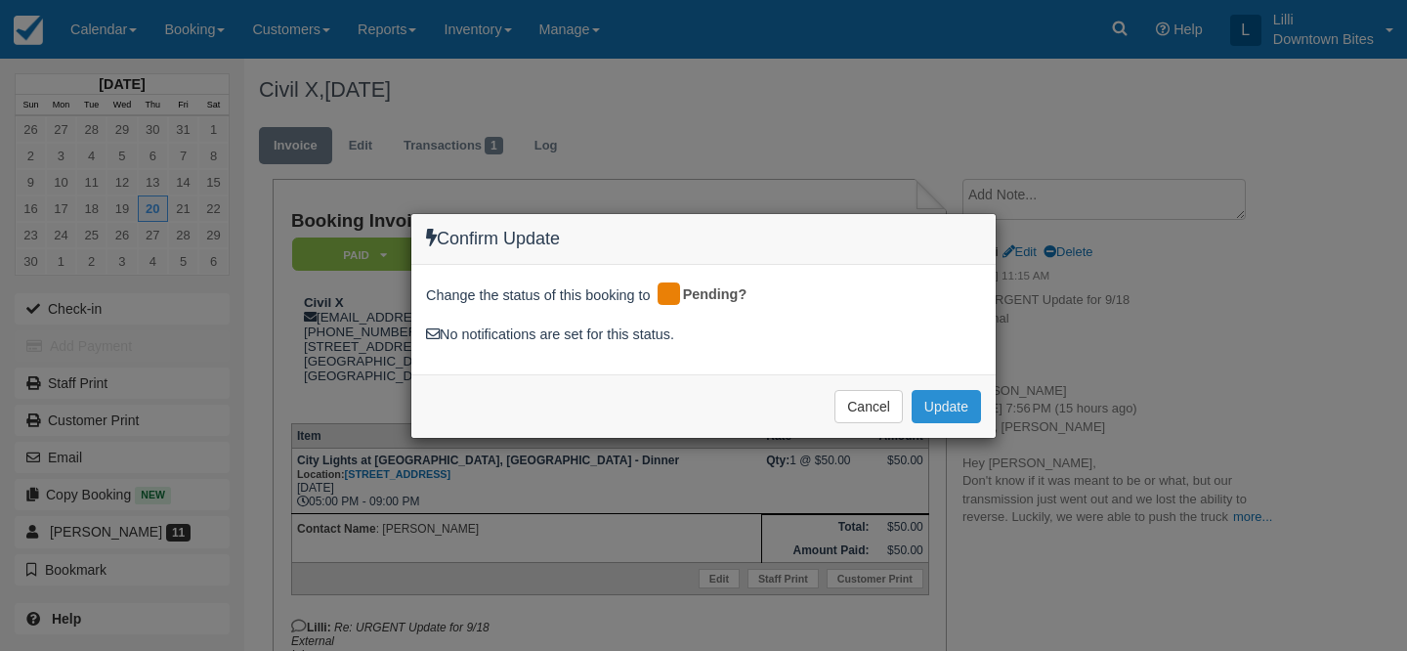
click at [953, 404] on button "Update" at bounding box center [946, 406] width 69 height 33
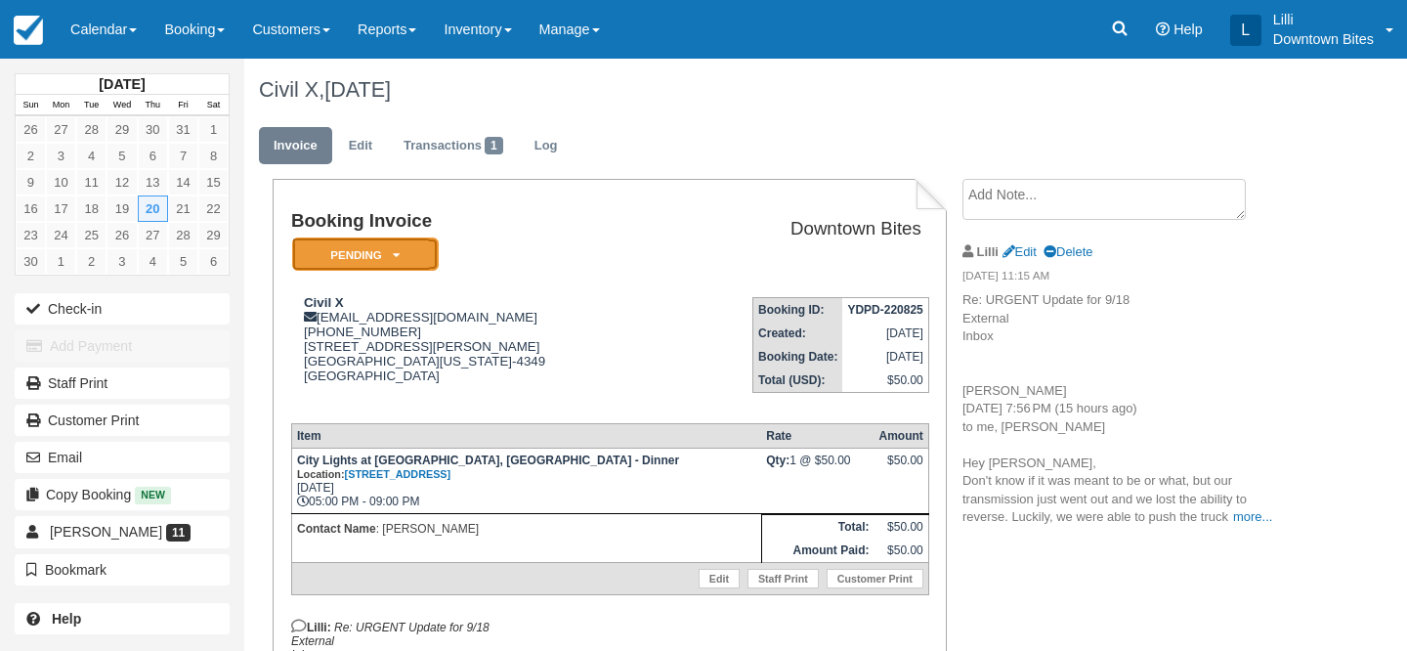
click at [418, 259] on em "Pending" at bounding box center [365, 254] width 147 height 34
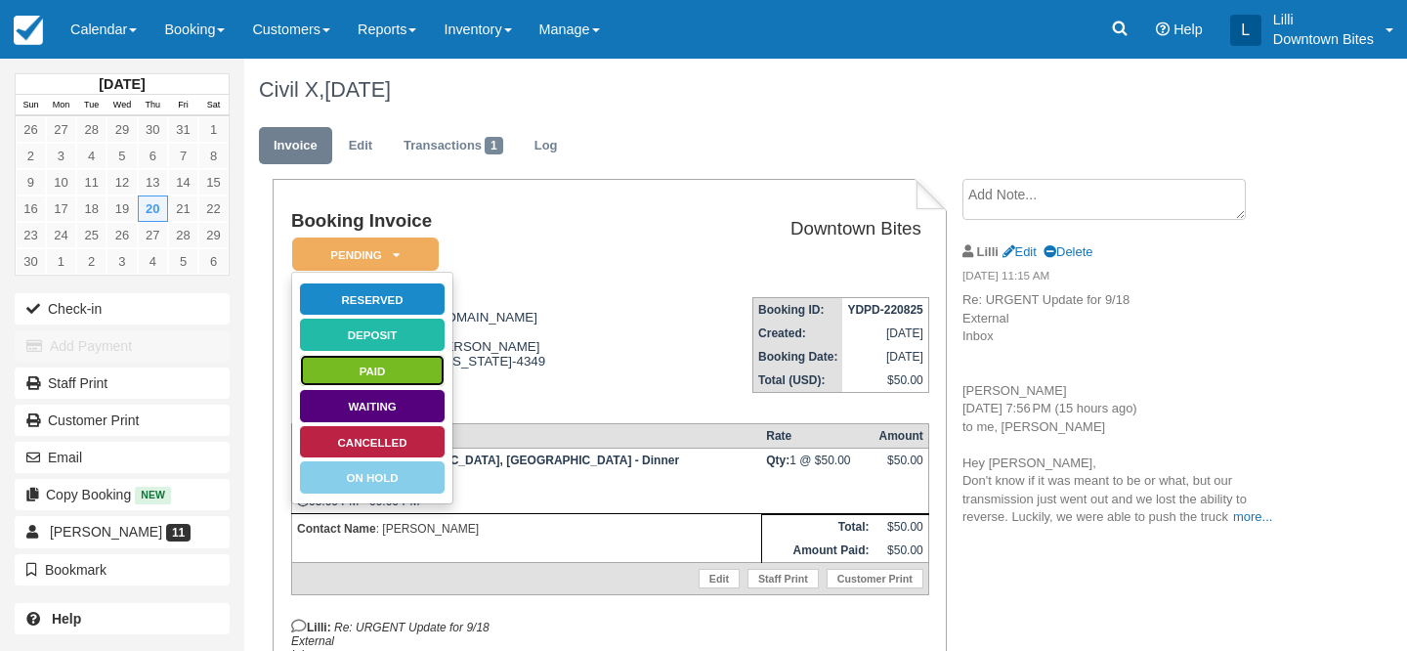
click at [413, 379] on link "Paid" at bounding box center [372, 371] width 147 height 34
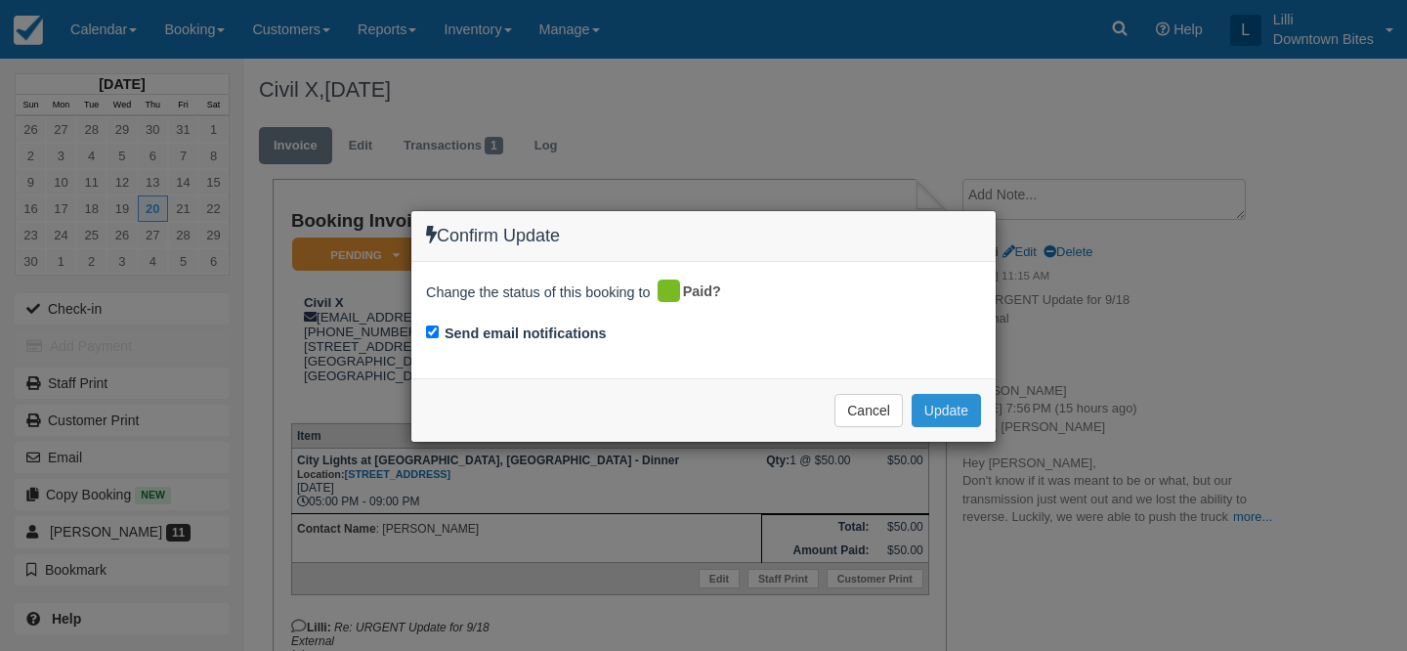
click at [954, 403] on button "Update" at bounding box center [946, 410] width 69 height 33
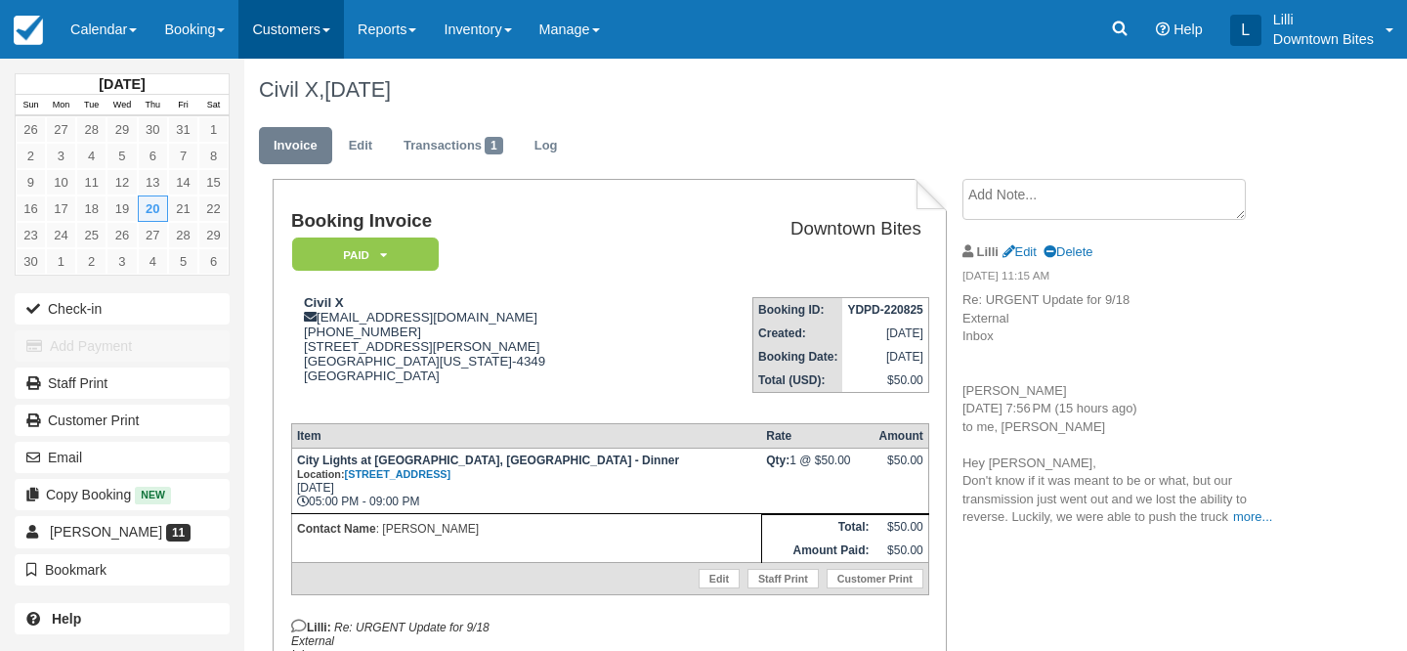
click at [295, 26] on link "Customers" at bounding box center [291, 29] width 106 height 59
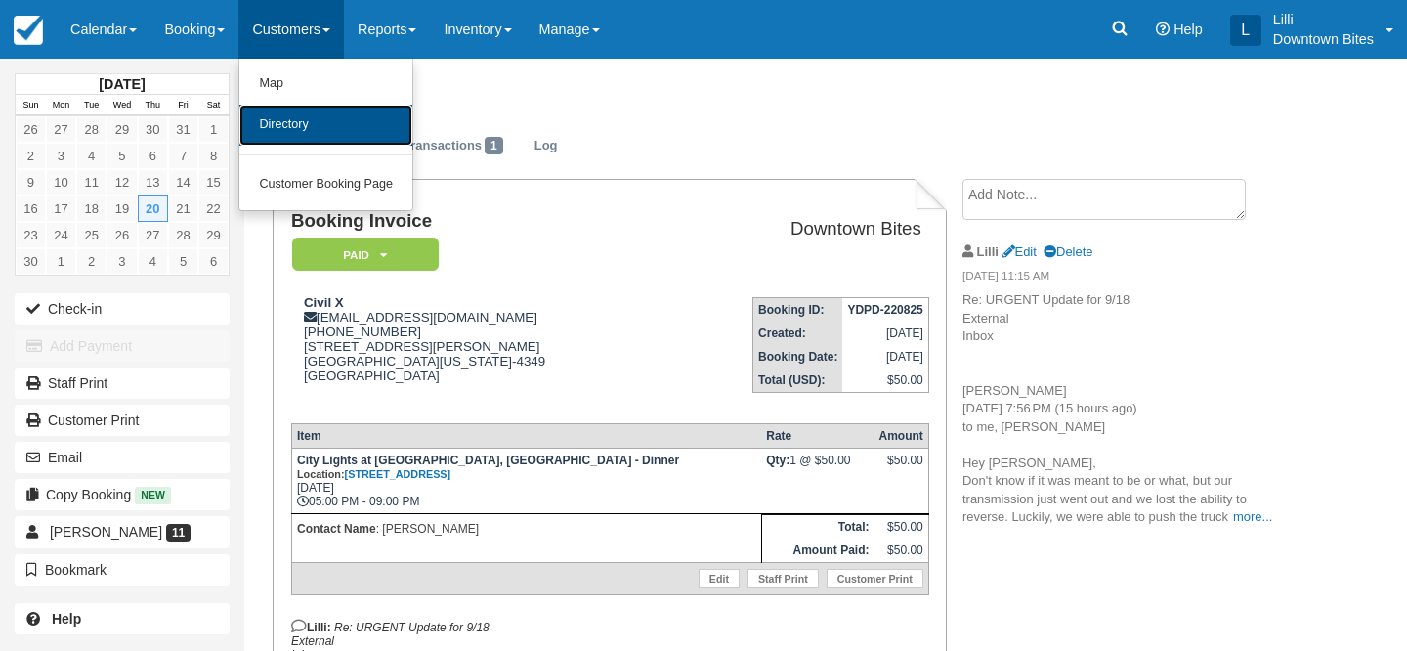
click at [300, 130] on link "Directory" at bounding box center [325, 125] width 173 height 41
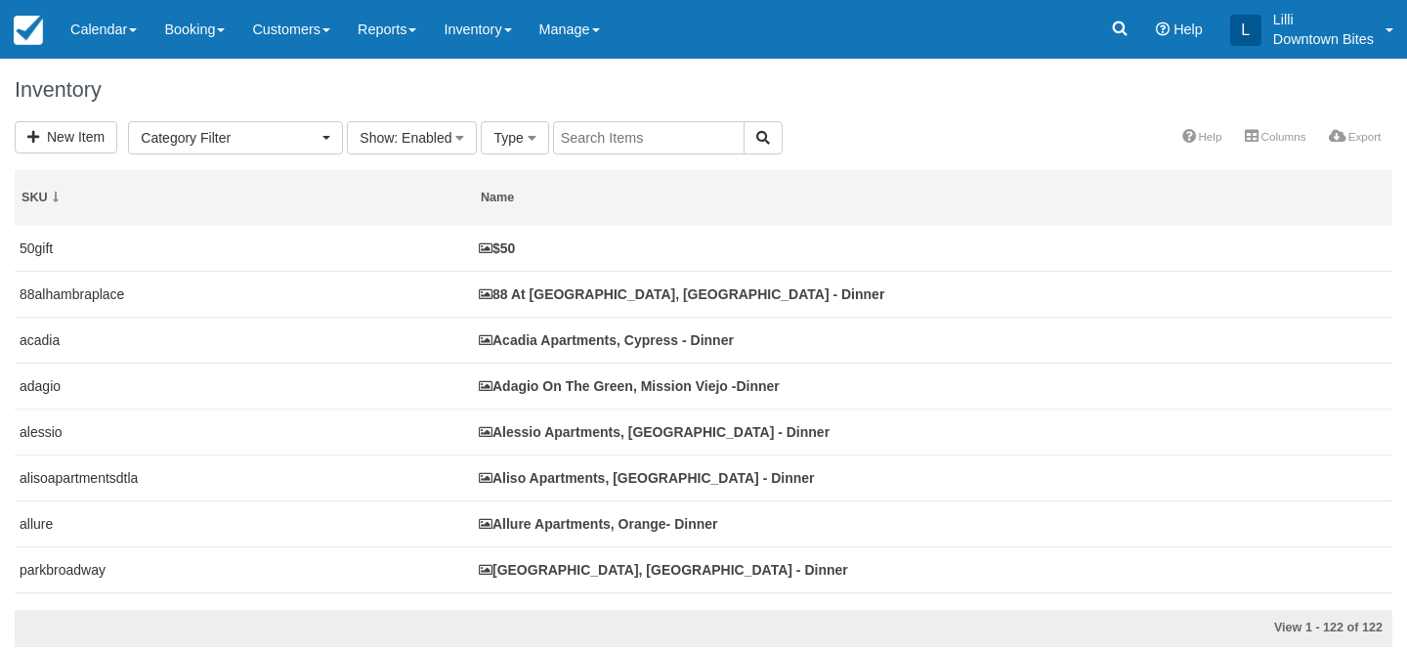
select select
click at [579, 139] on input "text" at bounding box center [649, 137] width 192 height 33
type input "westgate"
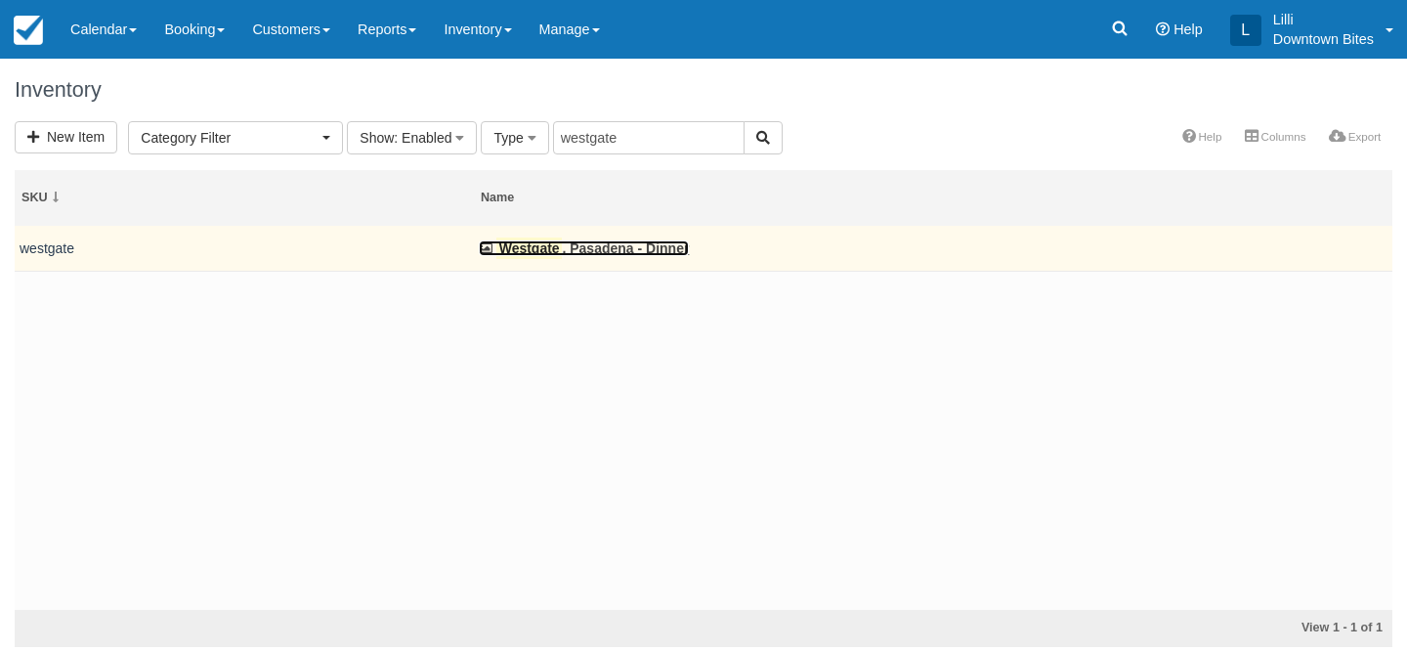
click at [607, 248] on link "[GEOGRAPHIC_DATA] , [GEOGRAPHIC_DATA] - Dinner" at bounding box center [584, 248] width 210 height 16
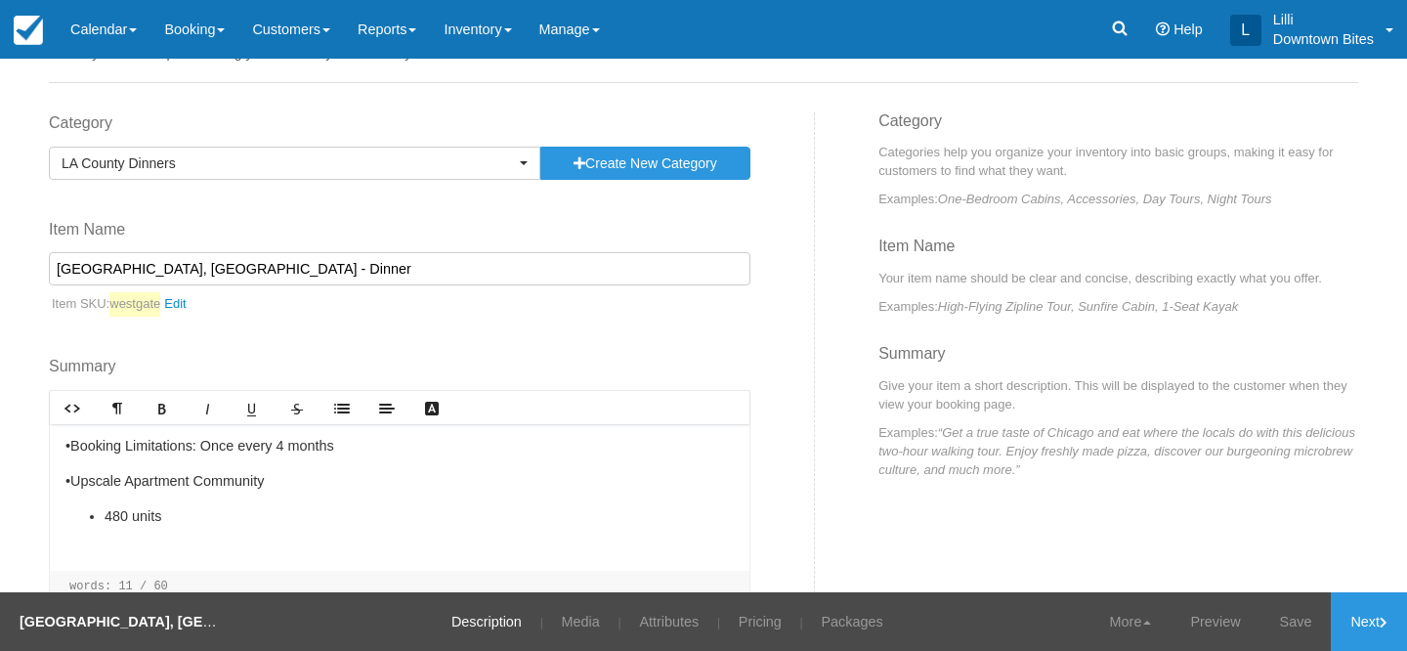
scroll to position [90, 0]
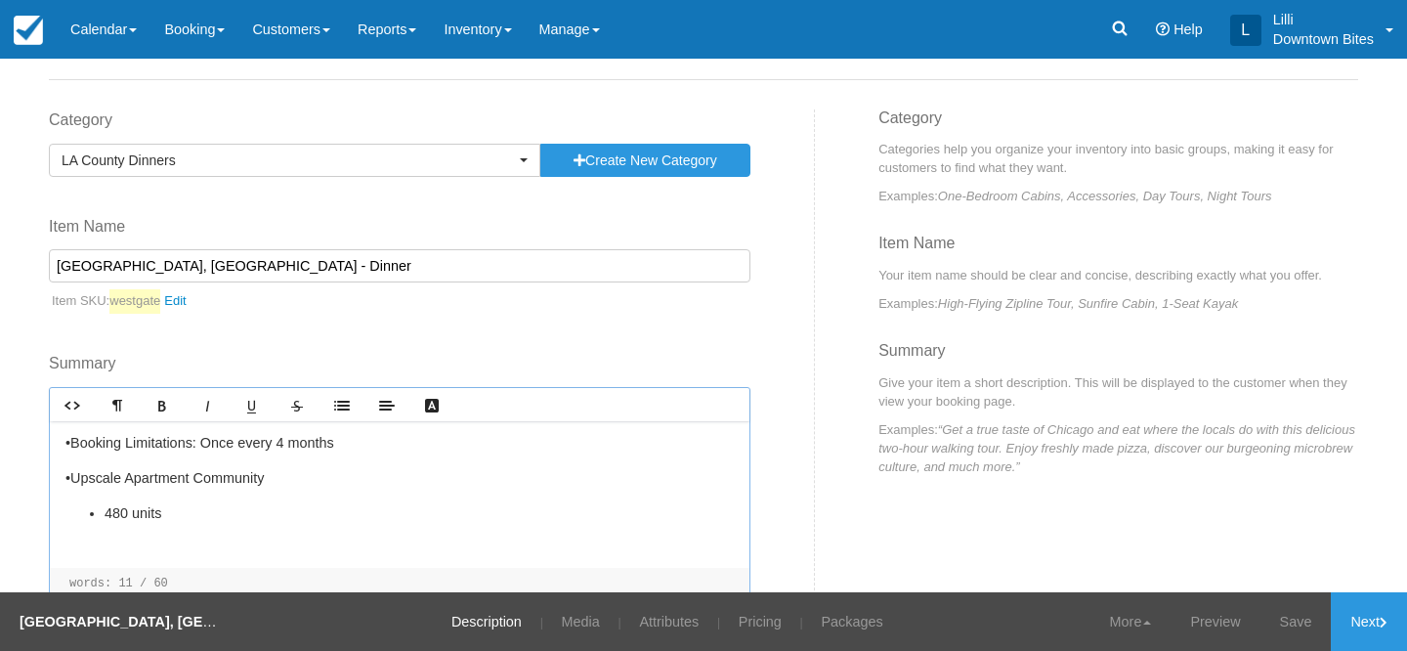
click at [194, 512] on li "480 units" at bounding box center [419, 514] width 629 height 22
drag, startPoint x: 305, startPoint y: 538, endPoint x: 105, endPoint y: 536, distance: 200.4
click at [105, 536] on li "﻿NO ITALIAN CUISINE, PLEASE!" at bounding box center [419, 535] width 629 height 22
click at [163, 409] on icon "Bold" at bounding box center [162, 406] width 16 height 16
click at [126, 533] on strong "﻿NO ITALIAN CUISINE, PLEASE!" at bounding box center [209, 534] width 209 height 16
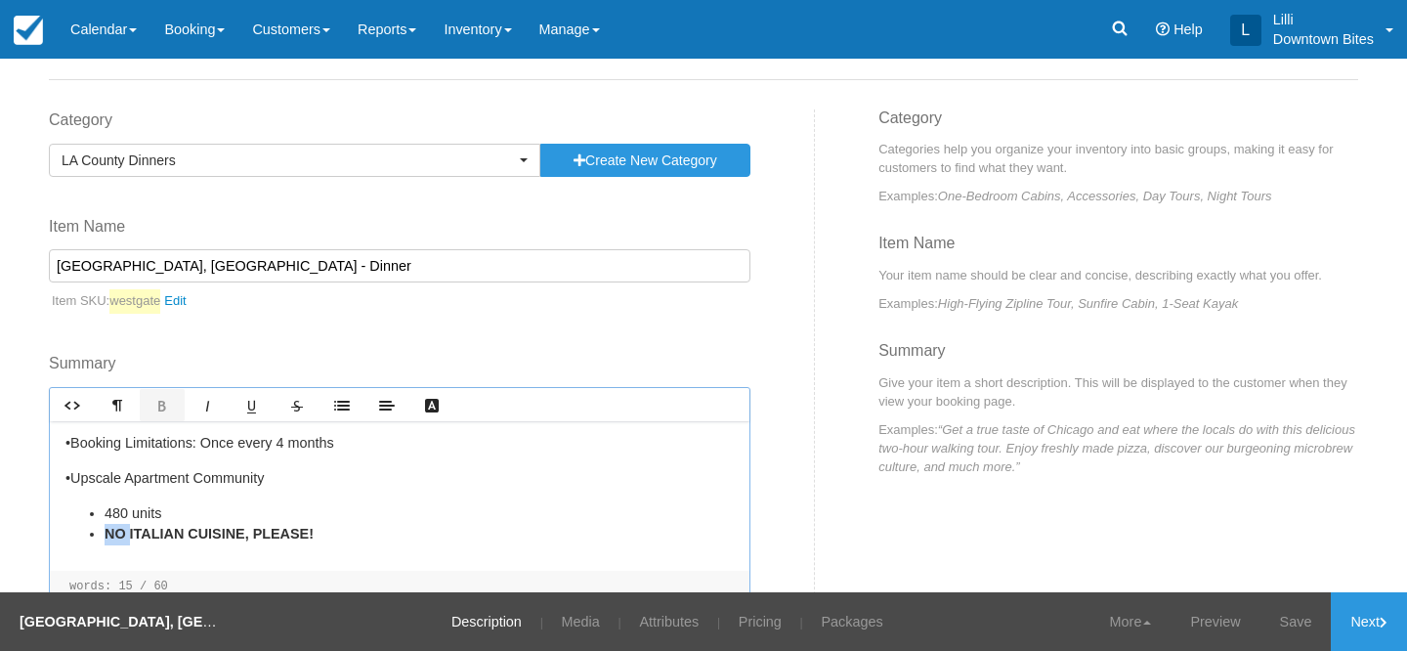
drag, startPoint x: 126, startPoint y: 533, endPoint x: 108, endPoint y: 532, distance: 18.6
click at [108, 532] on strong "﻿NO ITALIAN CUISINE, PLEASE!" at bounding box center [209, 534] width 209 height 16
click at [256, 407] on icon "Underline" at bounding box center [252, 406] width 16 height 16
click at [336, 550] on div "•Booking Limitations: Once every 4 months •Upscale Apartment Community 480 unit…" at bounding box center [400, 496] width 700 height 151
drag, startPoint x: 311, startPoint y: 539, endPoint x: 98, endPoint y: 537, distance: 213.1
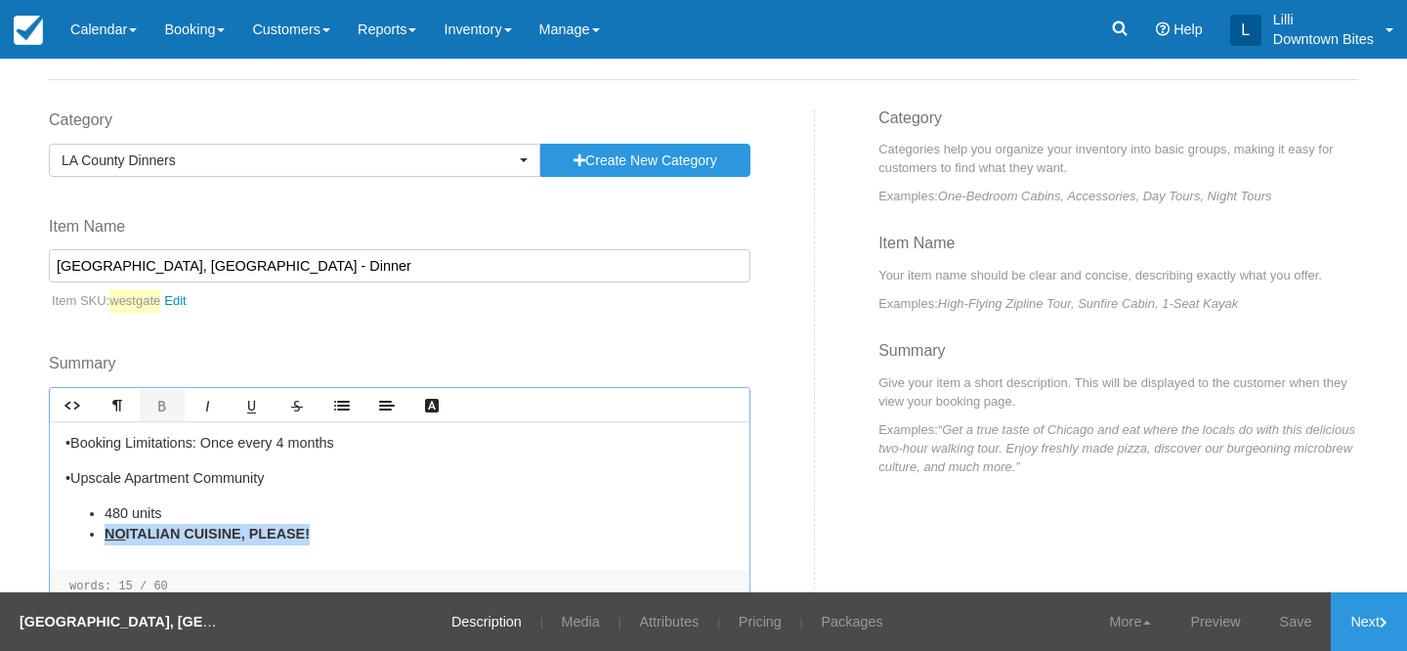
click at [98, 537] on ul "480 units ﻿ NO ITALIAN CUISINE, PLEASE!" at bounding box center [399, 524] width 668 height 42
click at [443, 411] on link "Text Color" at bounding box center [431, 405] width 45 height 32
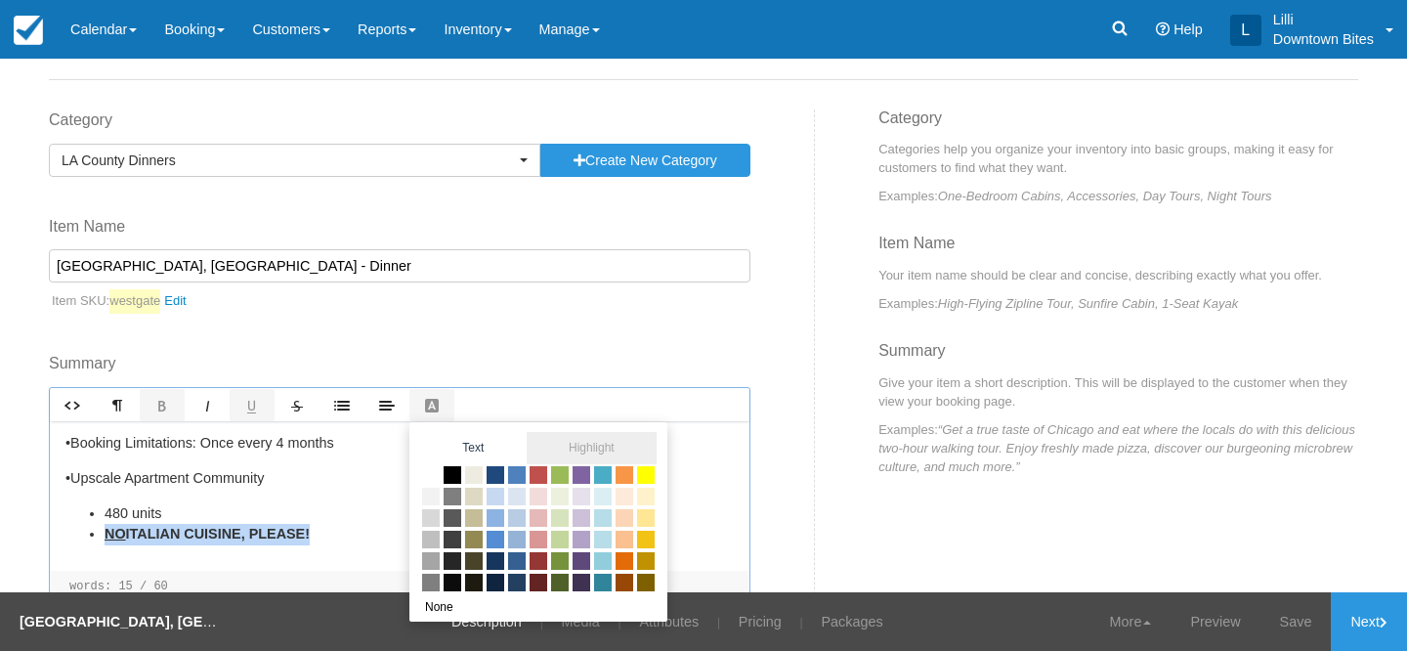
click at [577, 450] on span "Highlight" at bounding box center [592, 448] width 130 height 32
click at [648, 477] on span at bounding box center [646, 475] width 22 height 22
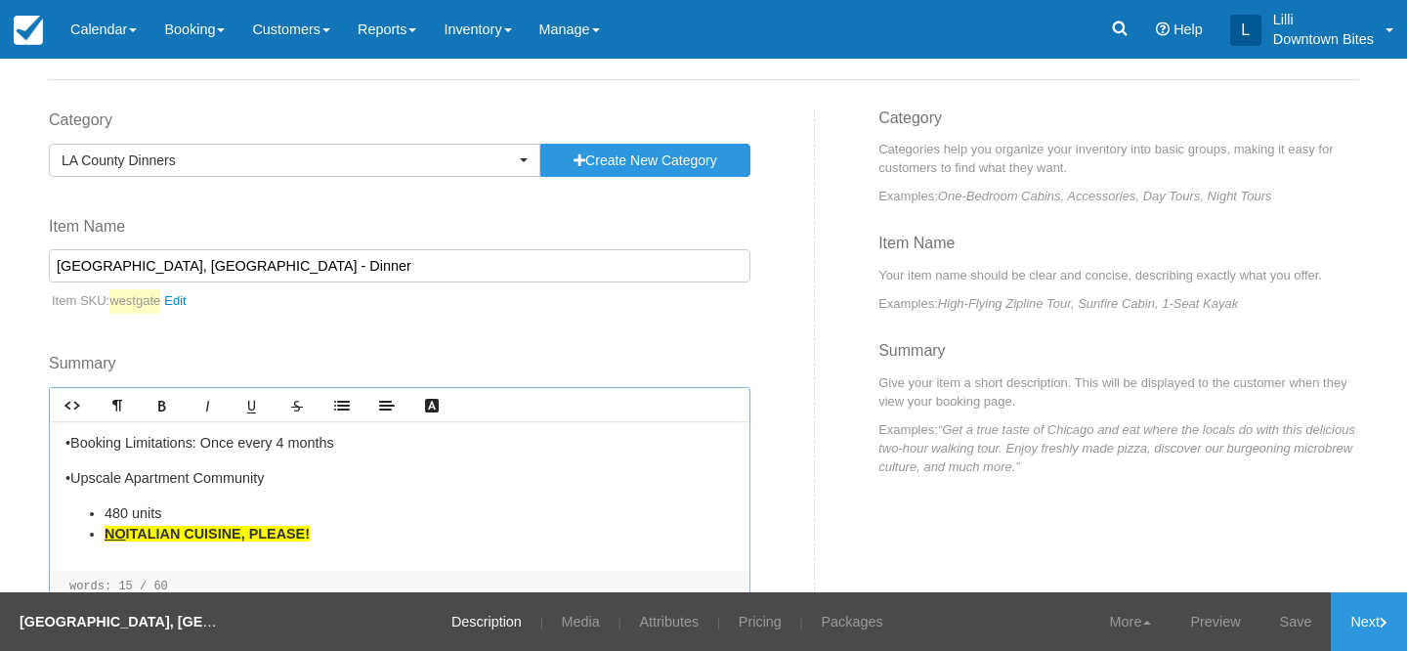
click at [403, 512] on li "480 units" at bounding box center [419, 514] width 629 height 22
drag, startPoint x: 337, startPoint y: 538, endPoint x: 94, endPoint y: 531, distance: 243.5
click at [105, 531] on li "﻿ NO ITALIAN CUISINE, PLEASE!" at bounding box center [419, 535] width 629 height 22
copy span "﻿ NO ITALIAN CUISINE, PLEASE!"
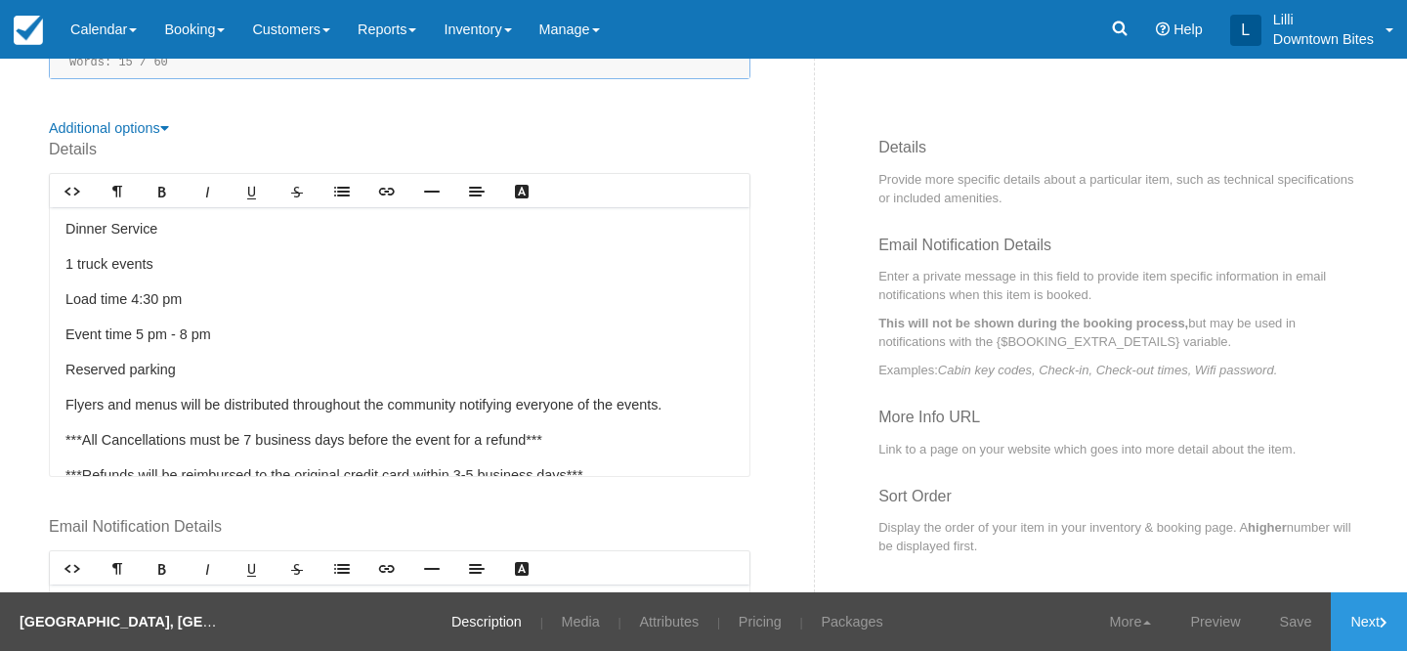
scroll to position [71, 0]
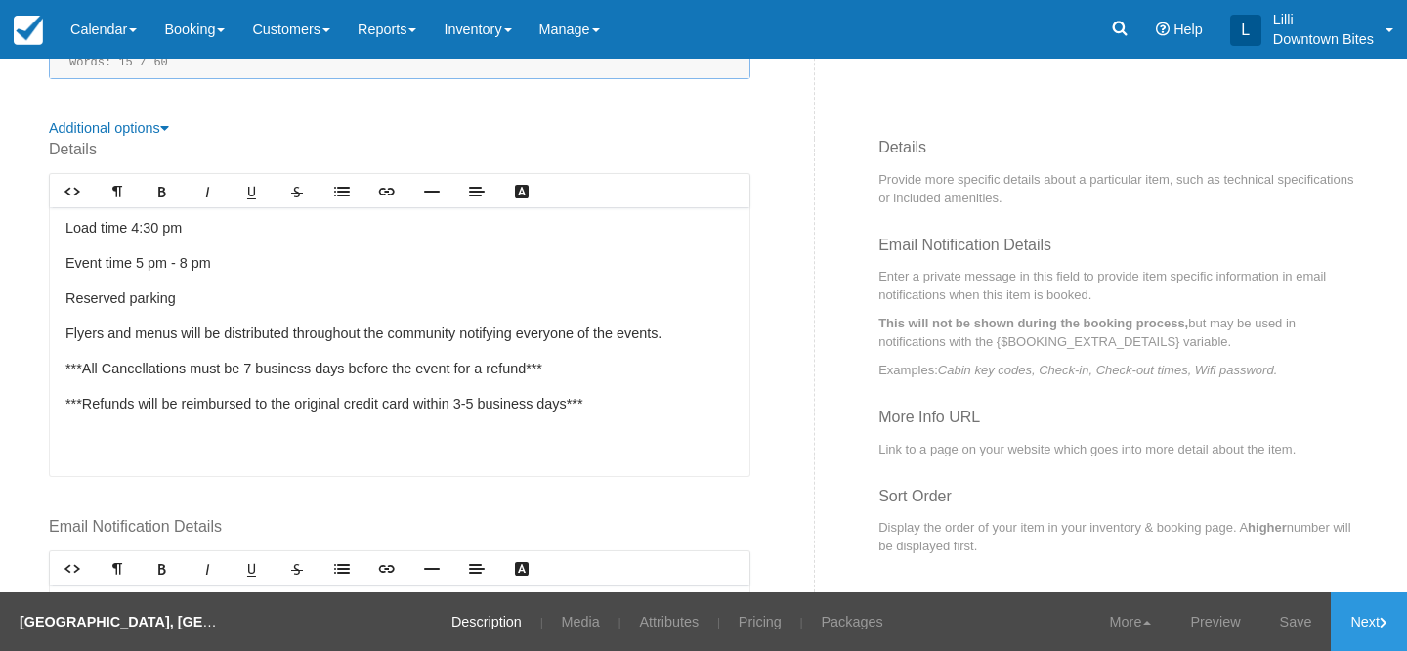
click at [183, 300] on p "Reserved parking" at bounding box center [399, 299] width 668 height 22
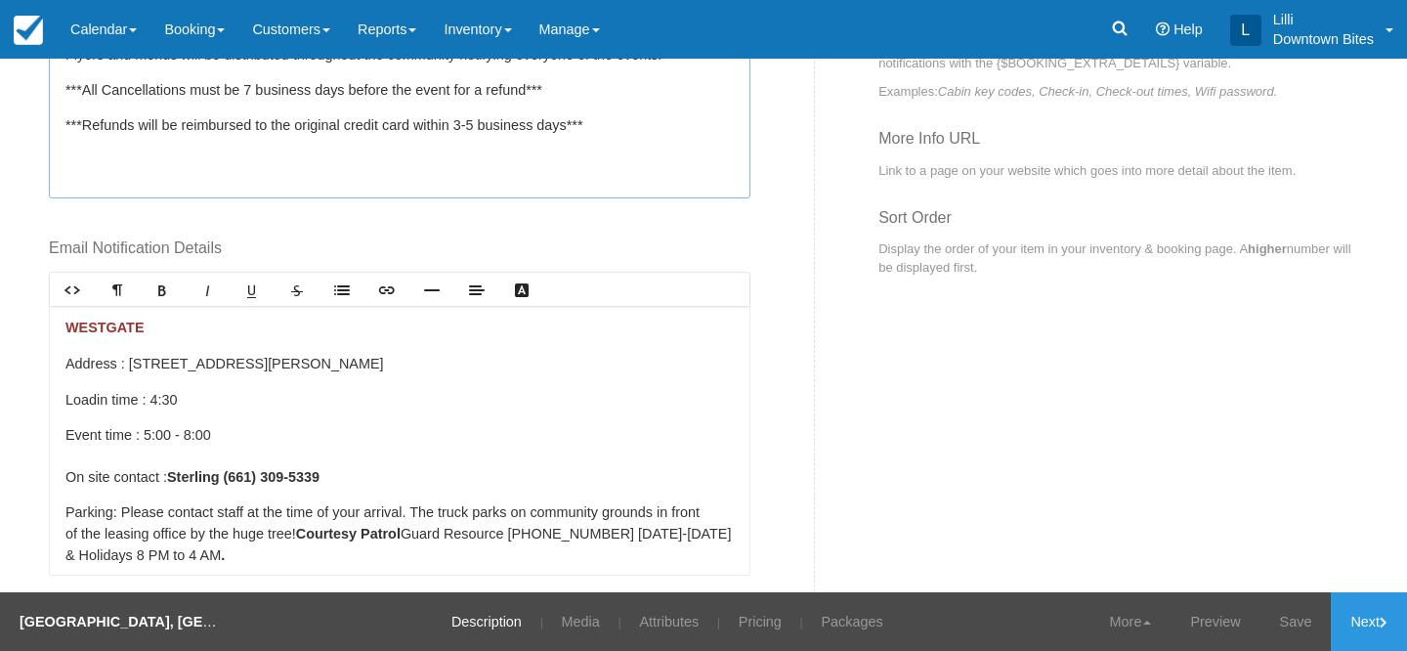
scroll to position [898, 0]
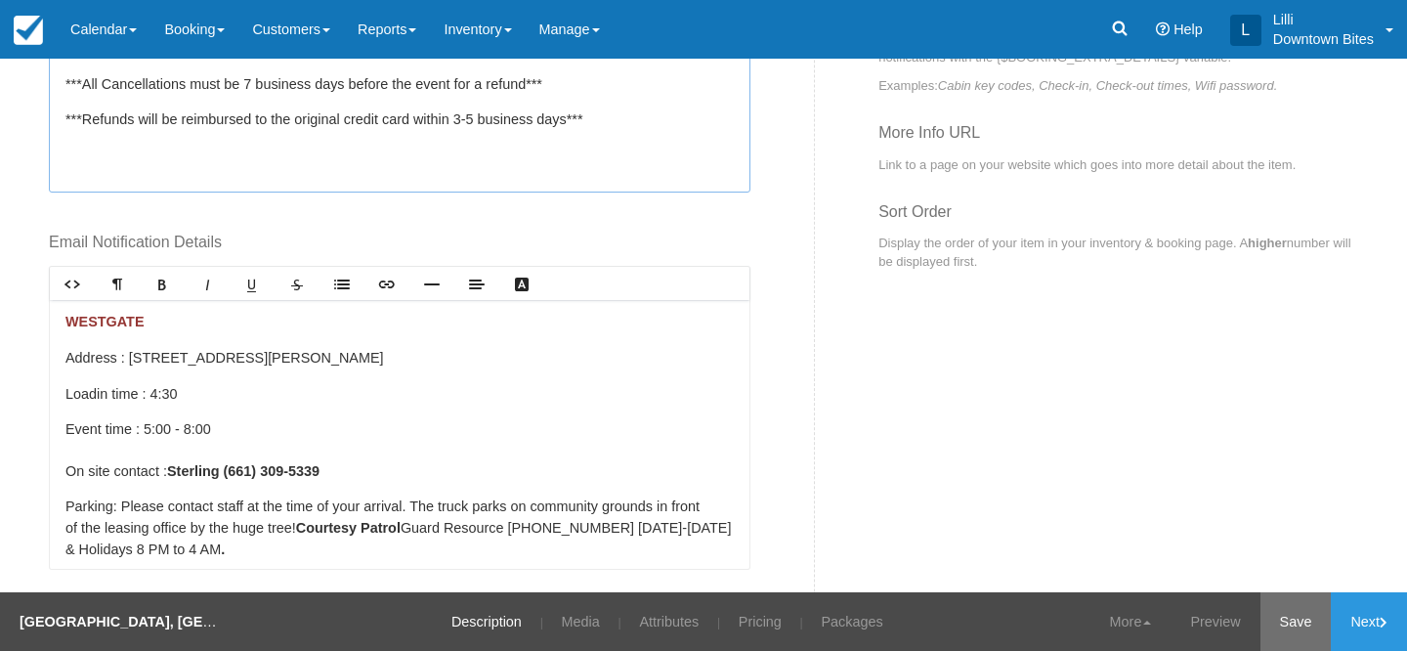
click at [1293, 618] on link "Save" at bounding box center [1296, 621] width 71 height 59
click at [227, 471] on strong "Sterling ( 661) 309-5339" at bounding box center [243, 471] width 152 height 16
click at [232, 477] on strong "Sterling ( 661) 309-5339" at bounding box center [243, 471] width 152 height 16
drag, startPoint x: 225, startPoint y: 470, endPoint x: 178, endPoint y: 469, distance: 46.9
click at [178, 469] on strong "Sterling ( 661) 309-5339" at bounding box center [243, 471] width 152 height 16
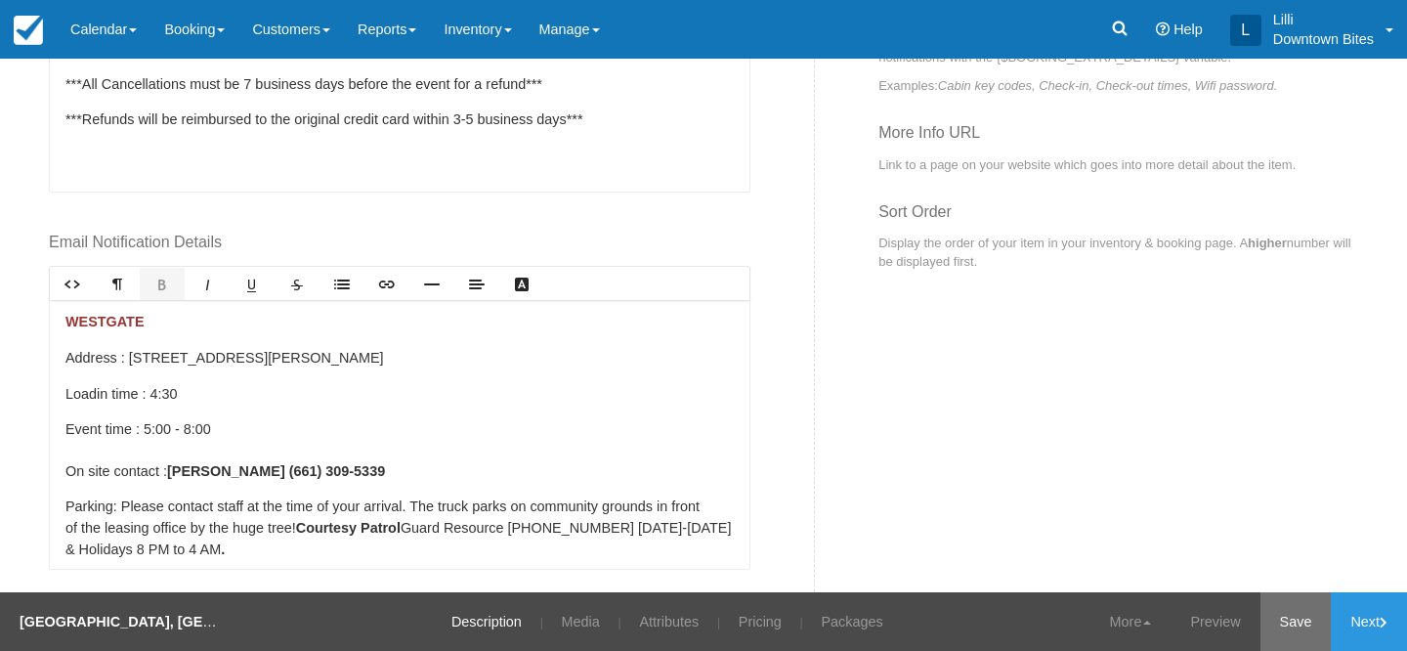
click at [1301, 624] on link "Save" at bounding box center [1296, 621] width 71 height 59
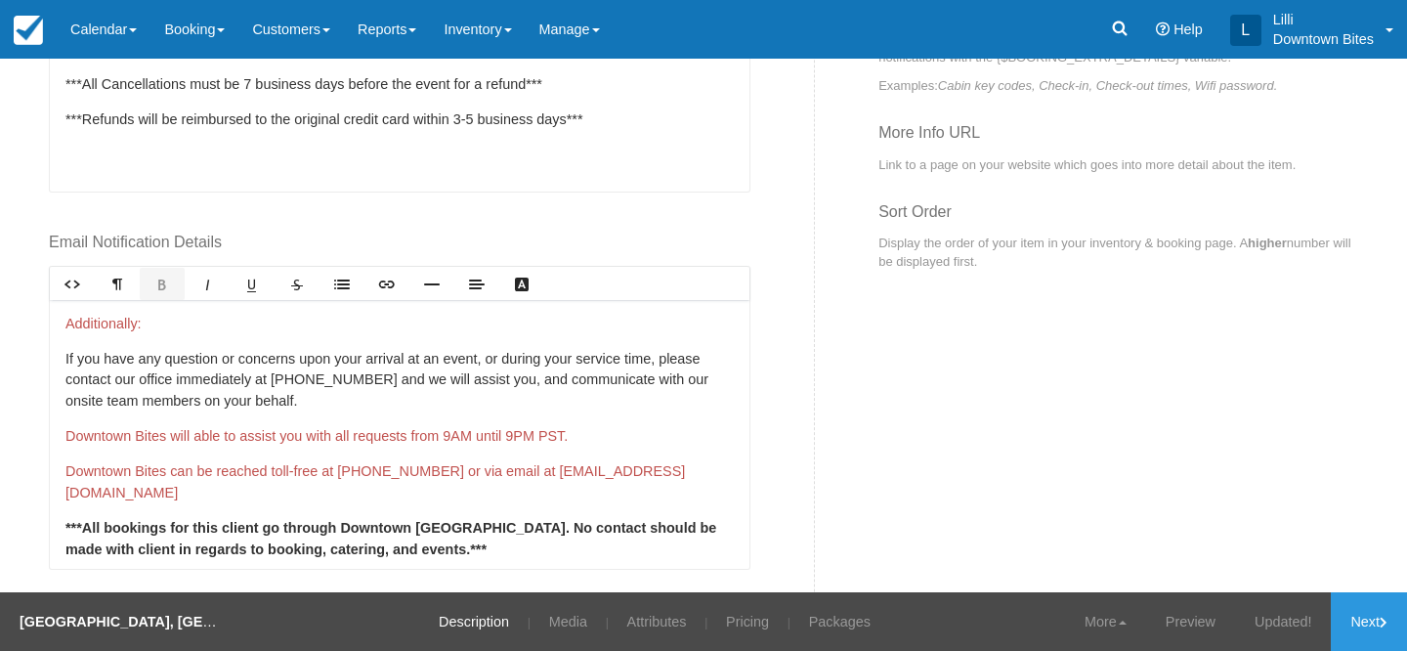
scroll to position [519, 0]
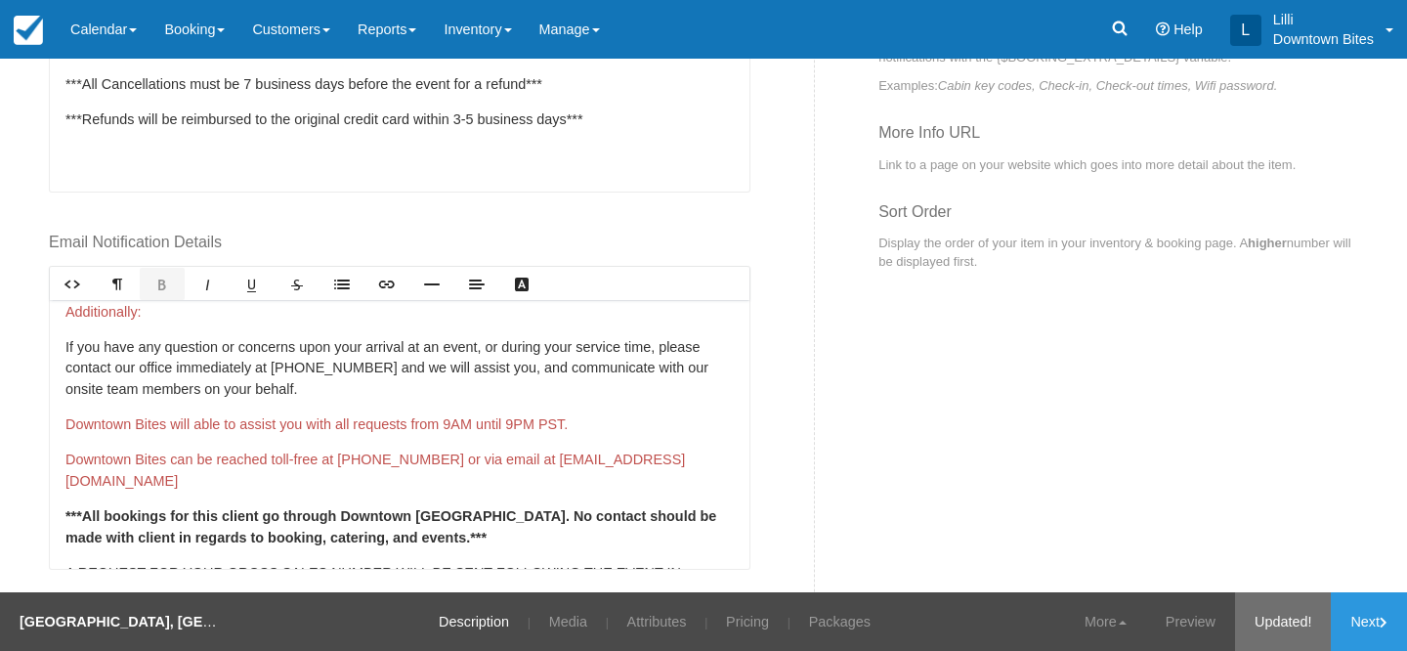
click at [1279, 620] on link "Updated!" at bounding box center [1283, 621] width 96 height 59
click at [1378, 620] on link "Next" at bounding box center [1369, 621] width 76 height 59
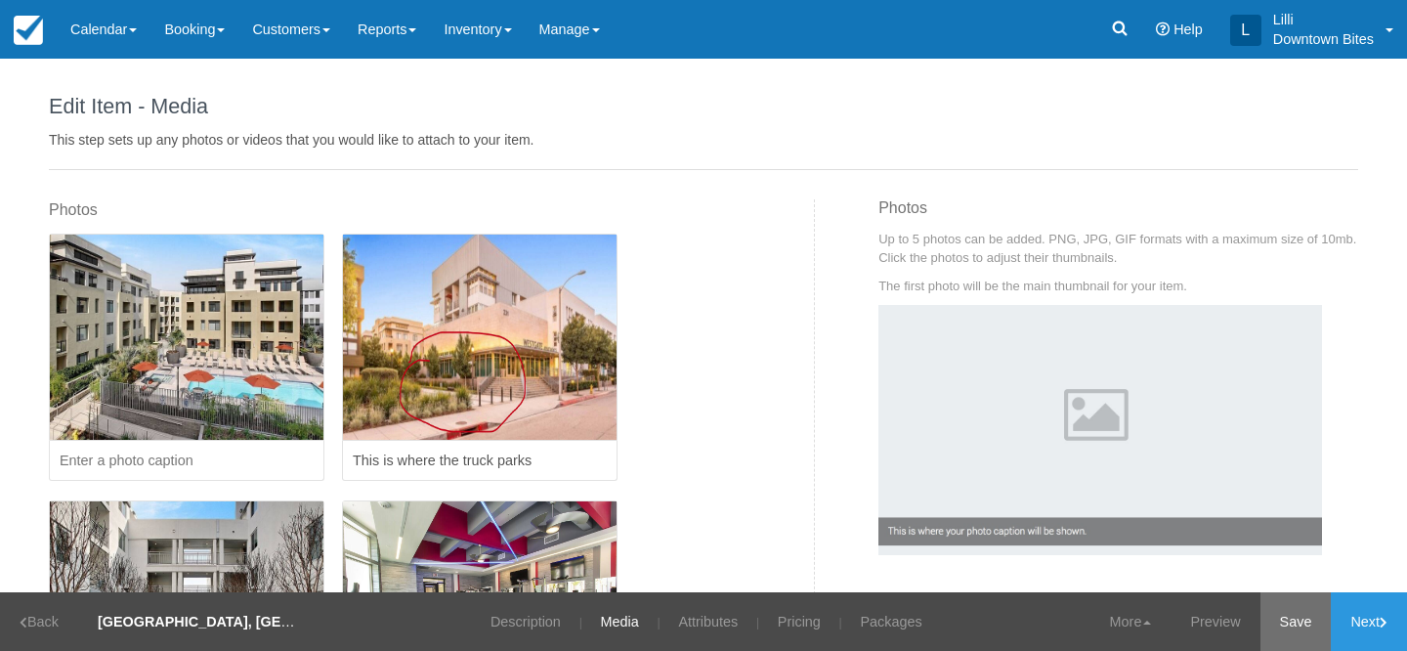
click at [1306, 620] on link "Save" at bounding box center [1296, 621] width 71 height 59
click at [1360, 620] on link "Next" at bounding box center [1369, 621] width 76 height 59
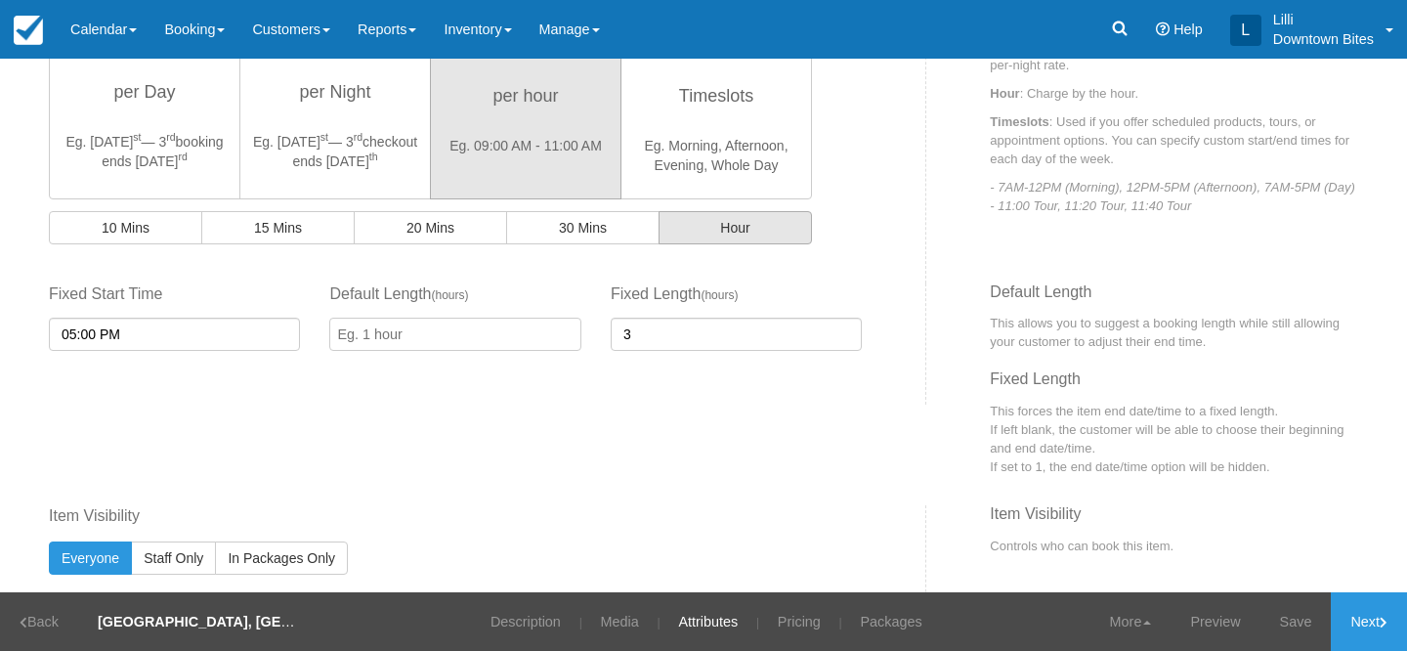
scroll to position [680, 0]
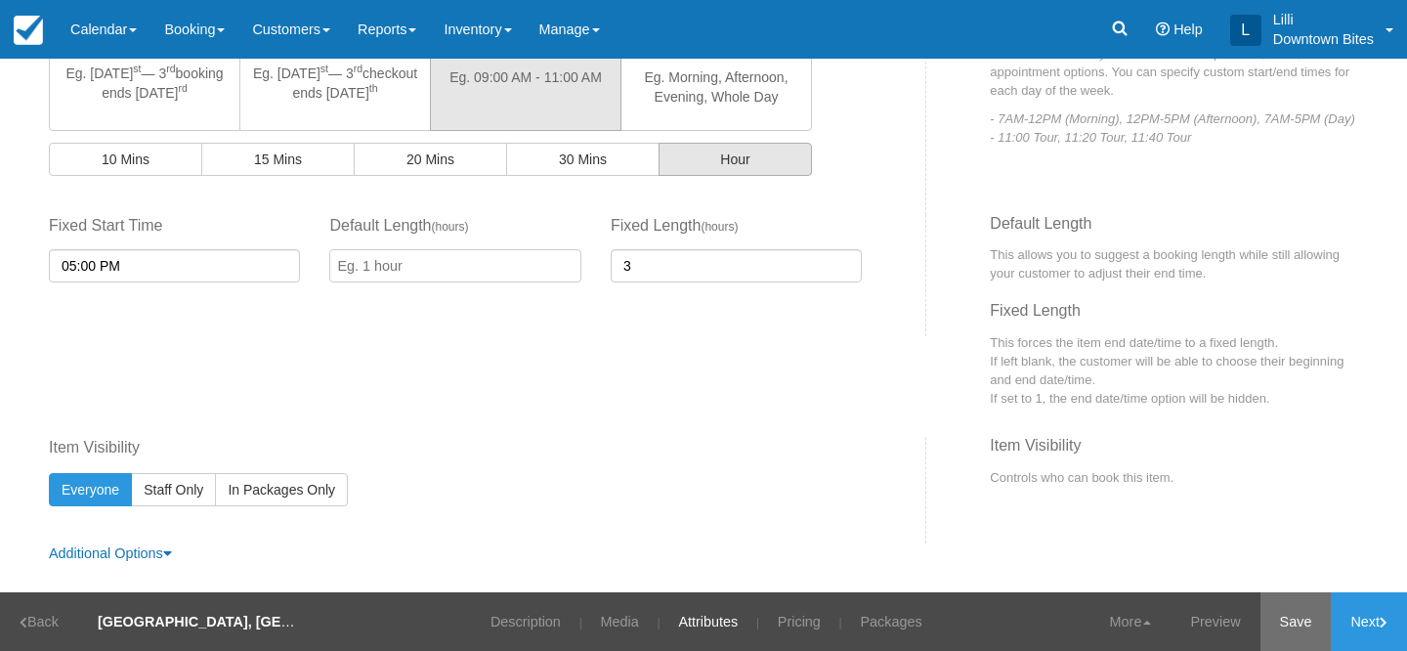
click at [1296, 630] on link "Save" at bounding box center [1296, 621] width 71 height 59
click at [1384, 623] on icon at bounding box center [1384, 623] width 8 height 12
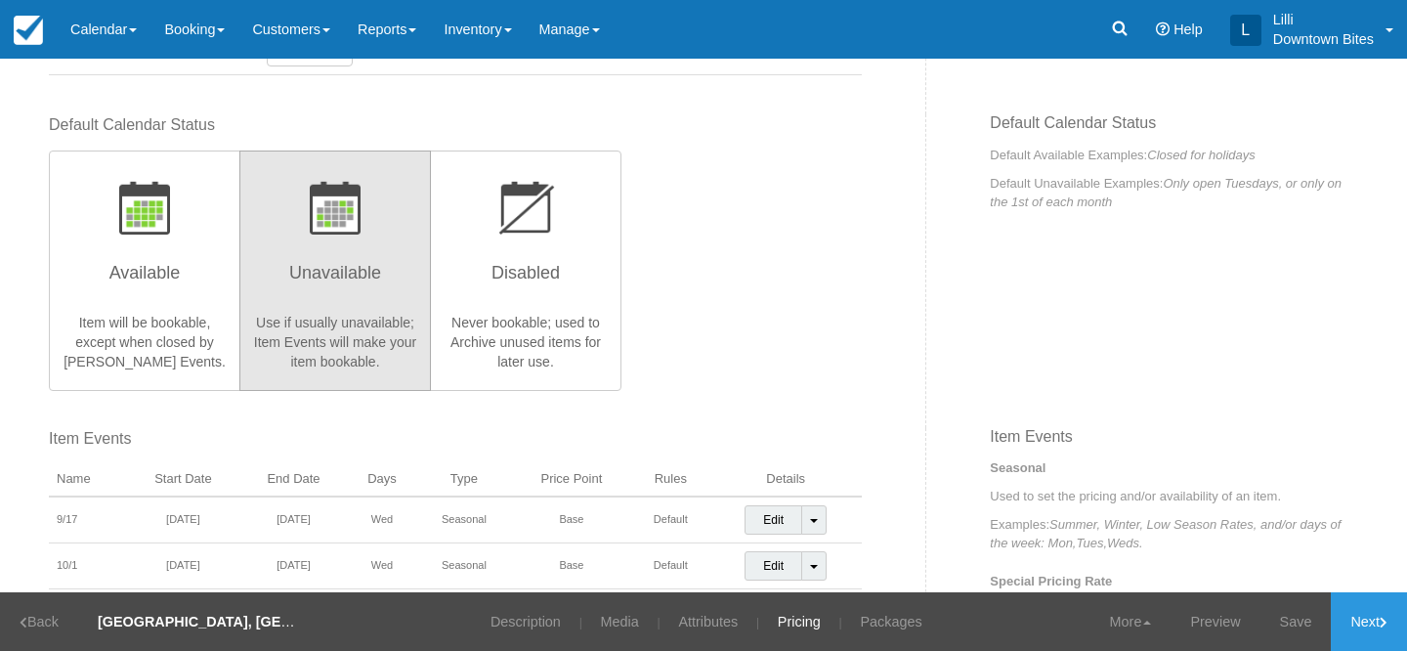
scroll to position [487, 0]
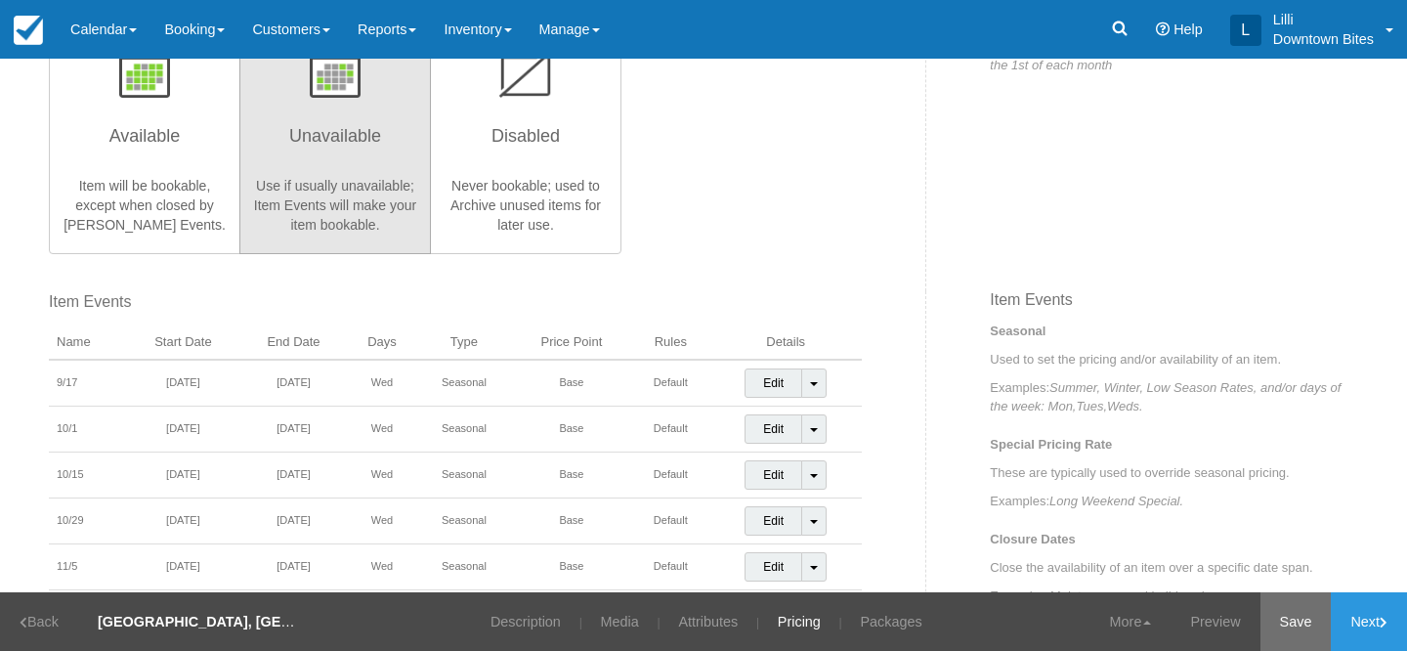
click at [1274, 632] on link "Save" at bounding box center [1296, 621] width 71 height 59
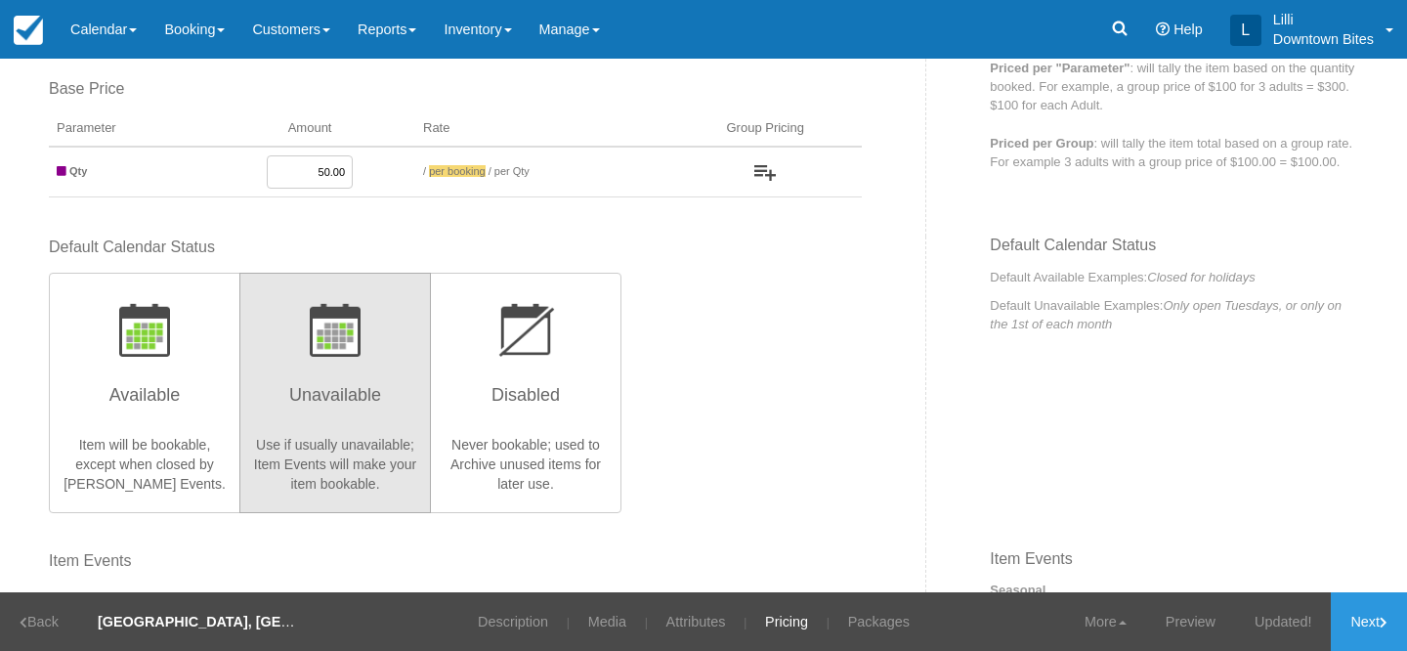
scroll to position [143, 0]
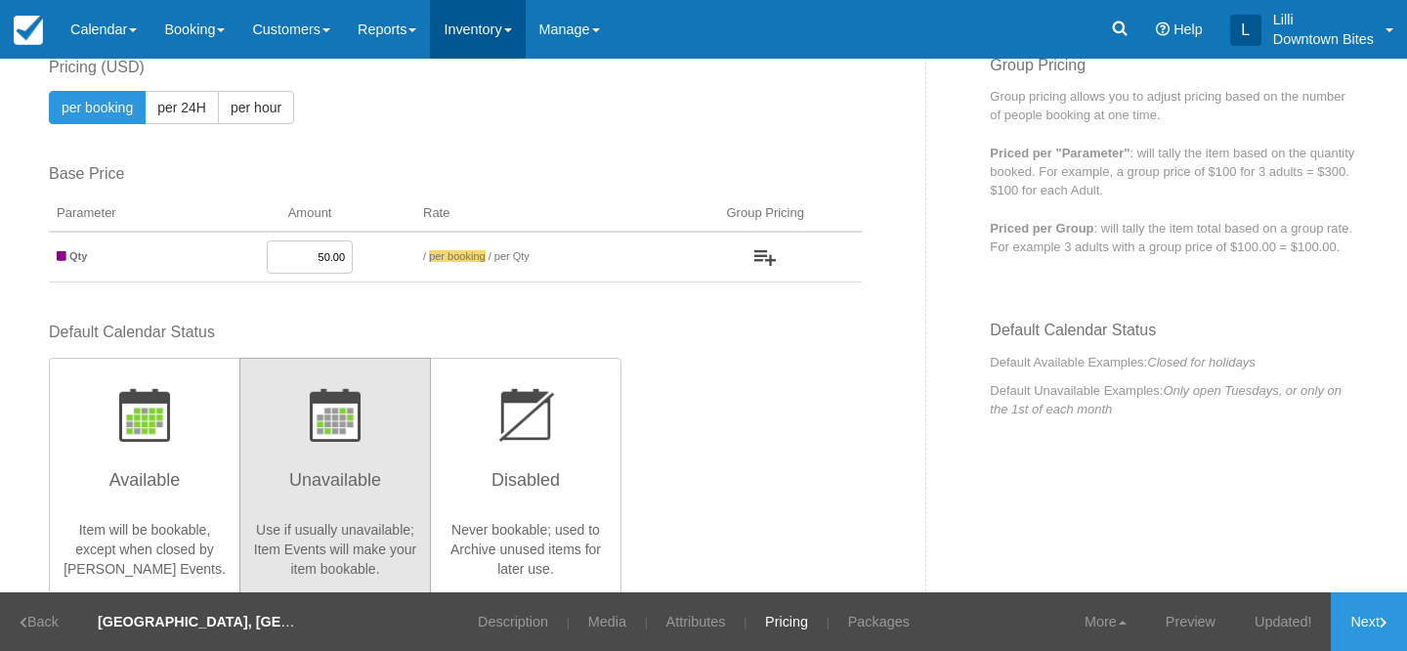
click at [503, 31] on link "Inventory" at bounding box center [477, 29] width 95 height 59
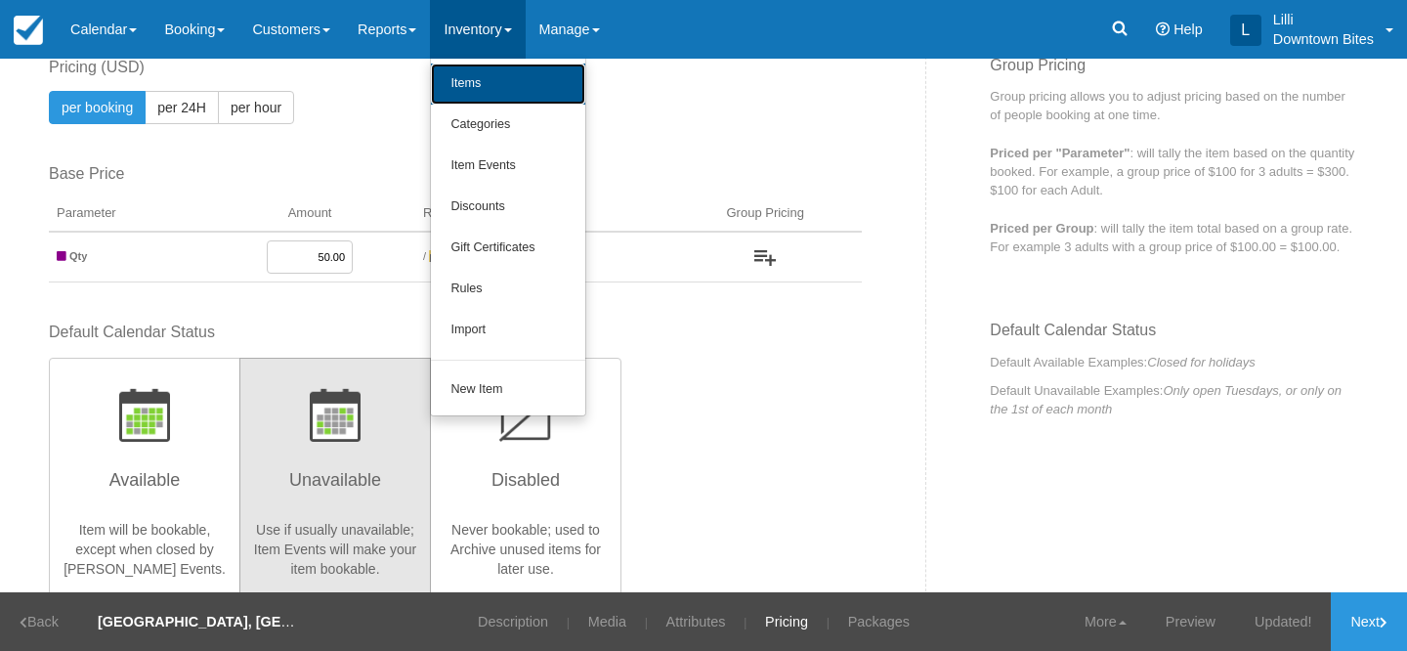
click at [498, 80] on link "Items" at bounding box center [508, 84] width 154 height 41
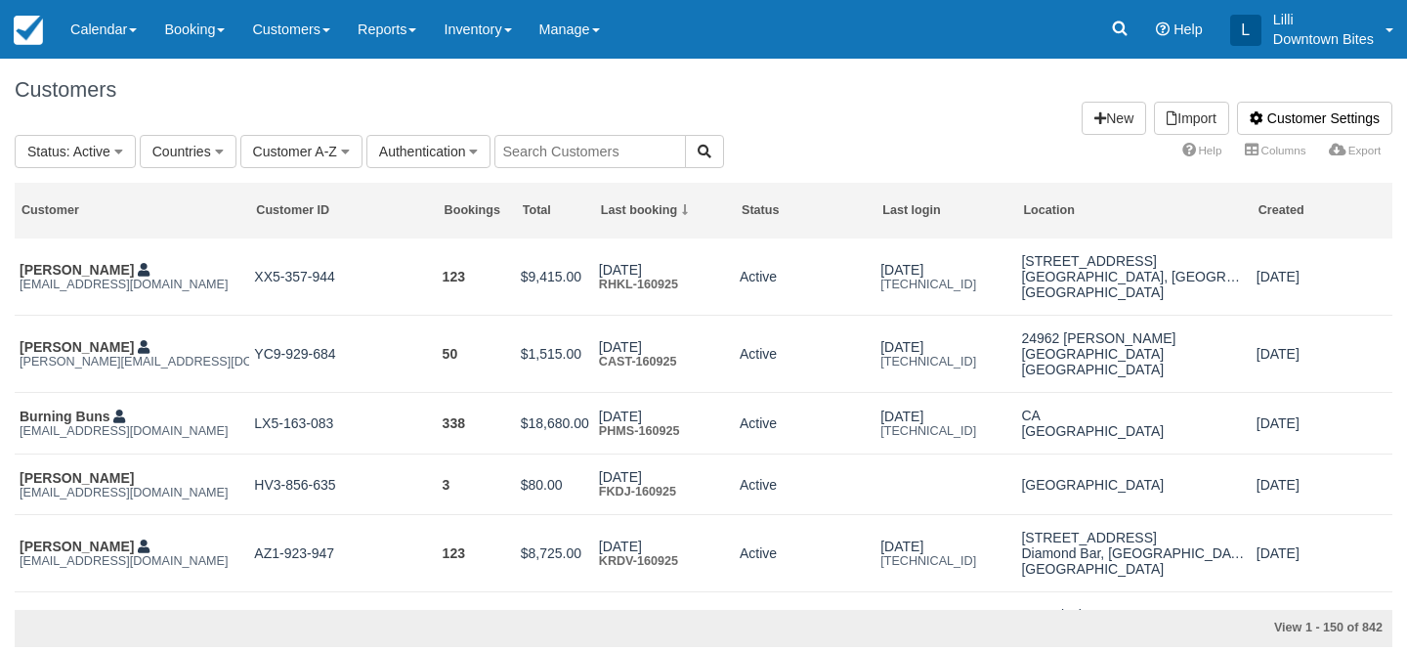
click at [533, 154] on input "text" at bounding box center [591, 151] width 192 height 33
type input "lill"
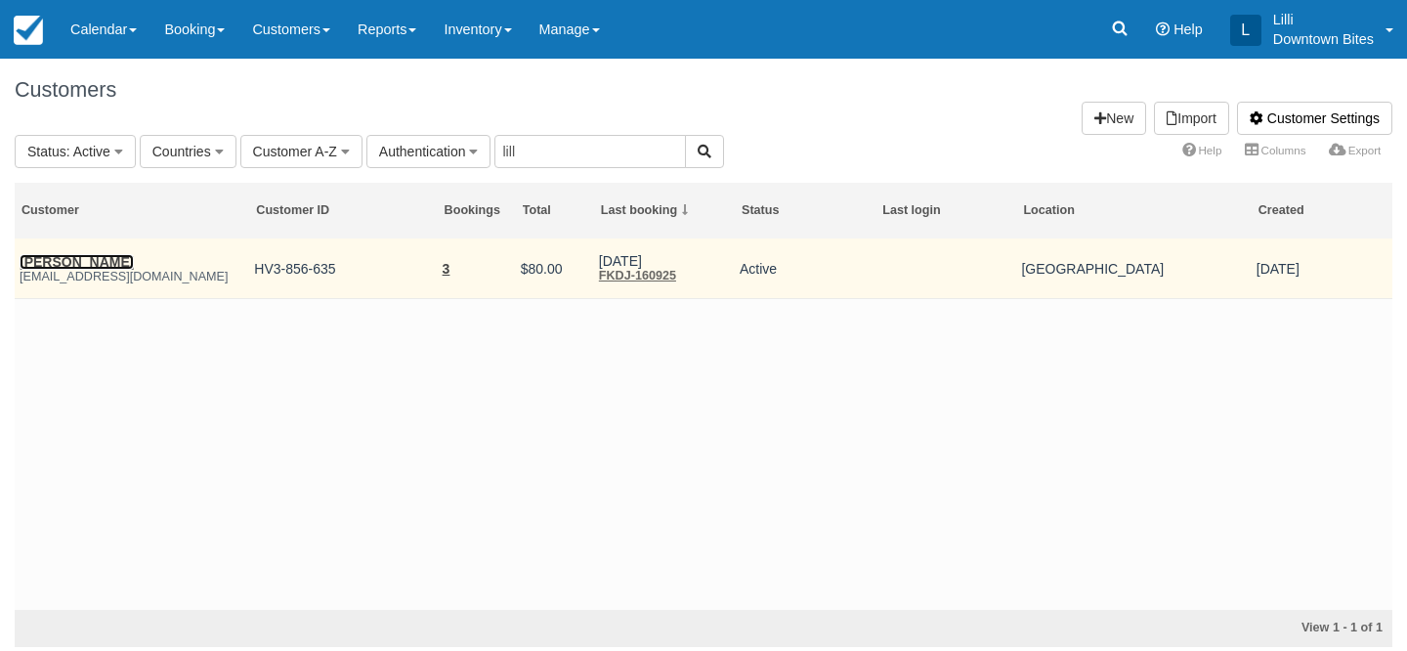
click at [101, 263] on link "[PERSON_NAME]" at bounding box center [77, 262] width 114 height 16
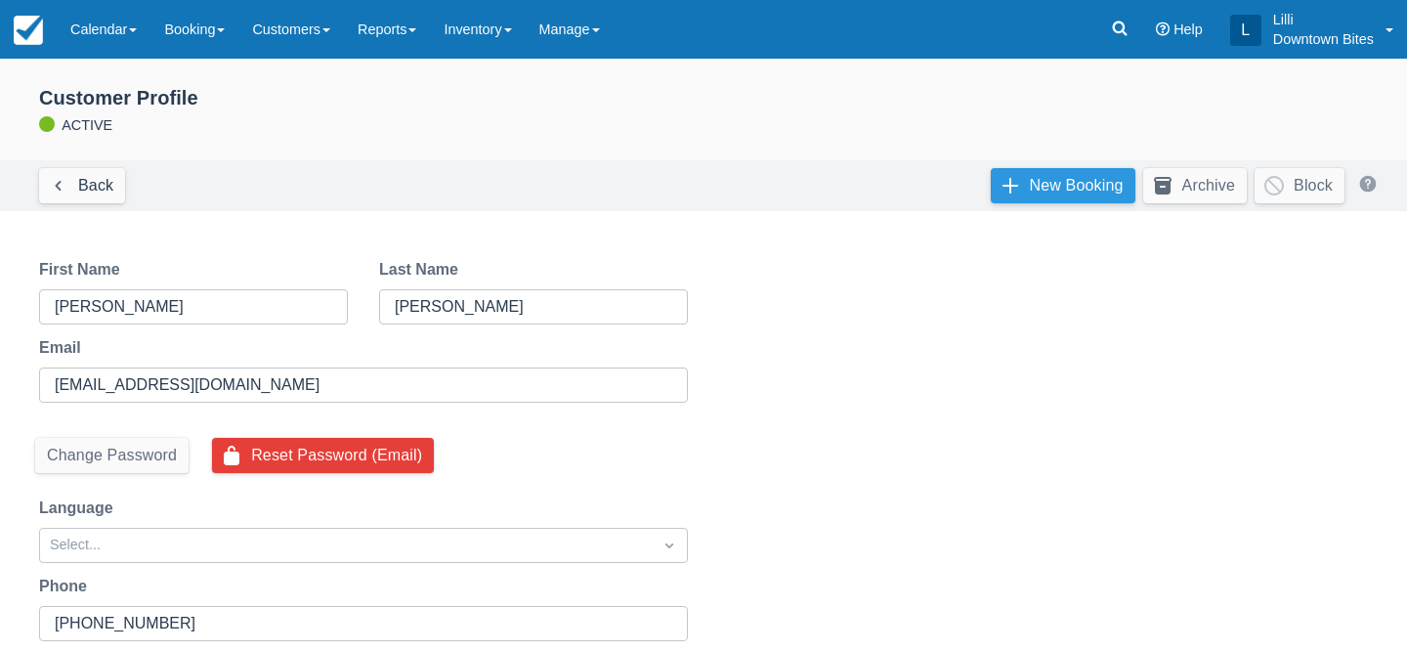
click at [1076, 182] on link "New Booking" at bounding box center [1063, 185] width 145 height 35
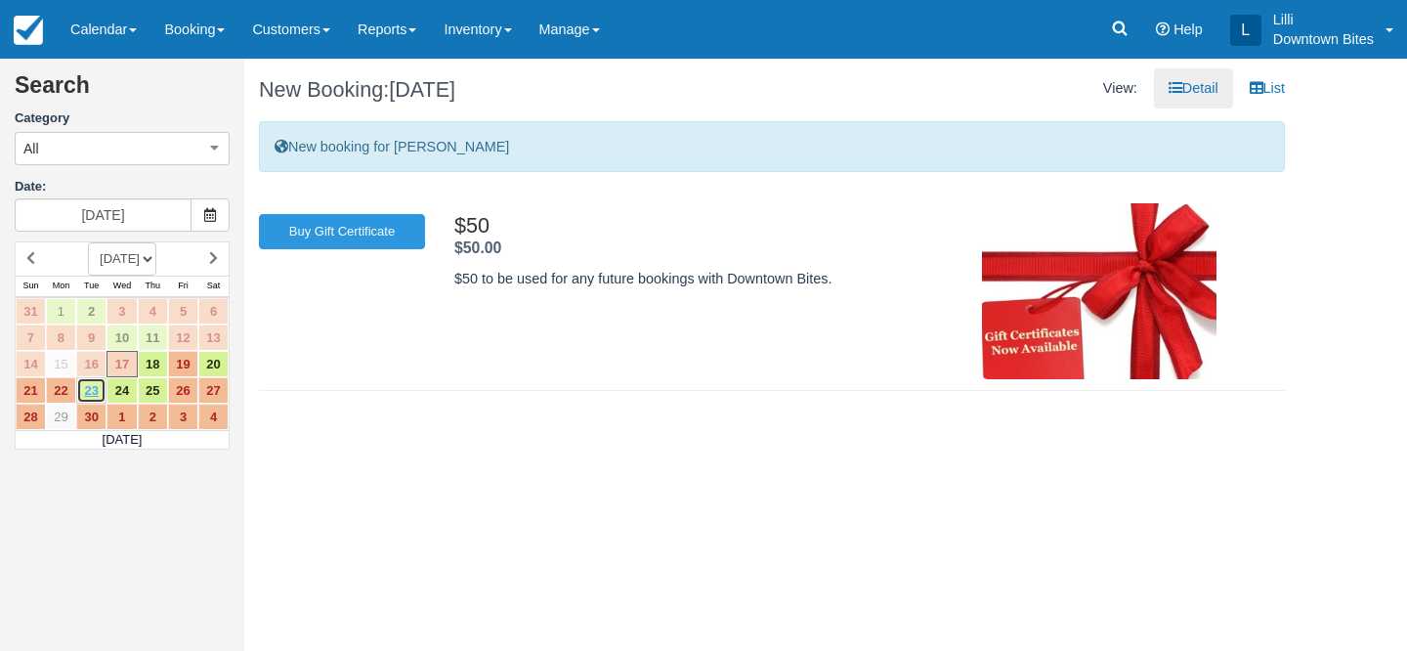
click at [92, 395] on link "23" at bounding box center [91, 390] width 30 height 26
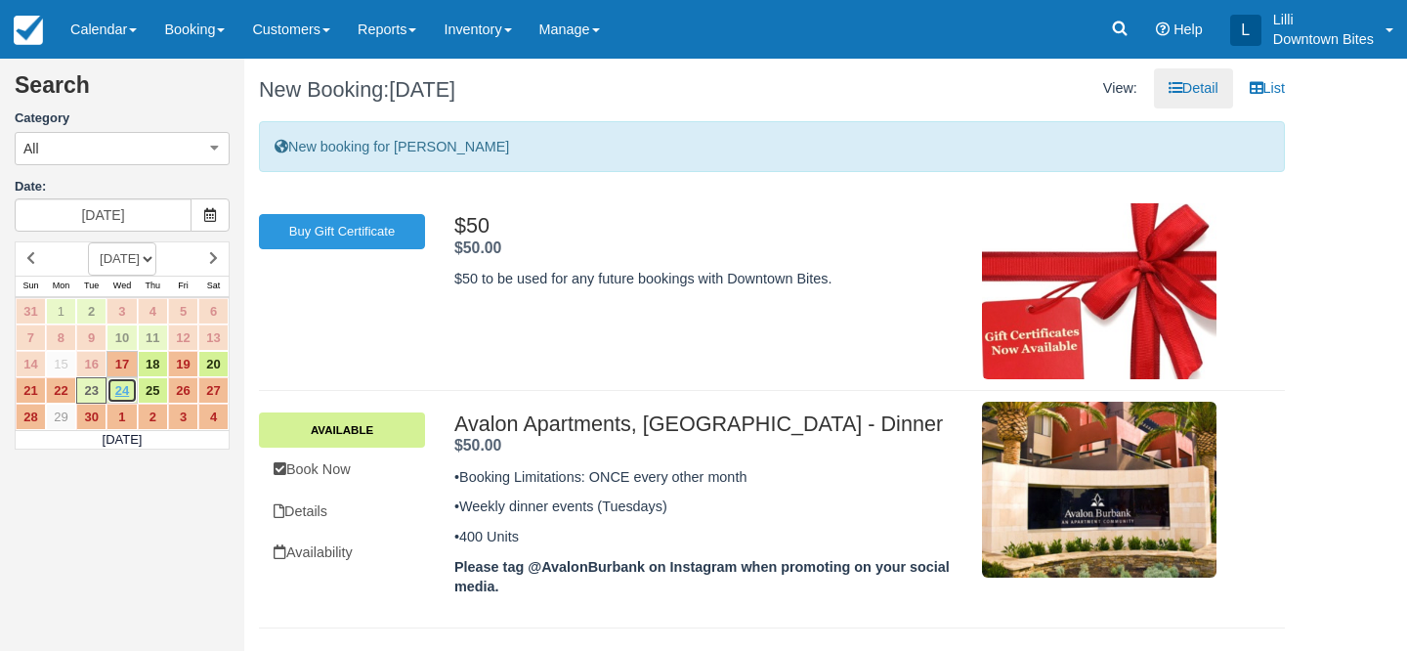
click at [115, 393] on link "24" at bounding box center [122, 390] width 30 height 26
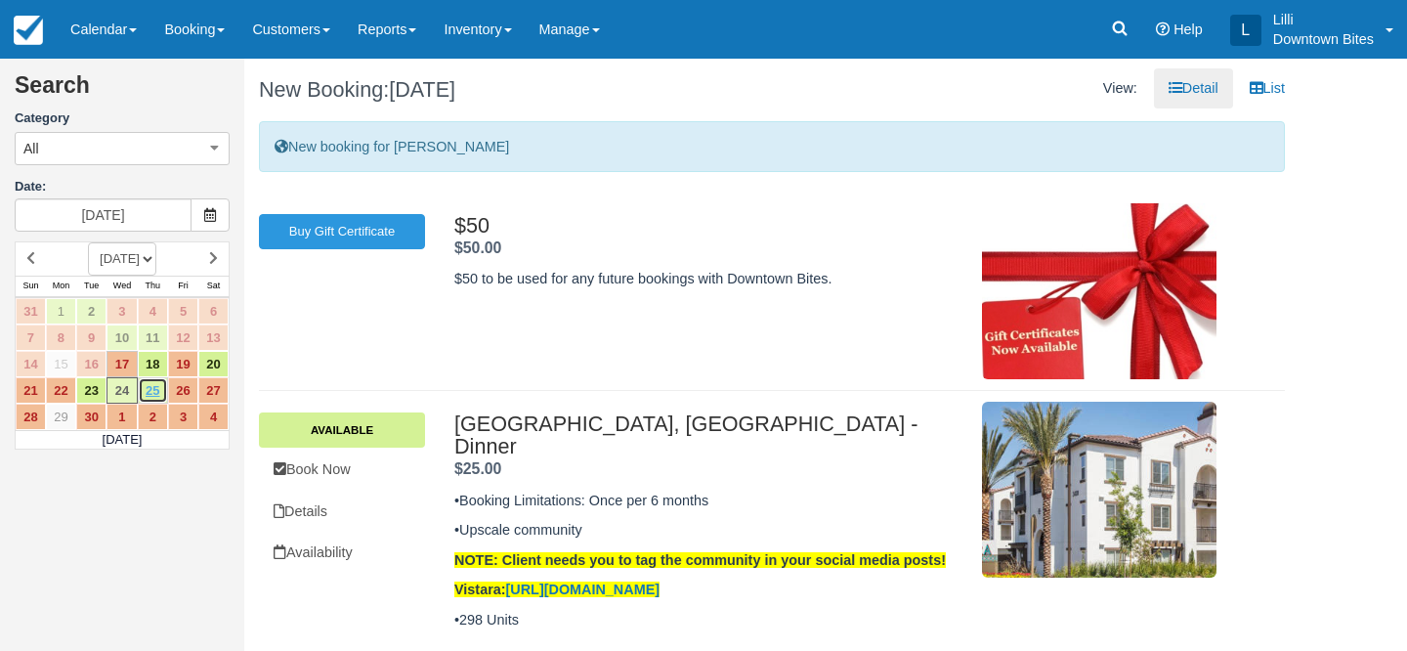
click at [148, 395] on link "25" at bounding box center [153, 390] width 30 height 26
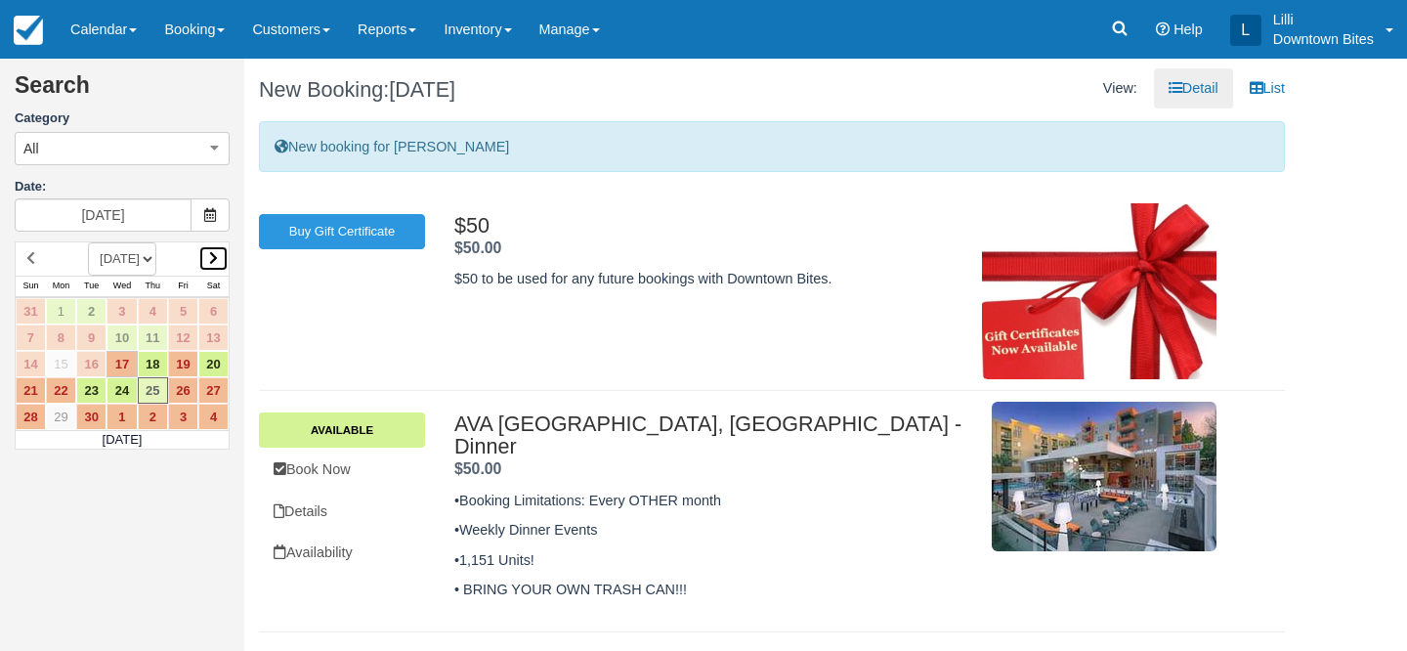
click at [207, 258] on link at bounding box center [213, 258] width 30 height 26
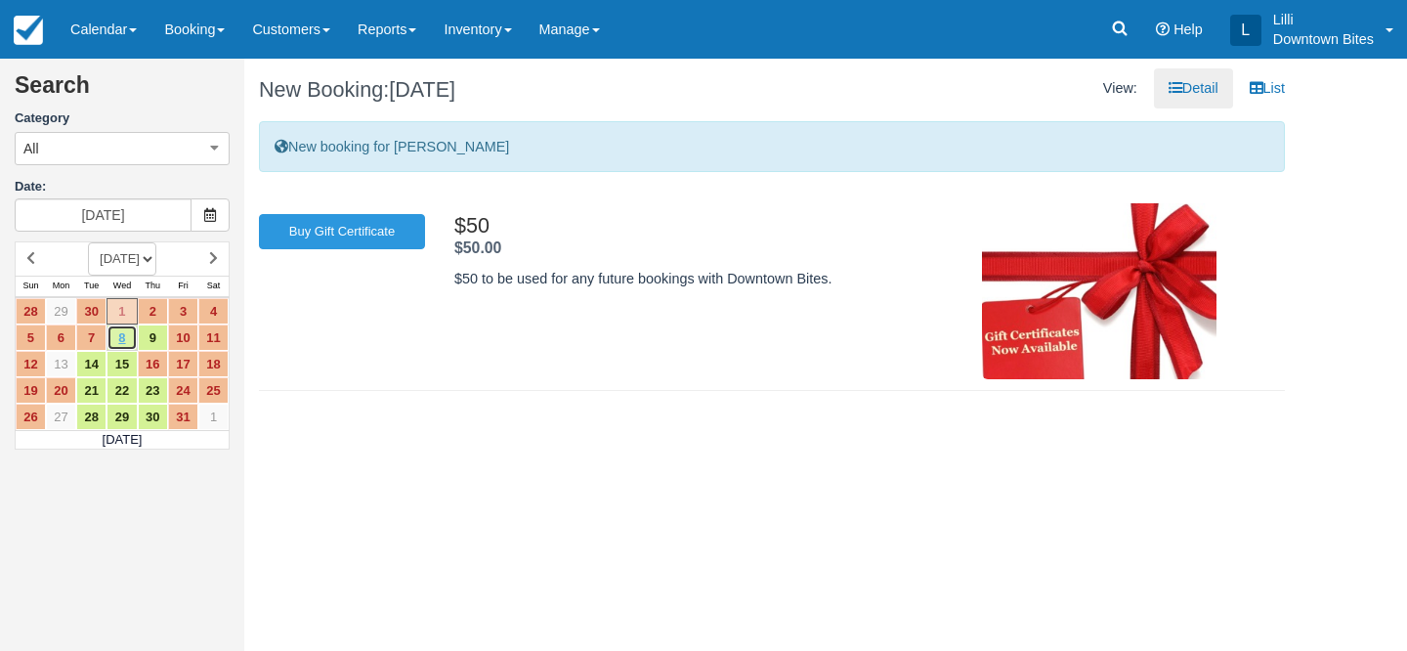
click at [124, 335] on link "8" at bounding box center [122, 337] width 30 height 26
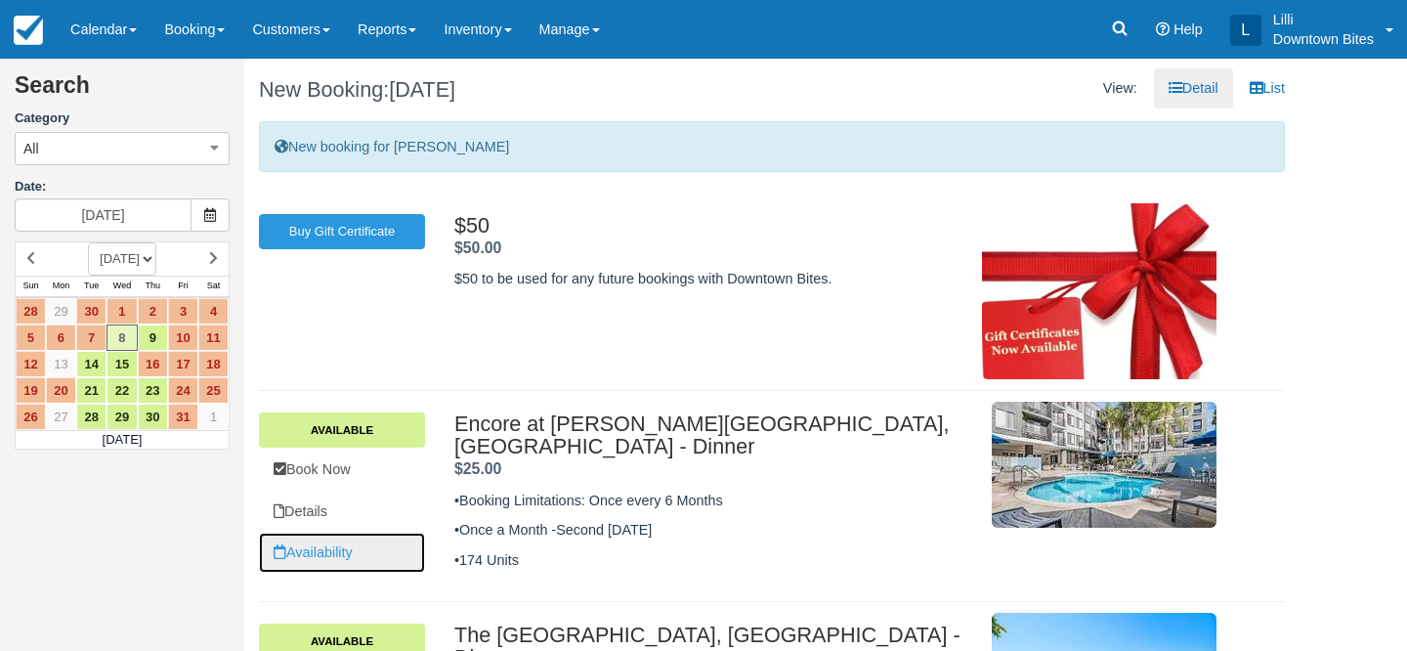
click at [341, 545] on link "Availability" at bounding box center [342, 553] width 166 height 40
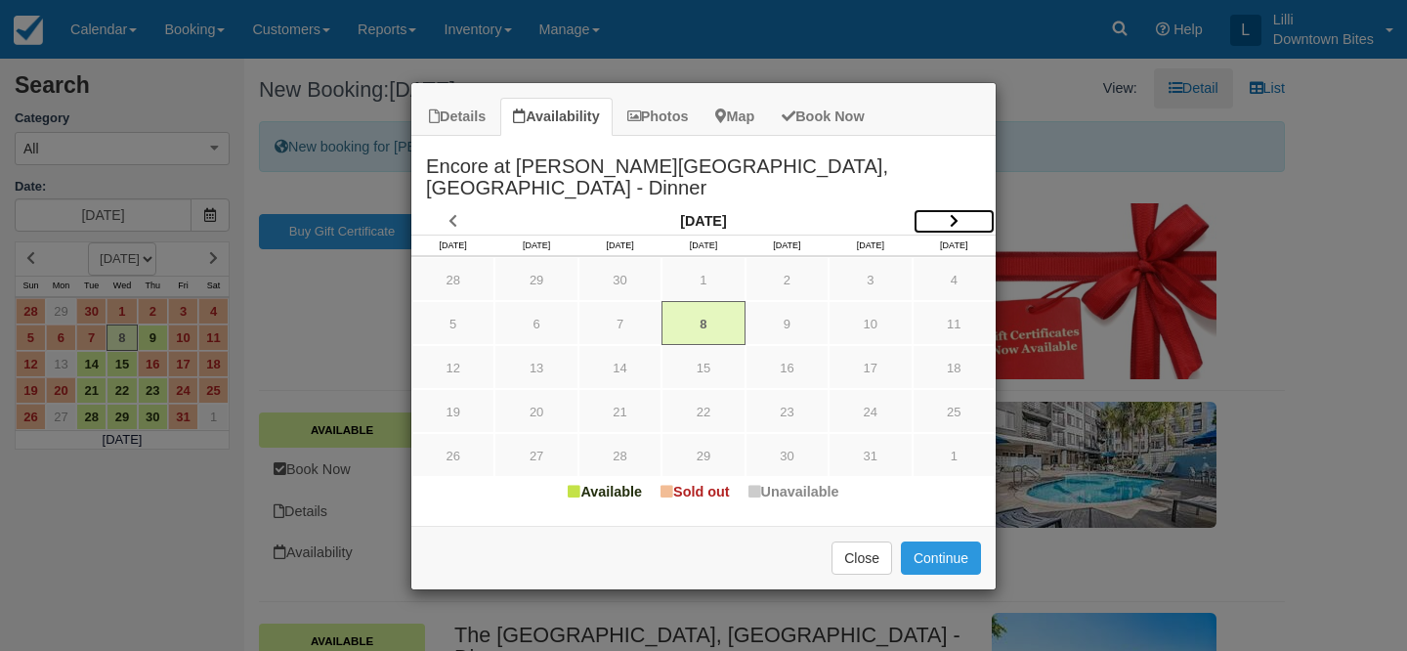
click at [954, 214] on icon "Item Modal" at bounding box center [954, 221] width 9 height 14
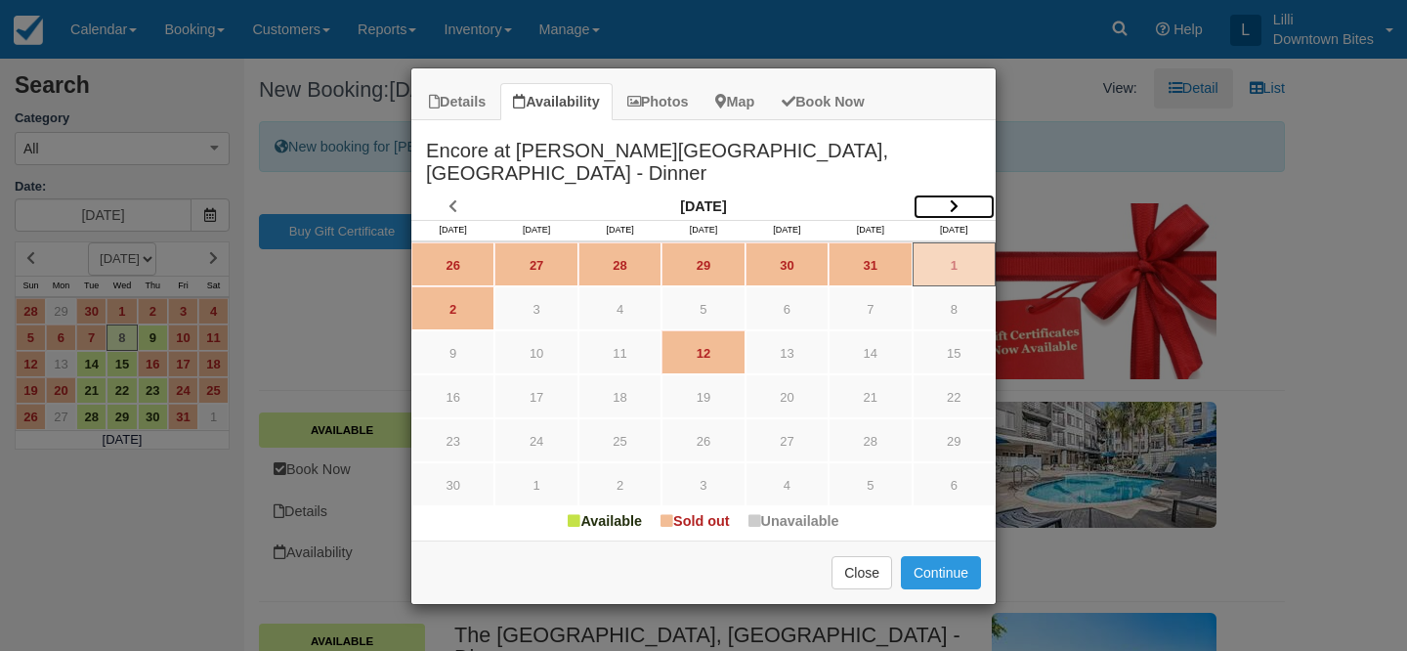
click at [952, 199] on icon "Item Modal" at bounding box center [954, 206] width 9 height 14
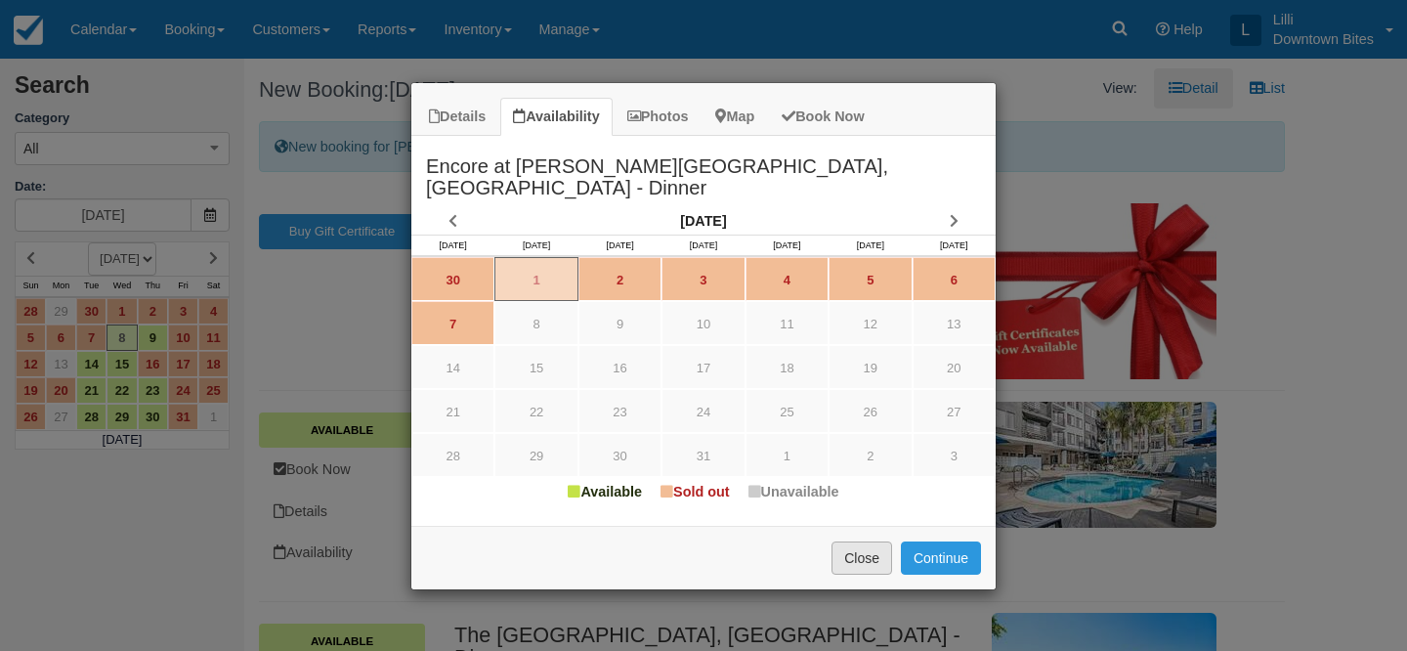
click at [852, 546] on button "Close" at bounding box center [862, 557] width 61 height 33
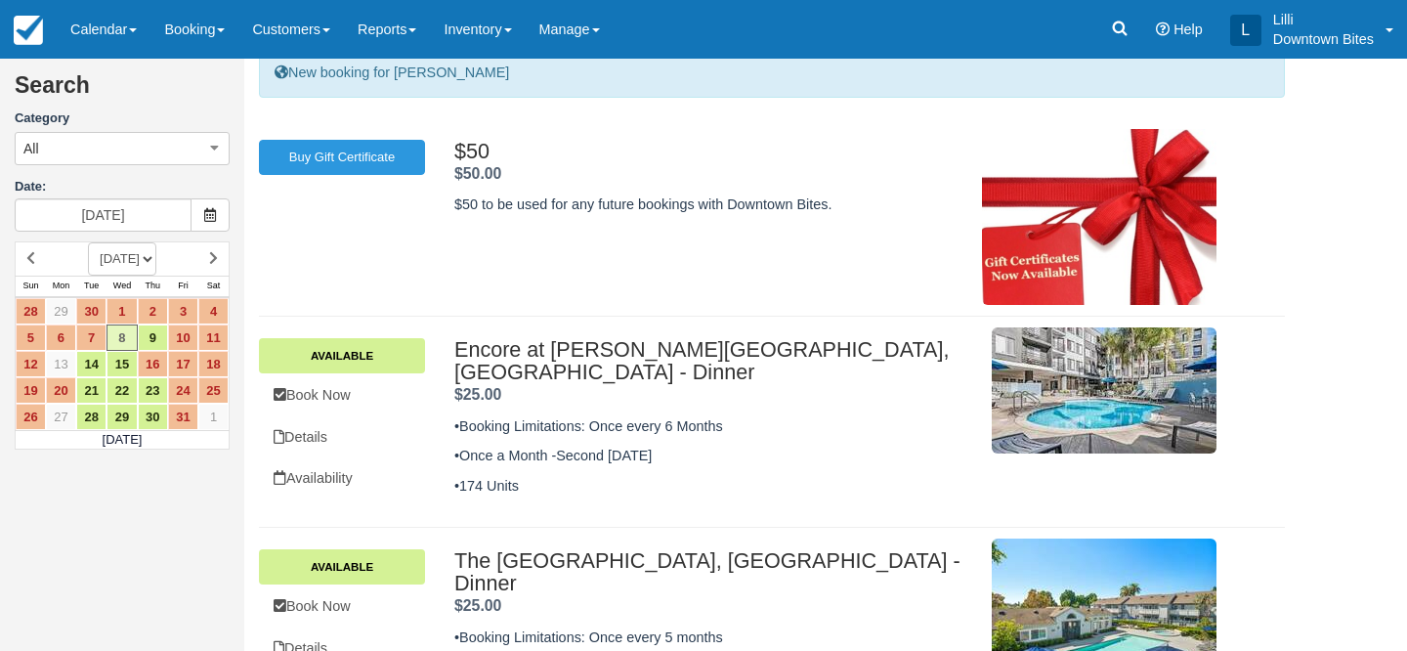
scroll to position [147, 0]
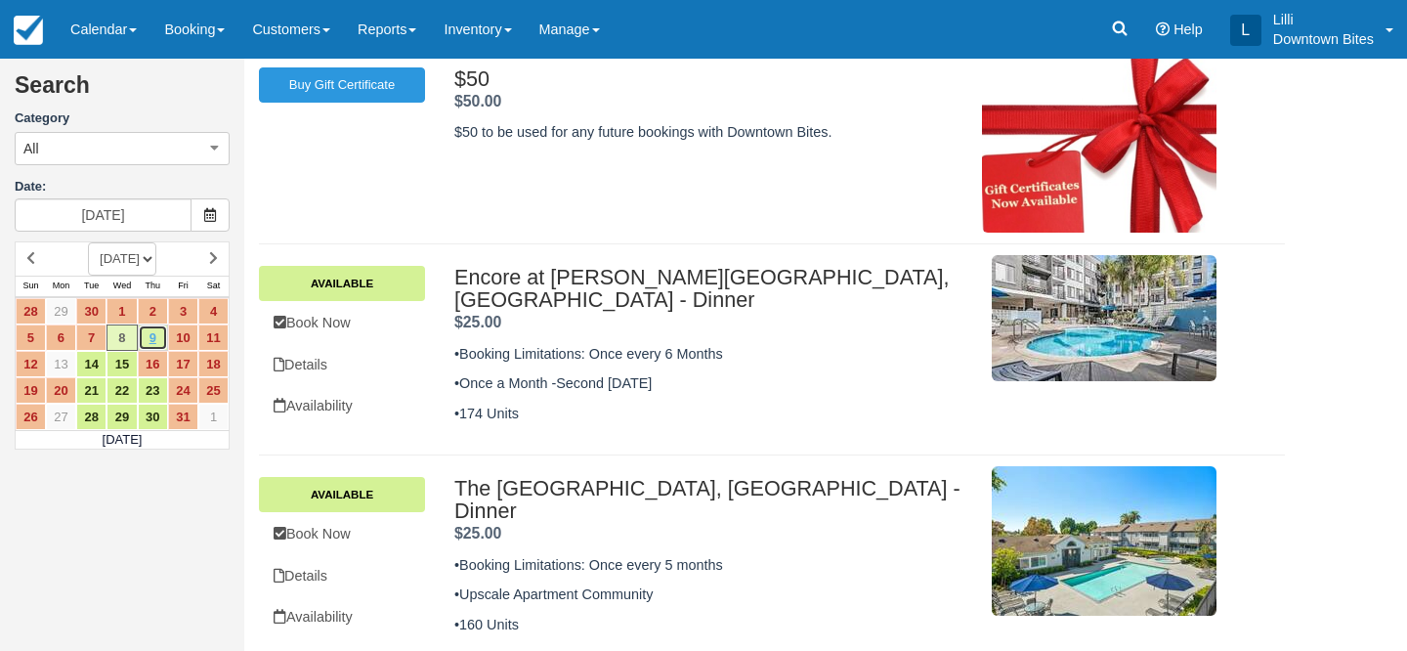
click at [155, 330] on link "9" at bounding box center [153, 337] width 30 height 26
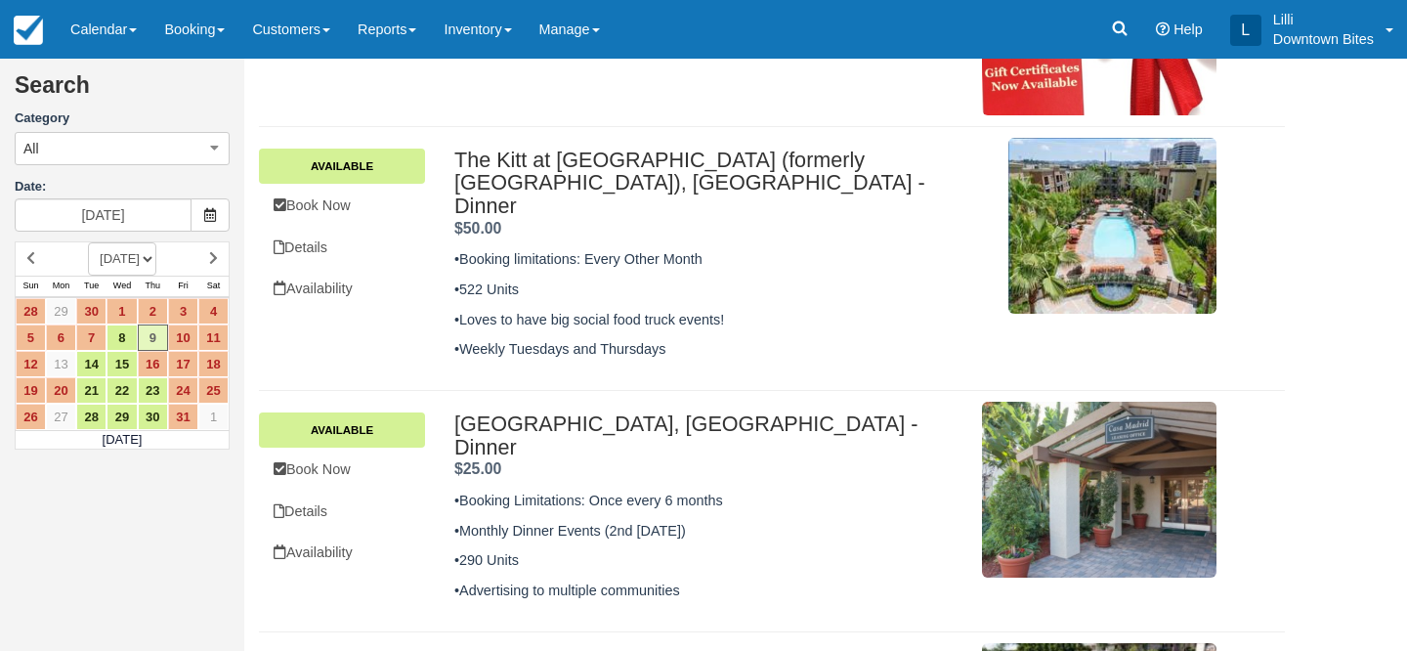
scroll to position [402, 0]
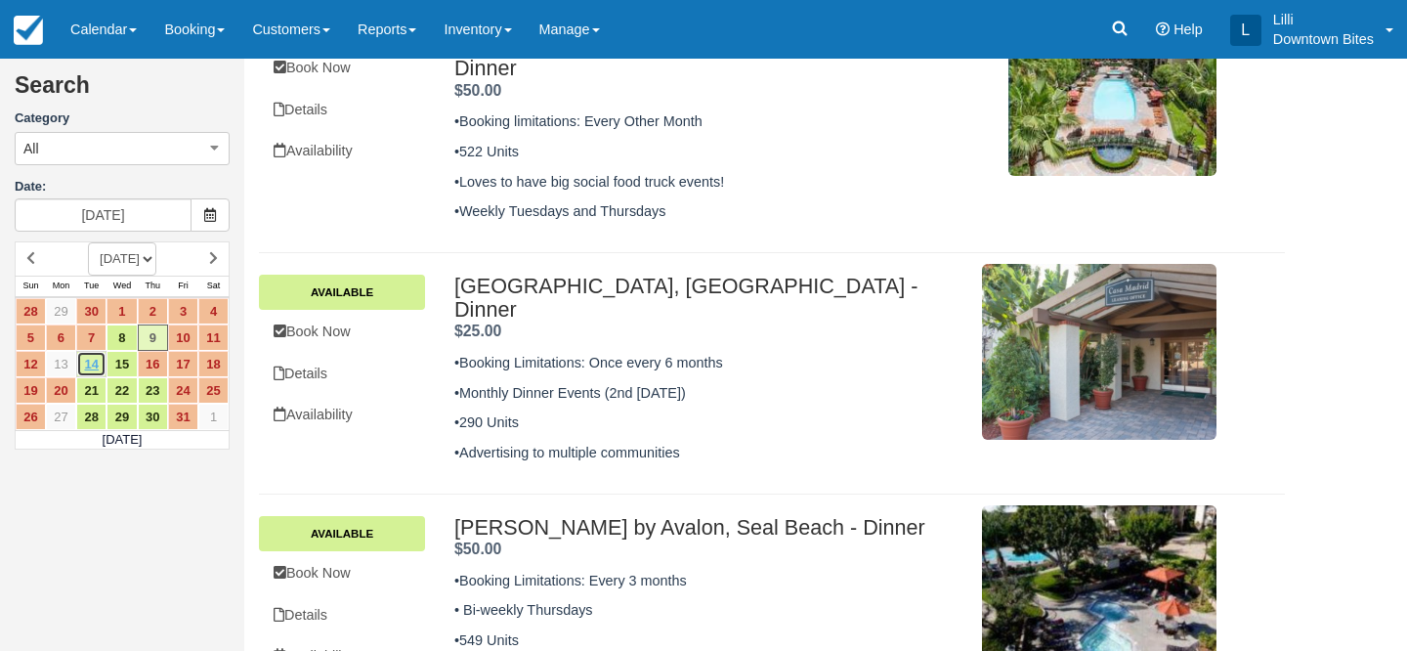
click at [97, 363] on link "14" at bounding box center [91, 364] width 30 height 26
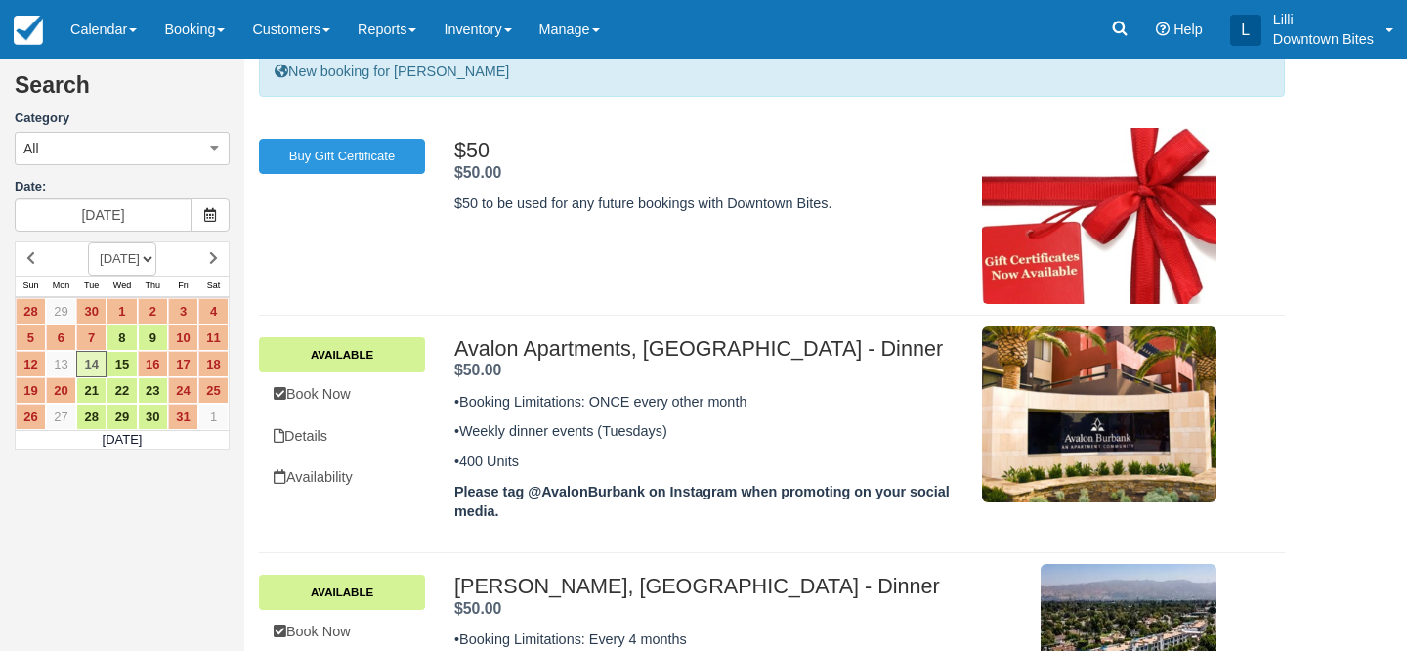
scroll to position [181, 0]
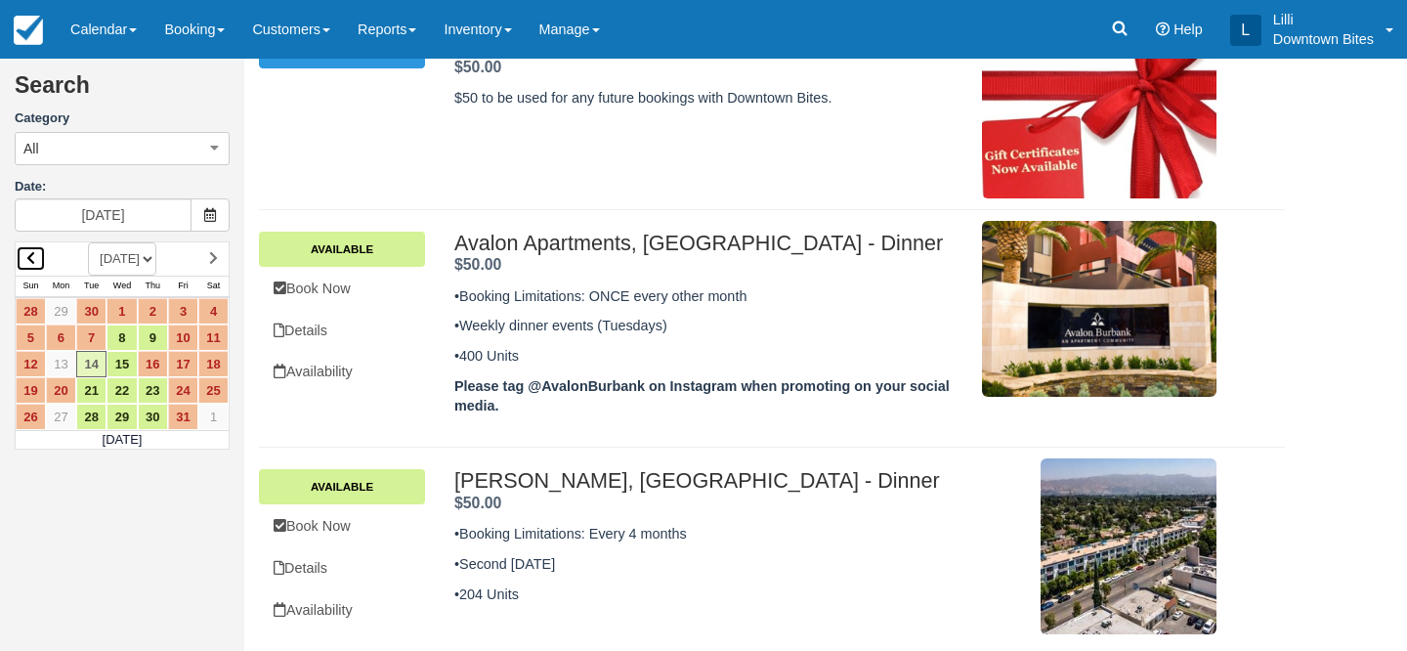
click at [30, 258] on icon at bounding box center [30, 258] width 9 height 14
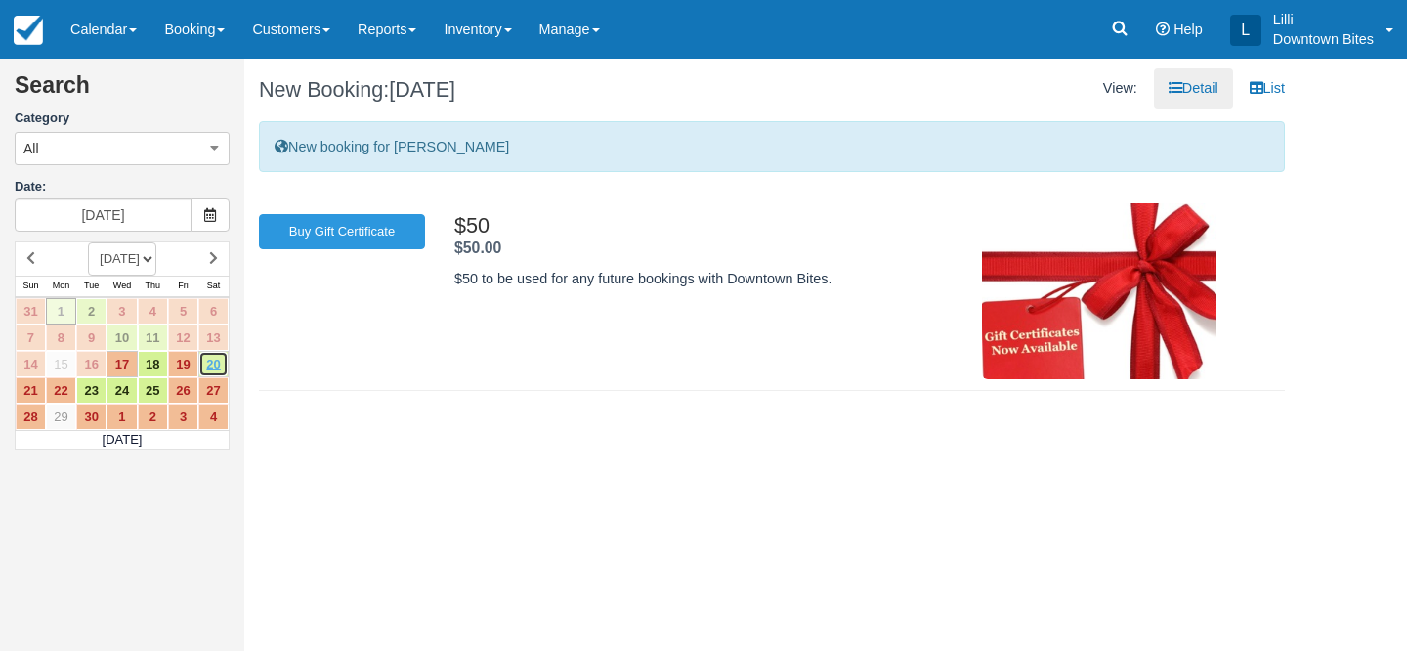
click at [211, 371] on link "20" at bounding box center [213, 364] width 30 height 26
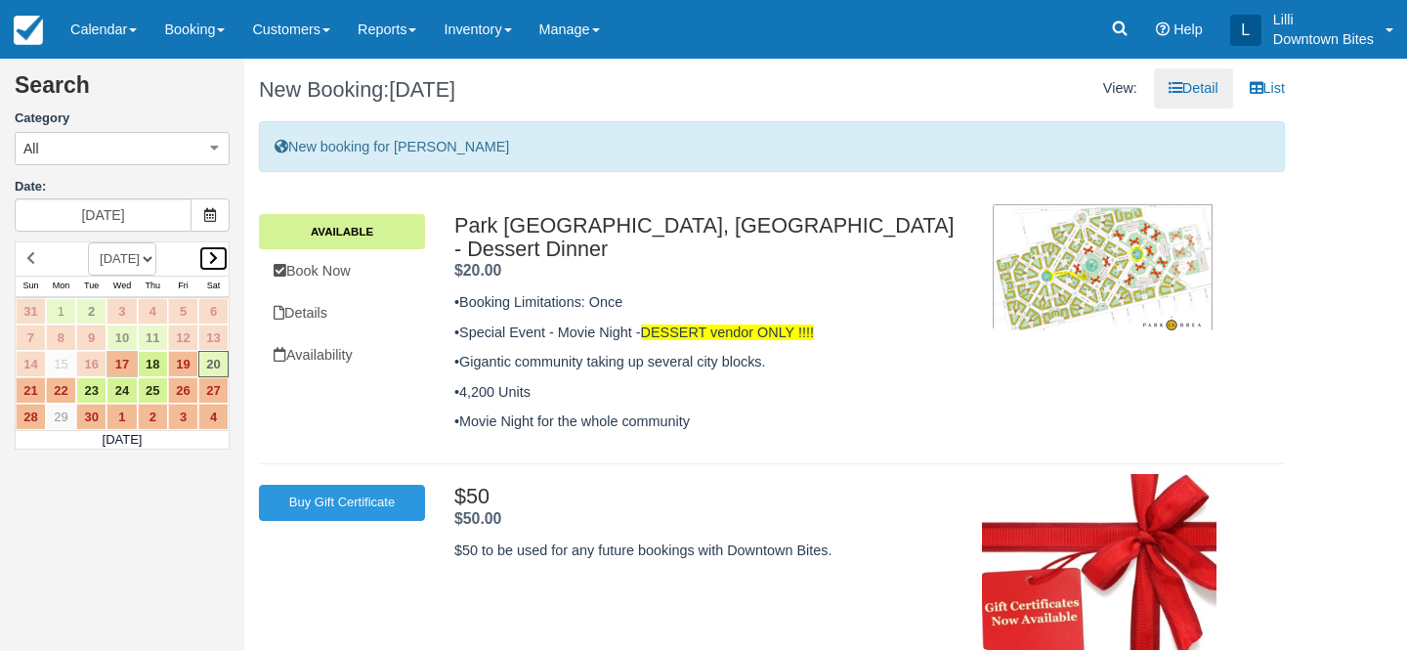
click at [212, 259] on icon at bounding box center [213, 258] width 9 height 14
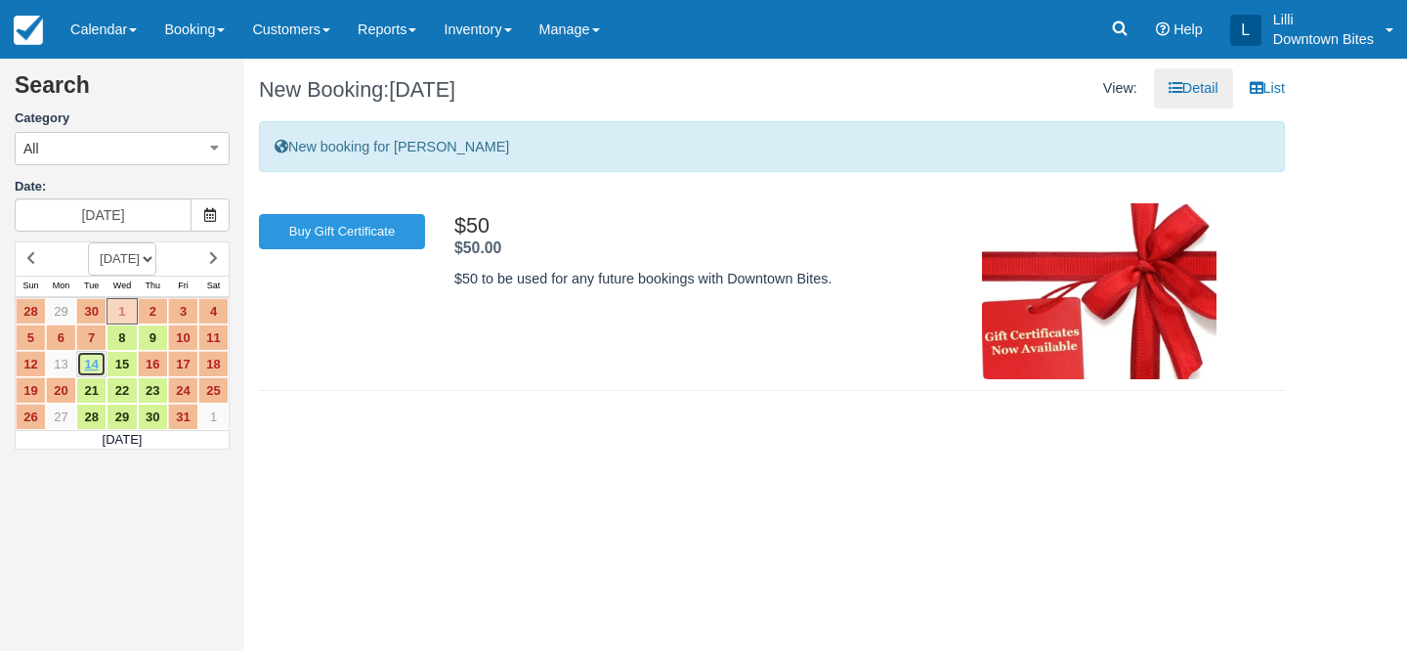
click at [87, 369] on link "14" at bounding box center [91, 364] width 30 height 26
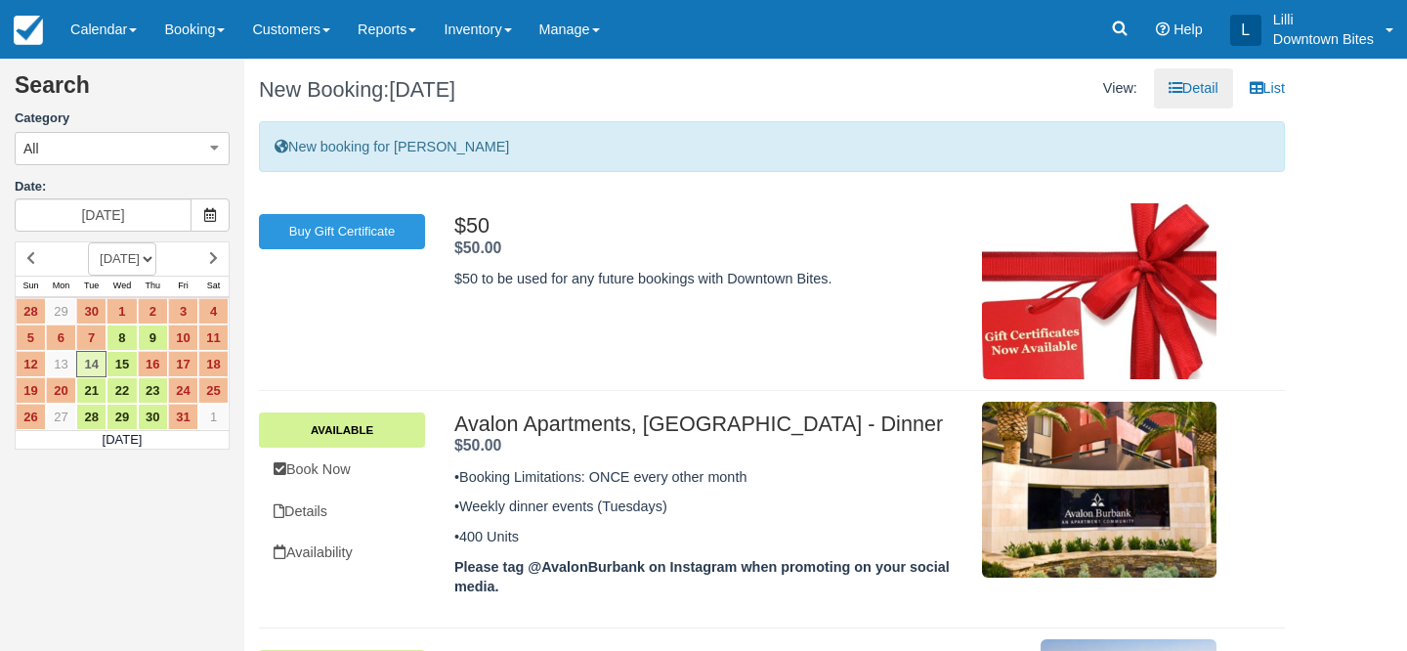
scroll to position [181, 0]
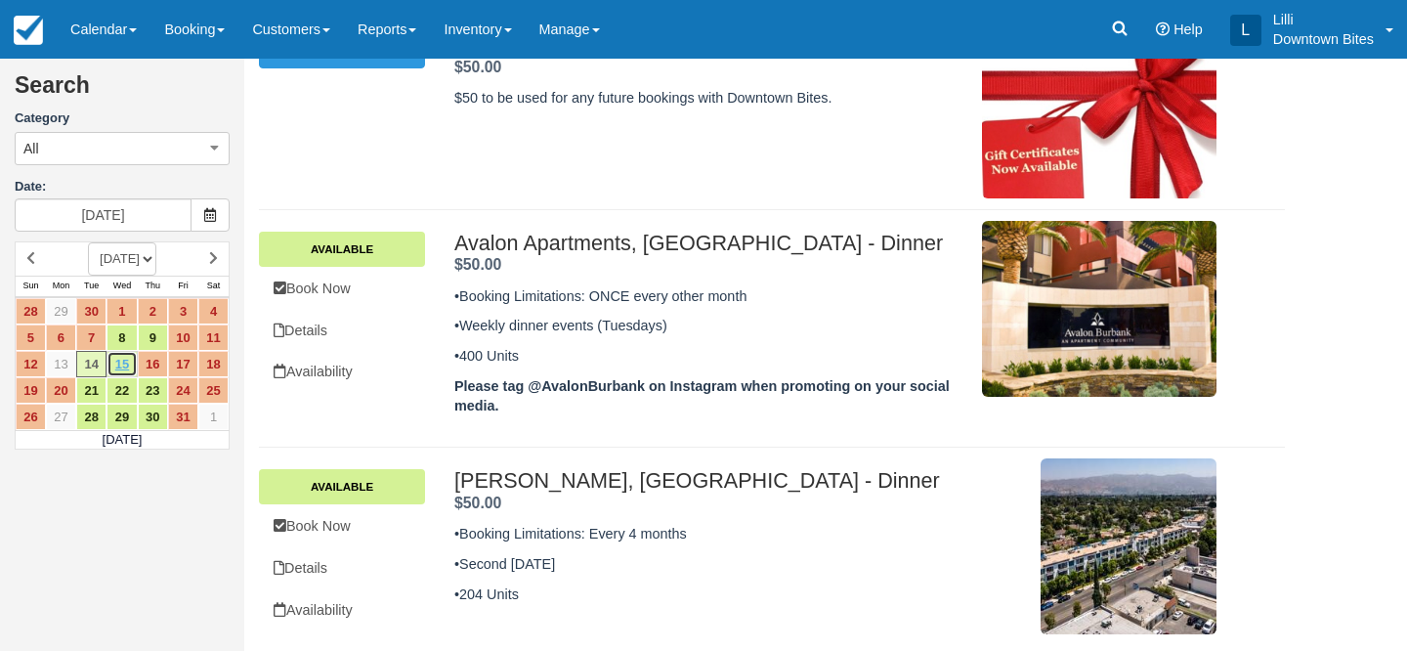
click at [125, 363] on link "15" at bounding box center [122, 364] width 30 height 26
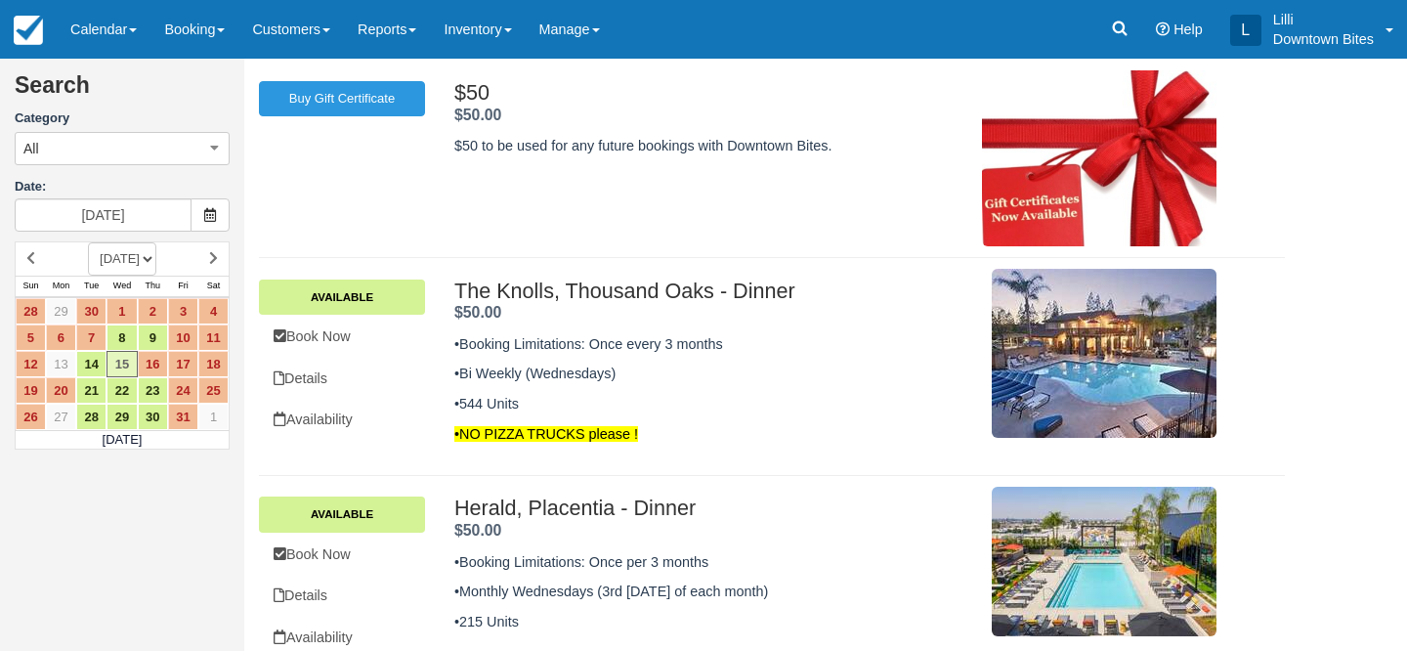
scroll to position [161, 0]
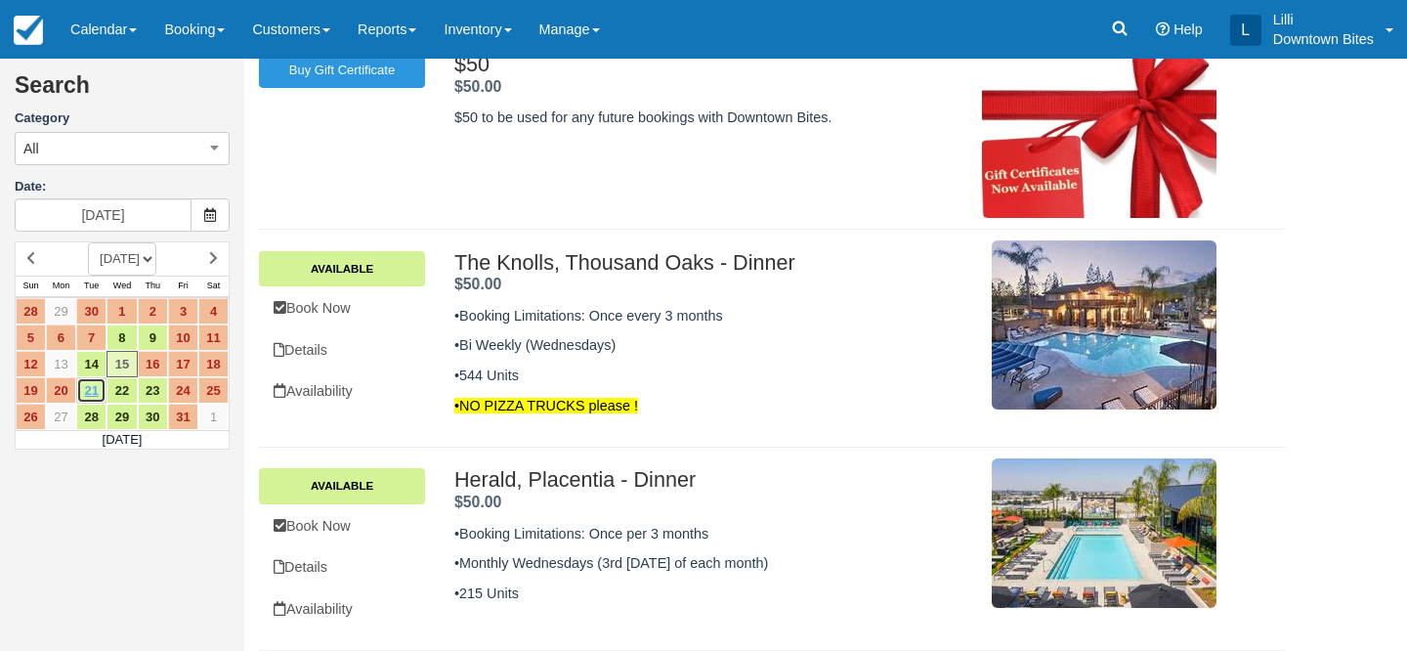
click at [98, 389] on link "21" at bounding box center [91, 390] width 30 height 26
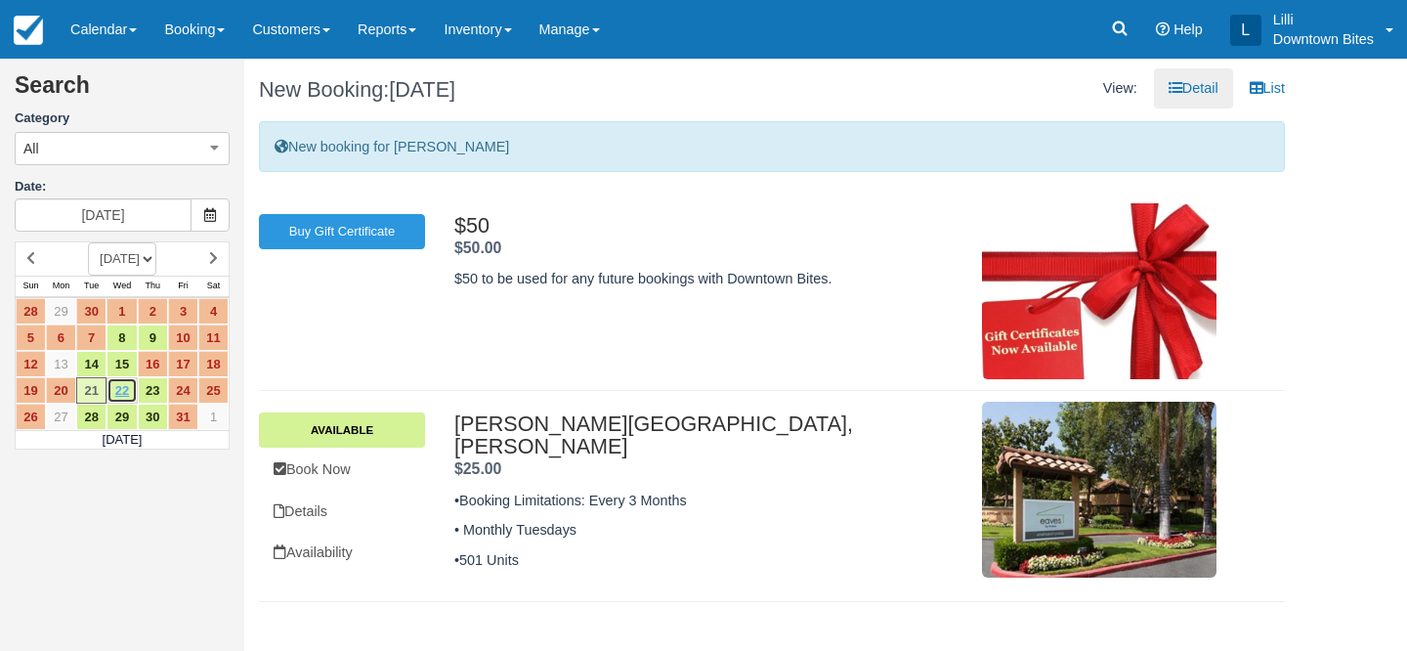
click at [122, 390] on link "22" at bounding box center [122, 390] width 30 height 26
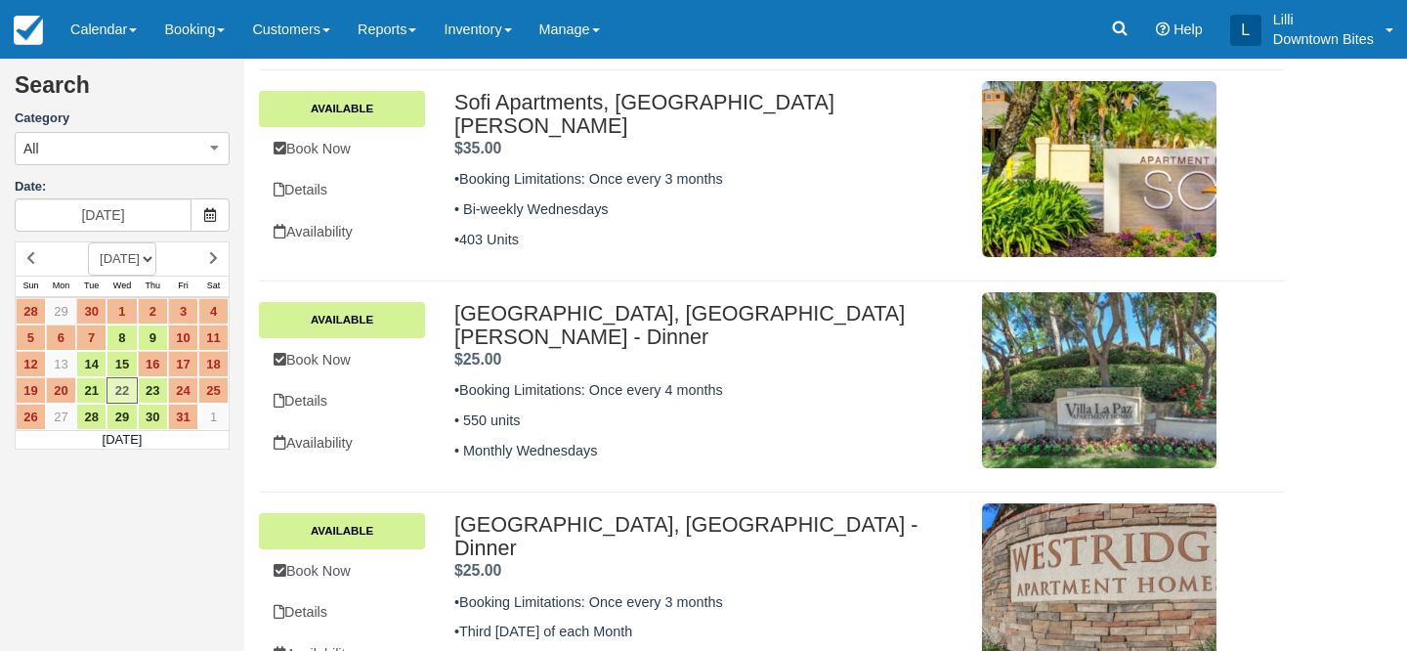
scroll to position [599, 0]
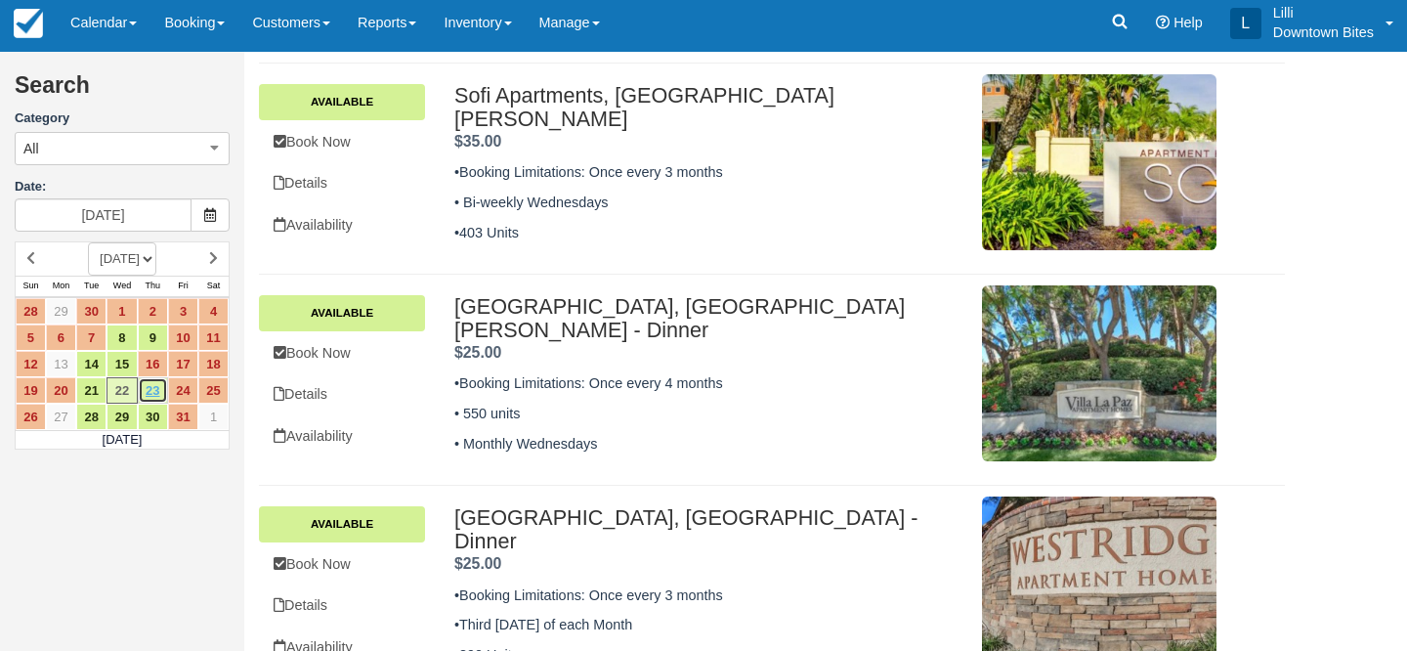
click at [161, 392] on link "23" at bounding box center [153, 390] width 30 height 26
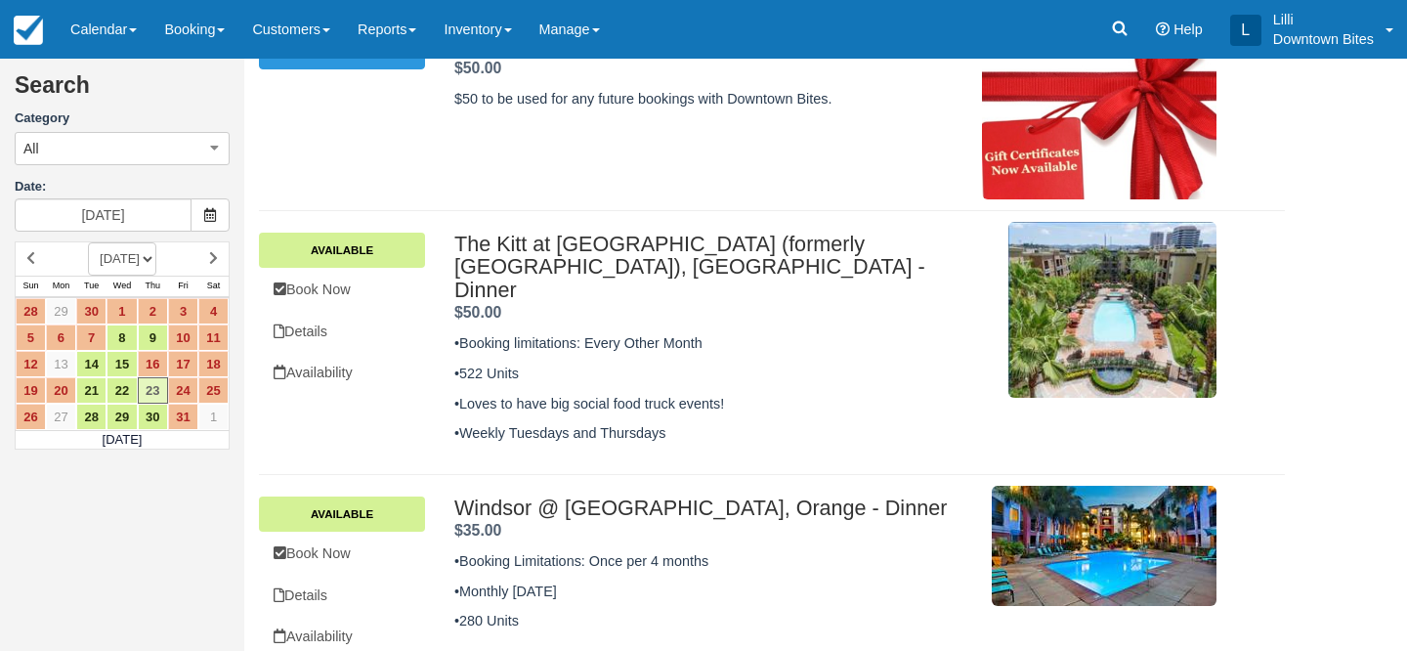
scroll to position [185, 0]
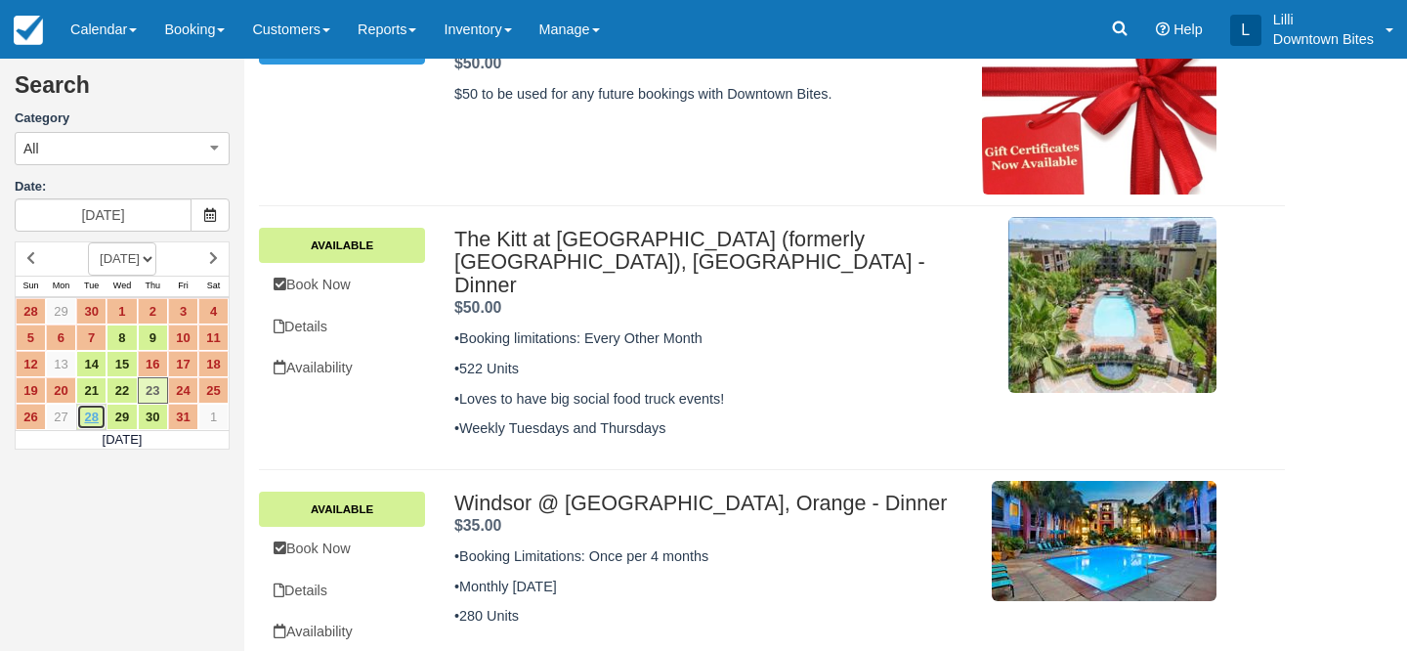
click at [95, 418] on link "28" at bounding box center [91, 417] width 30 height 26
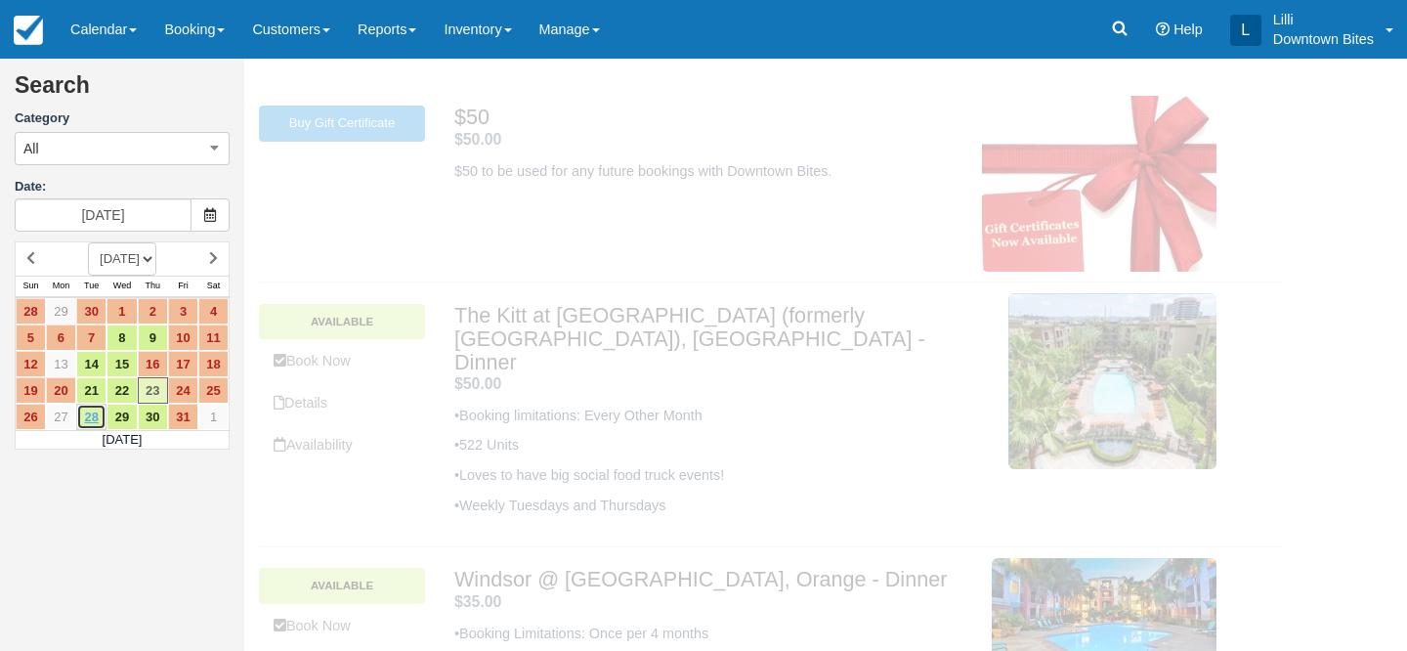
scroll to position [0, 0]
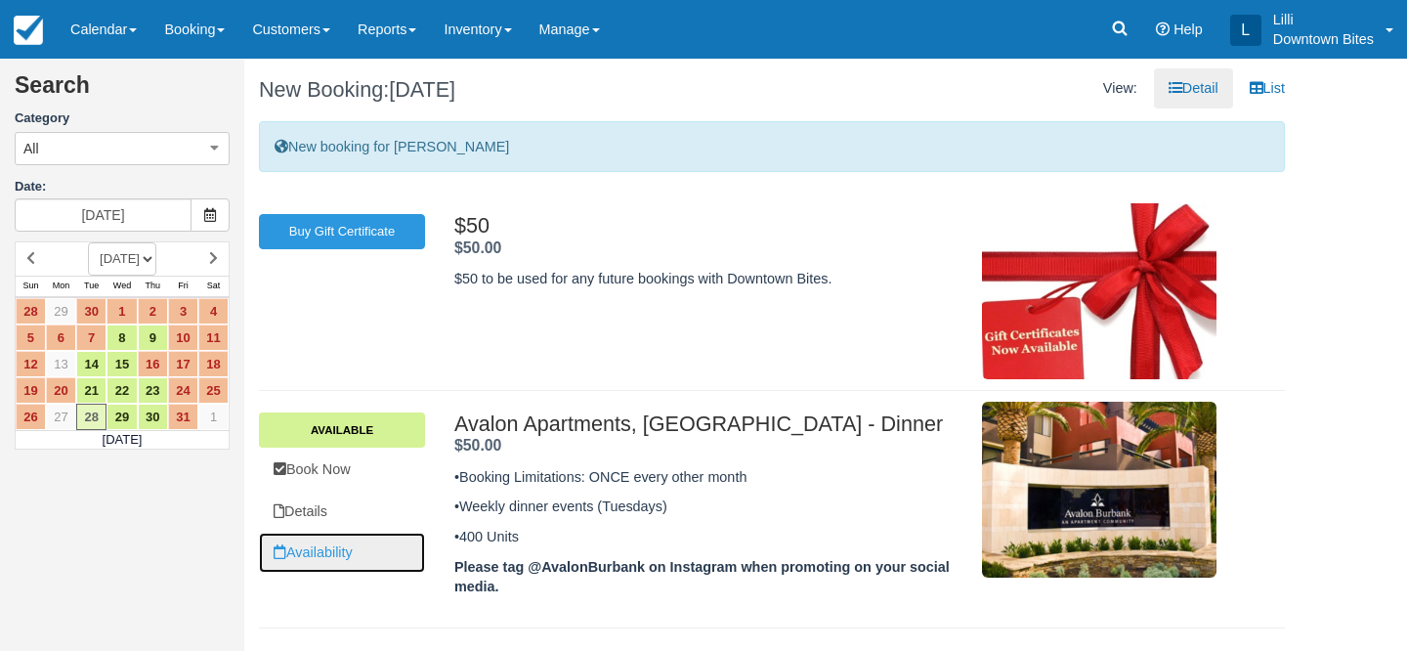
click at [324, 540] on link "Availability" at bounding box center [342, 553] width 166 height 40
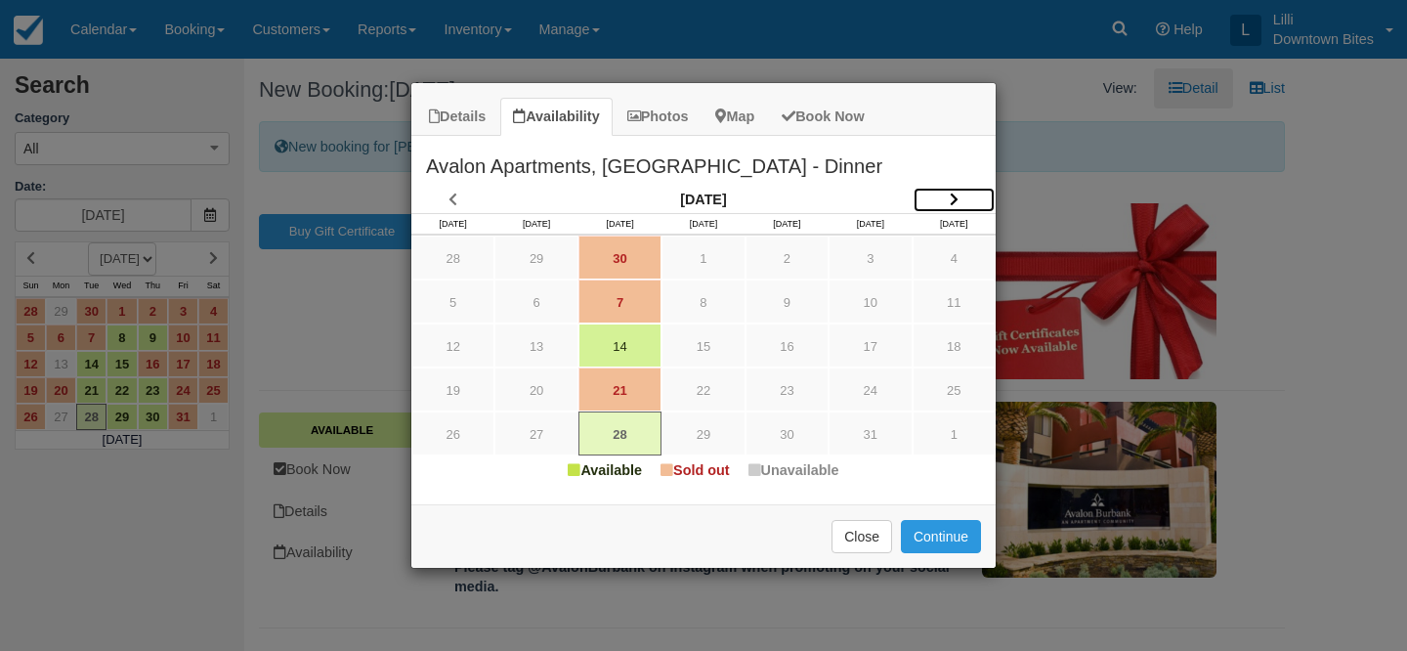
click at [950, 195] on icon "Item Modal" at bounding box center [954, 200] width 9 height 14
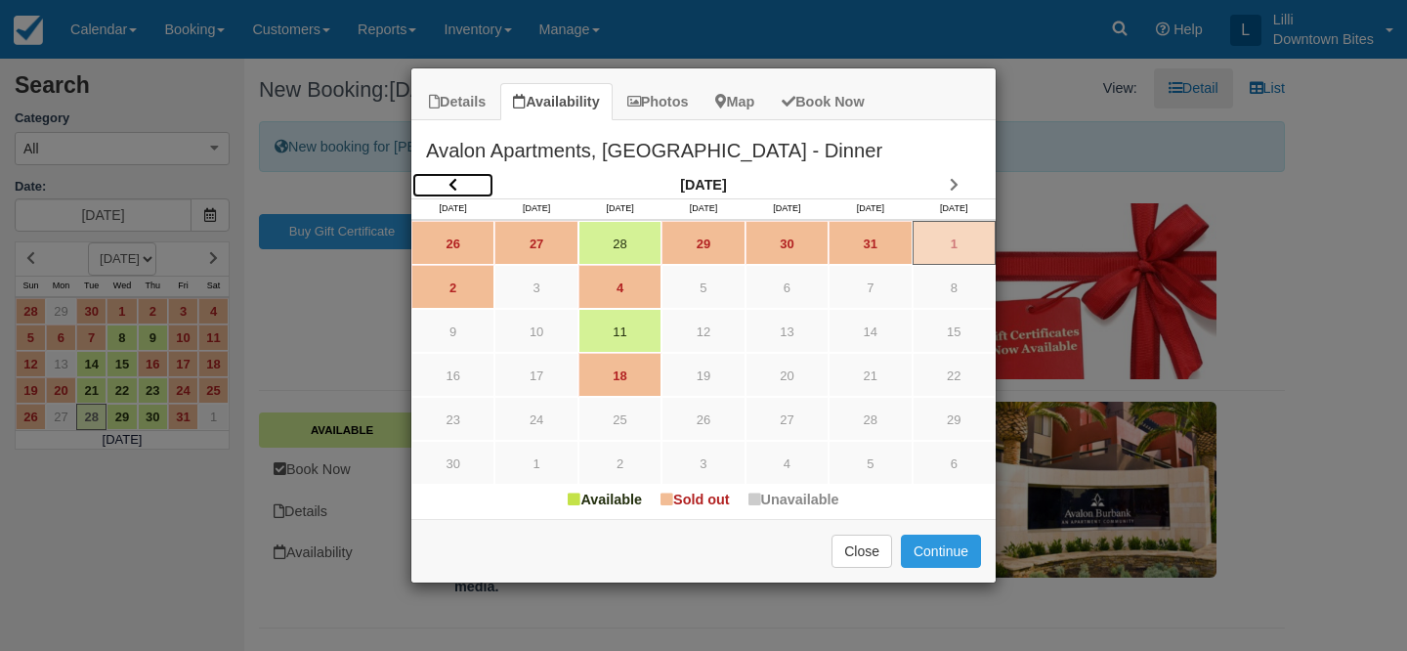
click at [452, 181] on icon "Item Modal" at bounding box center [453, 185] width 9 height 14
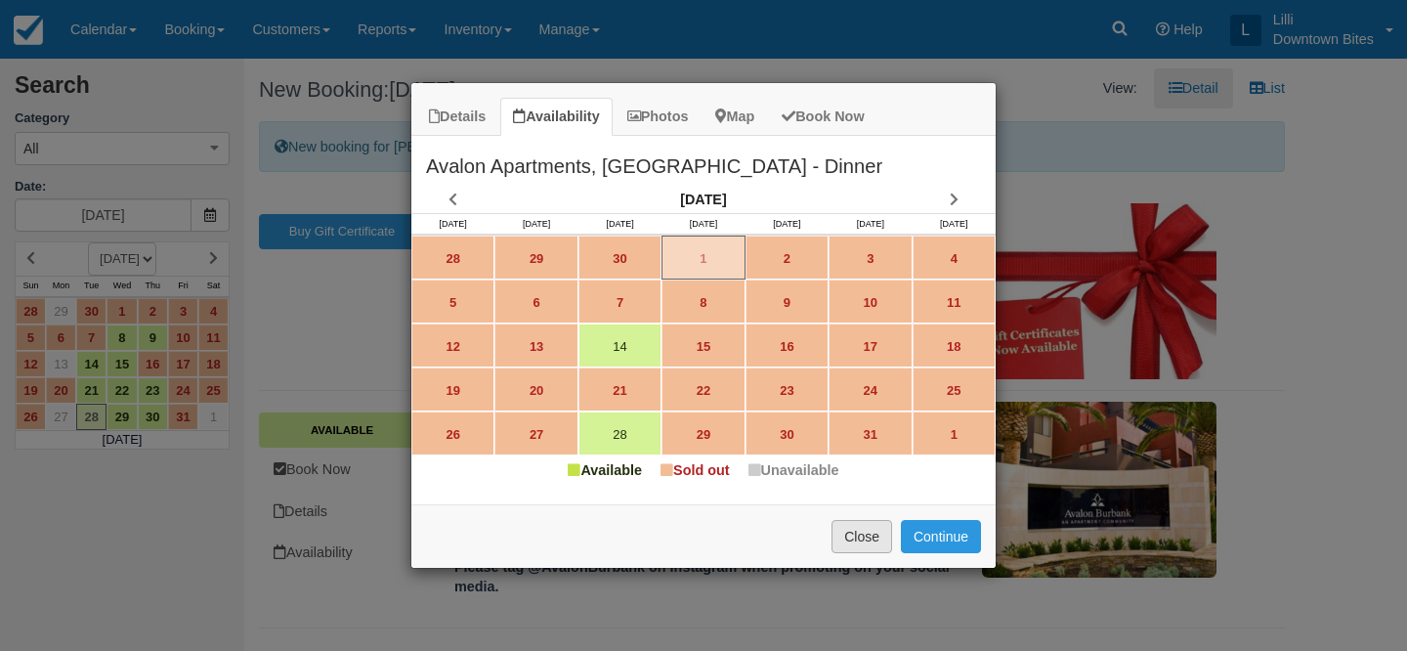
click at [877, 544] on button "Close" at bounding box center [862, 536] width 61 height 33
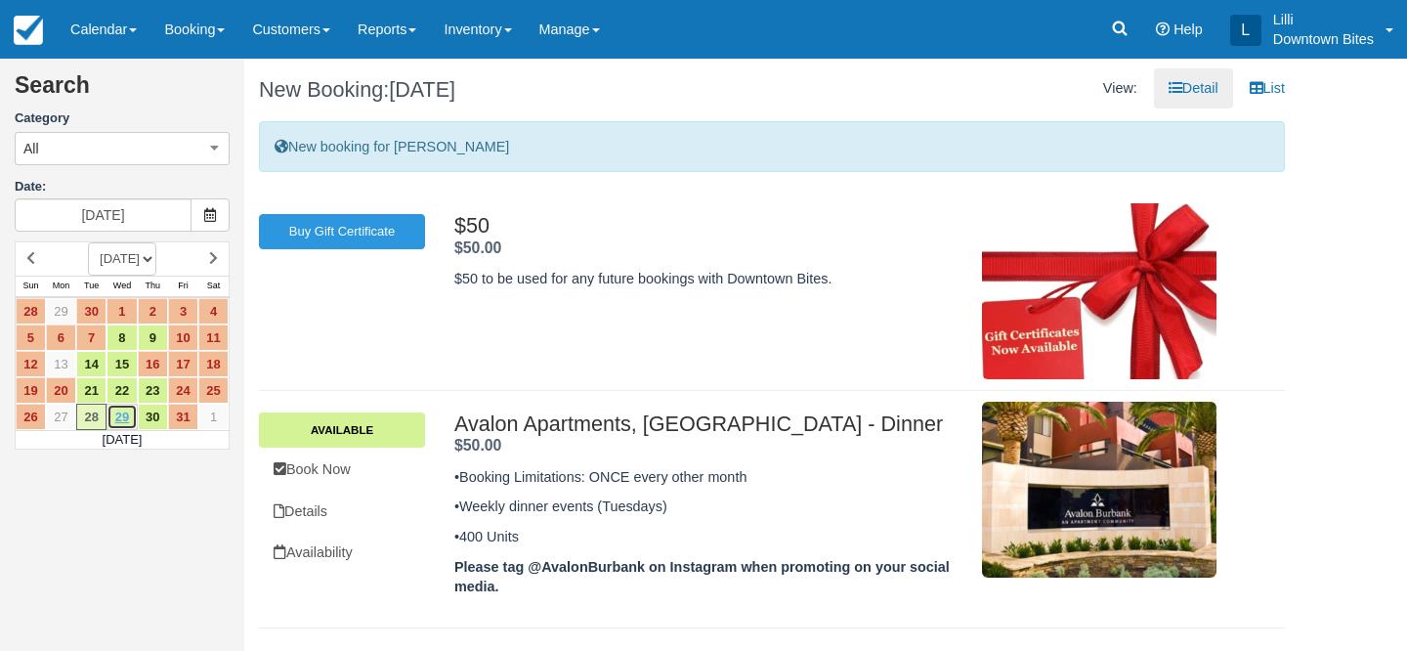
click at [127, 415] on link "29" at bounding box center [122, 417] width 30 height 26
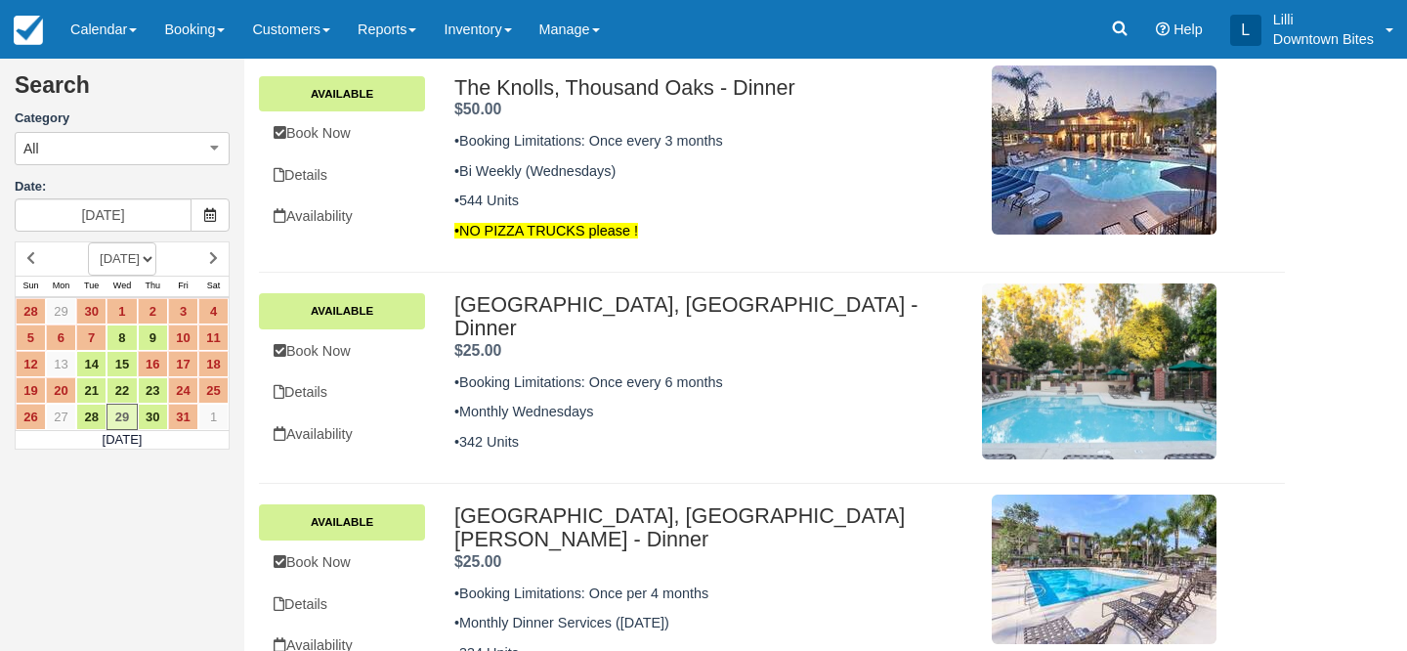
scroll to position [569, 0]
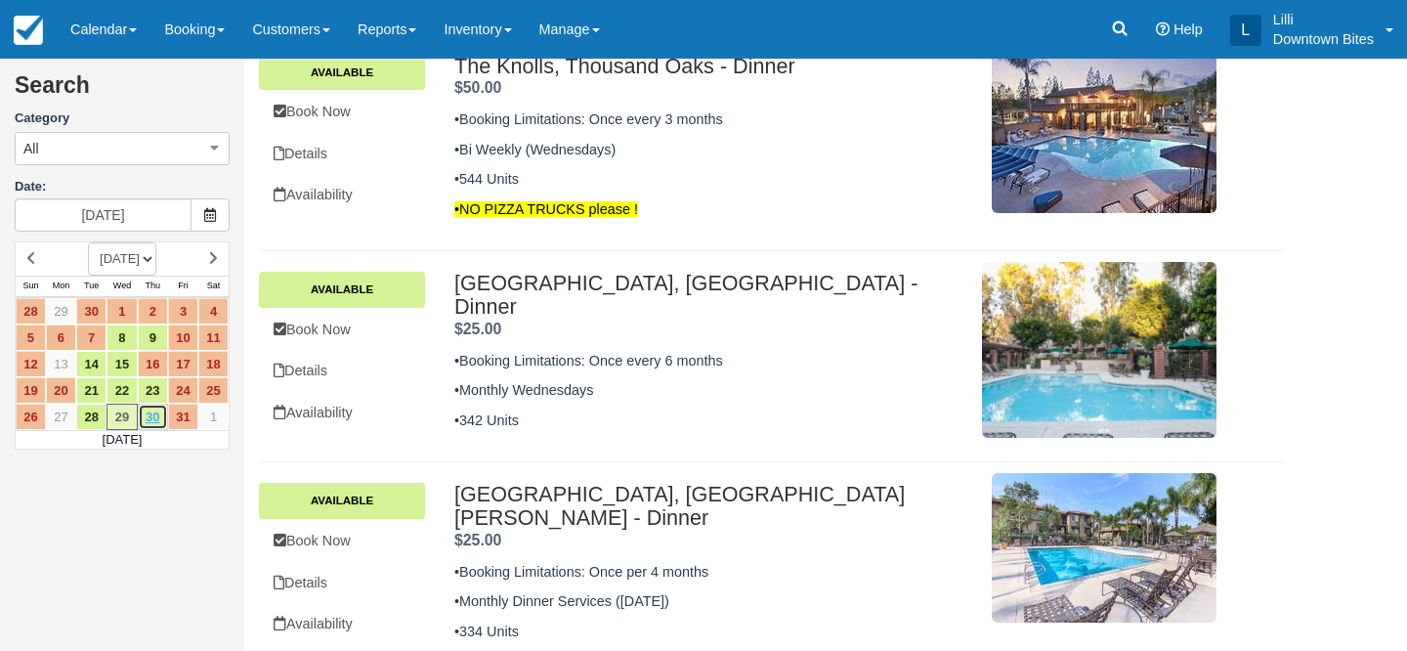
click at [157, 416] on link "30" at bounding box center [153, 417] width 30 height 26
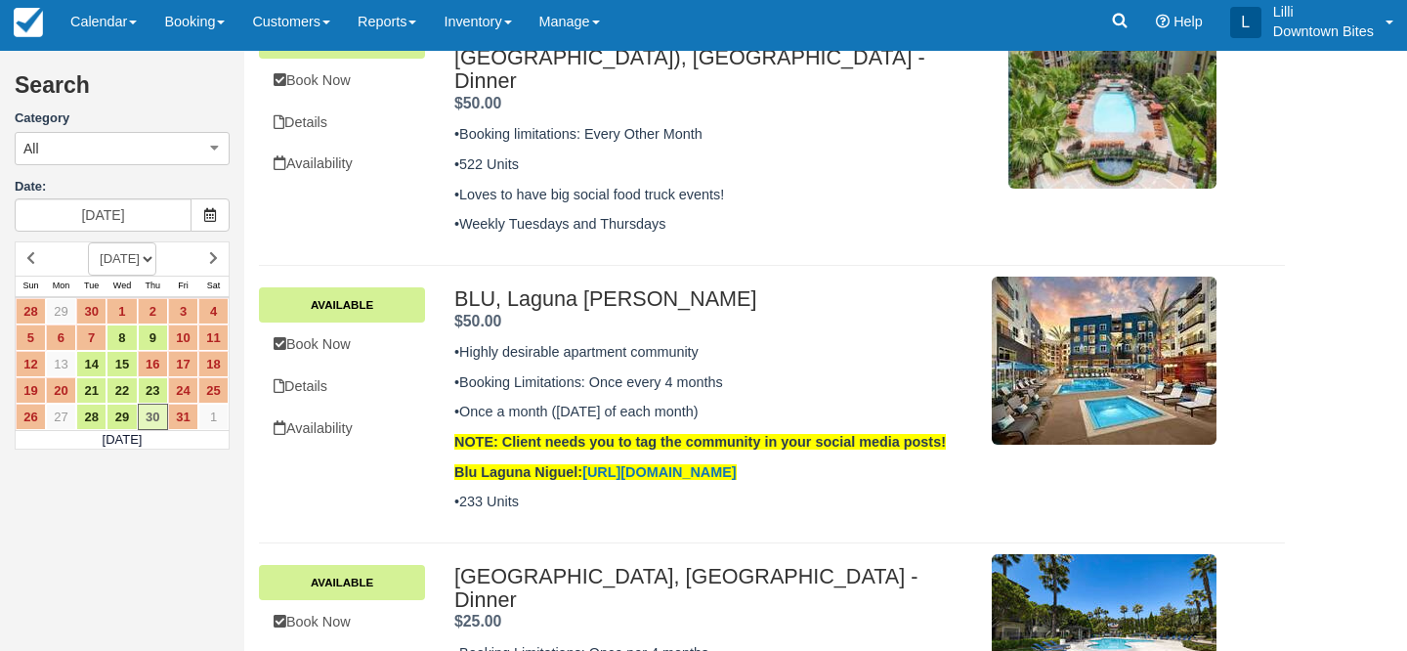
scroll to position [666, 0]
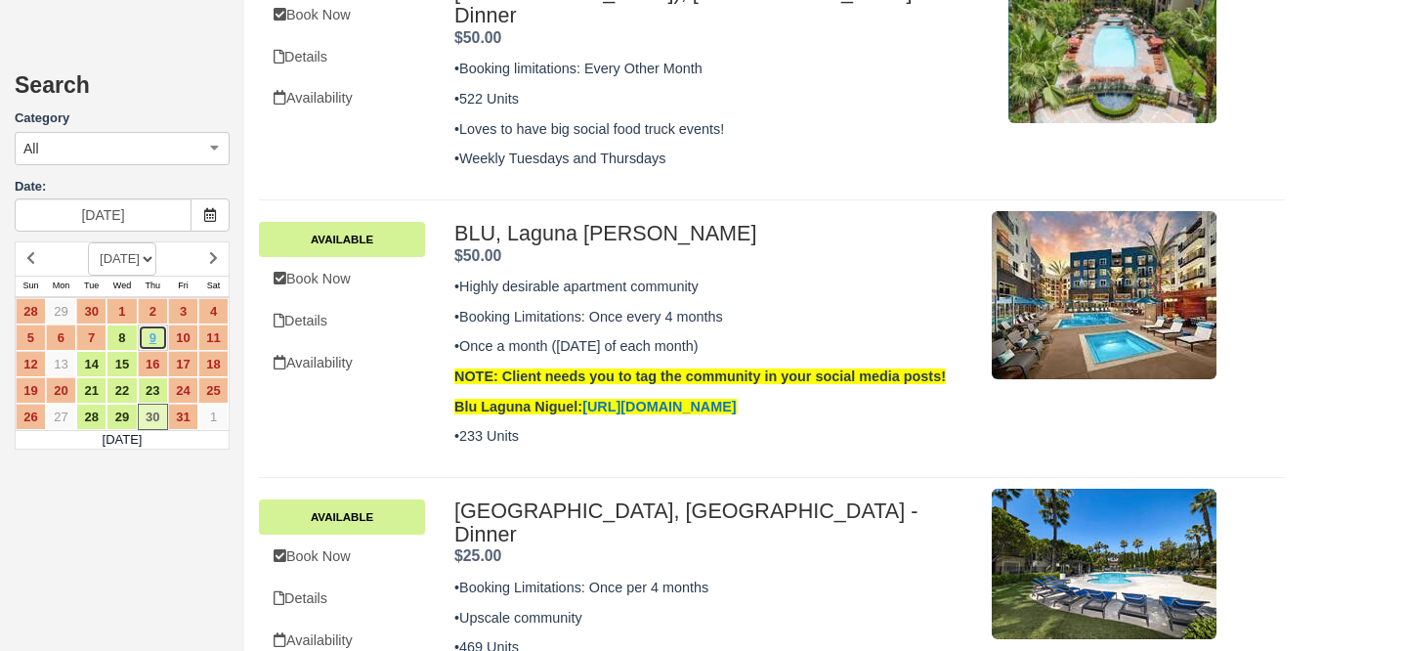
click at [153, 341] on link "9" at bounding box center [153, 337] width 30 height 26
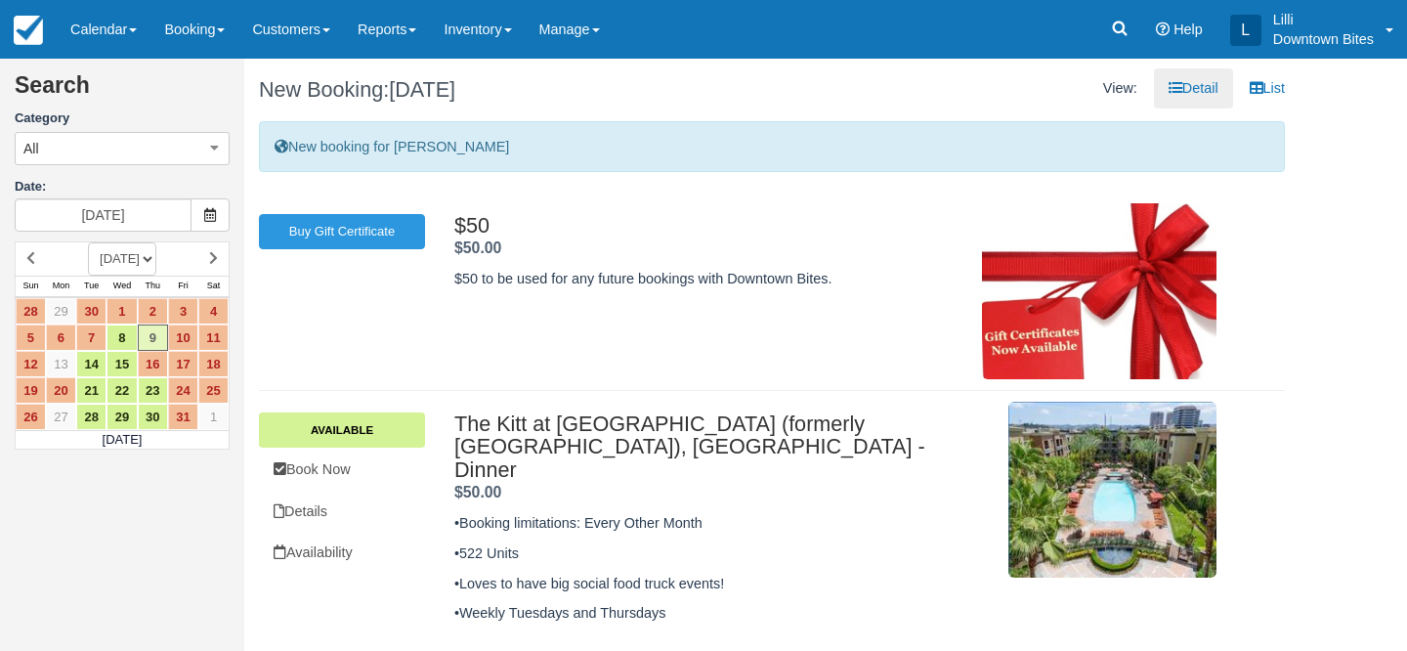
scroll to position [402, 0]
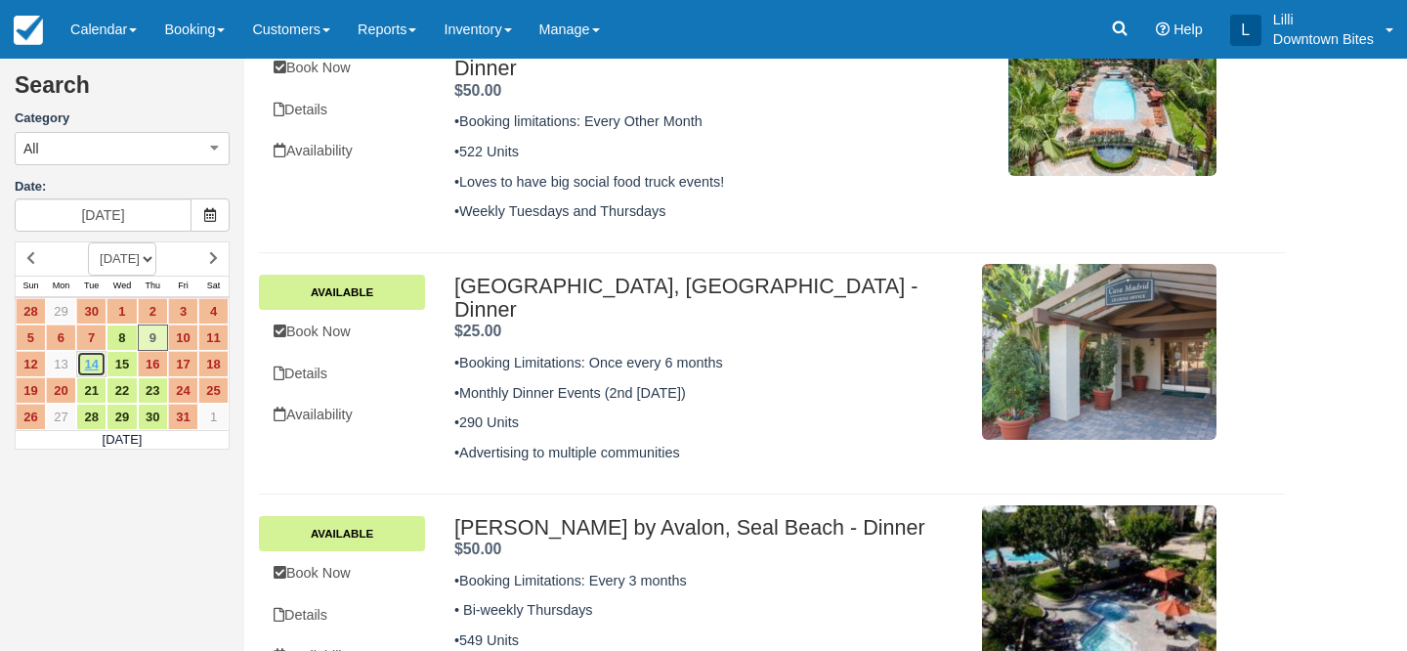
click at [97, 369] on link "14" at bounding box center [91, 364] width 30 height 26
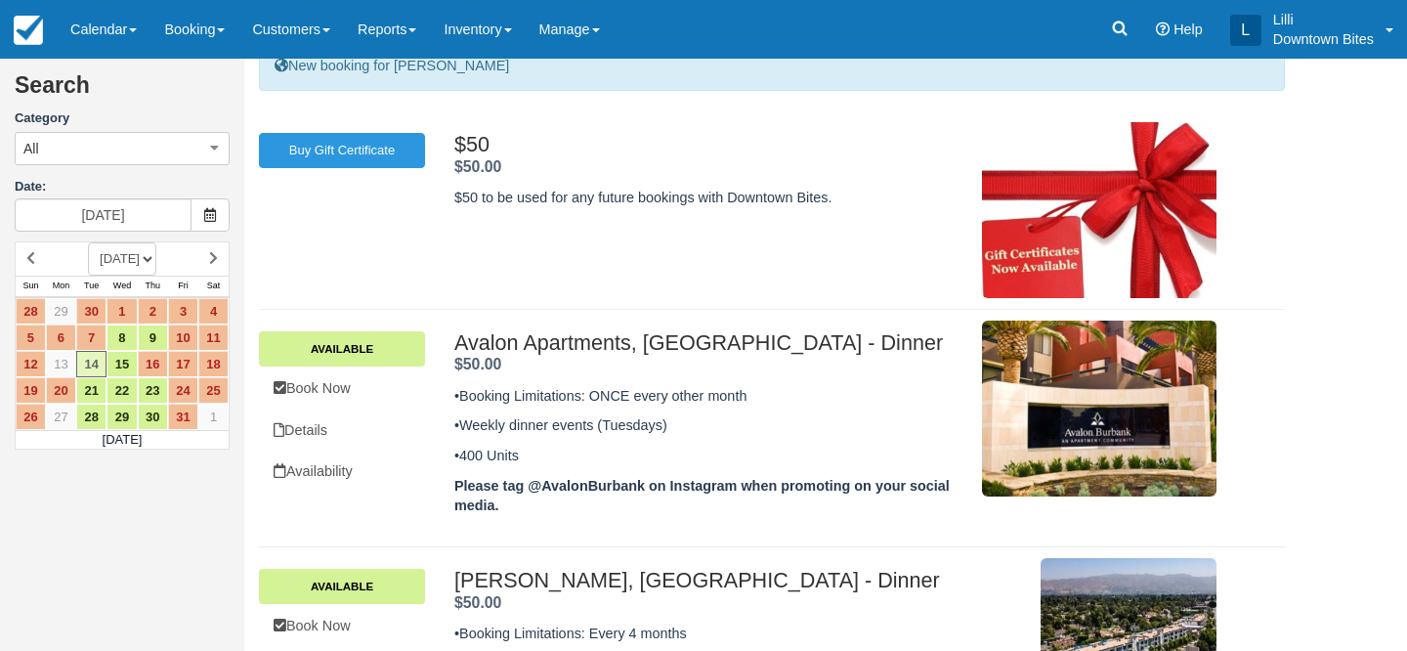
scroll to position [181, 0]
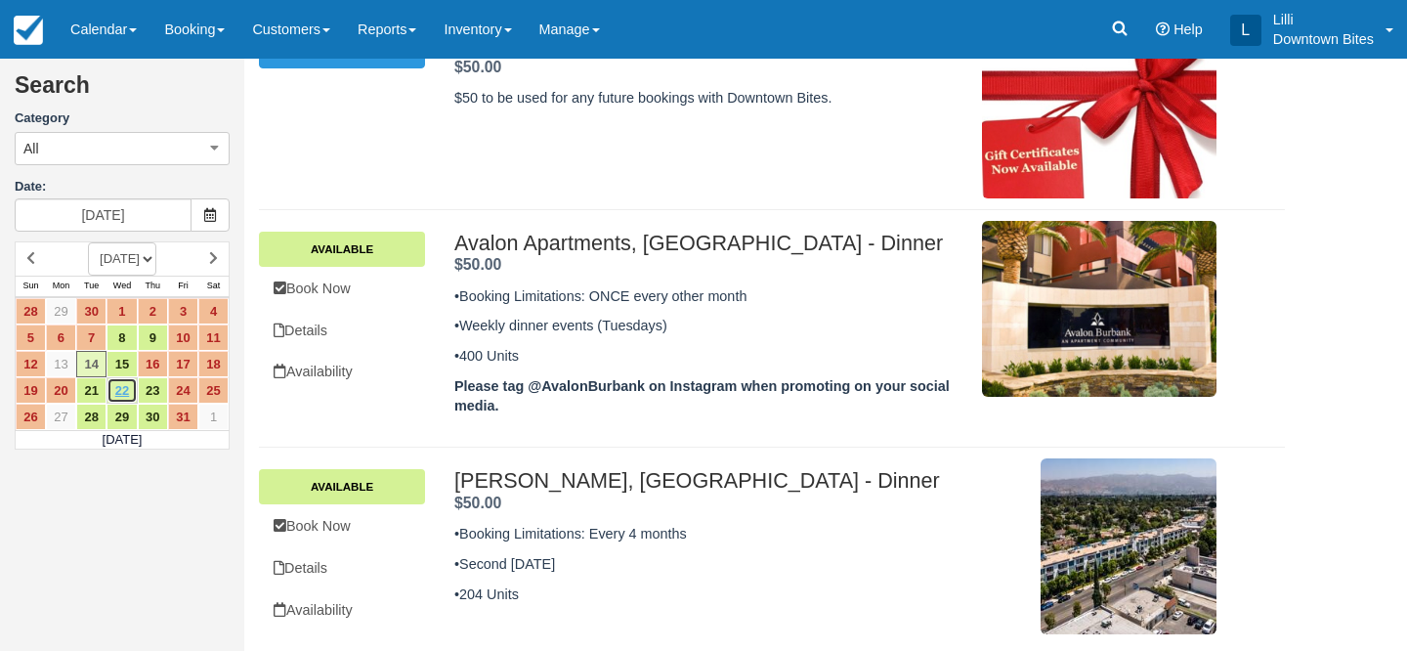
click at [118, 394] on link "22" at bounding box center [122, 390] width 30 height 26
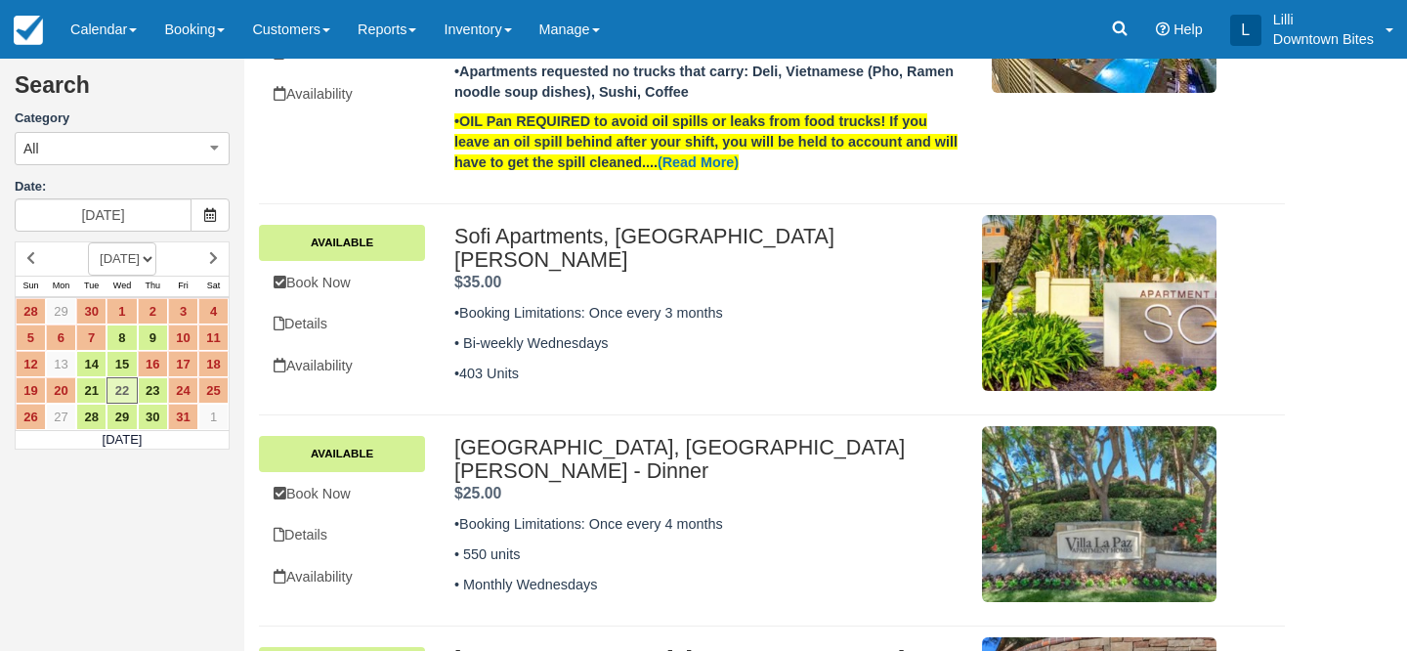
scroll to position [599, 0]
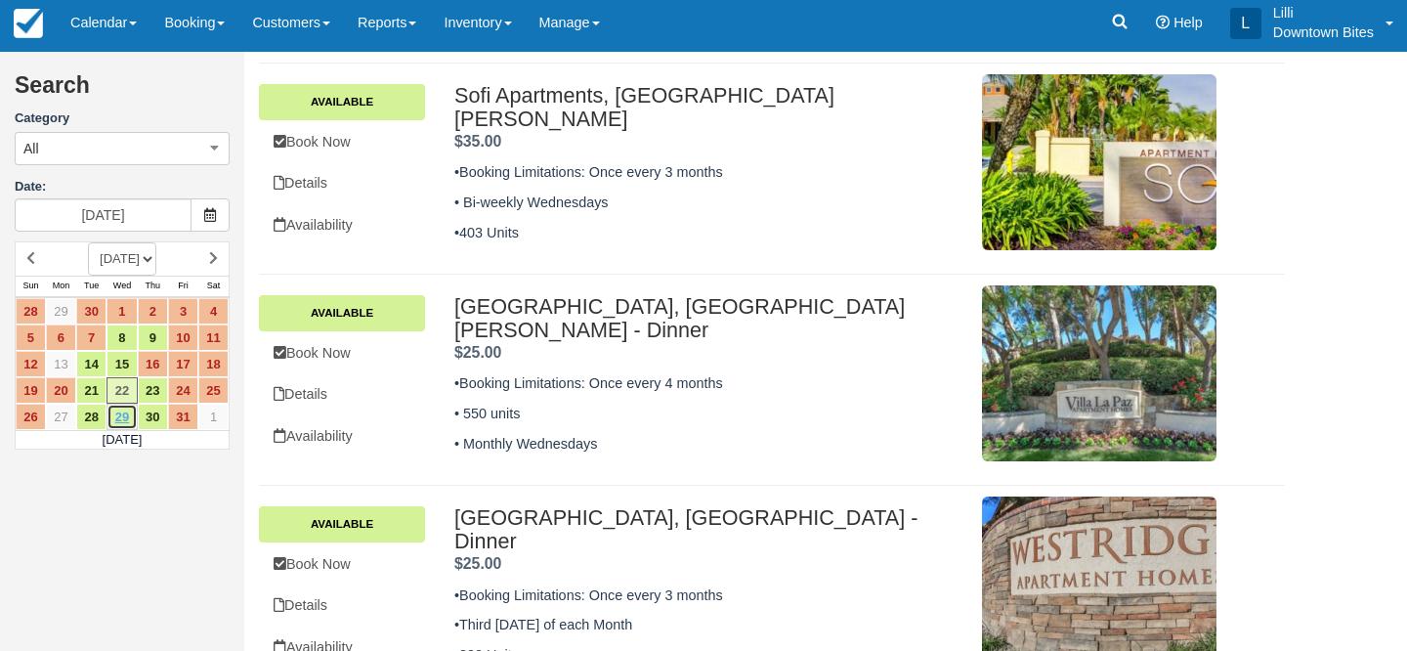
click at [136, 415] on link "29" at bounding box center [122, 417] width 30 height 26
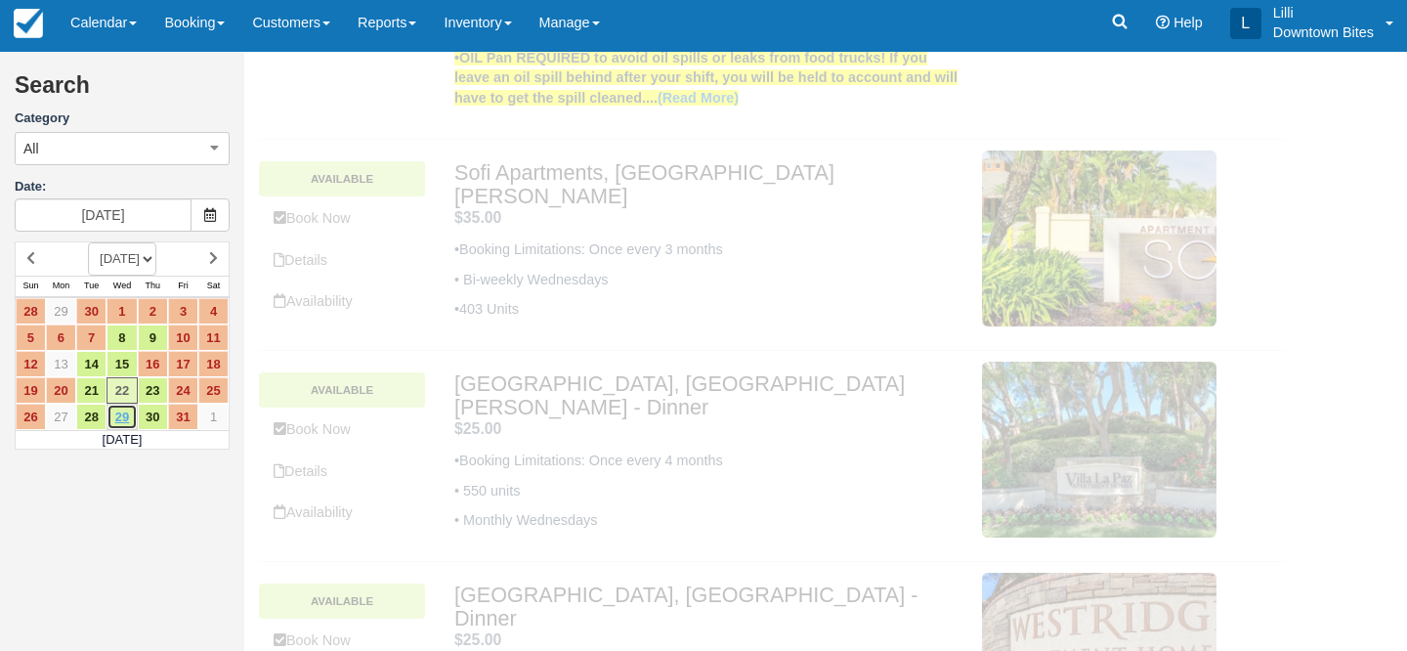
scroll to position [0, 0]
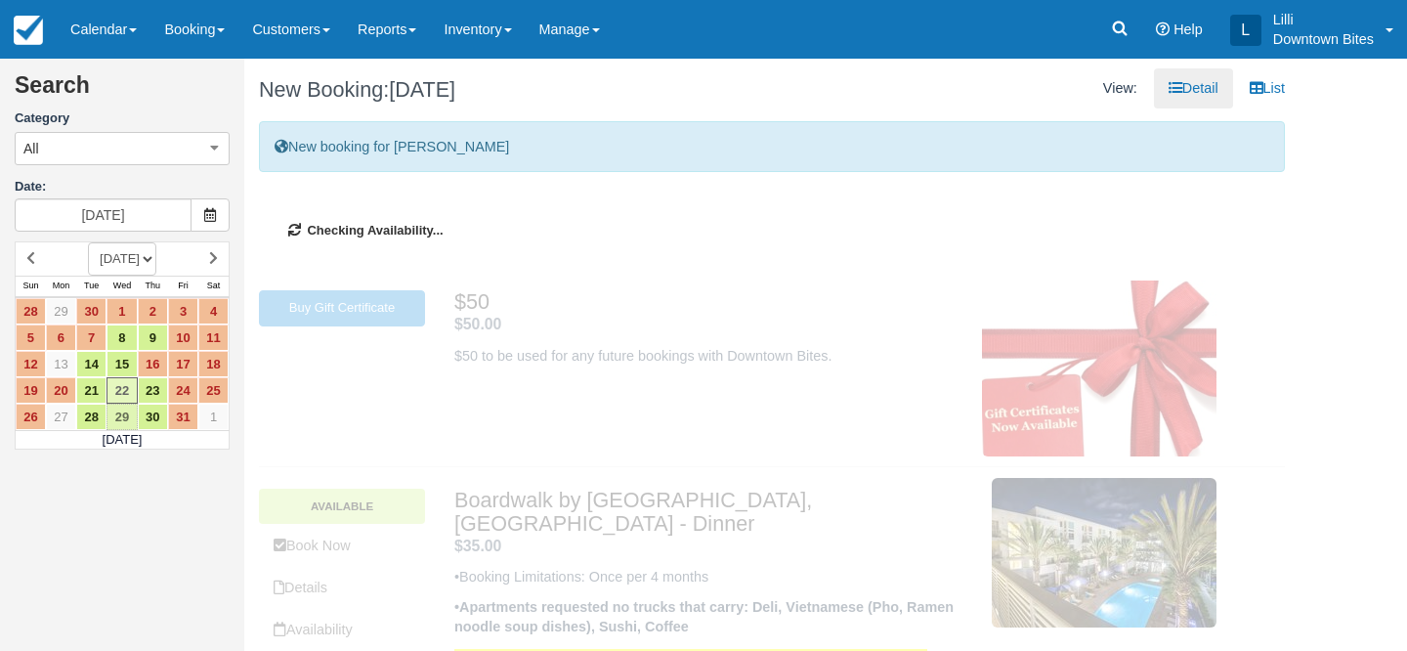
type input "10/29/25"
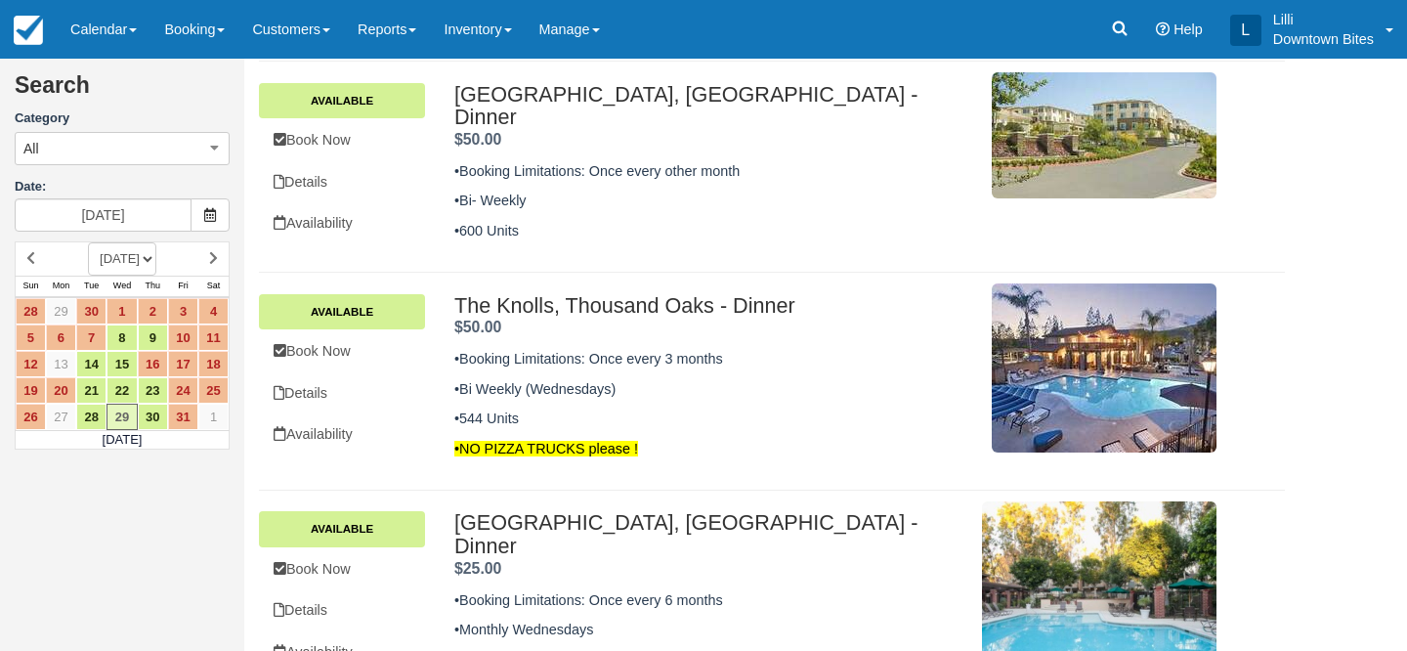
scroll to position [569, 0]
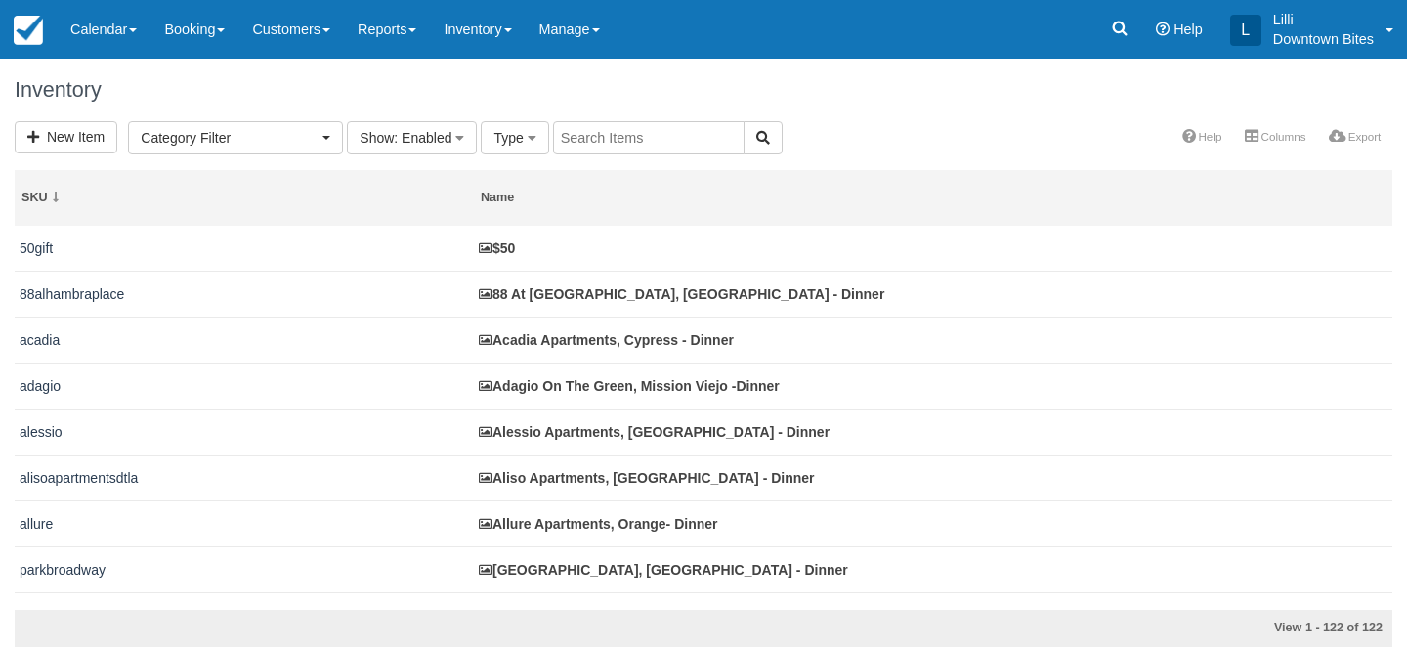
select select
click at [584, 141] on input "text" at bounding box center [649, 137] width 192 height 33
type input "park la brea"
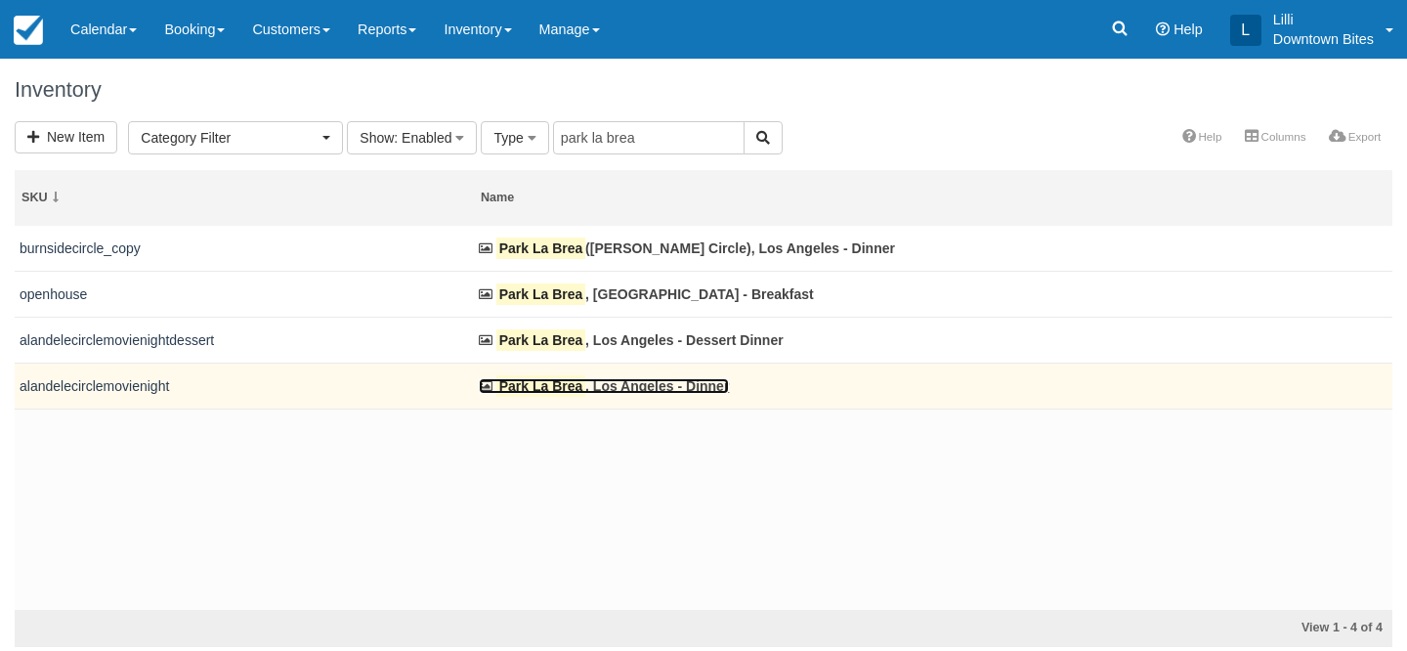
click at [512, 397] on mark "Park La Brea" at bounding box center [540, 386] width 89 height 22
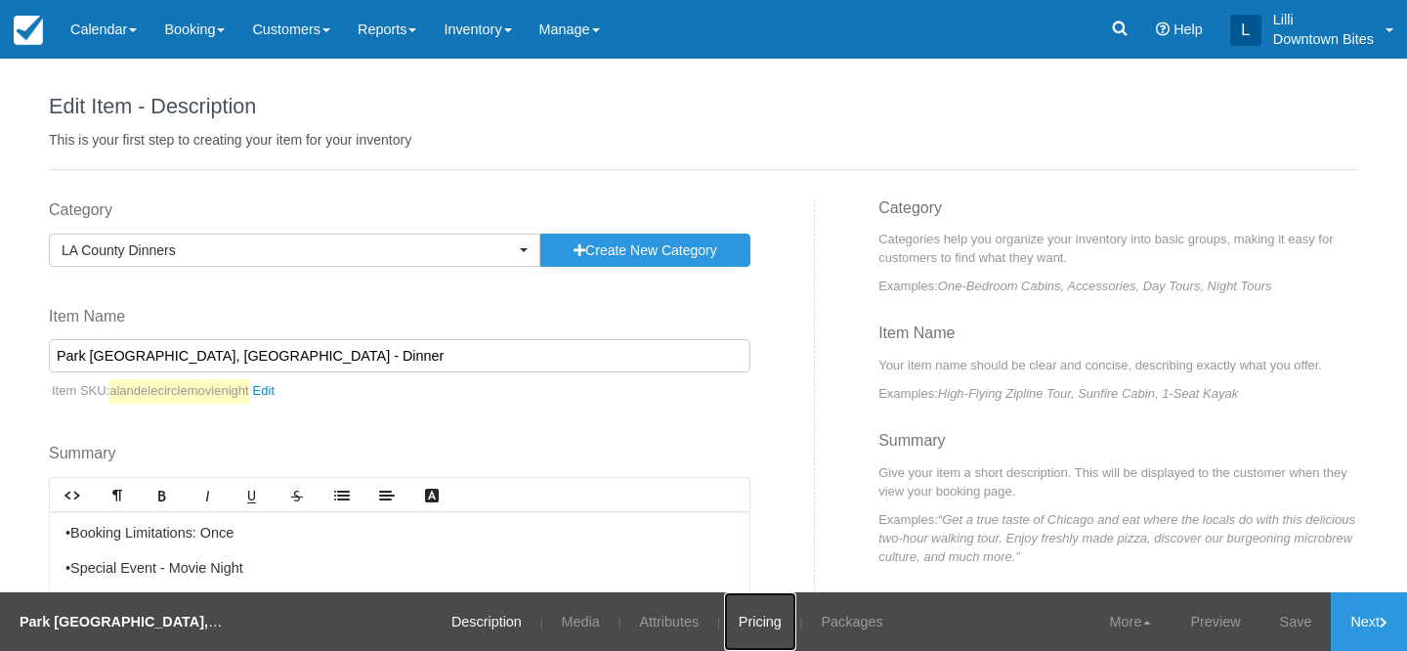
click at [758, 624] on link "Pricing" at bounding box center [760, 621] width 72 height 59
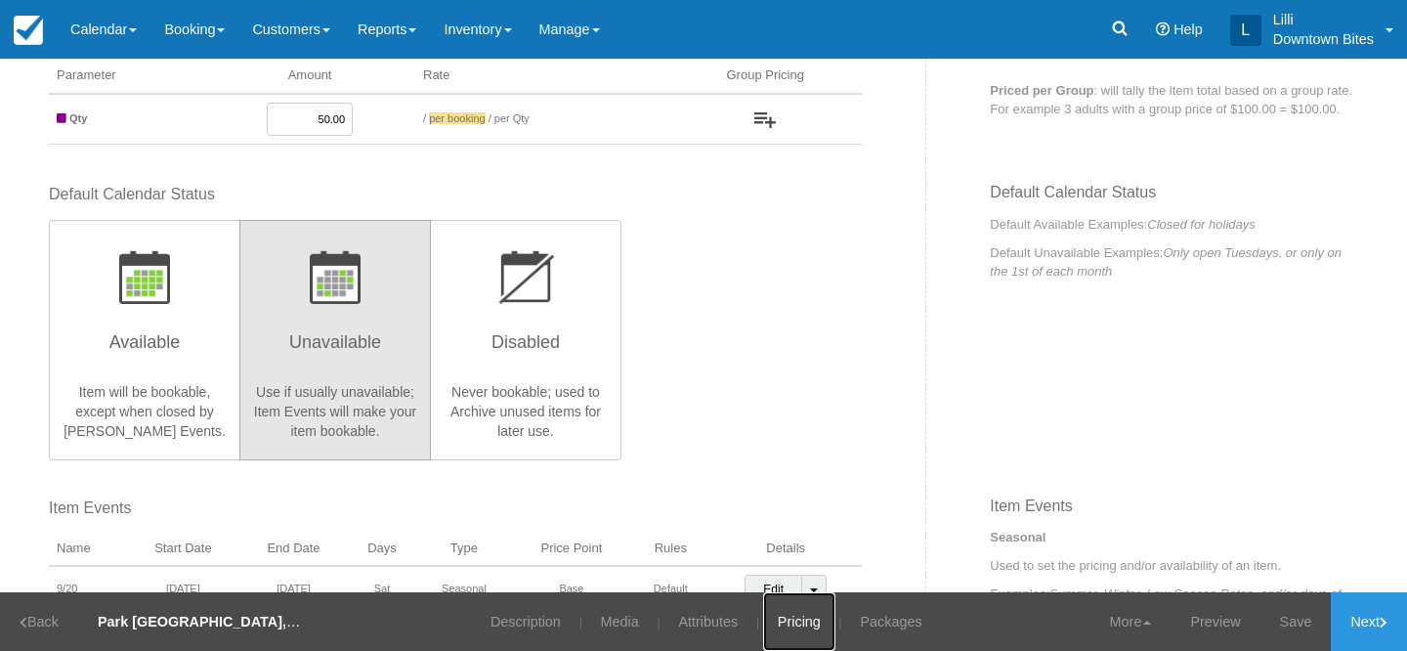
scroll to position [436, 0]
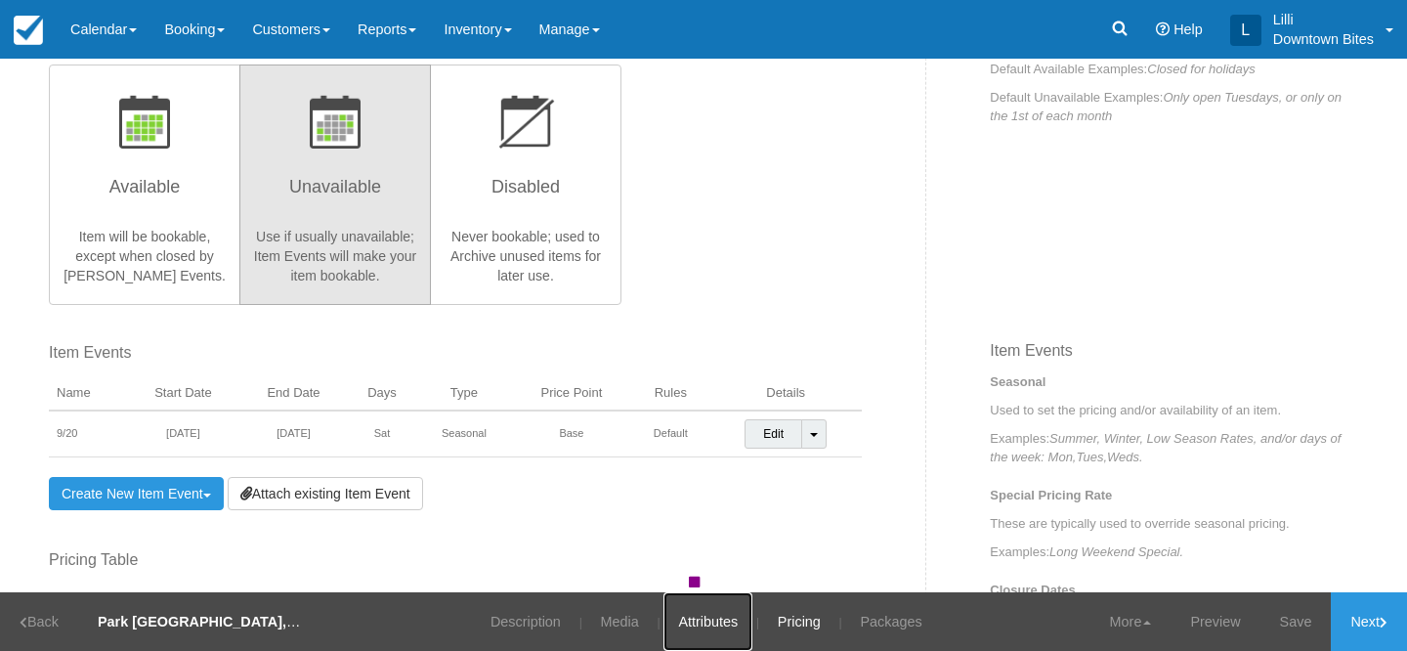
click at [684, 626] on link "Attributes" at bounding box center [708, 621] width 89 height 59
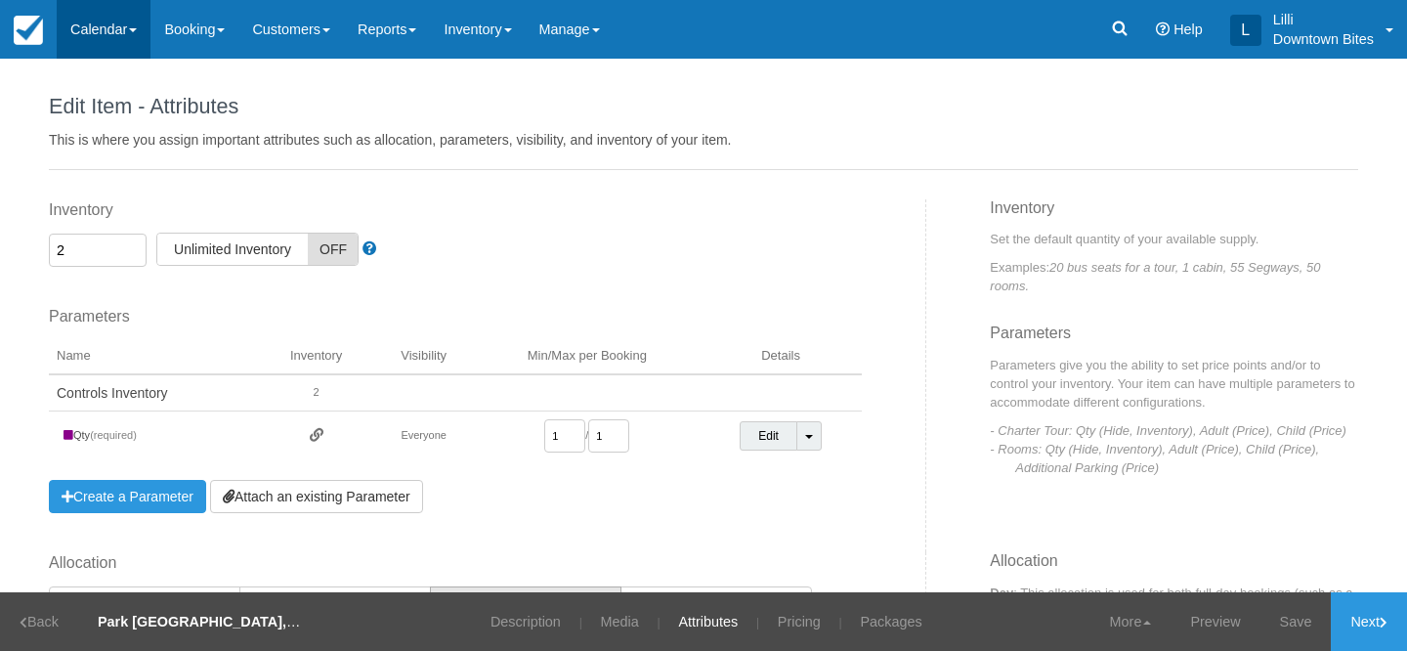
click at [89, 28] on link "Calendar" at bounding box center [104, 29] width 94 height 59
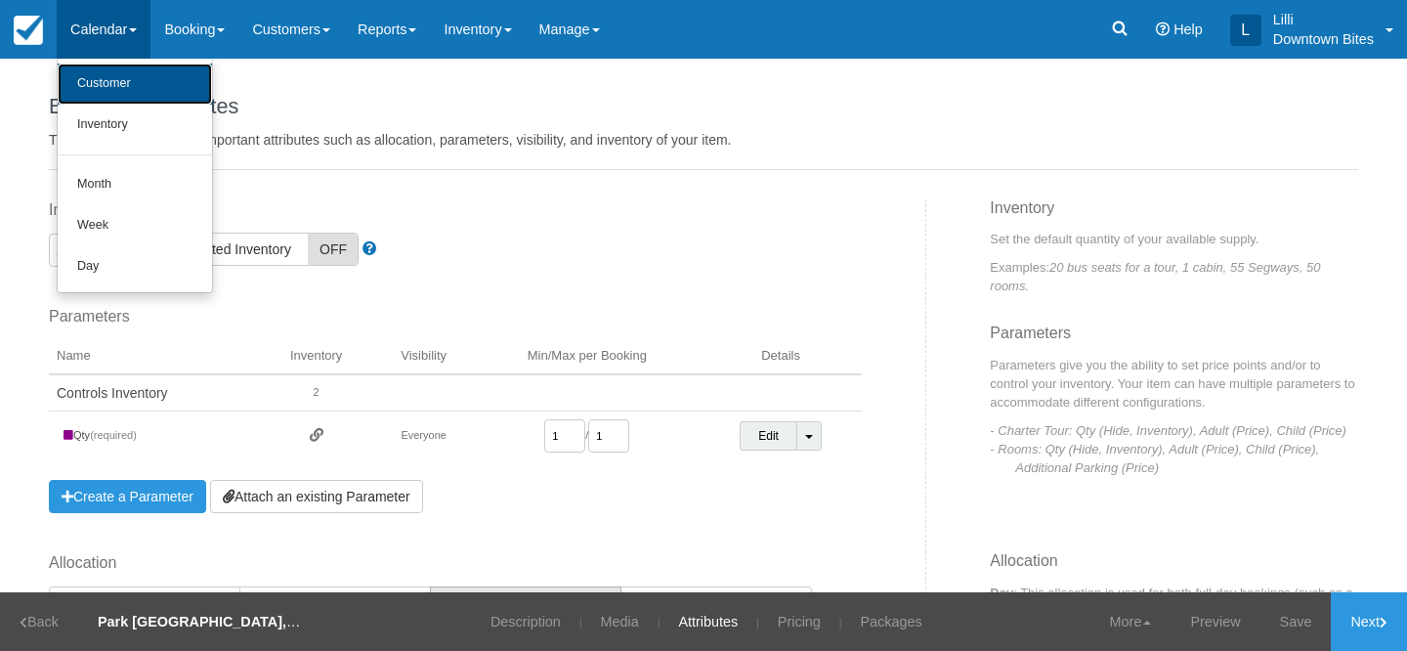
click at [91, 83] on link "Customer" at bounding box center [135, 84] width 154 height 41
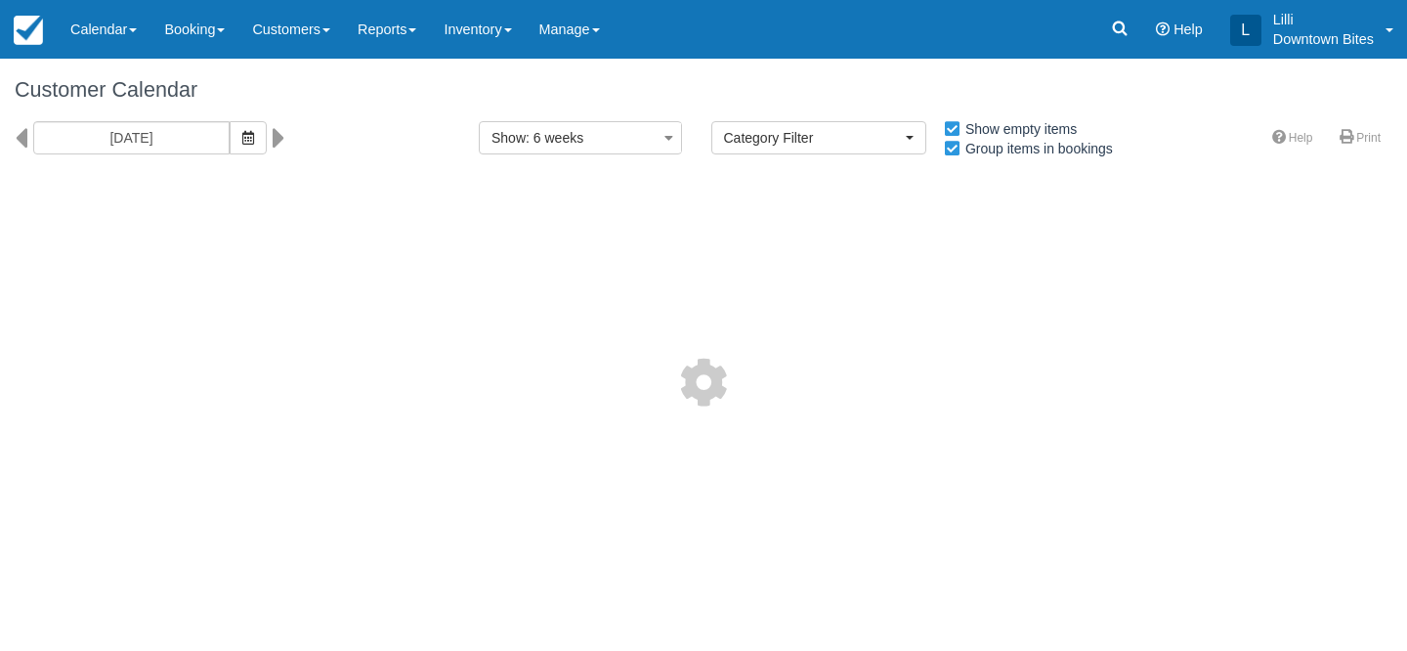
select select
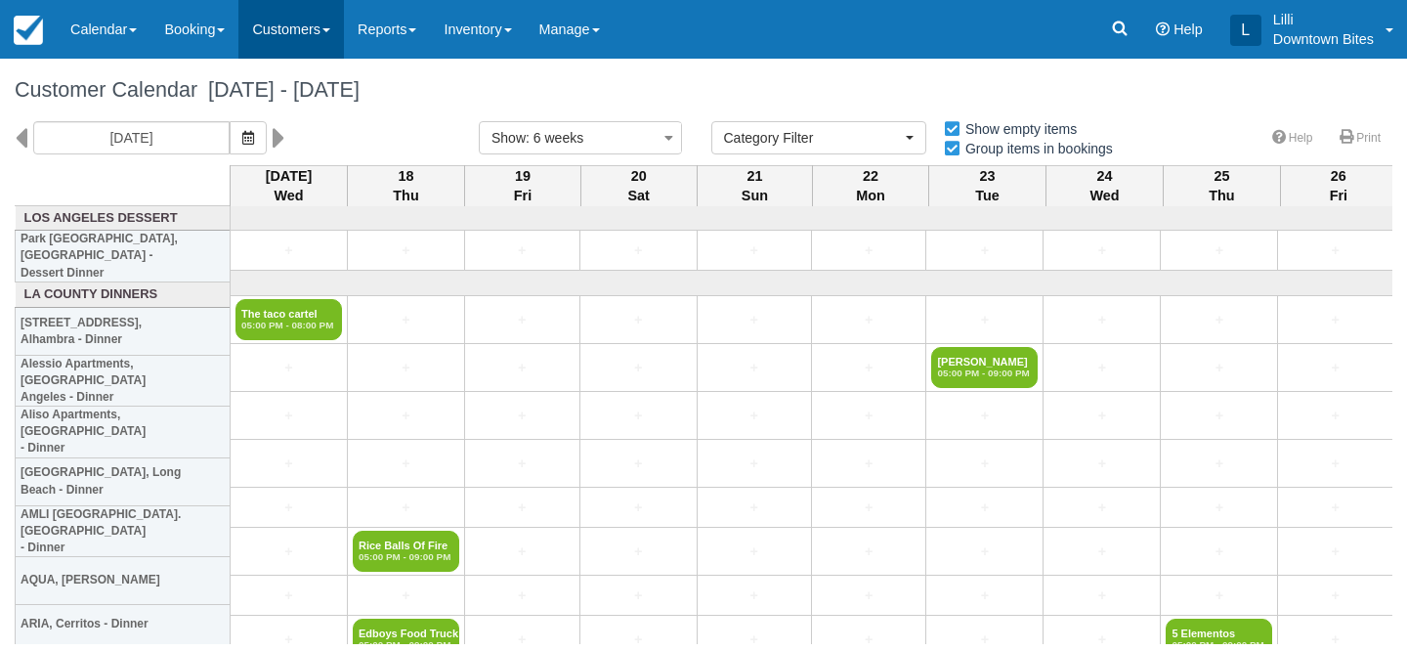
click at [295, 35] on link "Customers" at bounding box center [291, 29] width 106 height 59
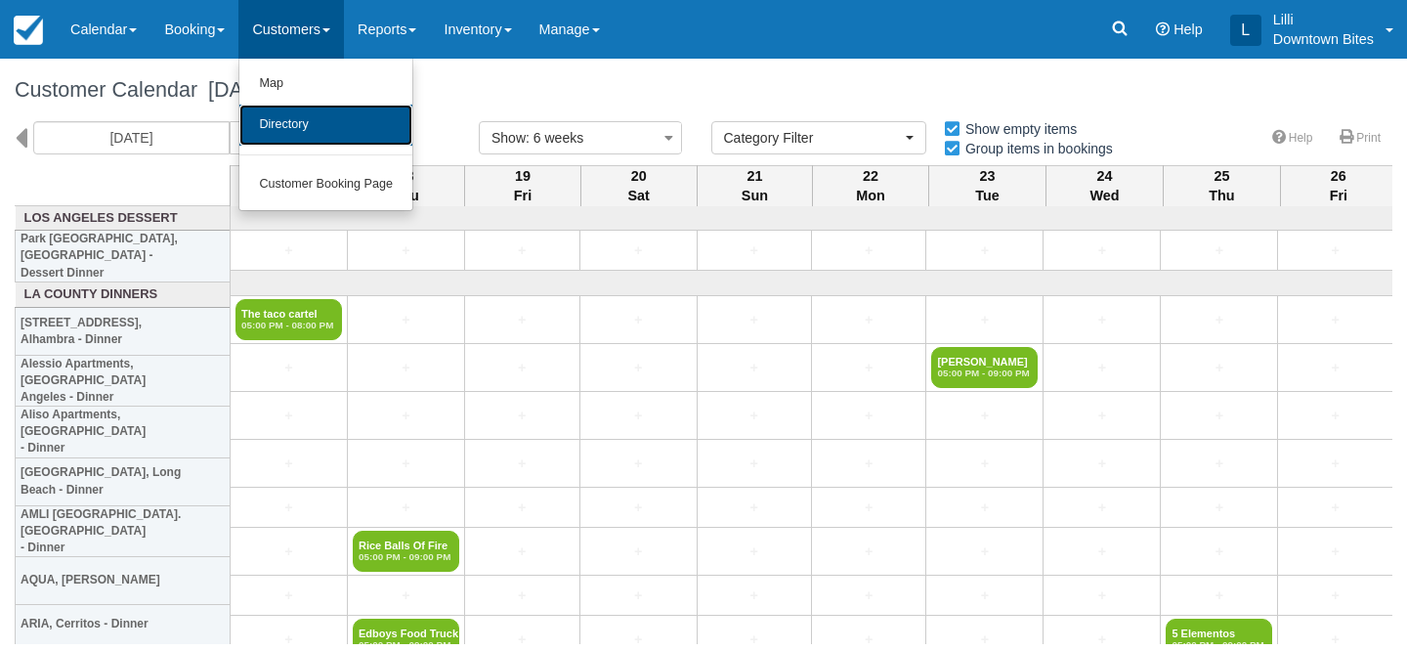
click at [286, 134] on link "Directory" at bounding box center [325, 125] width 173 height 41
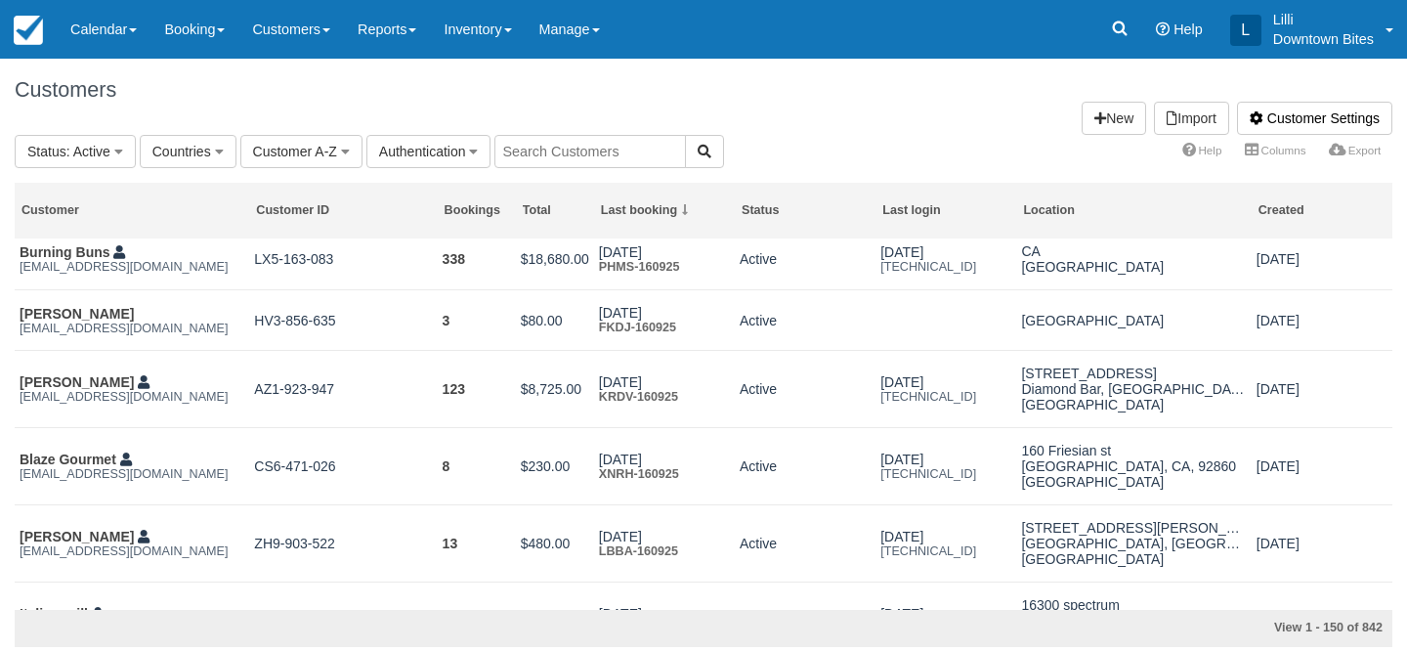
scroll to position [264, 0]
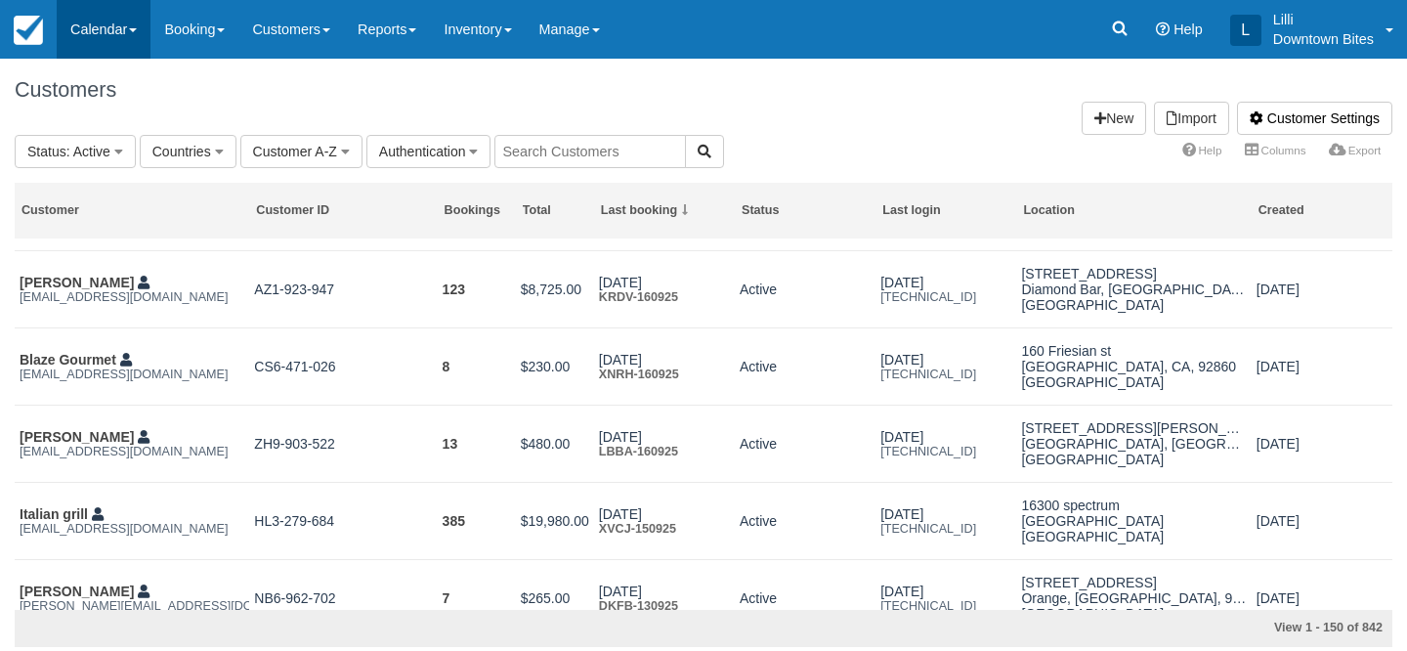
click at [99, 33] on link "Calendar" at bounding box center [104, 29] width 94 height 59
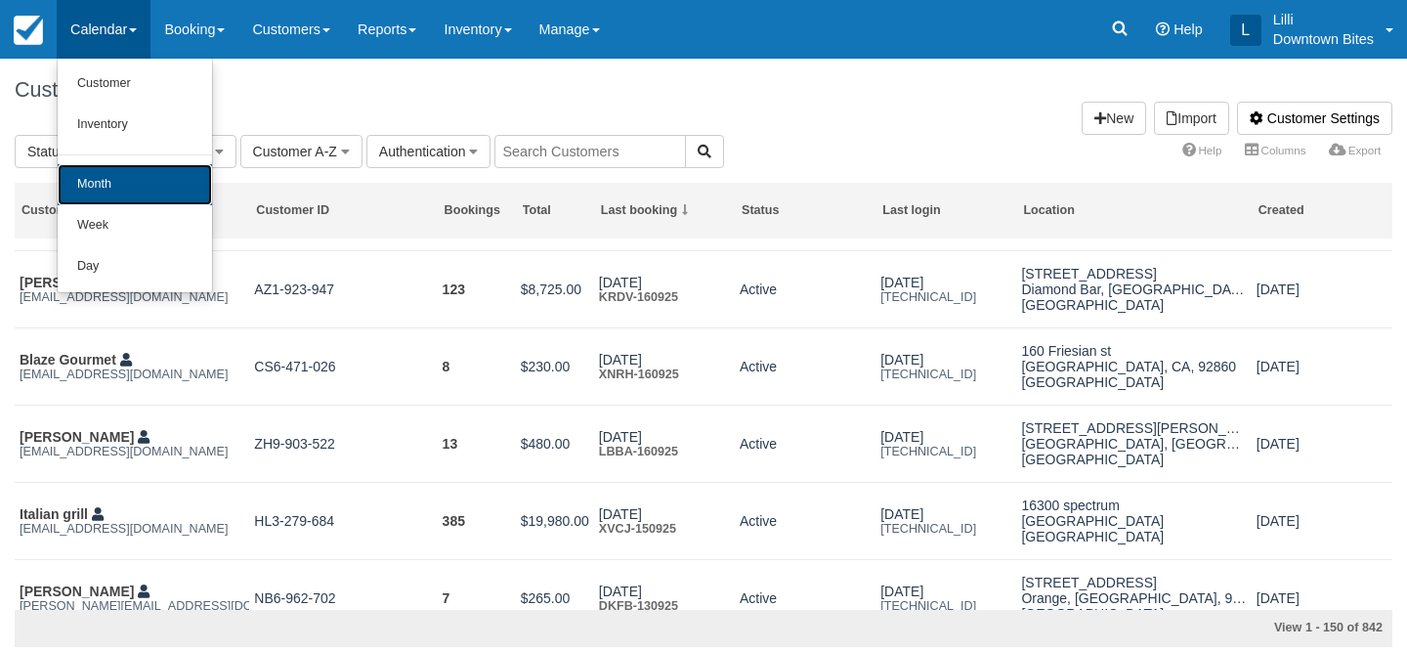
click at [136, 194] on link "Month" at bounding box center [135, 184] width 154 height 41
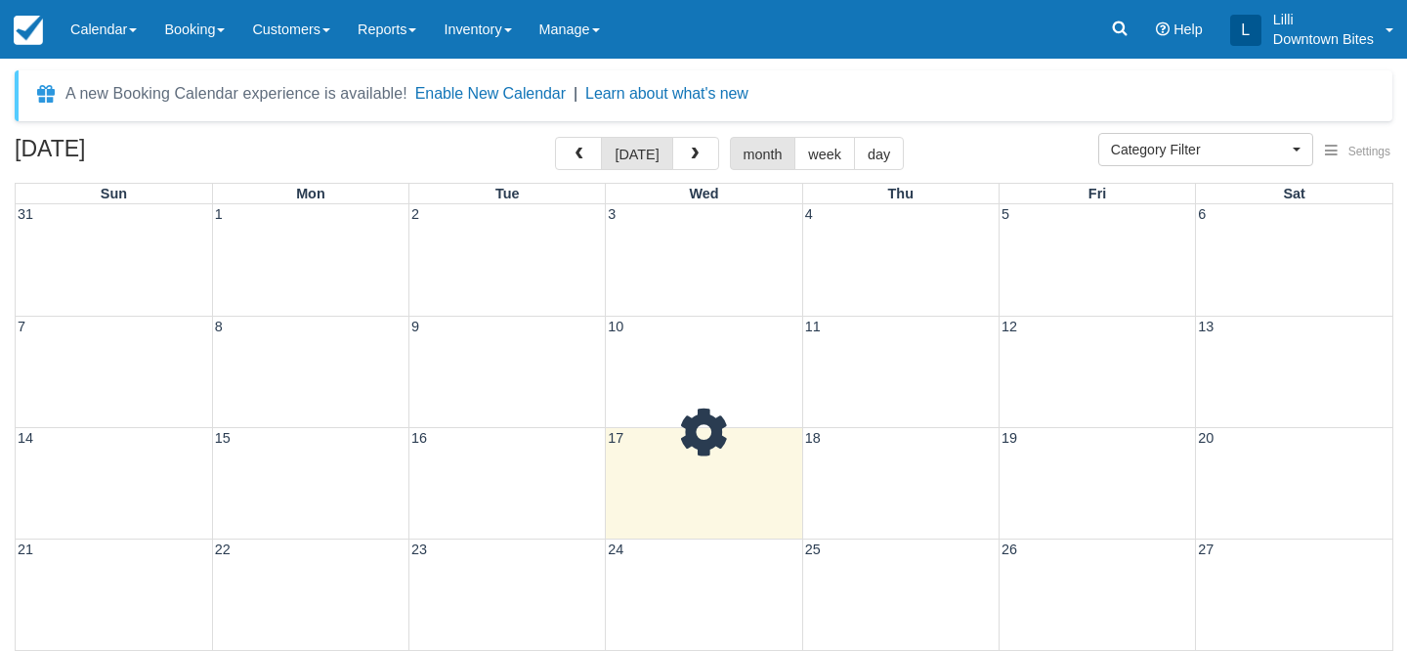
select select
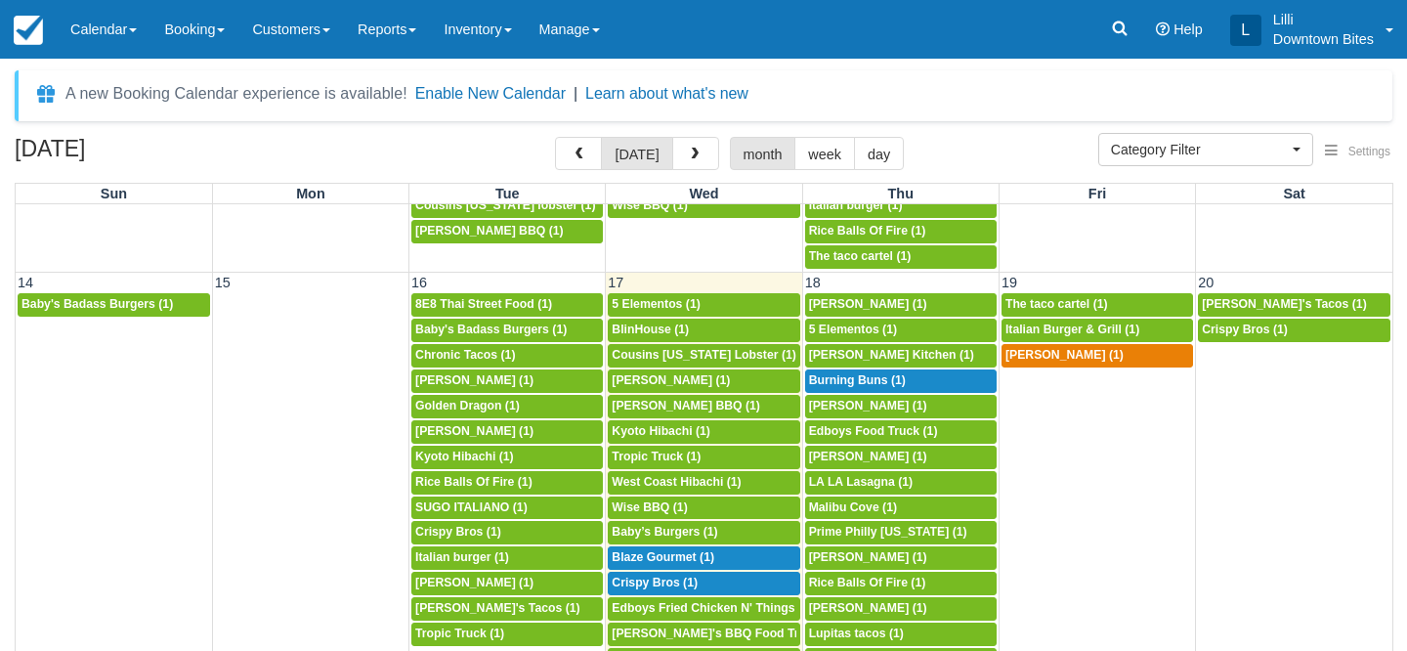
scroll to position [614, 0]
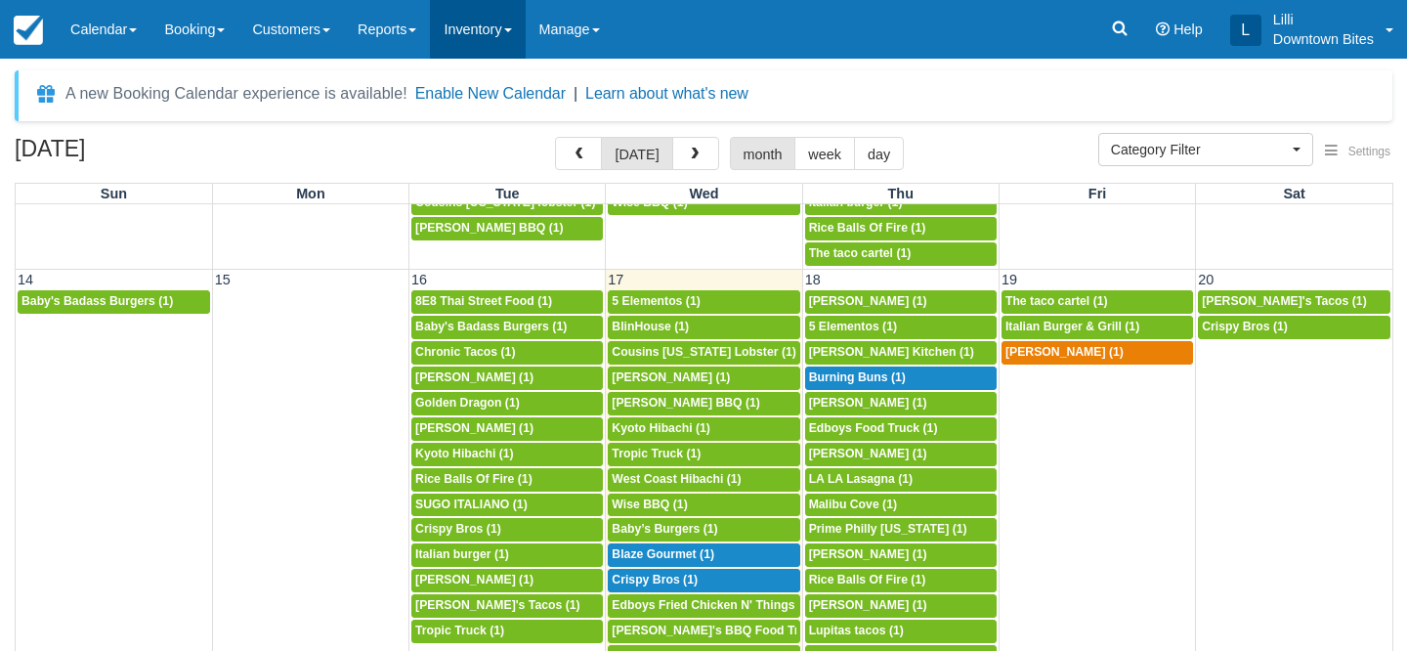
click at [480, 35] on link "Inventory" at bounding box center [477, 29] width 95 height 59
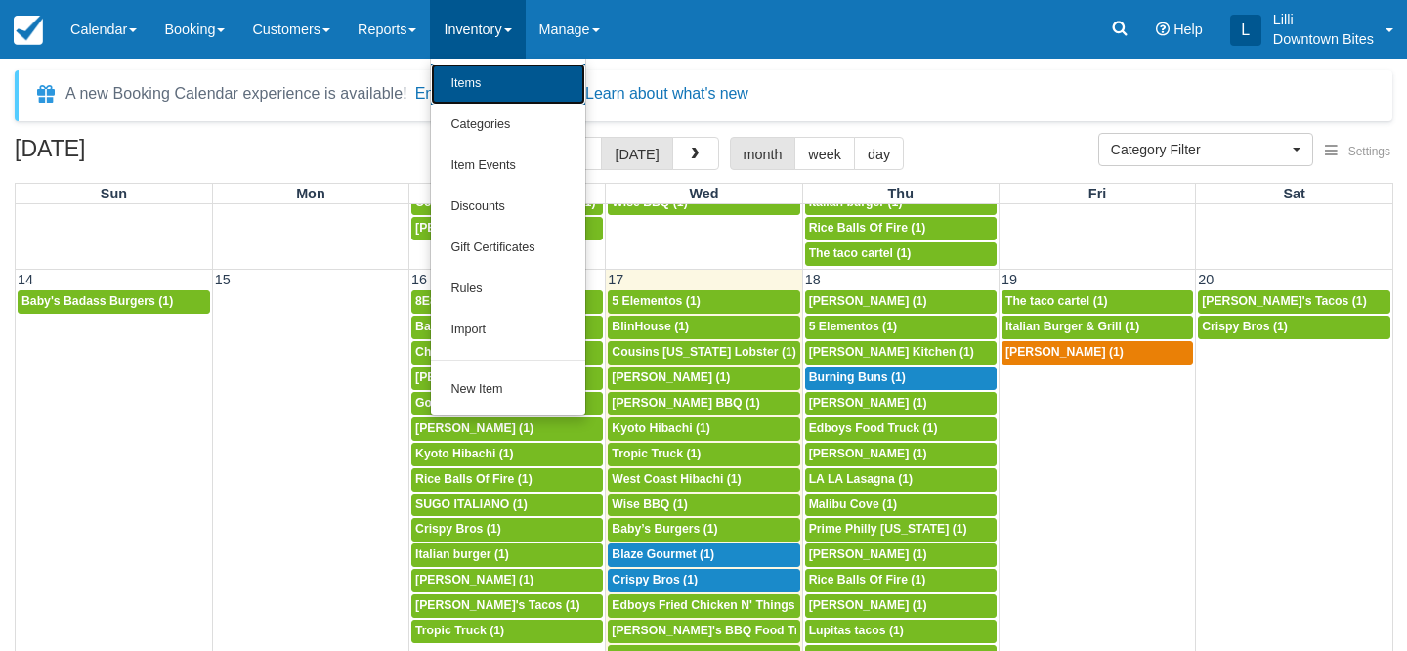
click at [509, 90] on link "Items" at bounding box center [508, 84] width 154 height 41
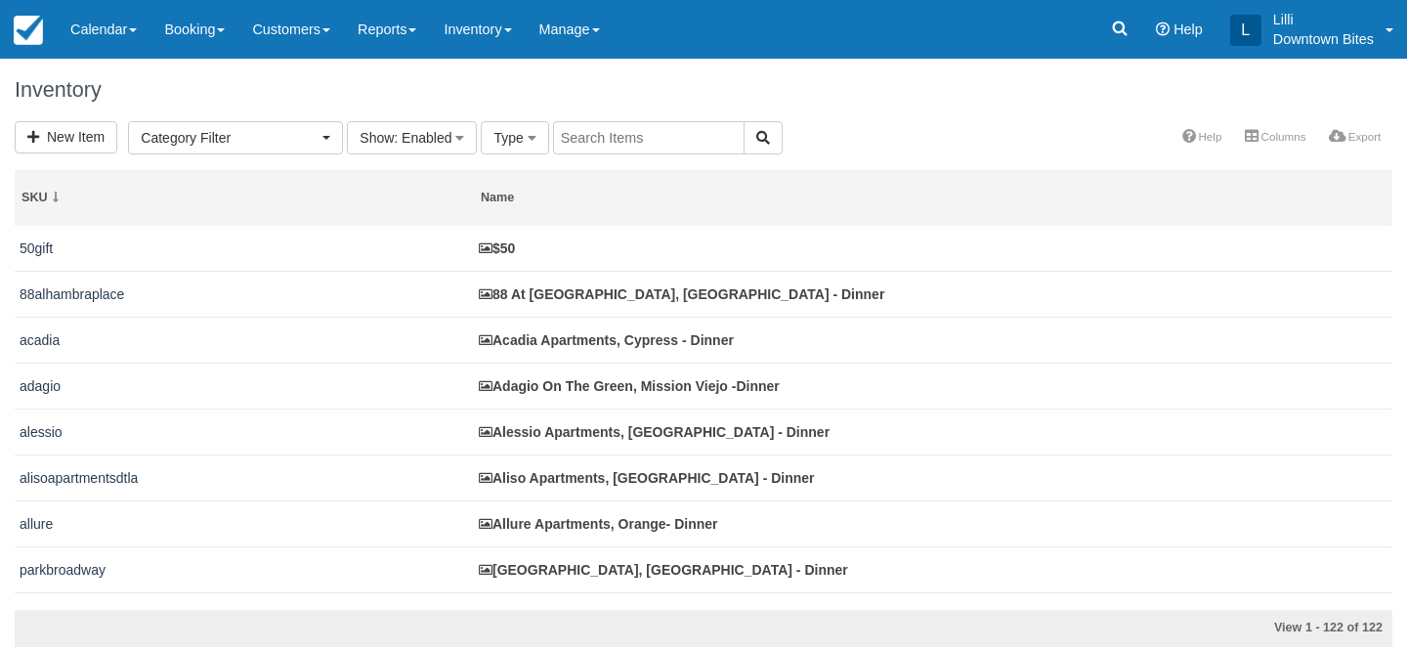
select select
click at [600, 142] on input "text" at bounding box center [649, 137] width 192 height 33
type input "park la"
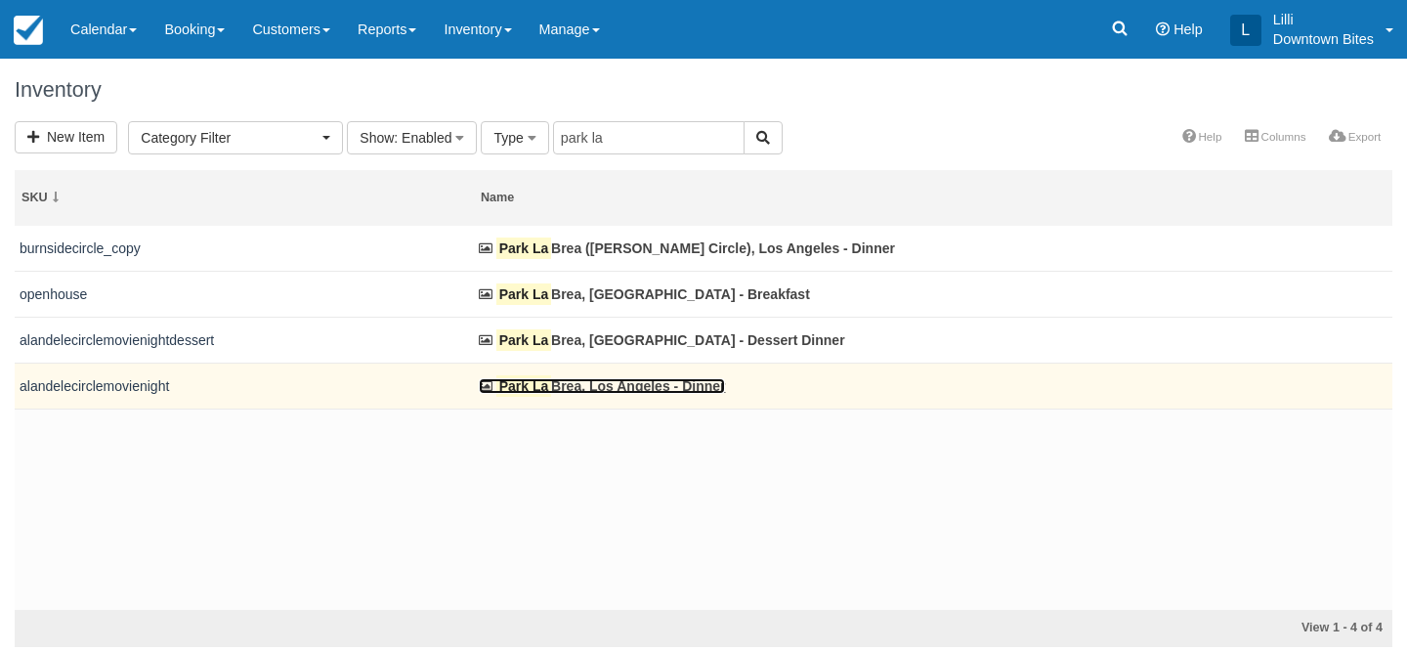
click at [540, 385] on mark "Park La" at bounding box center [523, 386] width 55 height 22
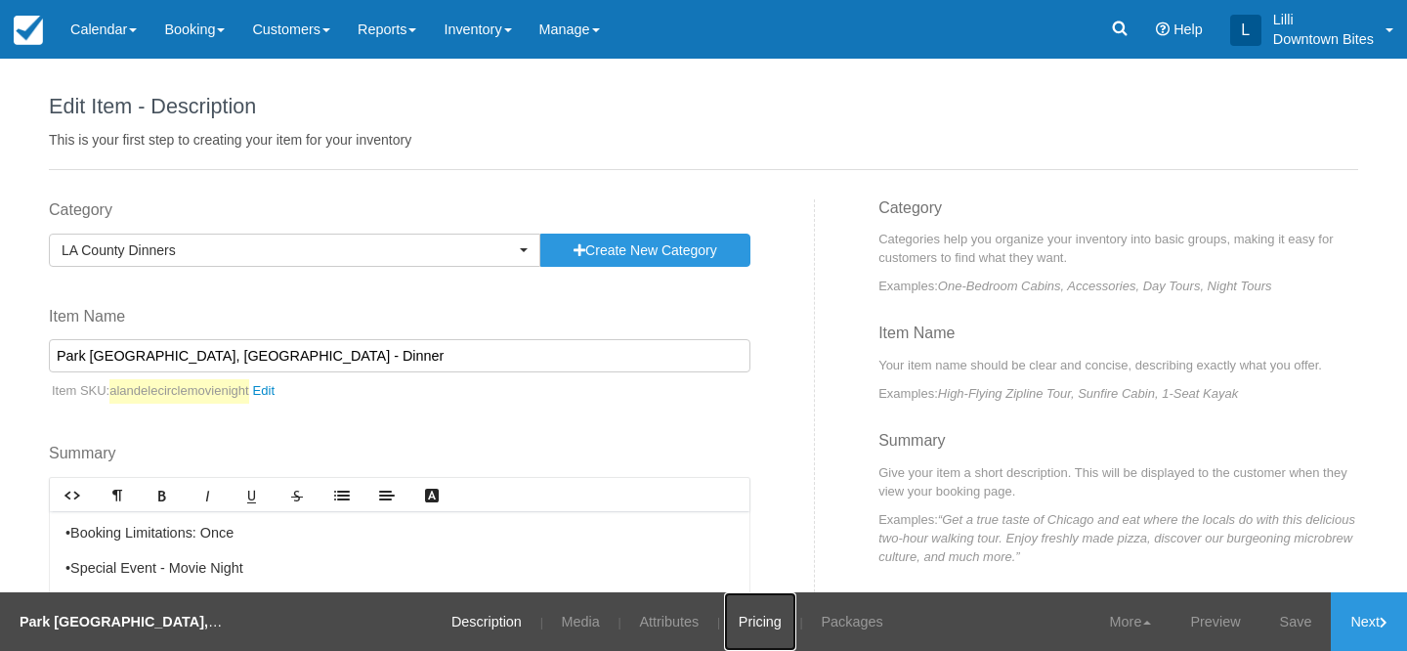
click at [758, 621] on link "Pricing" at bounding box center [760, 621] width 72 height 59
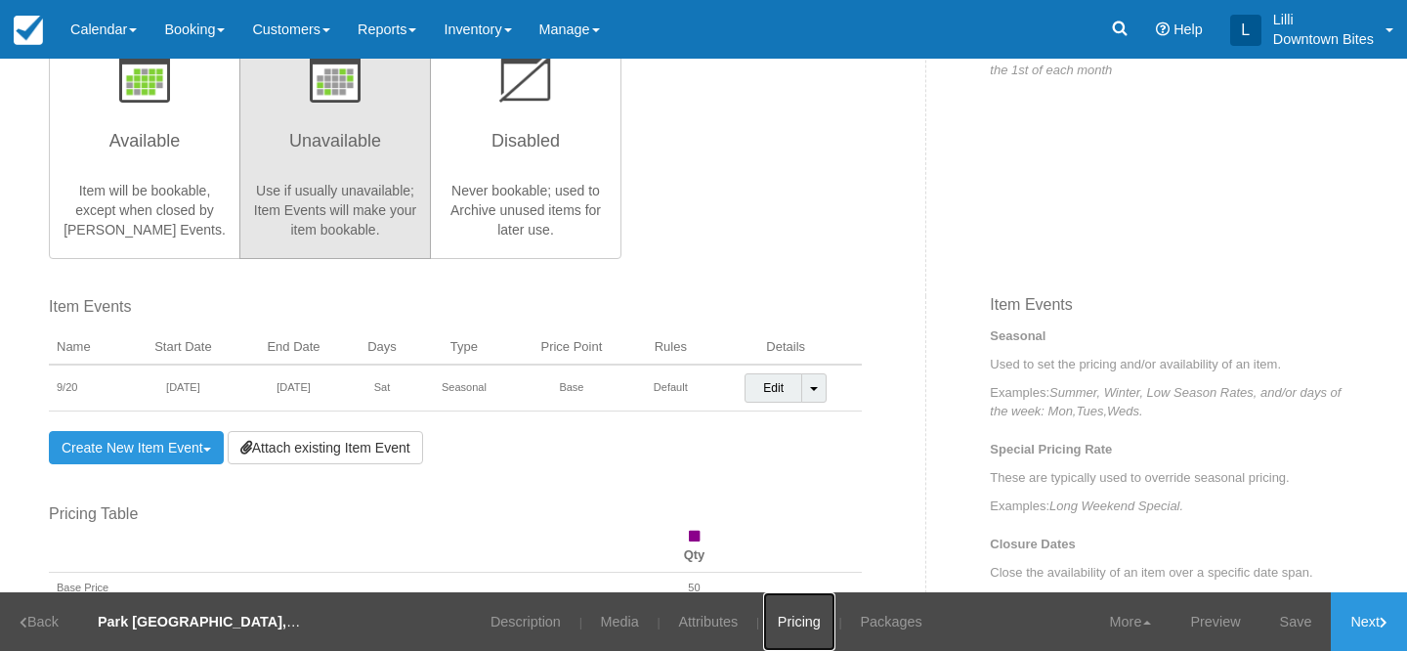
scroll to position [491, 0]
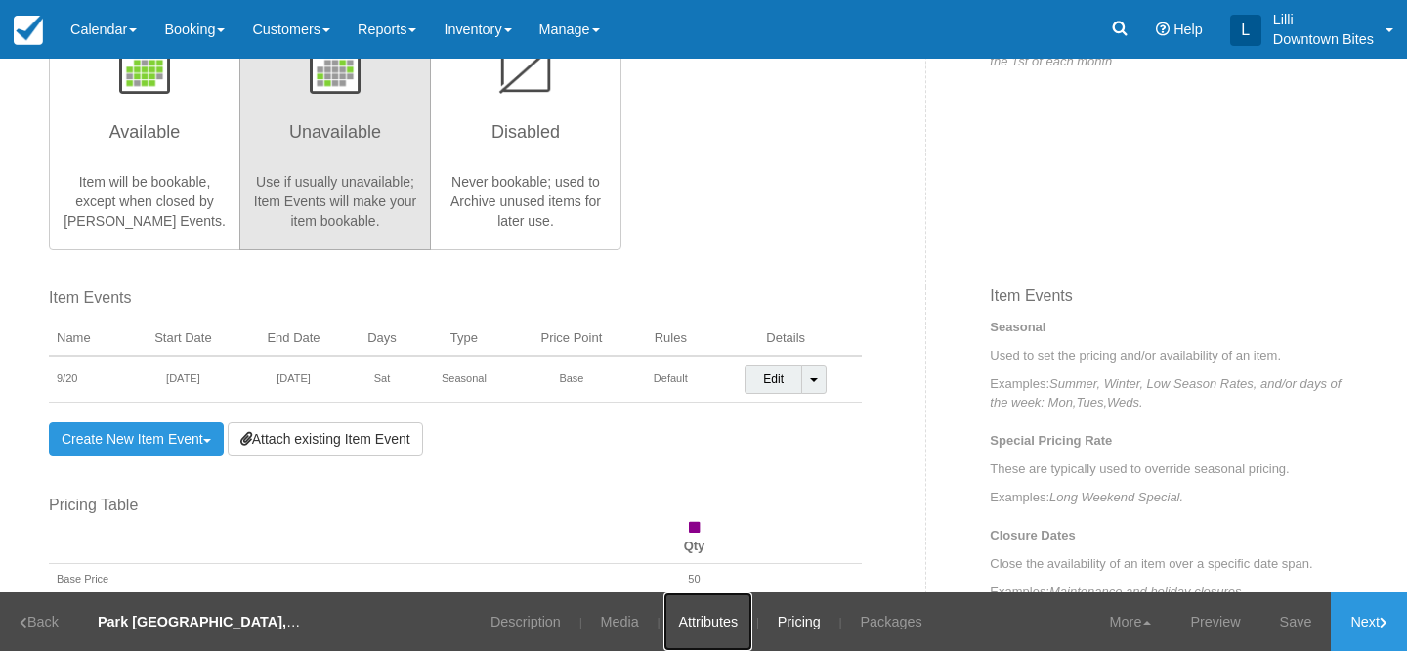
click at [718, 629] on link "Attributes" at bounding box center [708, 621] width 89 height 59
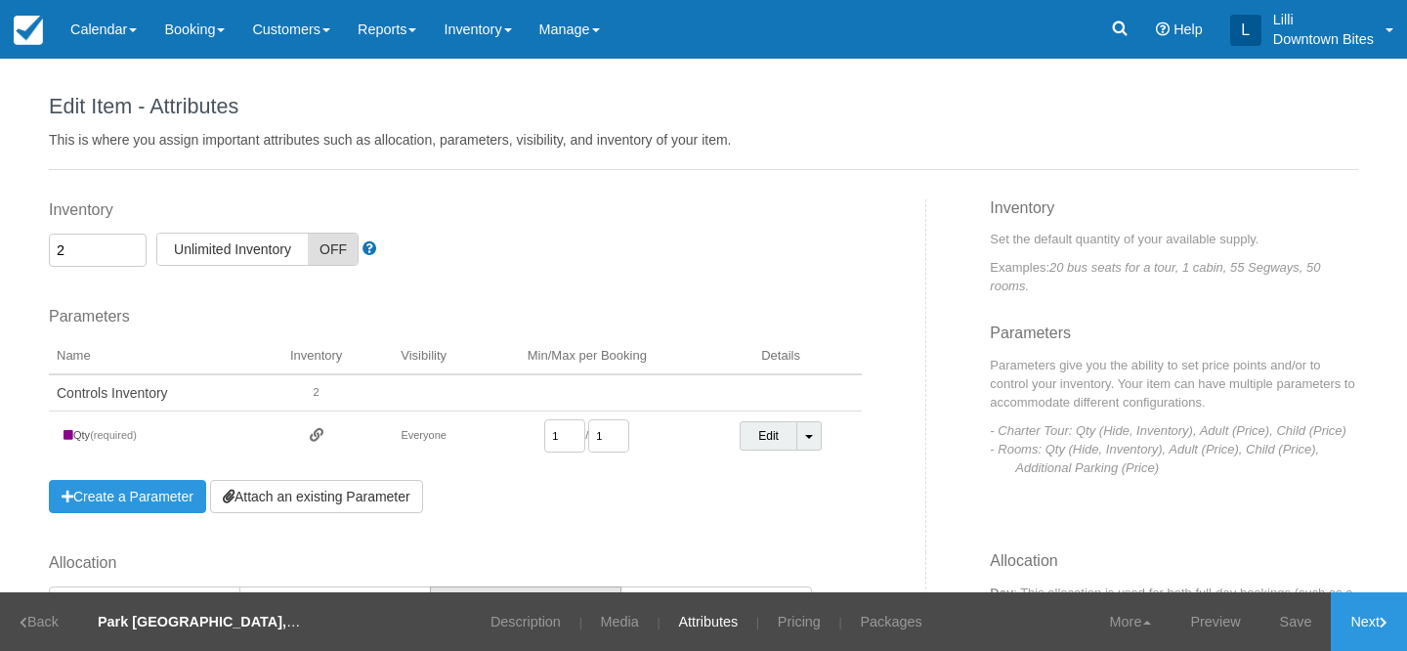
drag, startPoint x: 87, startPoint y: 251, endPoint x: 22, endPoint y: 251, distance: 64.5
click at [23, 251] on div "Edit Item - Description This is your first step to creating your item for your …" at bounding box center [703, 326] width 1407 height 534
type input "2"
click at [1299, 615] on link "Save" at bounding box center [1296, 621] width 71 height 59
